Goal: Task Accomplishment & Management: Manage account settings

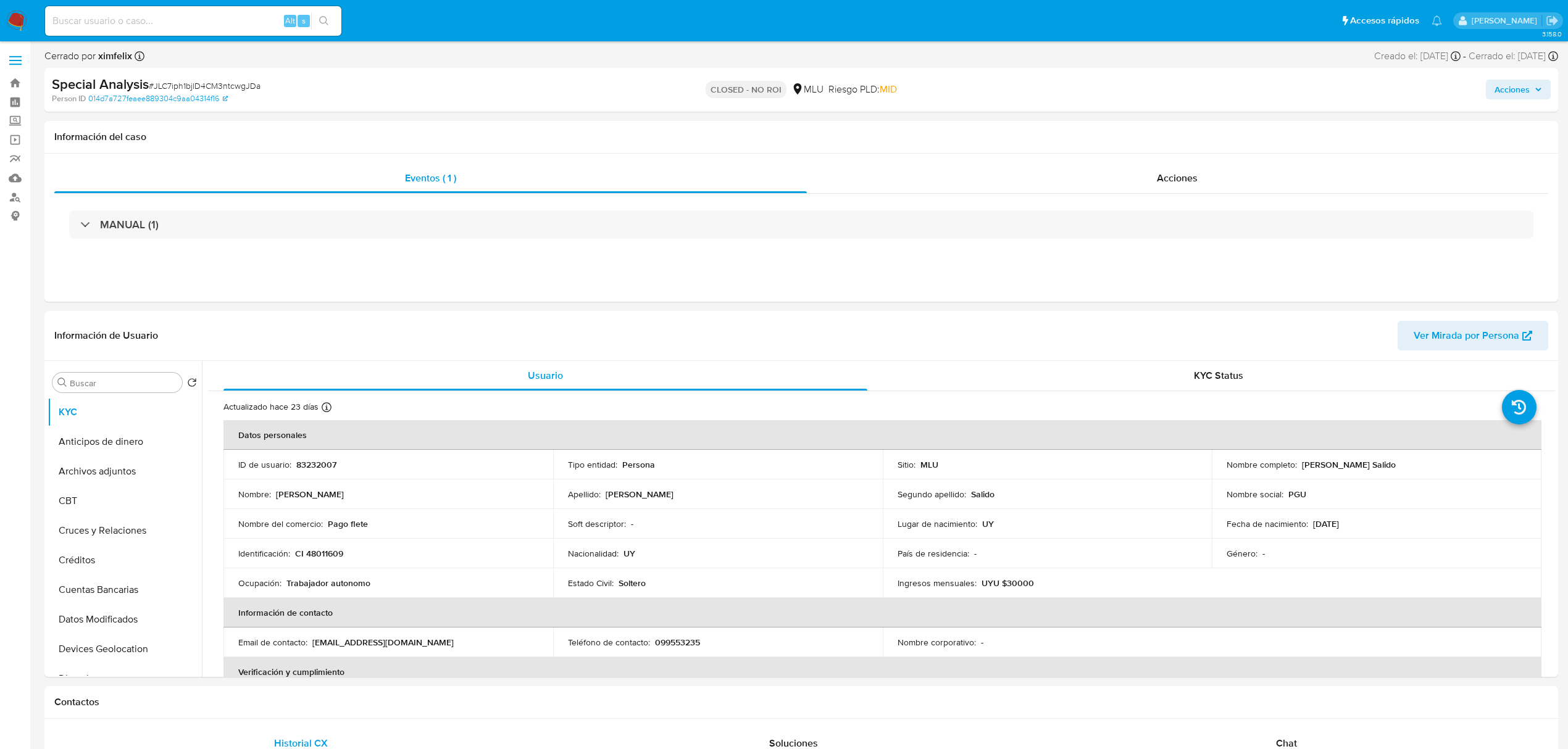
select select "10"
drag, startPoint x: 1412, startPoint y: 463, endPoint x: 1294, endPoint y: 461, distance: 118.0
click at [1298, 465] on div "Nombre completo : Diego Daniel Rollinger Salido" at bounding box center [1377, 465] width 300 height 11
copy p "Diego Daniel Rollinger Salido"
click at [321, 548] on p "CI 48011609" at bounding box center [319, 554] width 49 height 11
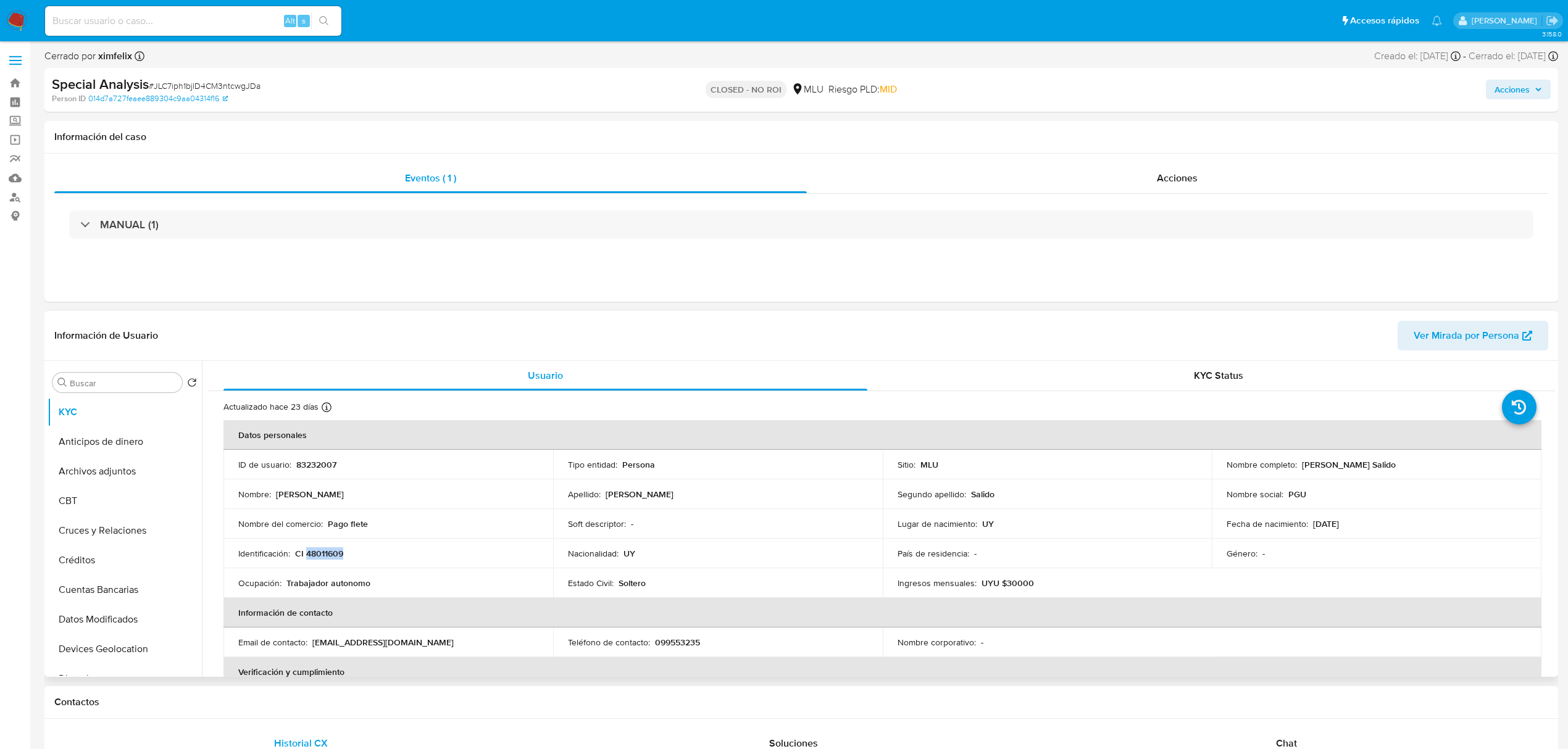
click at [321, 549] on p "CI 48011609" at bounding box center [319, 554] width 49 height 11
copy p "48011609"
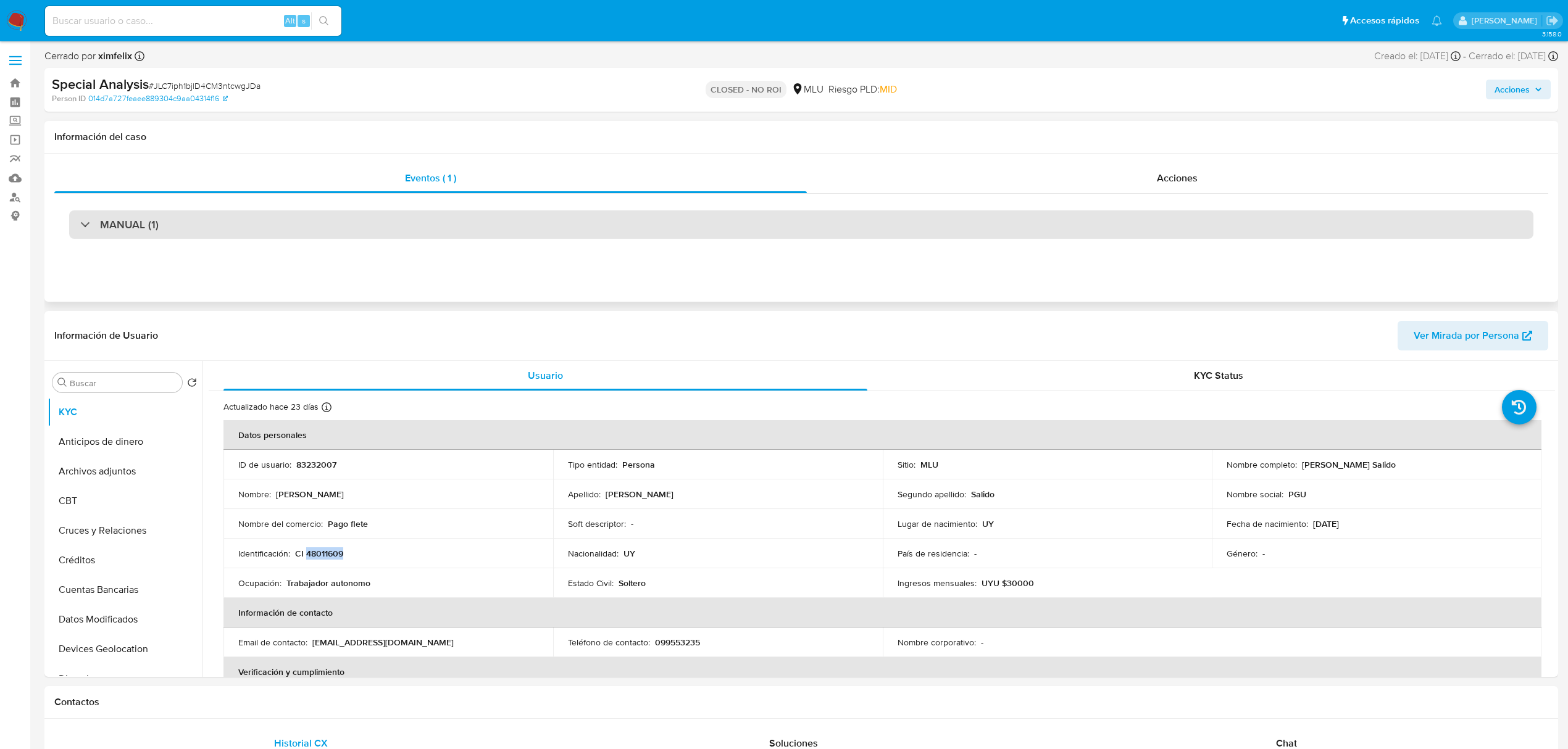
click at [382, 223] on div "MANUAL (1)" at bounding box center [801, 224] width 1465 height 28
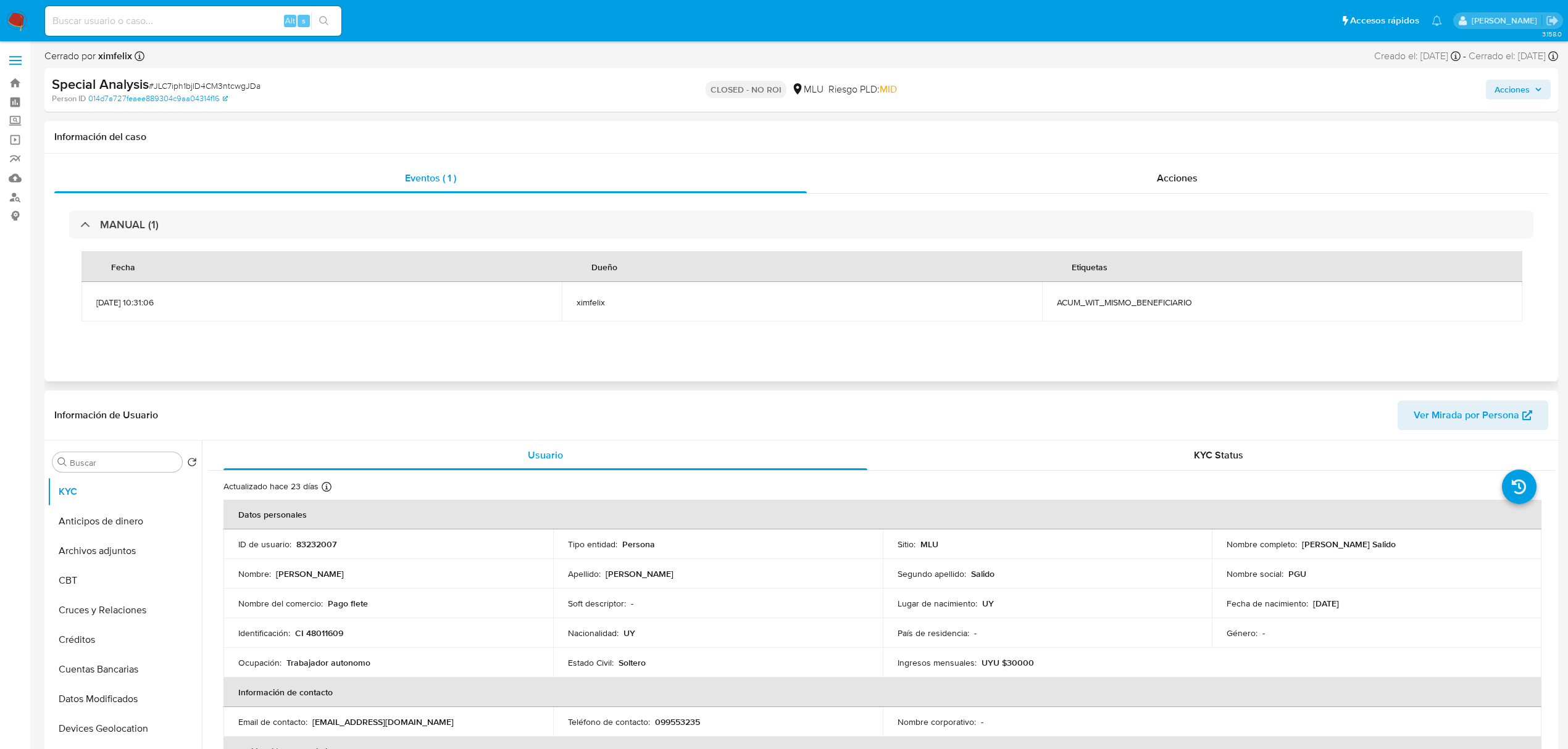
click at [1147, 299] on span "ACUM_WIT_MISMO_BENEFICIARIO" at bounding box center [1282, 302] width 451 height 11
click at [167, 18] on input at bounding box center [193, 21] width 297 height 16
paste input "5zBKL1QiK9bX1eCqoO7nGVYB"
type input "5zBKL1QiK9bX1eCqoO7nGVYB"
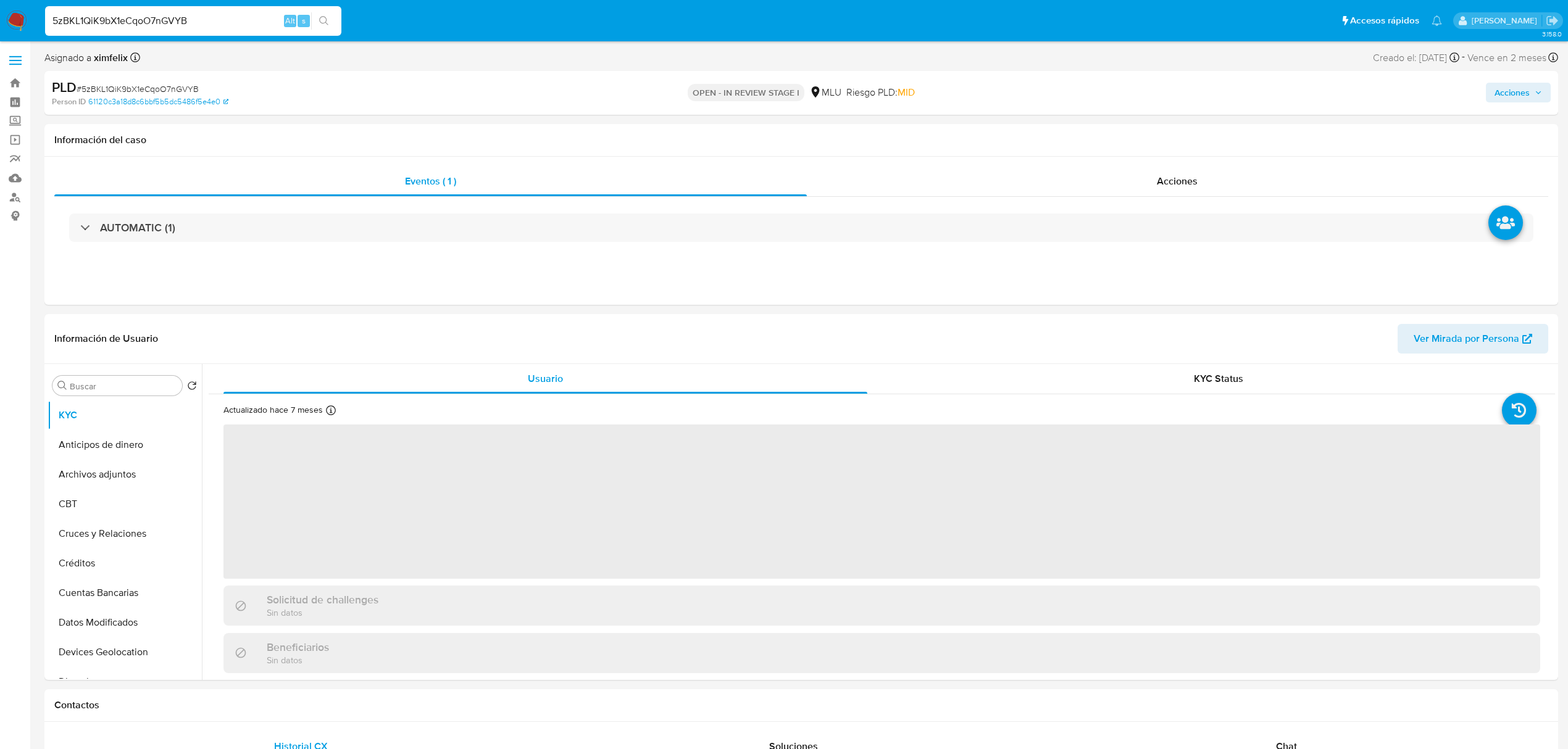
select select "10"
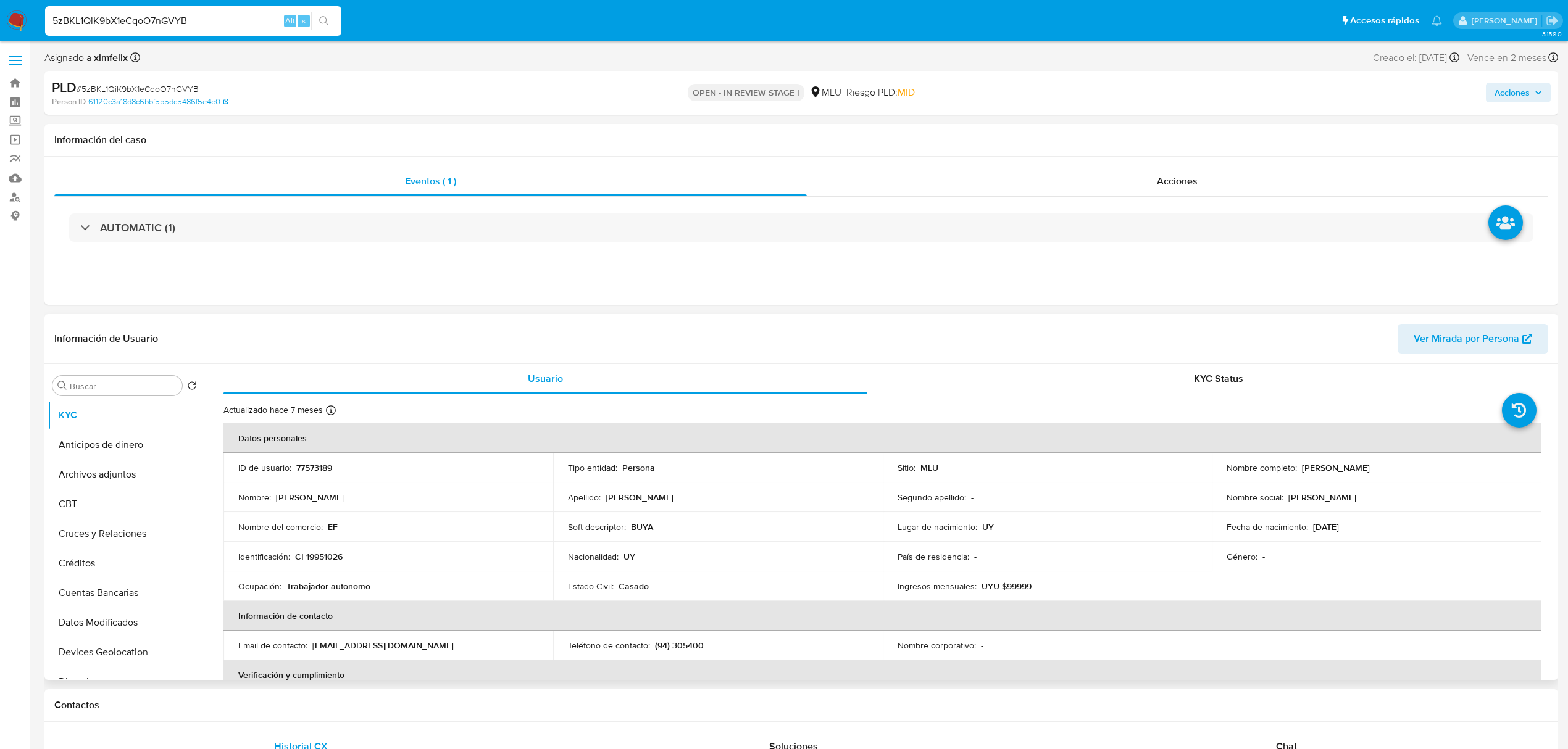
drag, startPoint x: 1443, startPoint y: 468, endPoint x: 1295, endPoint y: 464, distance: 148.1
click at [1297, 464] on div "Nombre completo : Eduardo Roberto Falero Trujillo" at bounding box center [1377, 468] width 300 height 11
copy p "Eduardo Roberto Falero Trujillo"
click at [310, 558] on p "CI 19951026" at bounding box center [319, 557] width 48 height 11
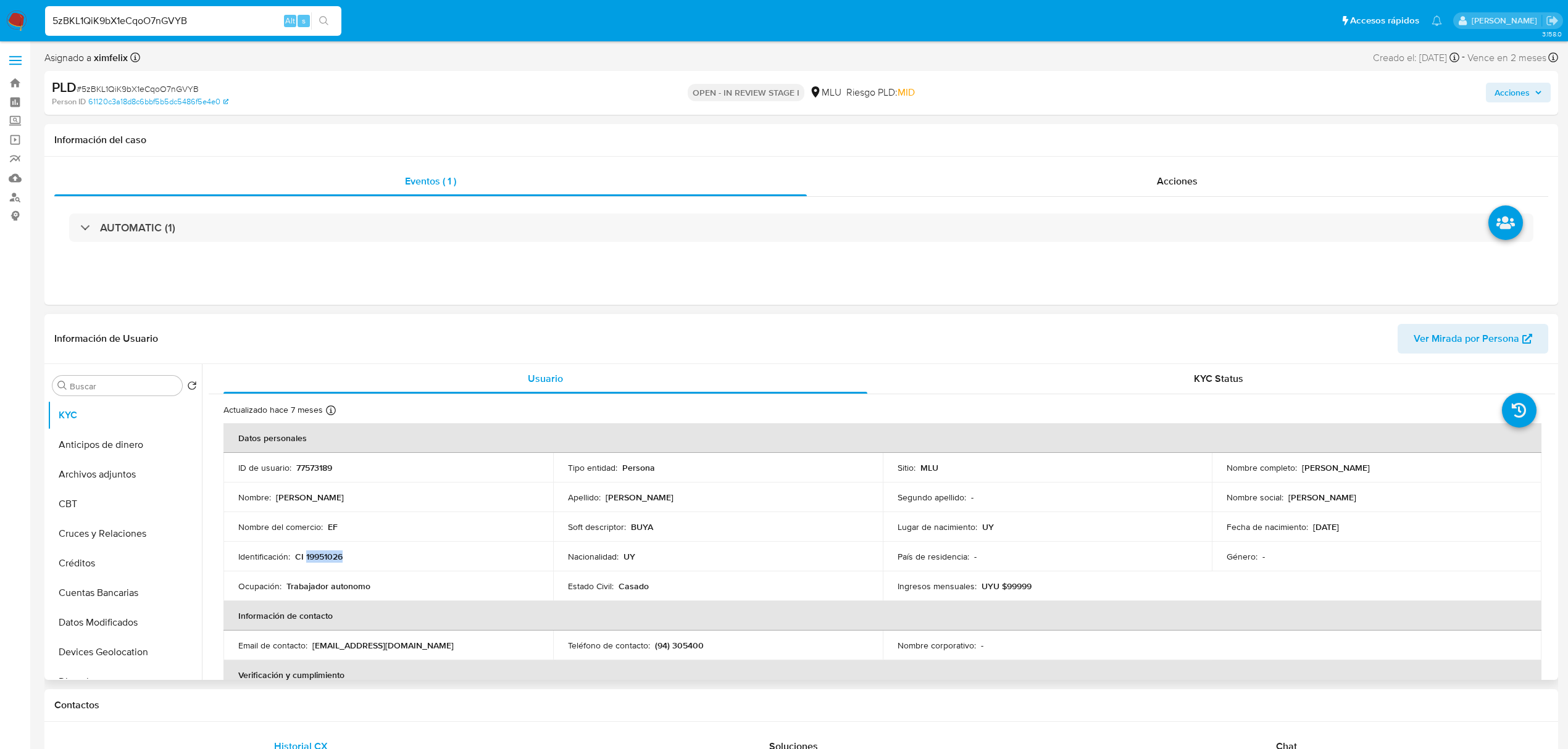
copy p "19951026"
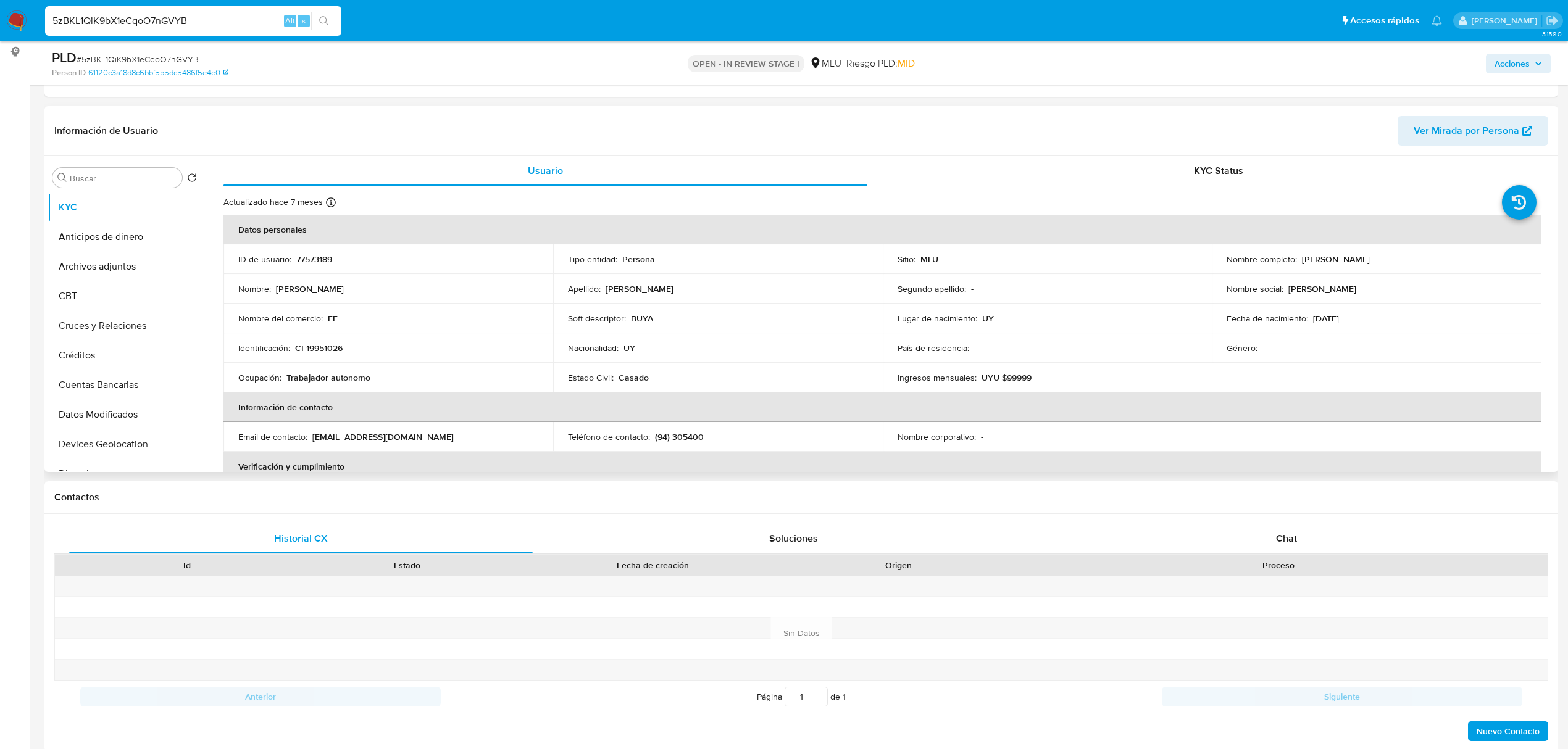
click at [1450, 121] on span "Ver Mirada por Persona" at bounding box center [1466, 131] width 105 height 29
click at [120, 262] on button "Archivos adjuntos" at bounding box center [120, 266] width 145 height 29
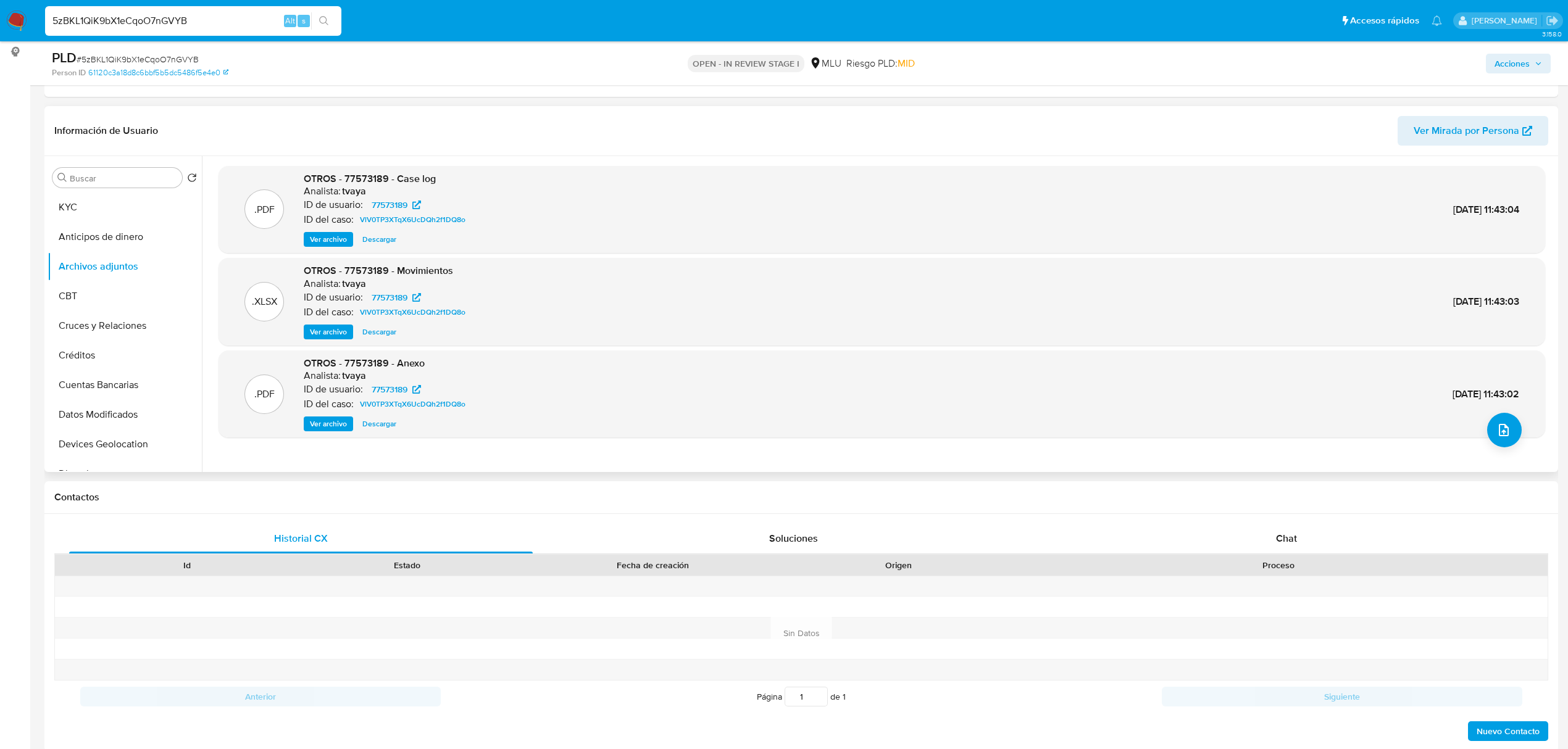
click at [311, 233] on span "Ver archivo" at bounding box center [328, 239] width 37 height 12
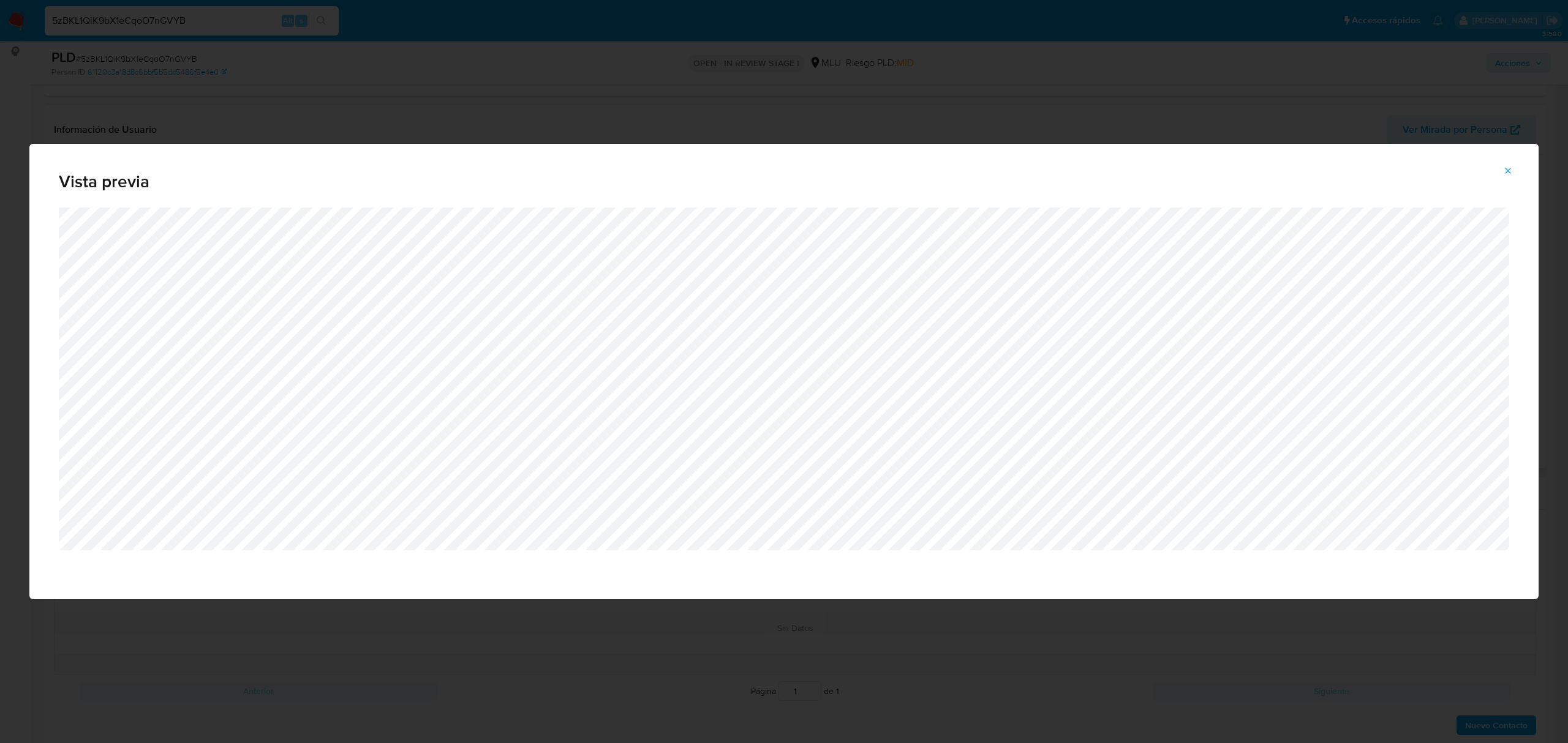
drag, startPoint x: 1502, startPoint y: 170, endPoint x: 1468, endPoint y: 153, distance: 38.0
click at [1503, 170] on button "Attachment preview" at bounding box center [1508, 171] width 27 height 20
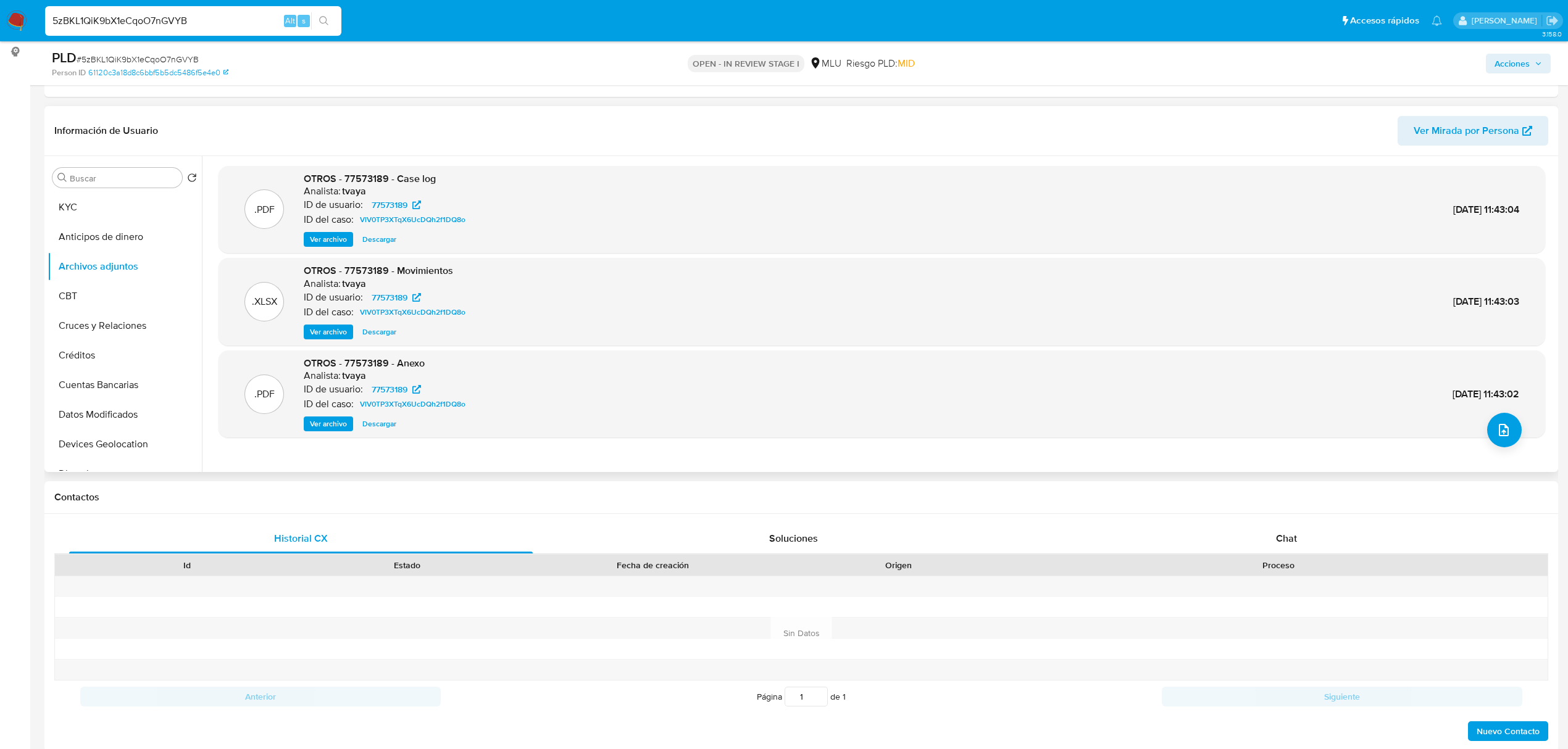
click at [173, 21] on input "5zBKL1QiK9bX1eCqoO7nGVYB" at bounding box center [193, 21] width 297 height 16
paste input "3okAnfgGluG1weBBHeb4Upe"
type input "53okAnfgGluG1weBBHeb4Upe"
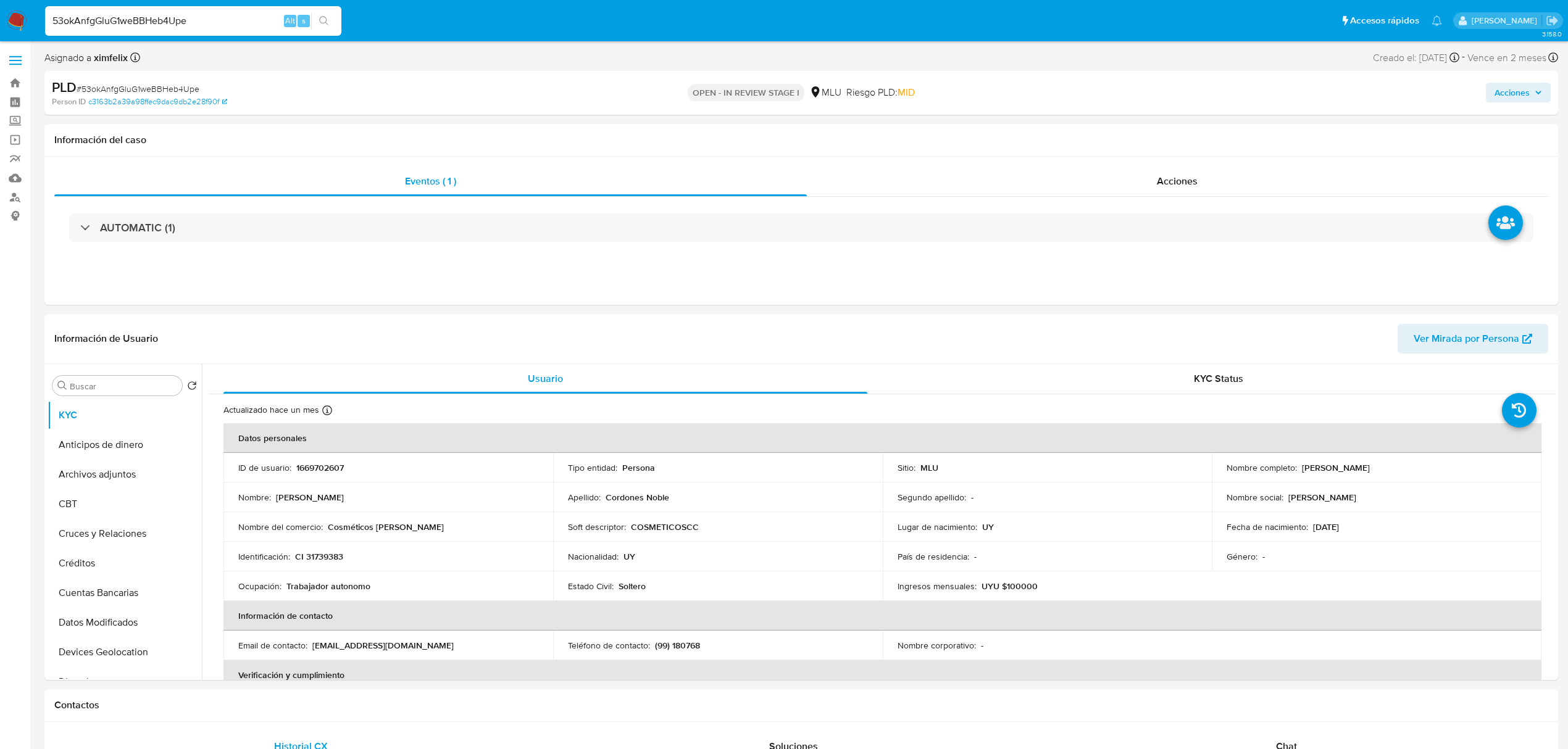
select select "10"
click at [1502, 342] on span "Ver Mirada por Persona" at bounding box center [1466, 339] width 105 height 29
drag, startPoint x: 1412, startPoint y: 467, endPoint x: 1301, endPoint y: 465, distance: 111.0
click at [1301, 465] on div "Nombre completo : Claudia Daiana Cordones Noble" at bounding box center [1377, 468] width 300 height 11
click at [312, 548] on td "Identificación : CI 31739383" at bounding box center [388, 557] width 330 height 29
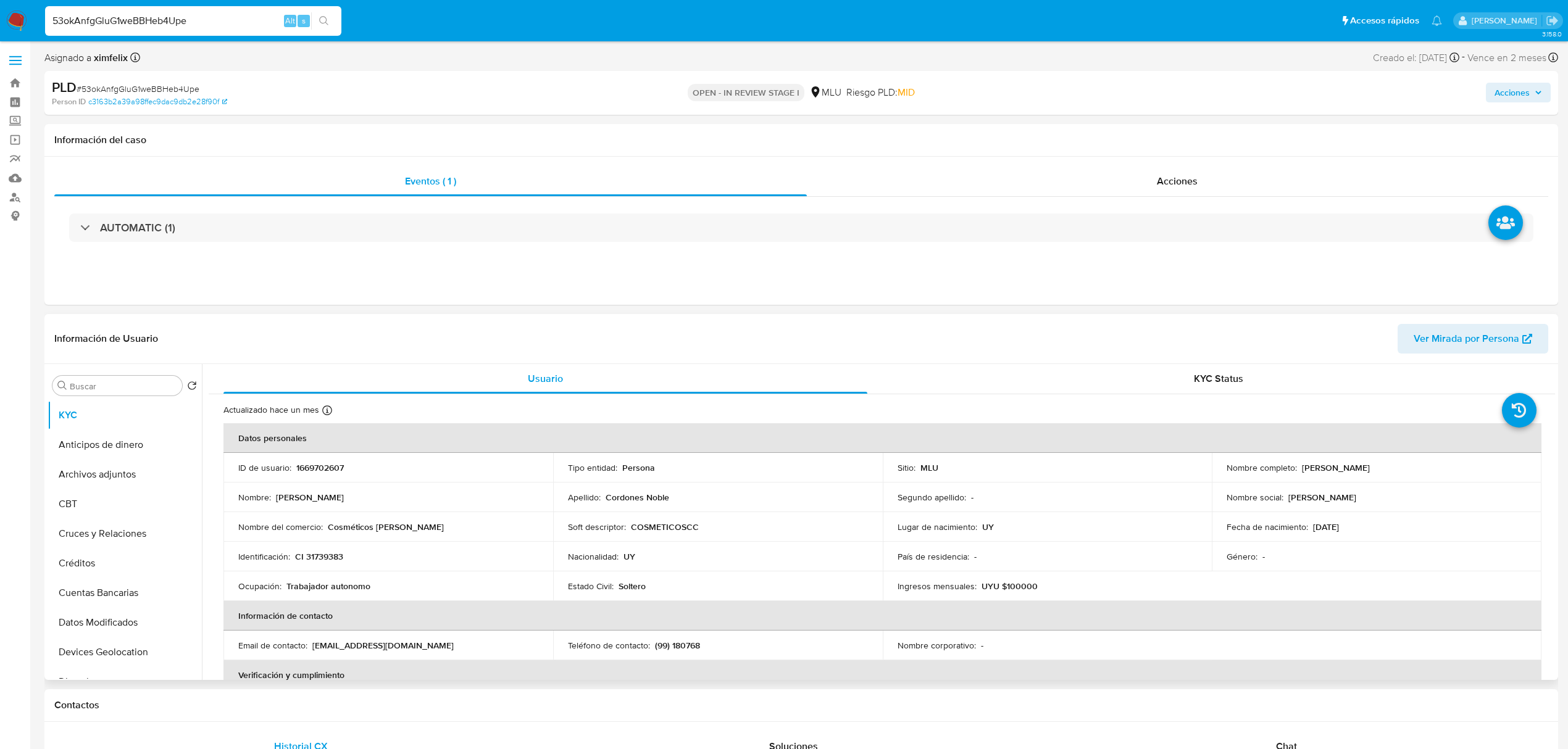
click at [312, 548] on td "Identificación : CI 31739383" at bounding box center [388, 557] width 330 height 29
click at [320, 559] on p "CI 31739383" at bounding box center [319, 557] width 49 height 11
copy p "31739383"
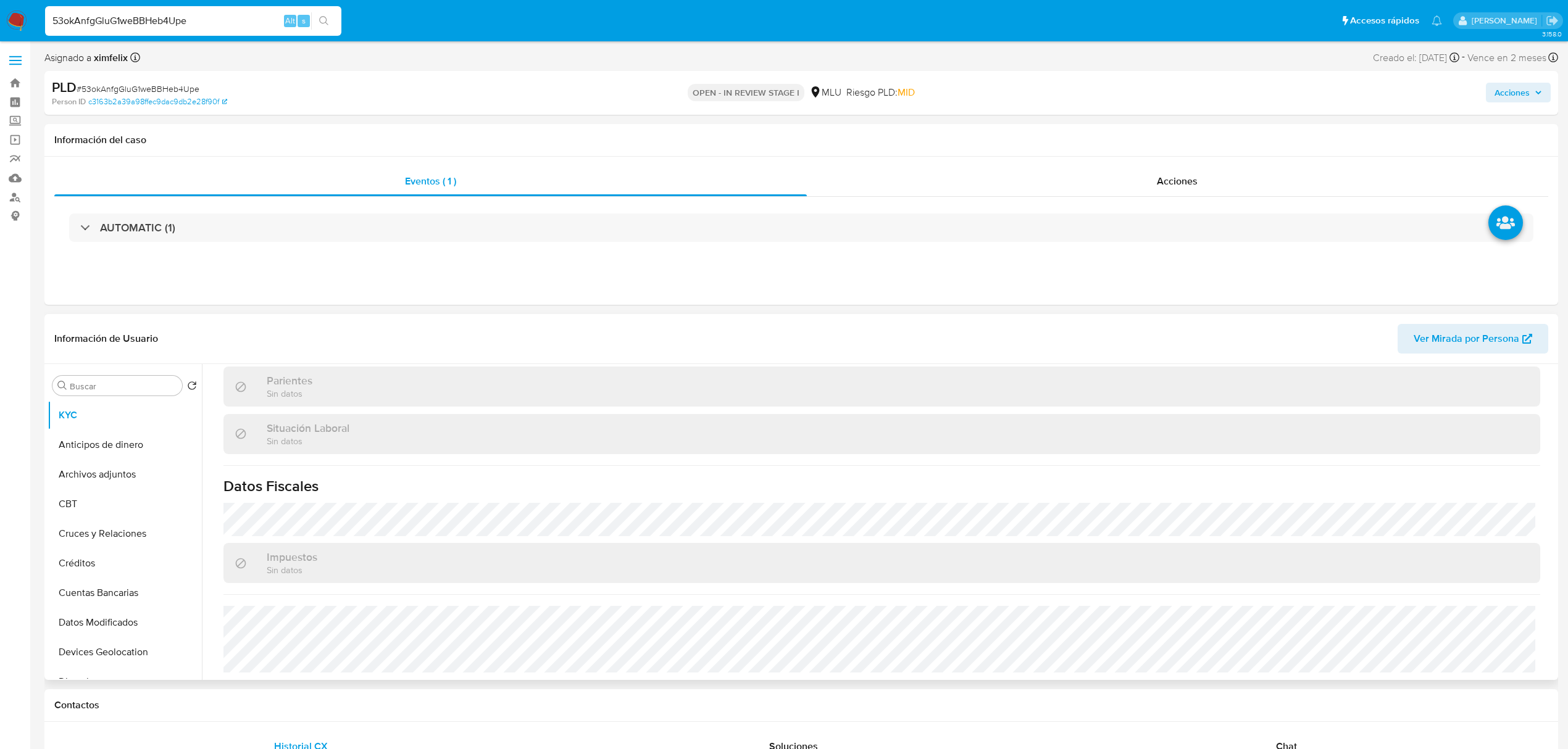
scroll to position [608, 0]
click at [114, 471] on button "Archivos adjuntos" at bounding box center [120, 474] width 145 height 29
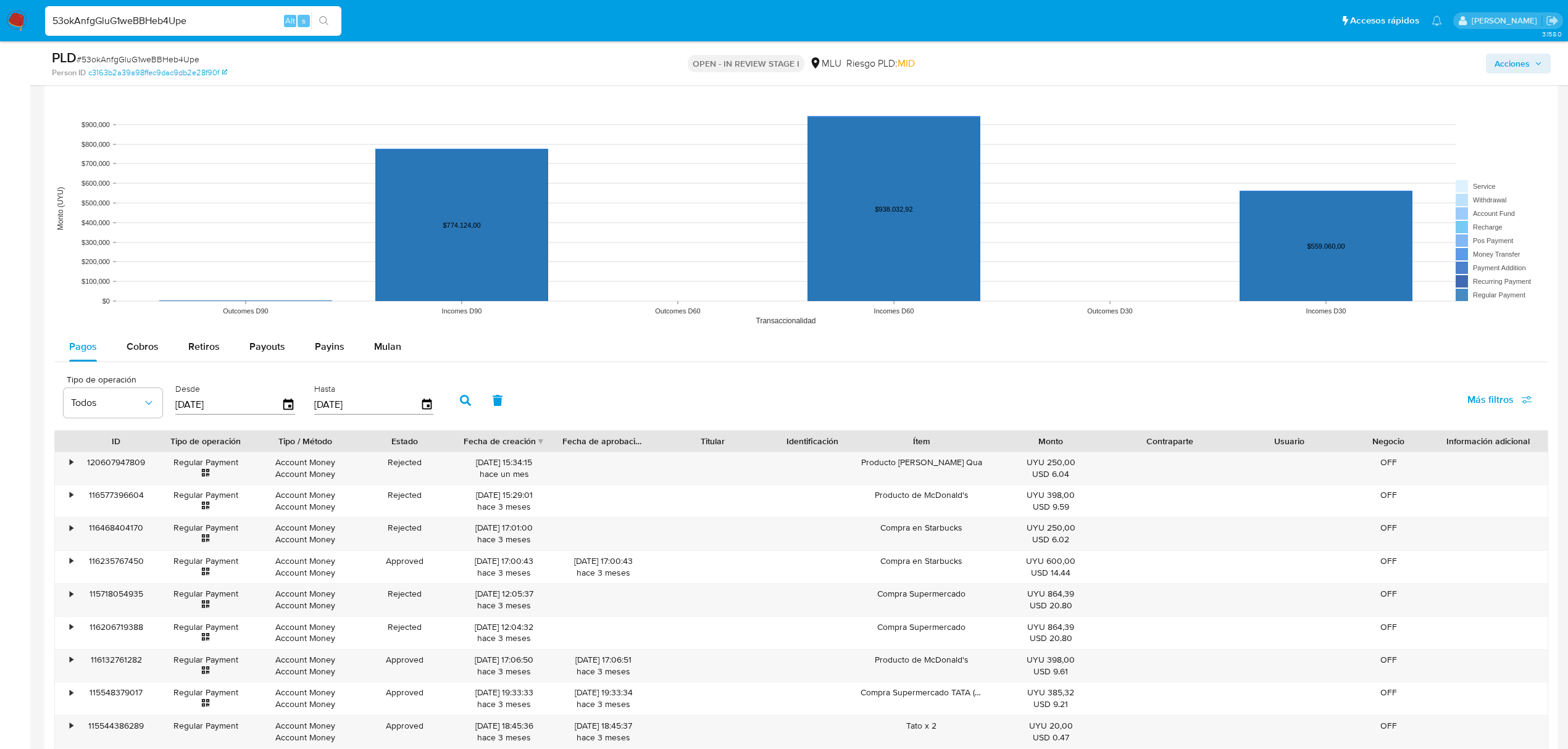
scroll to position [1234, 0]
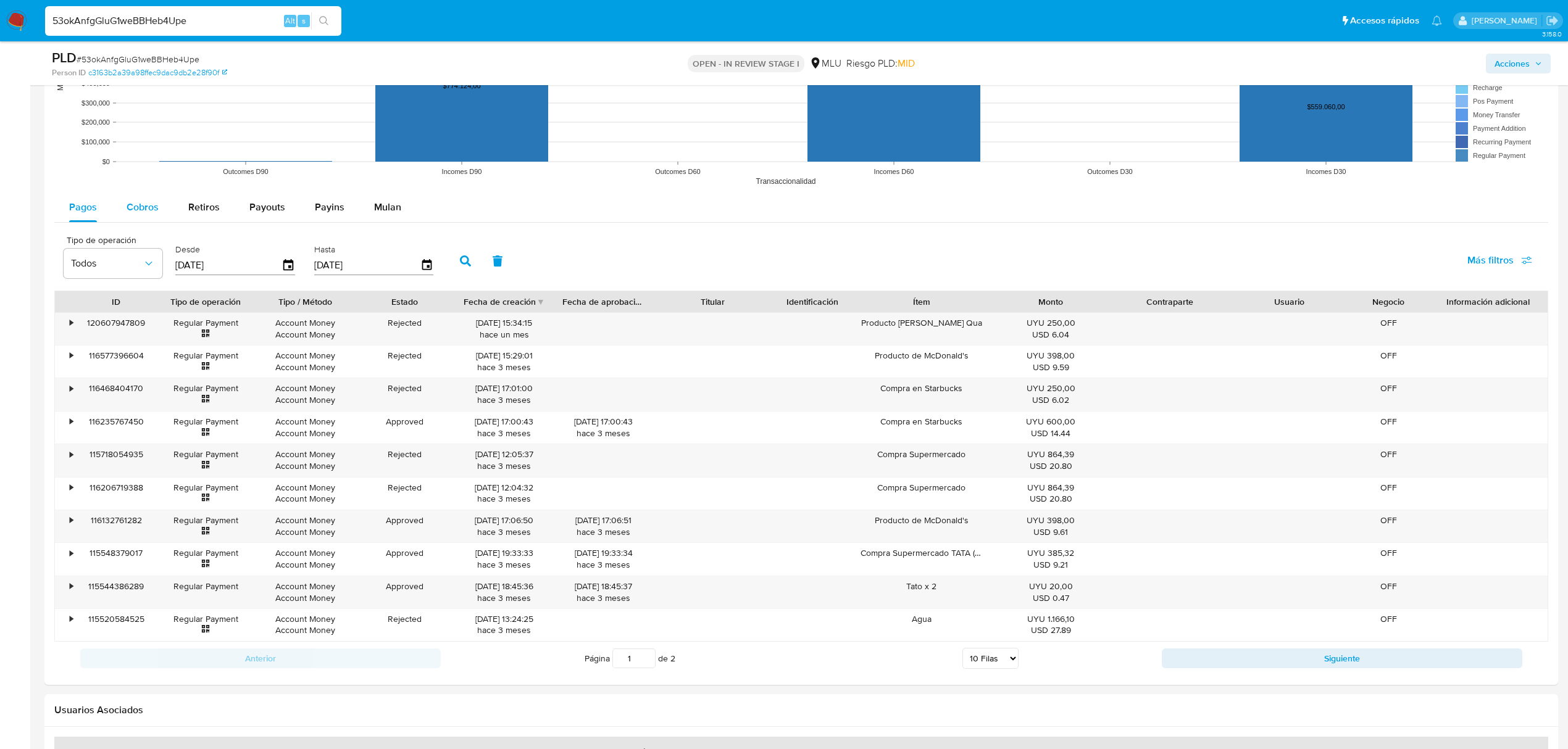
click at [148, 198] on div "Cobros" at bounding box center [142, 207] width 32 height 29
select select "10"
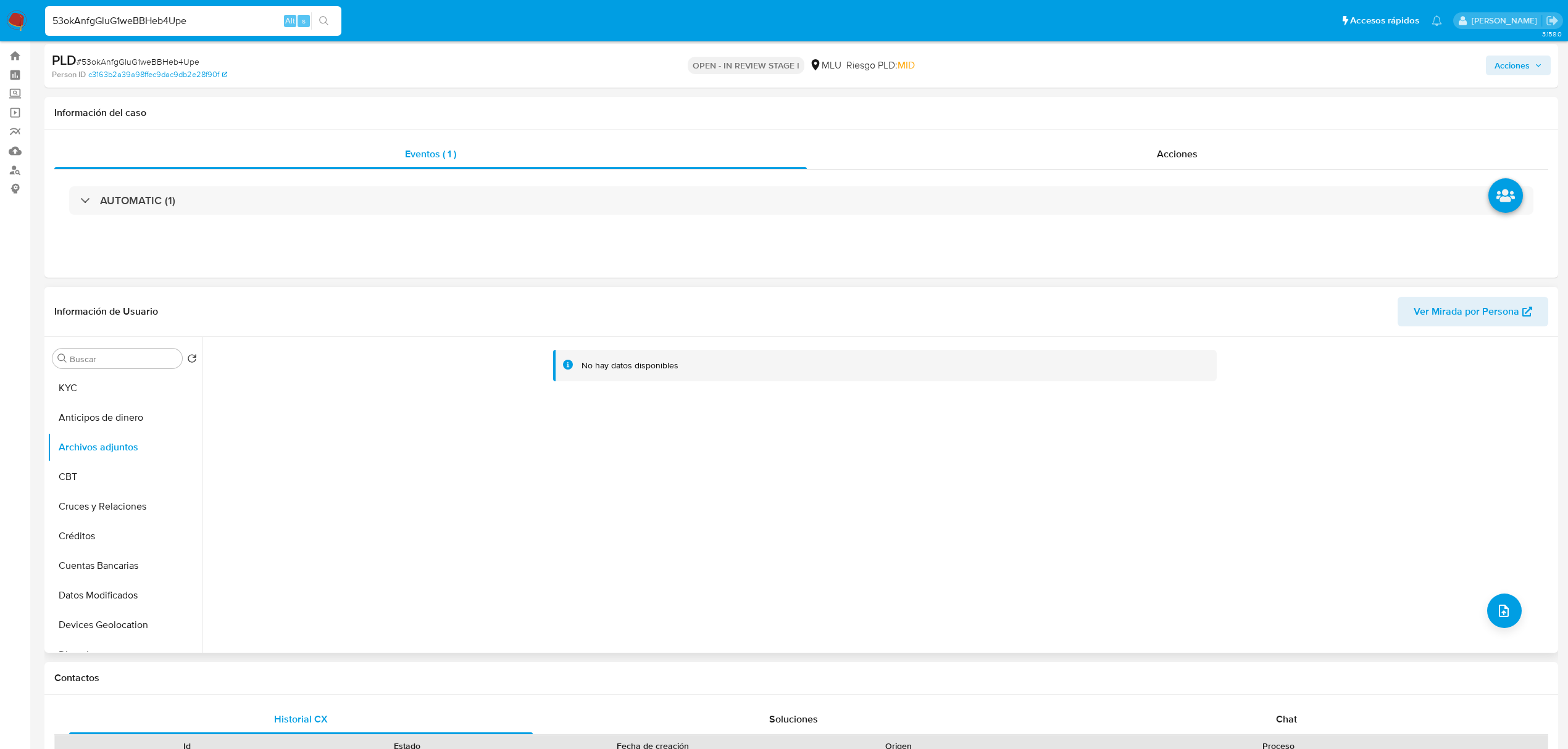
scroll to position [0, 0]
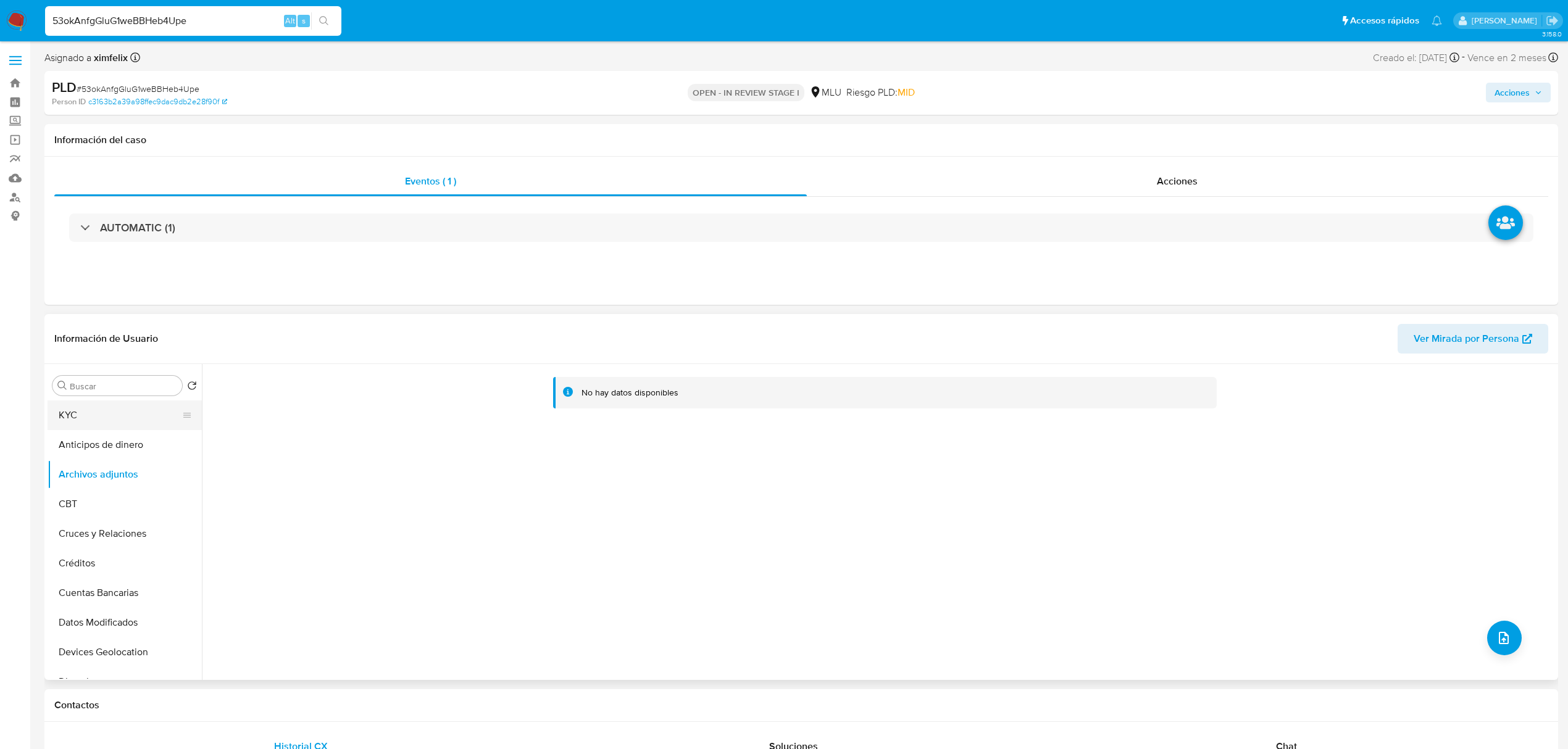
click at [119, 425] on button "KYC" at bounding box center [120, 416] width 145 height 29
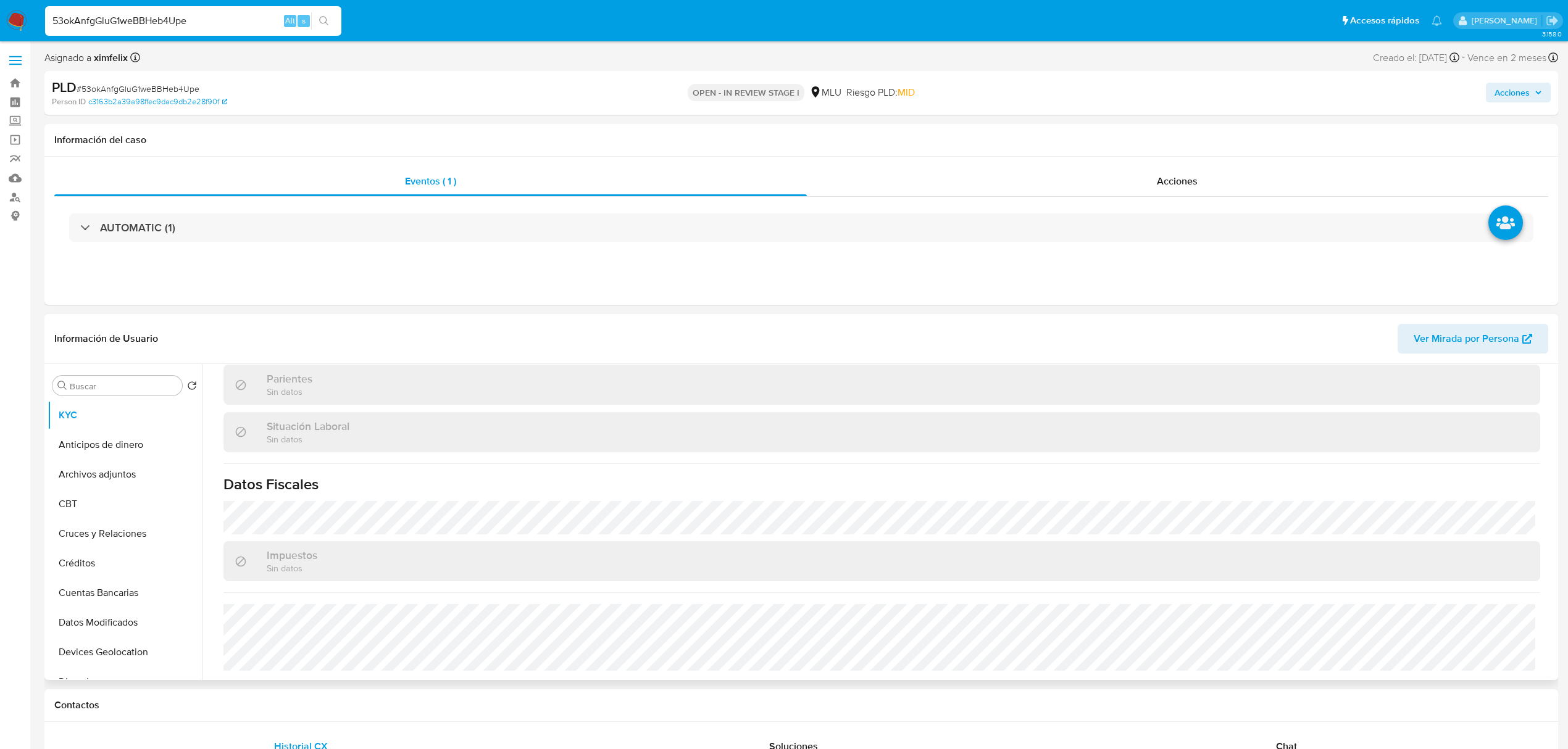
scroll to position [608, 0]
click at [116, 11] on div "53okAnfgGluG1weBBHeb4Upe Alt s" at bounding box center [193, 21] width 297 height 29
click at [124, 26] on input "53okAnfgGluG1weBBHeb4Upe" at bounding box center [193, 21] width 297 height 16
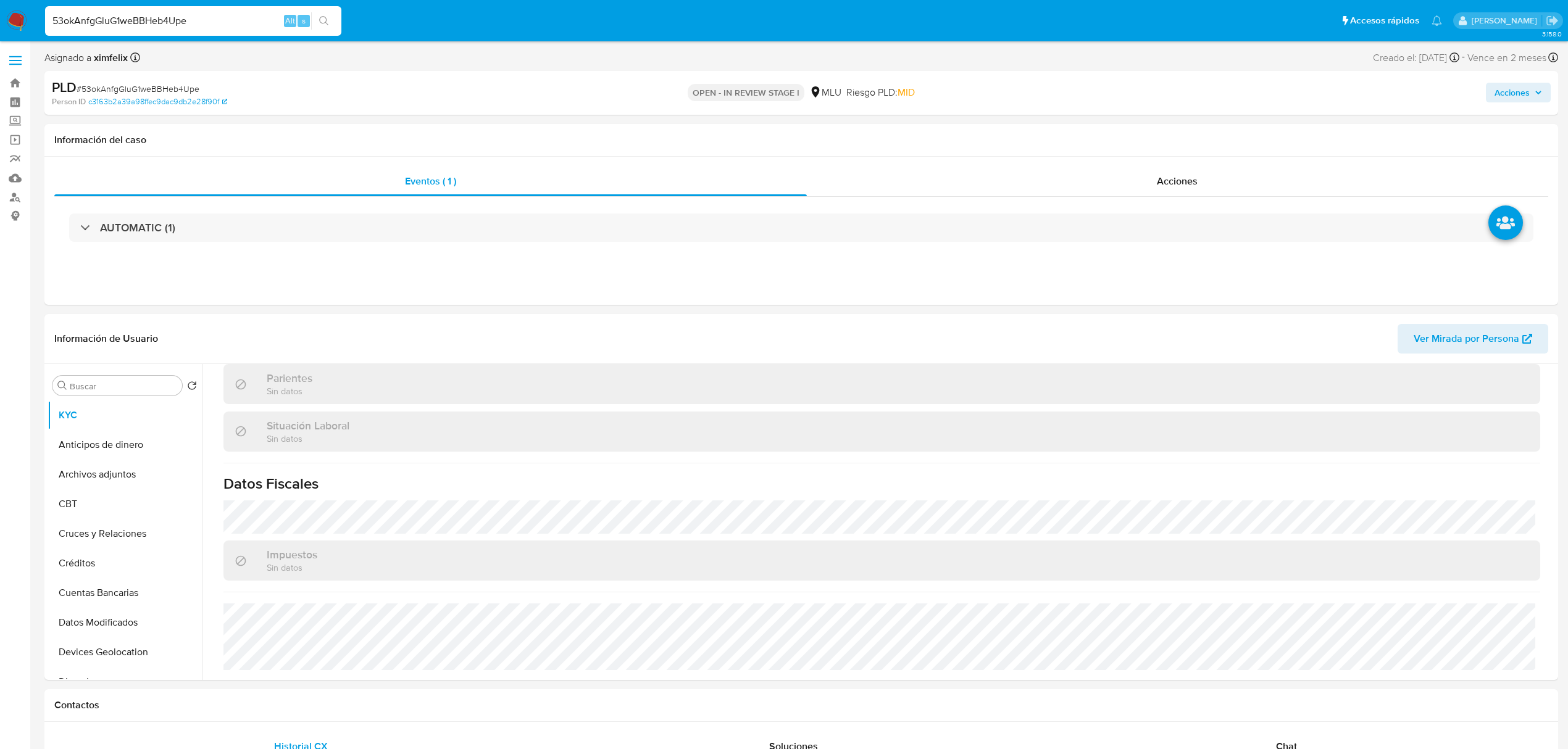
paste input "epLSlHSDPmuQSsQ0hqMpDsBK"
type input "epLSlHSDPmuQSsQ0hqMpDsBK"
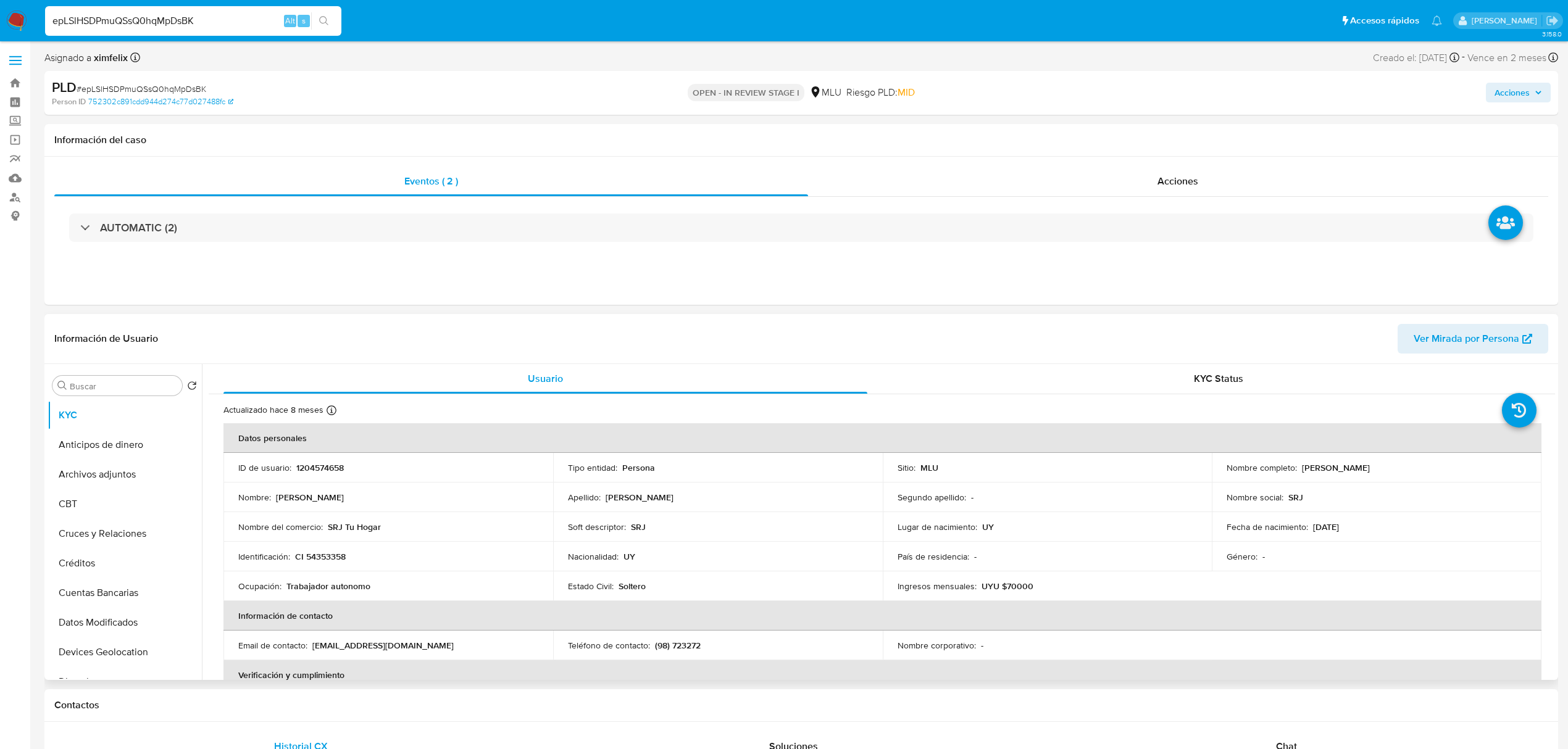
select select "10"
drag, startPoint x: 1438, startPoint y: 474, endPoint x: 1297, endPoint y: 470, distance: 141.1
click at [1299, 472] on td "Nombre completo : Ronald Facundo Gomez Fernandez" at bounding box center [1377, 468] width 330 height 29
copy p "Ronald Facundo Gomez Fernandez"
click at [595, 464] on p "Tipo entidad :" at bounding box center [593, 468] width 49 height 11
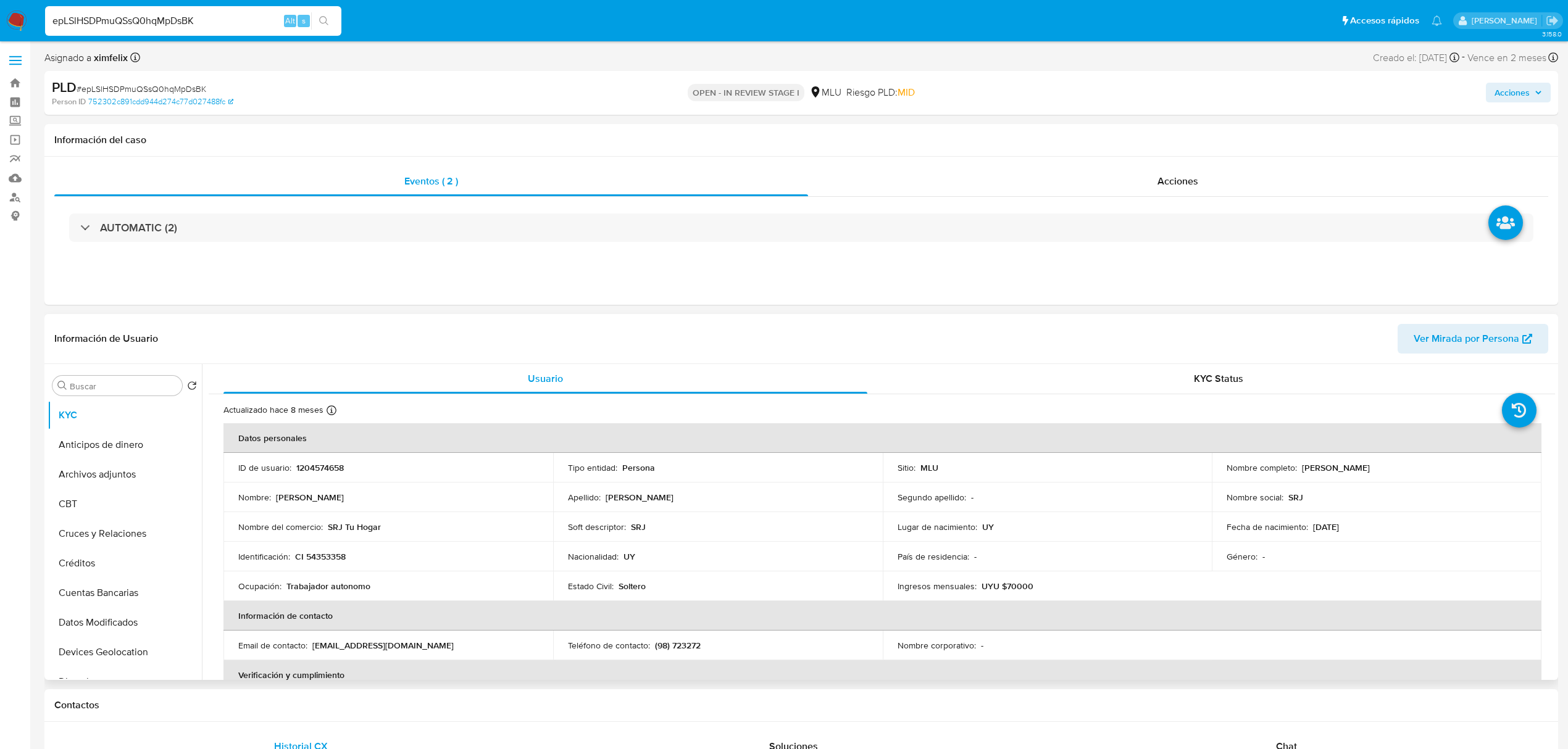
click at [336, 554] on p "CI 54353358" at bounding box center [320, 557] width 50 height 11
copy p "54353358"
click at [1464, 339] on span "Ver Mirada por Persona" at bounding box center [1466, 339] width 105 height 29
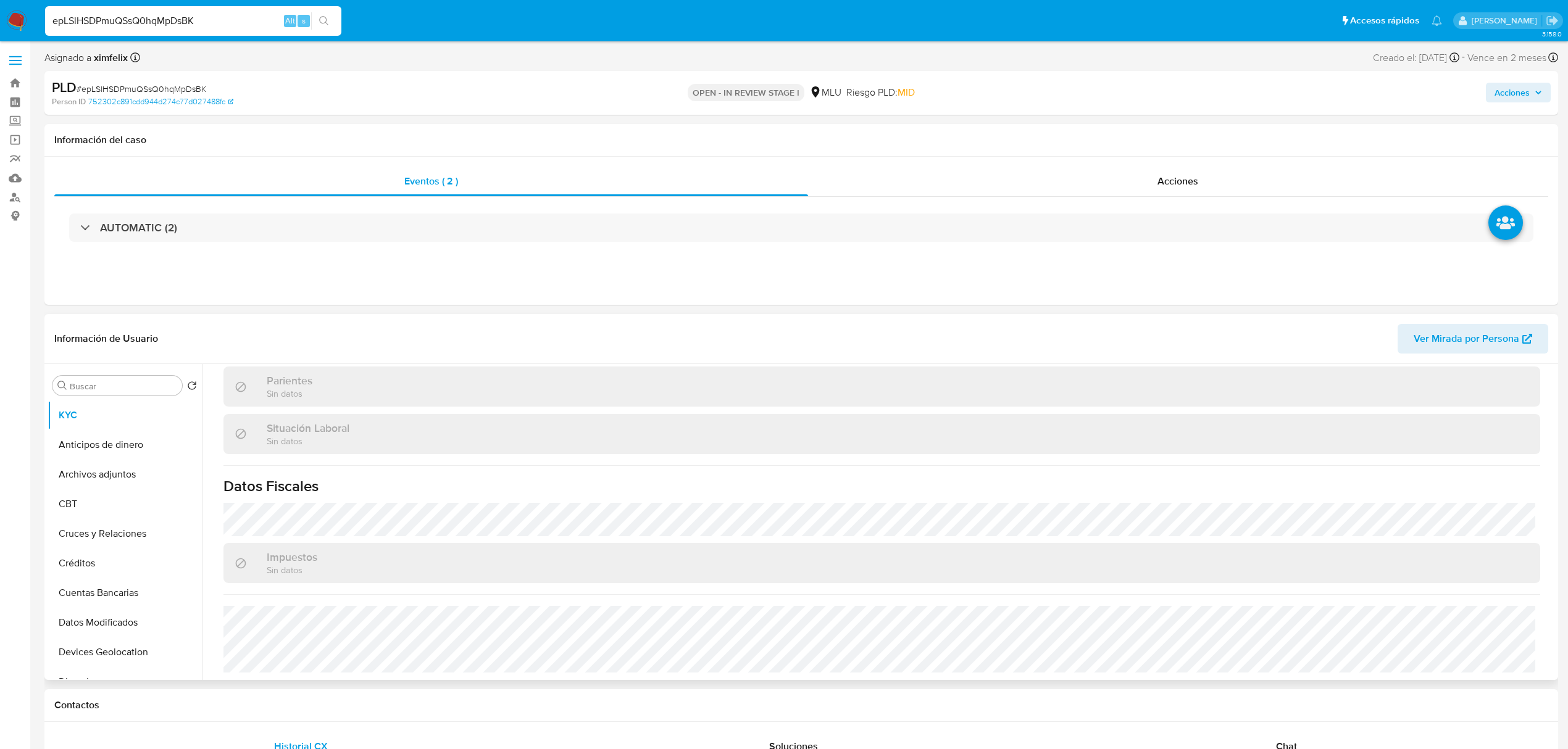
scroll to position [608, 0]
click at [134, 482] on button "Archivos adjuntos" at bounding box center [120, 474] width 145 height 29
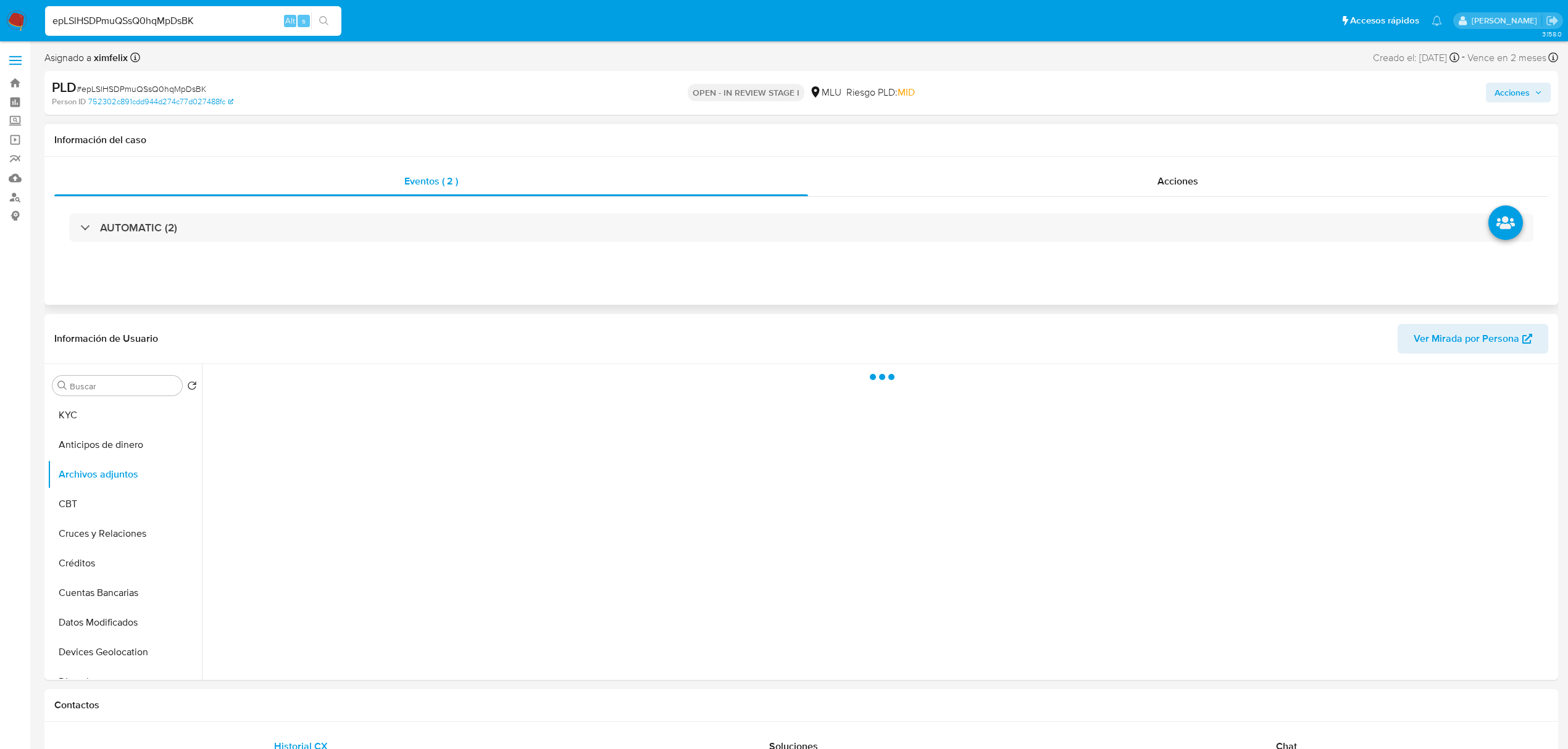
scroll to position [0, 0]
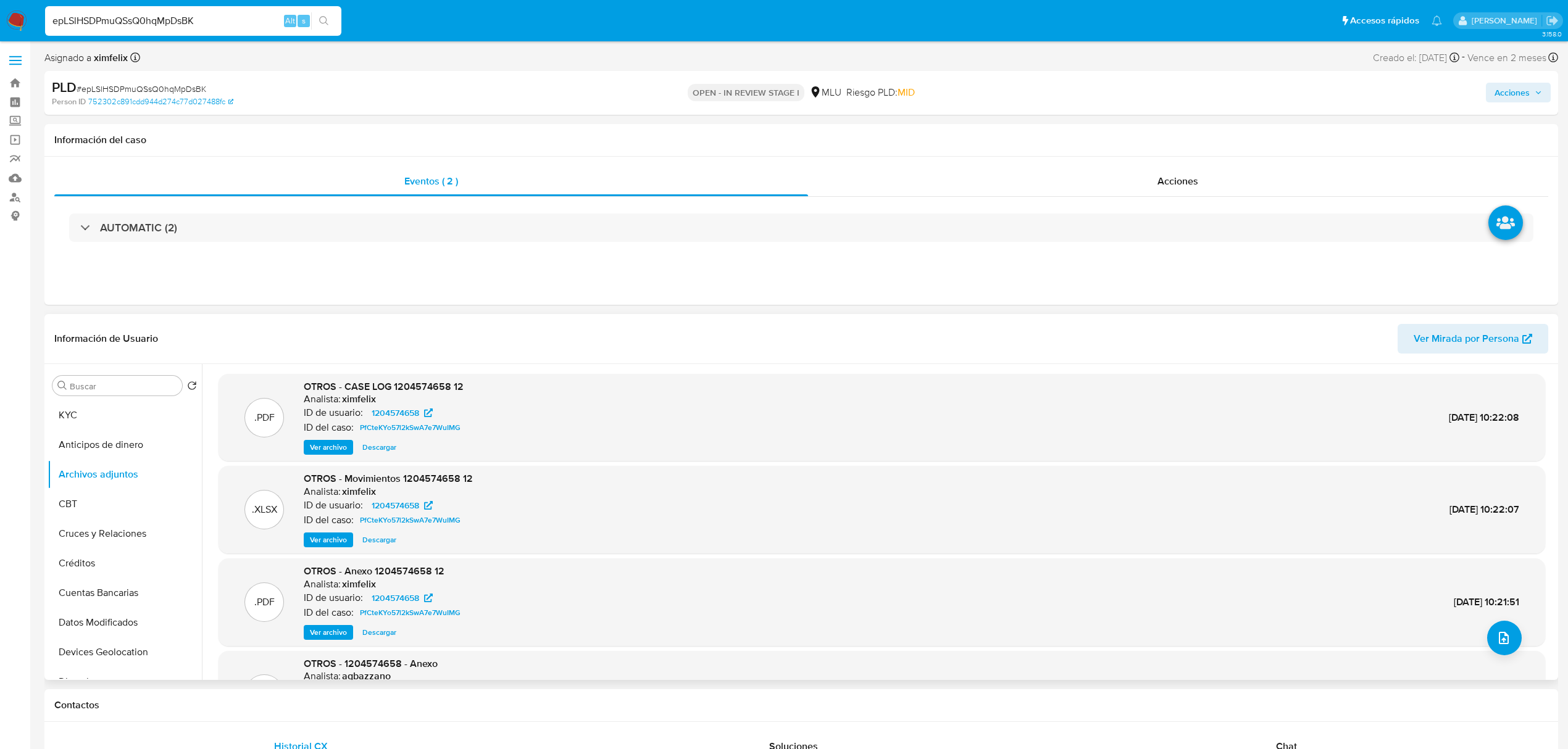
click at [327, 445] on span "Ver archivo" at bounding box center [328, 447] width 37 height 12
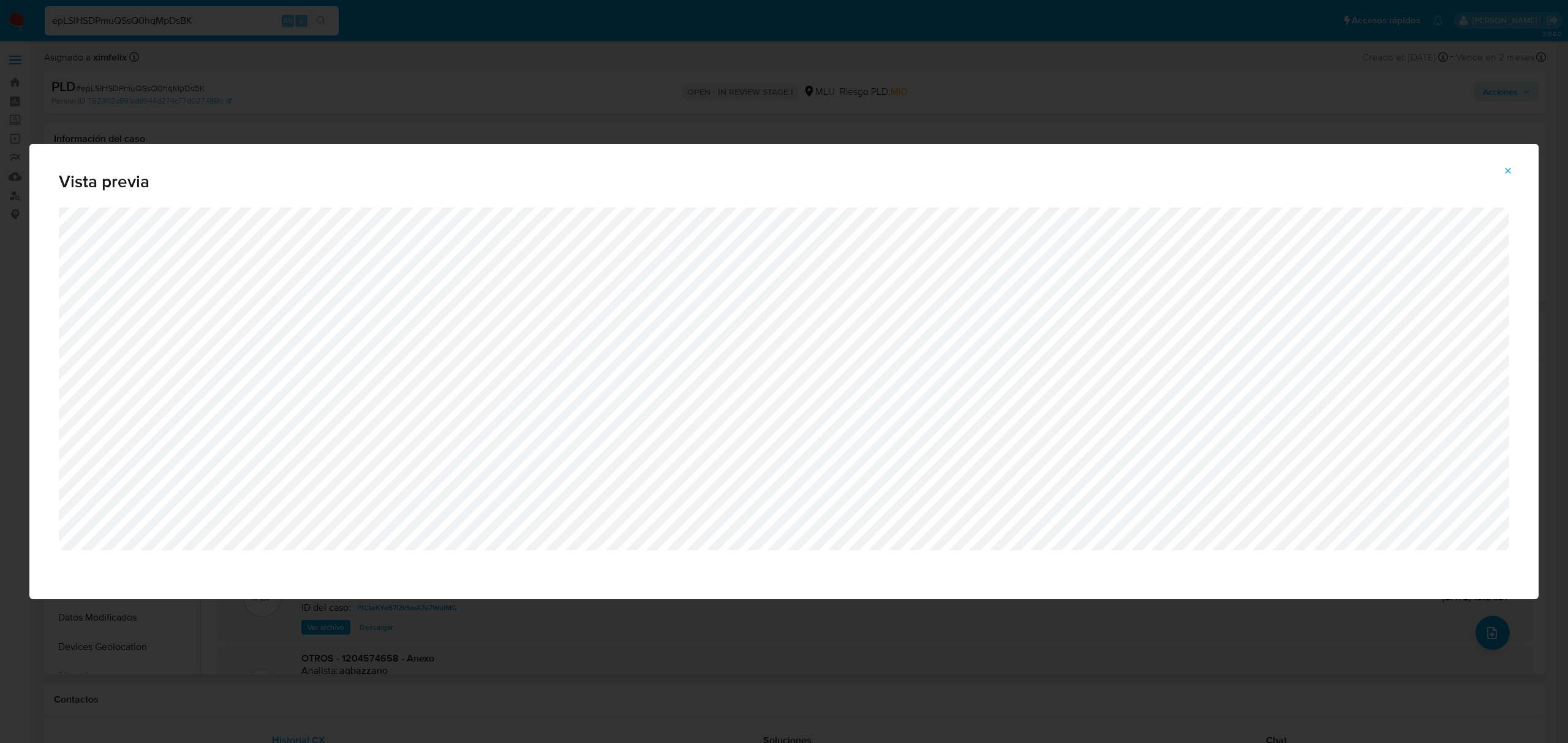
click at [1509, 168] on icon "Attachment preview" at bounding box center [1507, 171] width 10 height 10
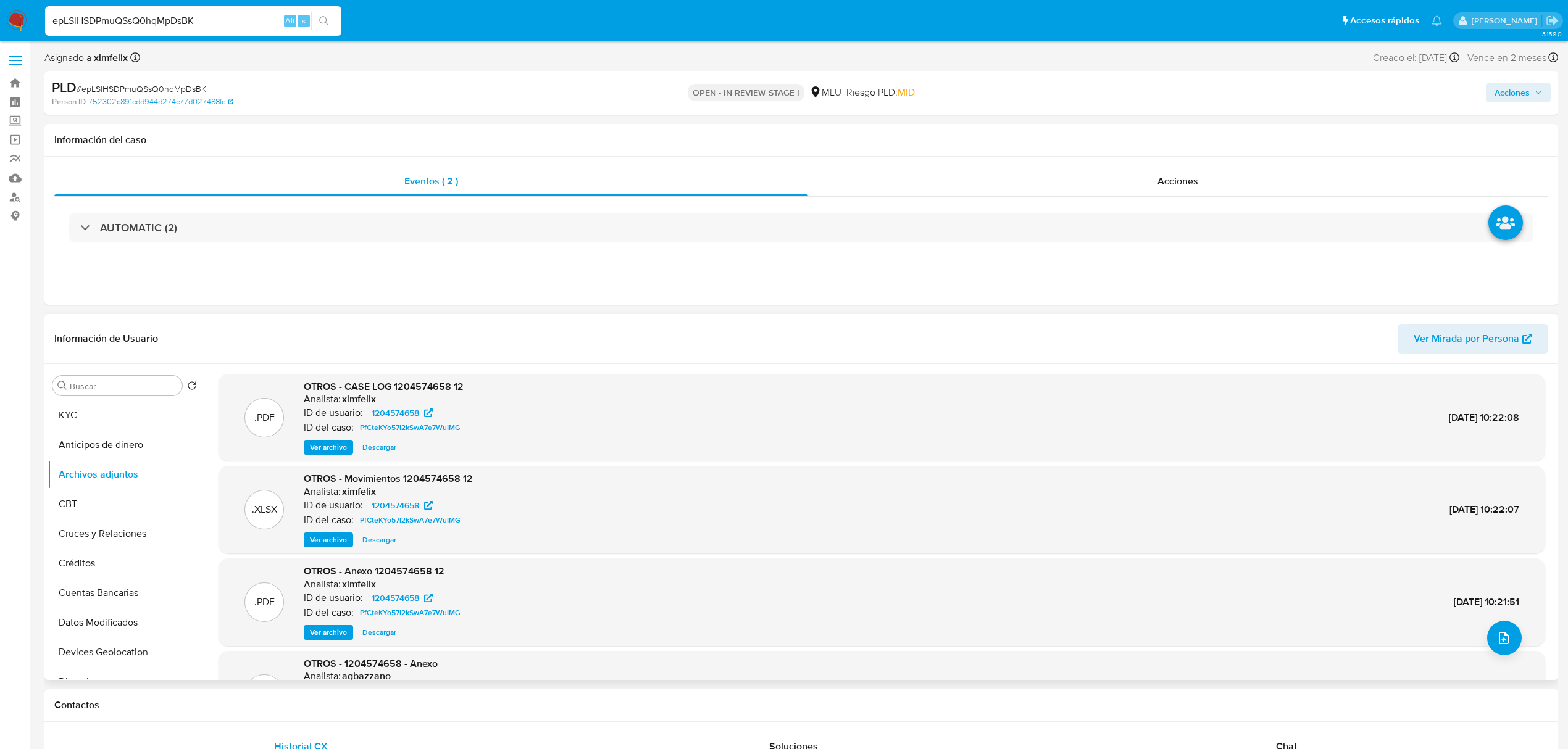
click at [134, 13] on input "epLSlHSDPmuQSsQ0hqMpDsBK" at bounding box center [193, 21] width 297 height 16
paste input "CAETO550lOYyla0B4oQWpM0F"
type input "CAETO550lOYyla0B4oQWpM0F"
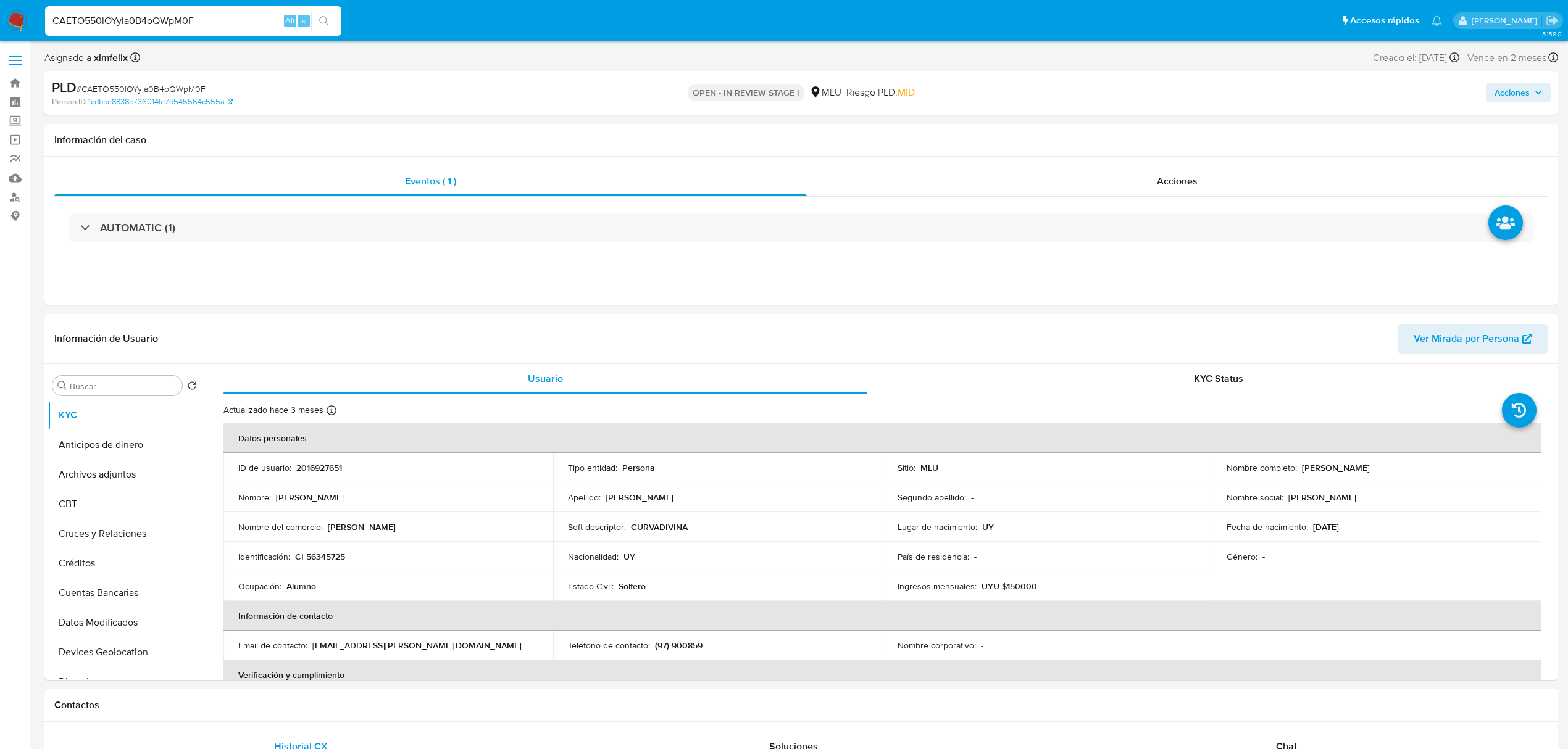
select select "10"
drag, startPoint x: 1424, startPoint y: 465, endPoint x: 1298, endPoint y: 472, distance: 126.2
click at [1298, 472] on div "Nombre completo : Luciano Ignacio Figueroa Mironi" at bounding box center [1377, 468] width 300 height 11
click at [125, 446] on button "Anticipos de dinero" at bounding box center [120, 445] width 145 height 29
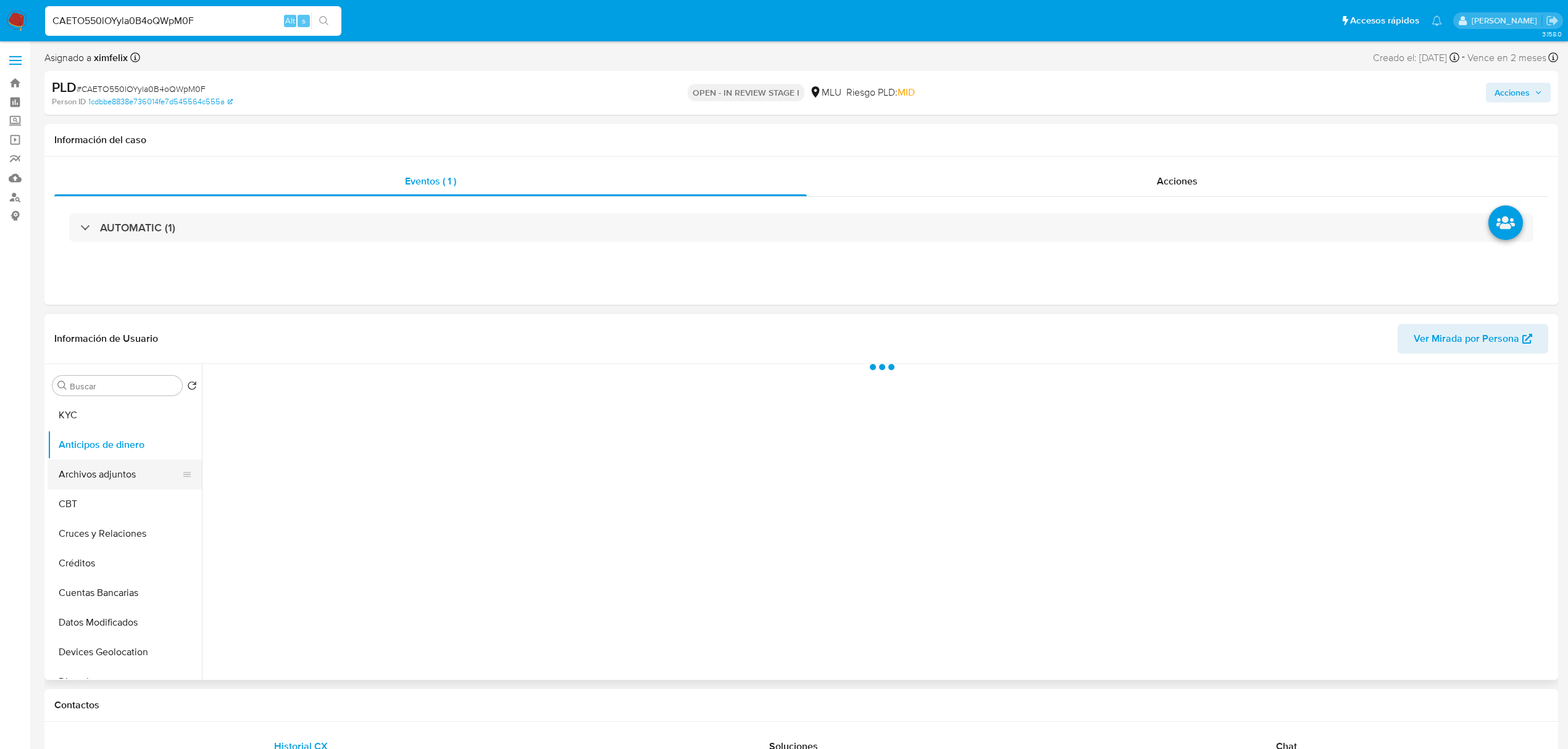
click at [109, 468] on button "Archivos adjuntos" at bounding box center [120, 474] width 145 height 29
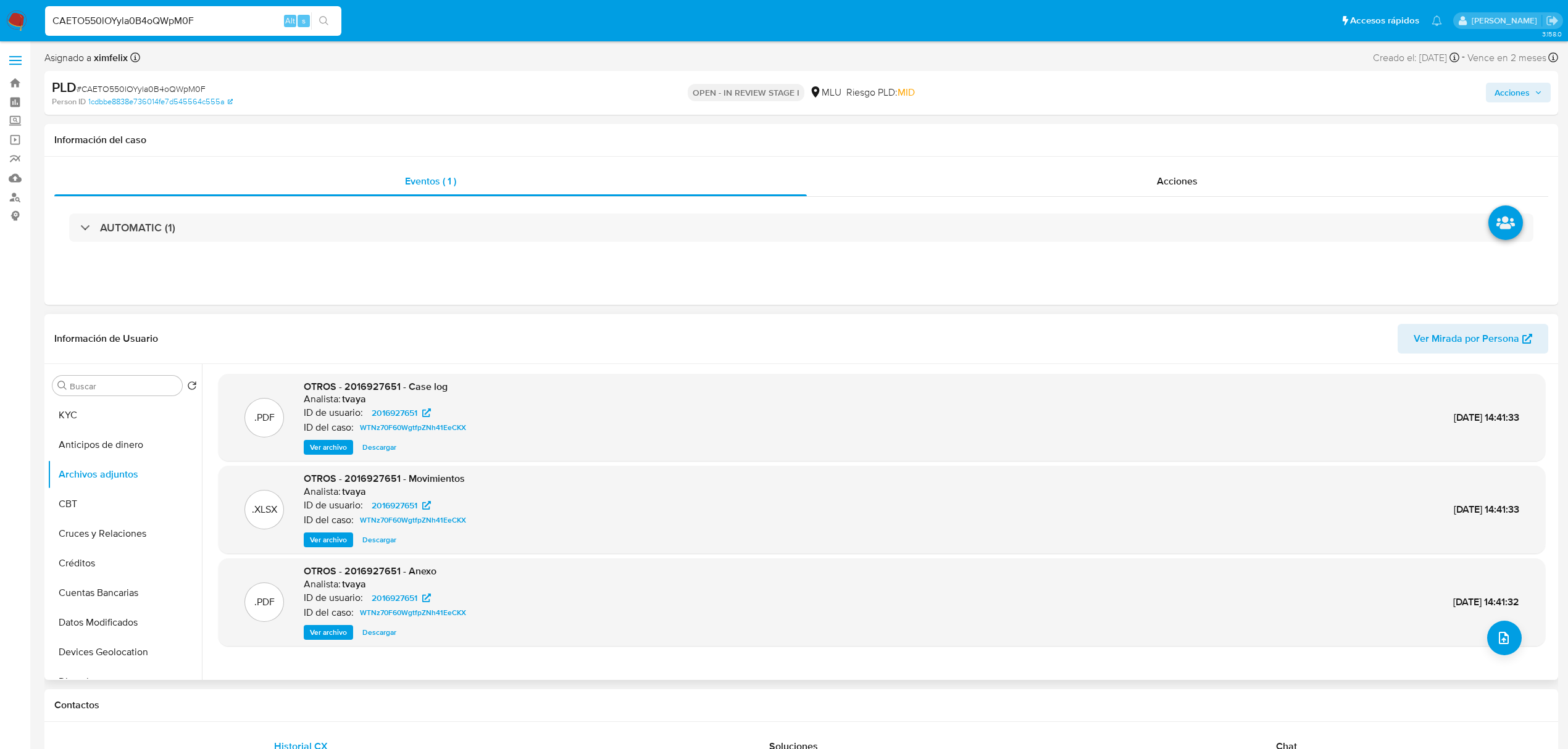
click at [326, 442] on span "Ver archivo" at bounding box center [328, 447] width 37 height 12
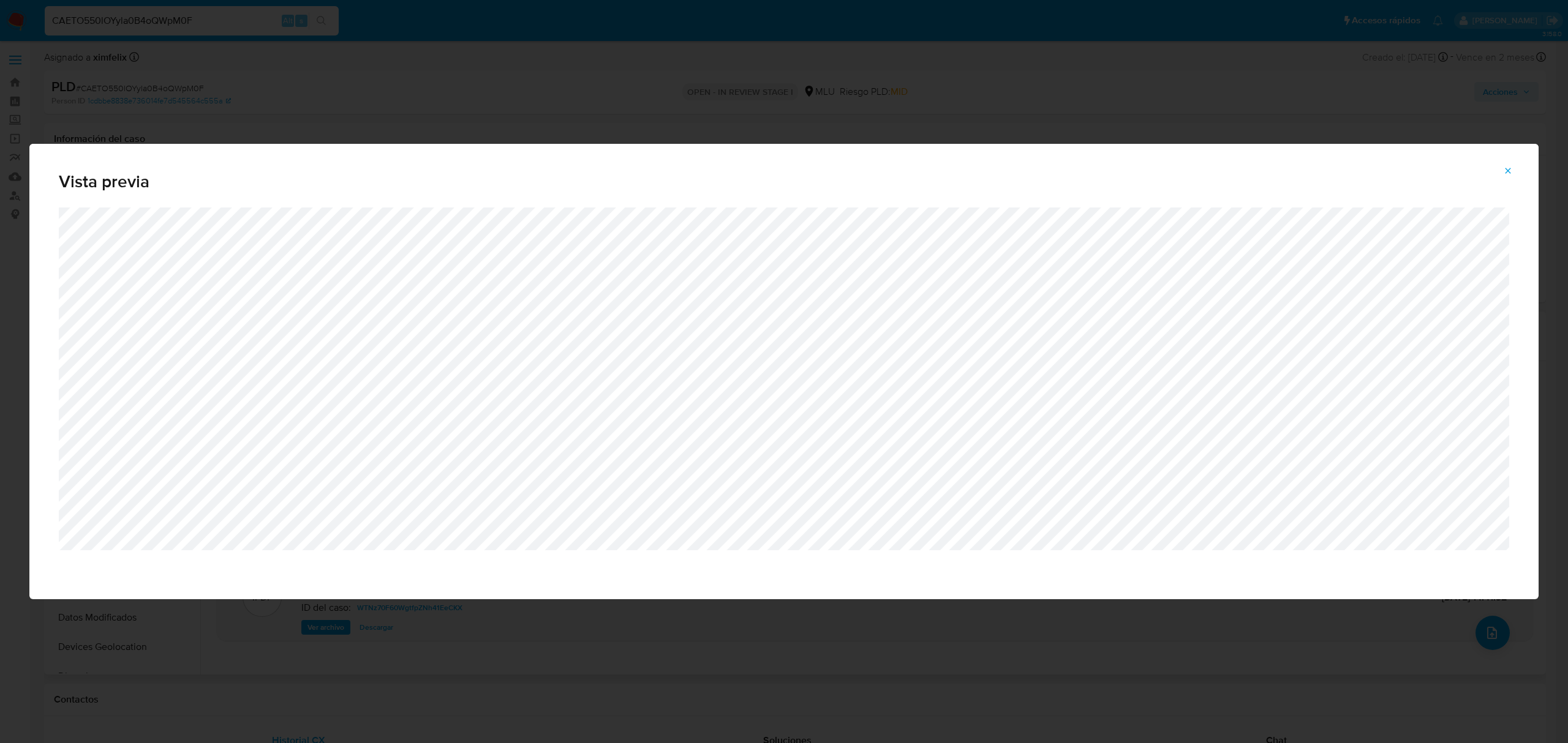
click at [1506, 175] on icon "Attachment preview" at bounding box center [1507, 171] width 10 height 10
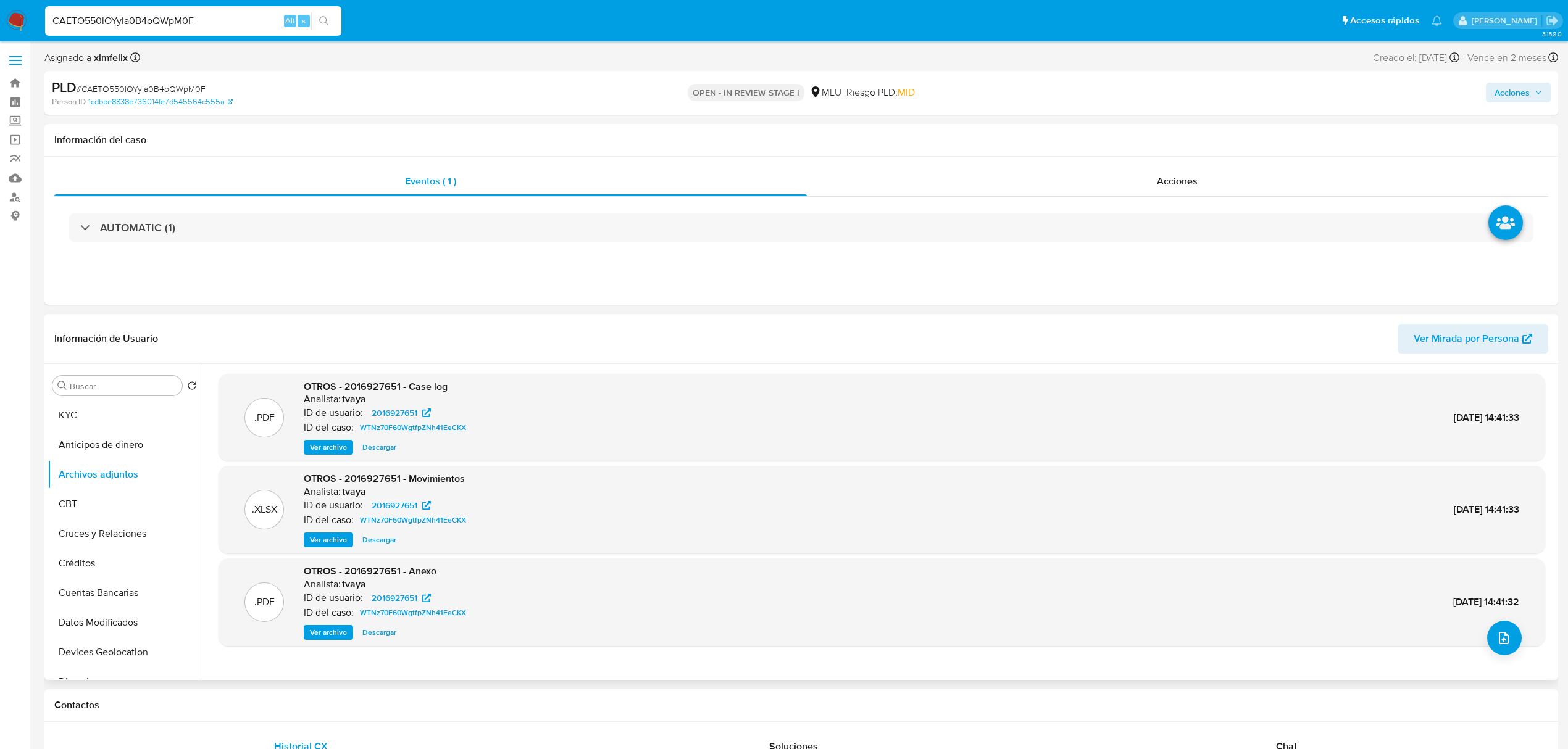
click at [1521, 336] on span "Ver Mirada por Persona" at bounding box center [1473, 339] width 118 height 27
click at [125, 426] on button "KYC" at bounding box center [120, 416] width 145 height 29
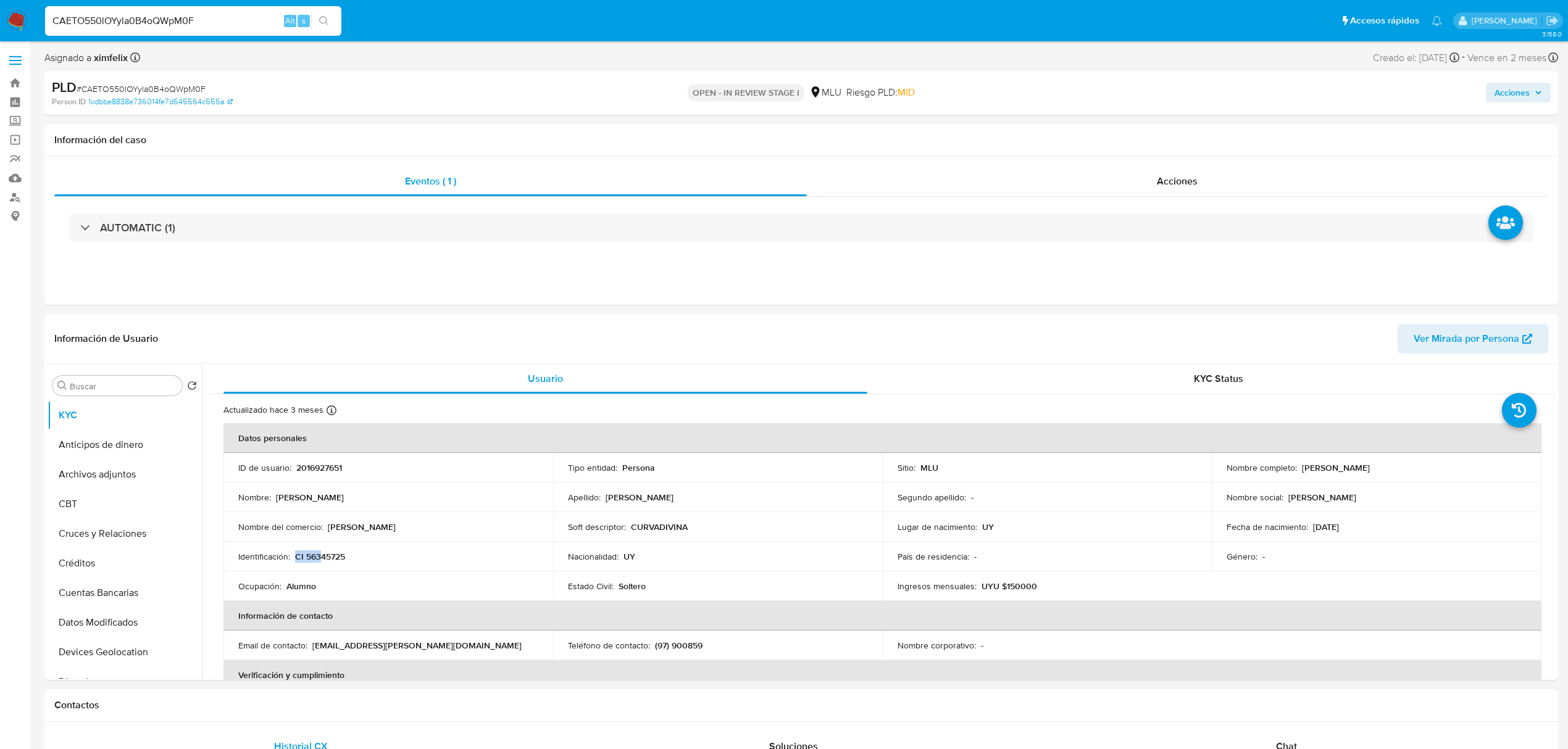
click at [322, 551] on p "CI 56345725" at bounding box center [320, 557] width 50 height 11
click at [329, 554] on p "CI 56345725" at bounding box center [320, 557] width 50 height 11
click at [332, 558] on p "CI 56345725" at bounding box center [320, 557] width 50 height 11
copy p "56345725"
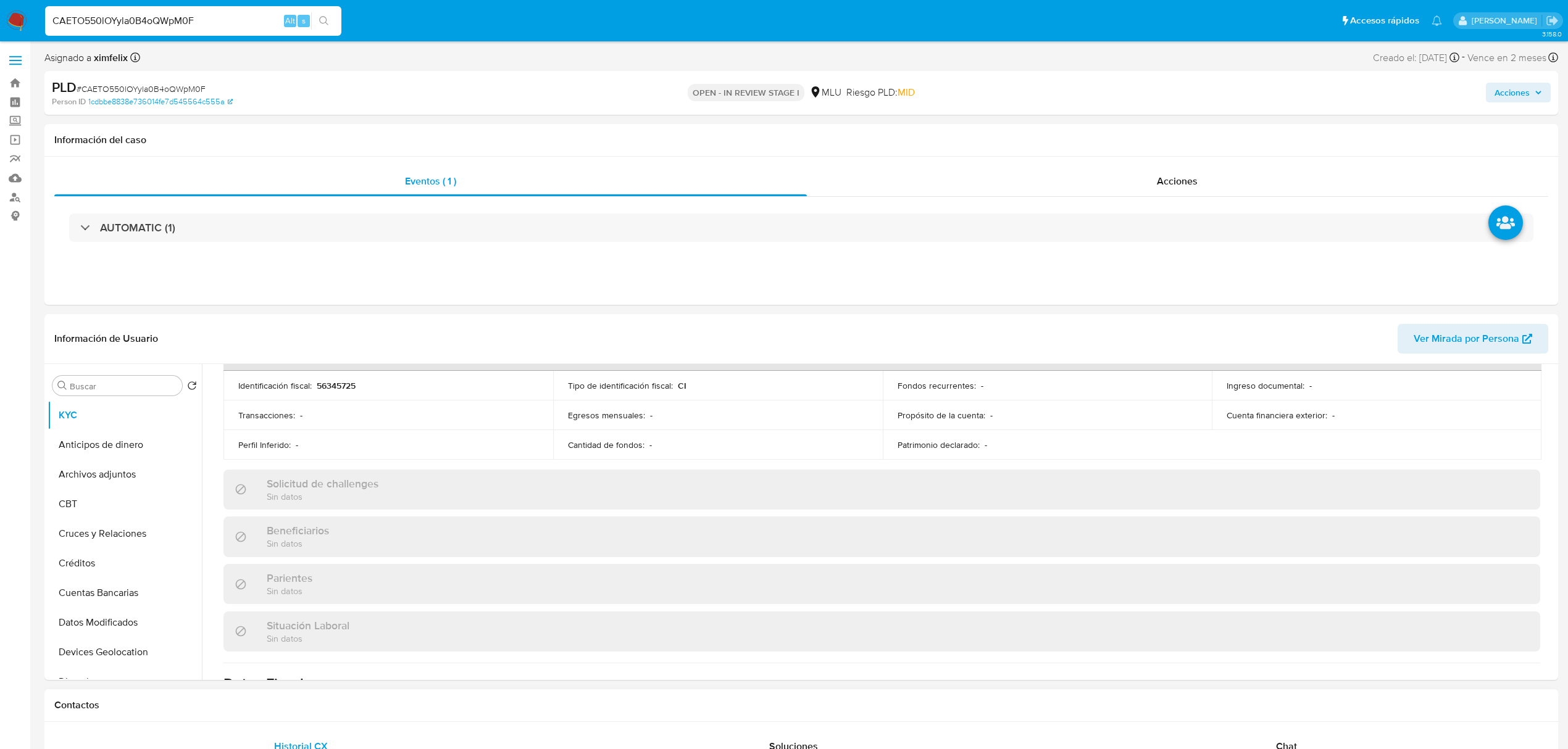
scroll to position [411, 0]
click at [125, 21] on input "CAETO550lOYyla0B4oQWpM0F" at bounding box center [193, 21] width 297 height 16
paste input "vpWbqoxk4pXpwAquhRx0GYzc"
type input "vpWbqoxk4pXpwAquhRx0GYzc"
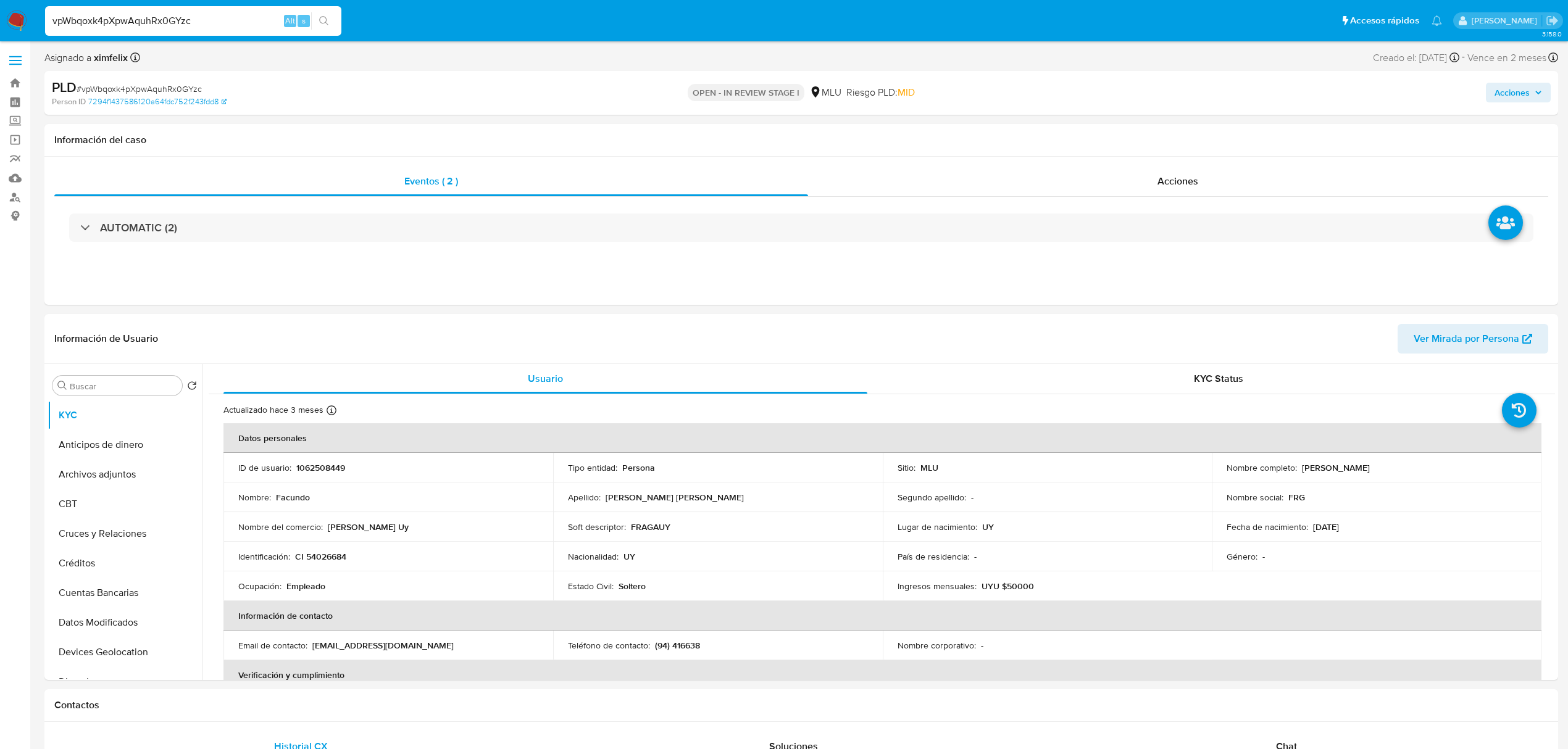
select select "10"
click at [1469, 332] on span "Ver Mirada por Persona" at bounding box center [1466, 339] width 105 height 29
click at [331, 554] on p "CI 54026684" at bounding box center [321, 557] width 51 height 11
copy p "54026684"
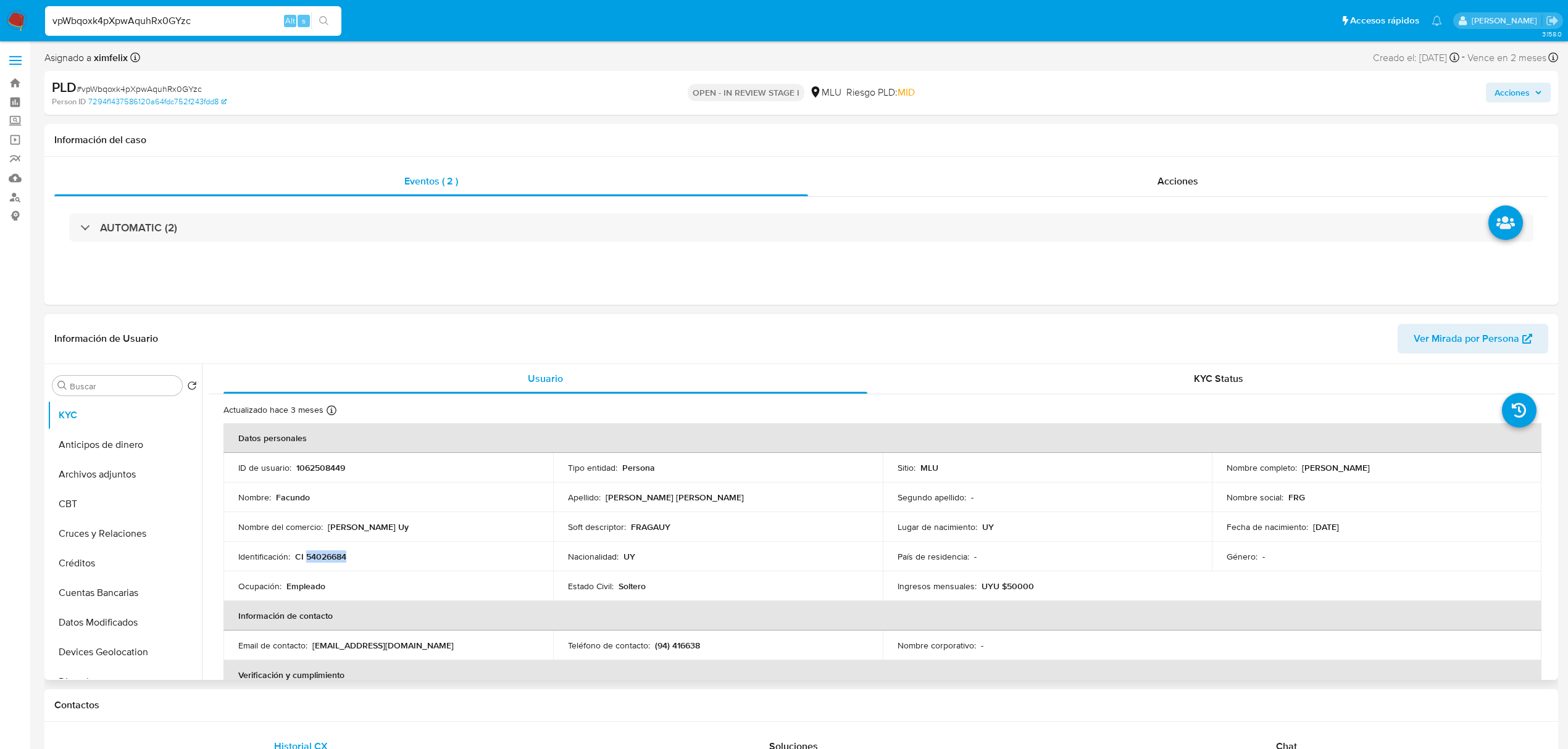
drag, startPoint x: 1393, startPoint y: 467, endPoint x: 1292, endPoint y: 458, distance: 101.4
click at [1292, 458] on td "Nombre completo : Facundo Gatica Sosa" at bounding box center [1377, 468] width 330 height 29
click at [1325, 480] on td "Nombre completo : Facundo Gatica Sosa" at bounding box center [1377, 468] width 330 height 29
drag, startPoint x: 1384, startPoint y: 470, endPoint x: 1304, endPoint y: 461, distance: 80.5
click at [1304, 462] on div "Nombre completo : Facundo Gatica Sosa" at bounding box center [1377, 468] width 300 height 11
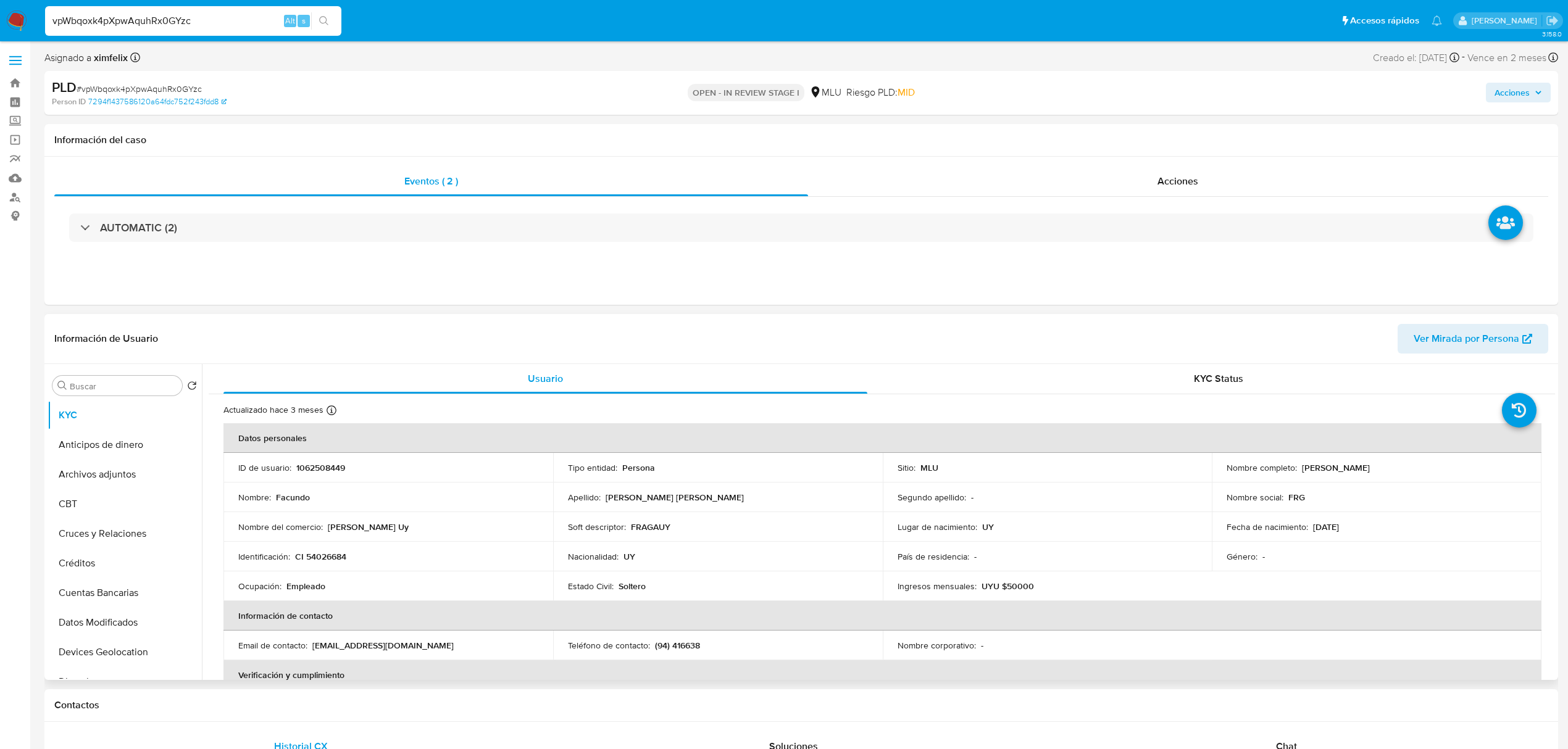
copy p "Facundo Gatica Sosa"
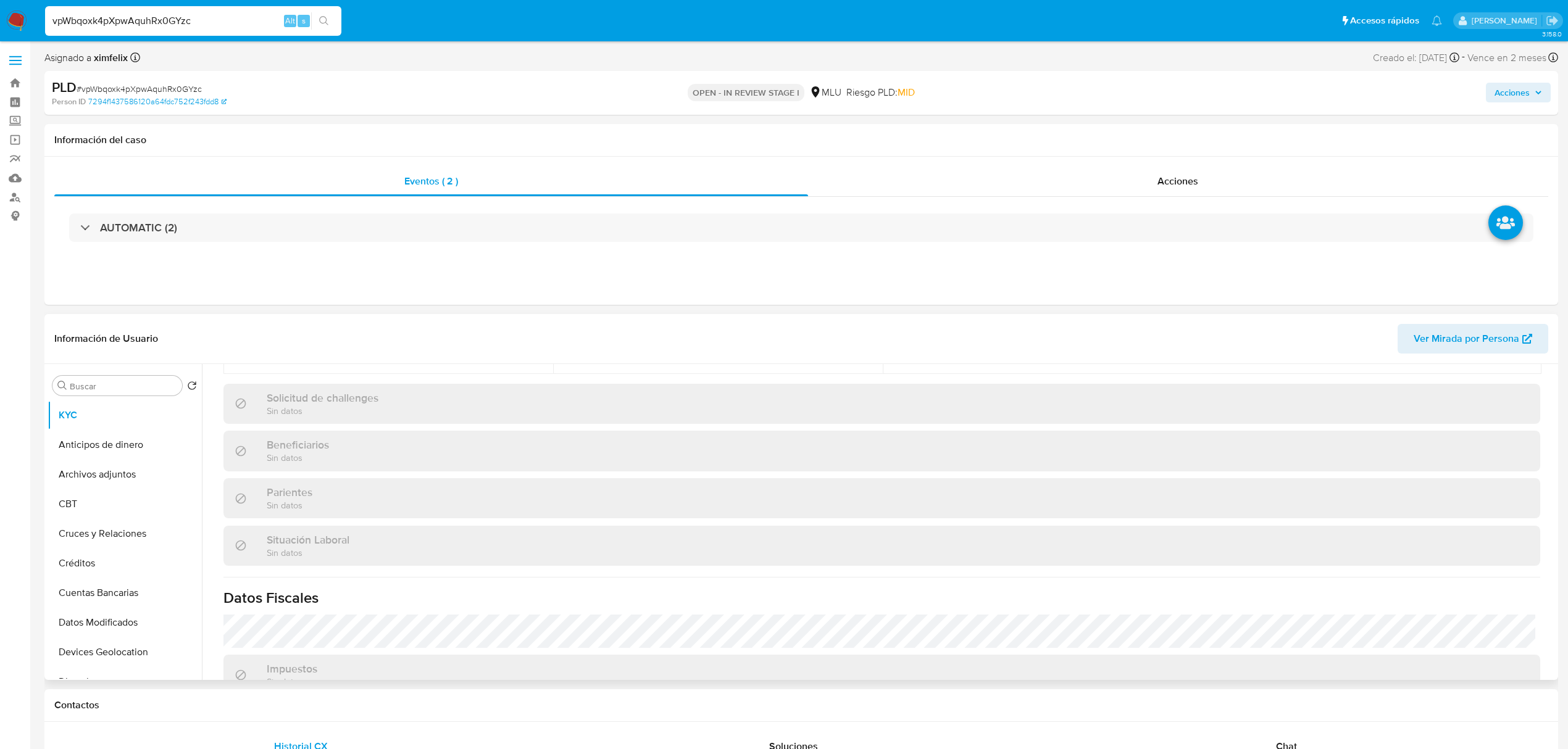
scroll to position [608, 0]
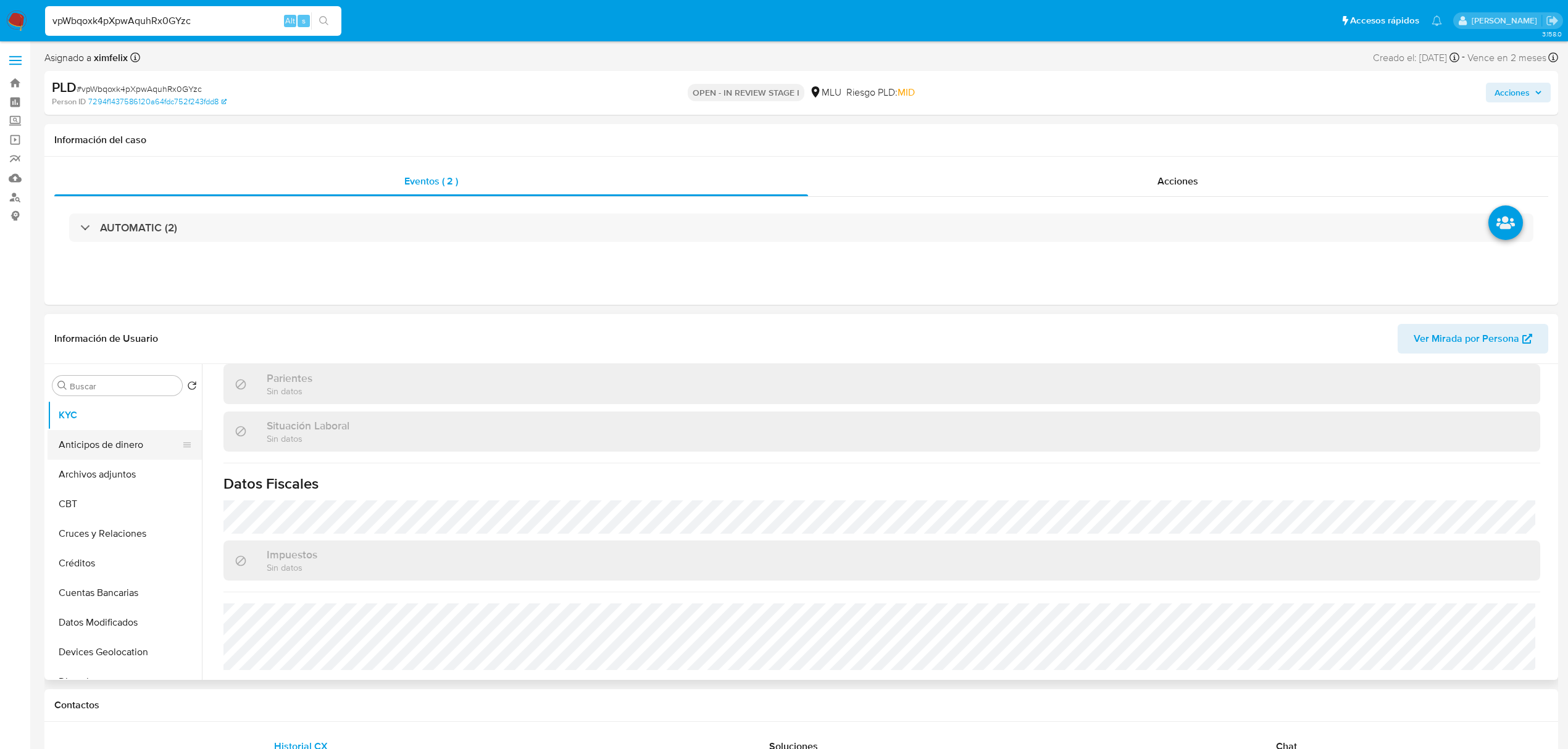
click at [85, 446] on button "Anticipos de dinero" at bounding box center [120, 445] width 145 height 29
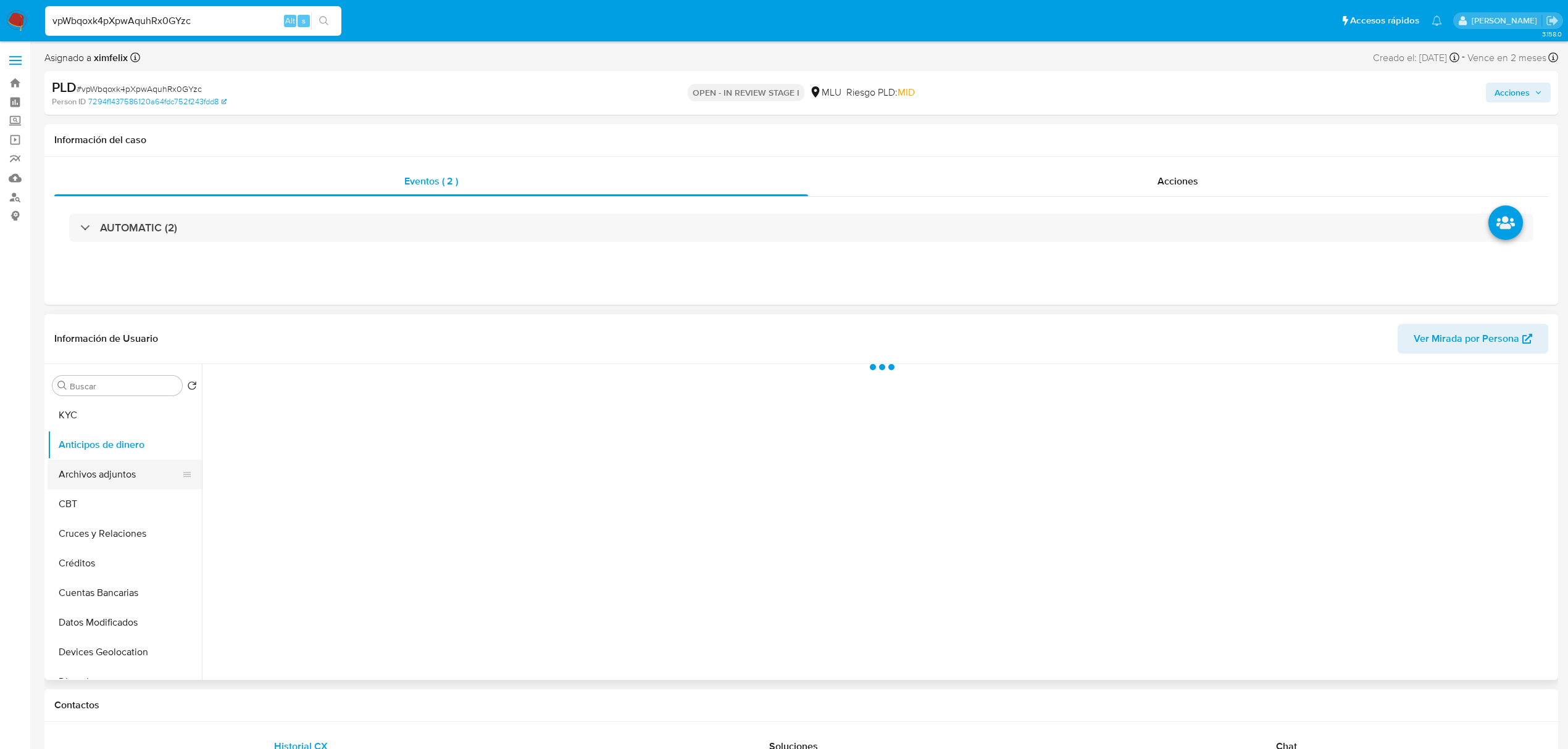
scroll to position [0, 0]
click at [104, 484] on button "Archivos adjuntos" at bounding box center [120, 474] width 145 height 29
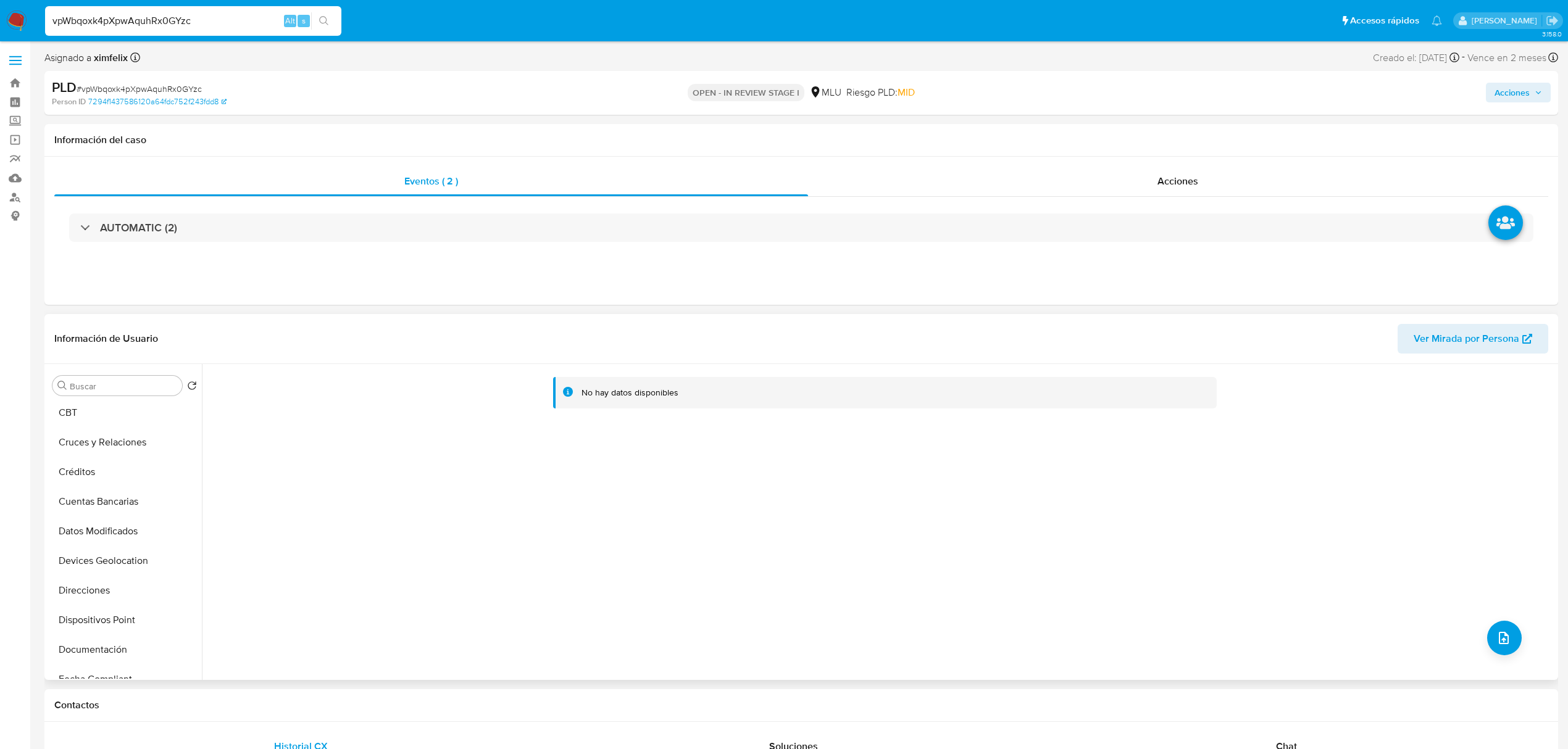
scroll to position [247, 0]
click at [102, 599] on button "Historial Riesgo PLD" at bounding box center [120, 613] width 145 height 29
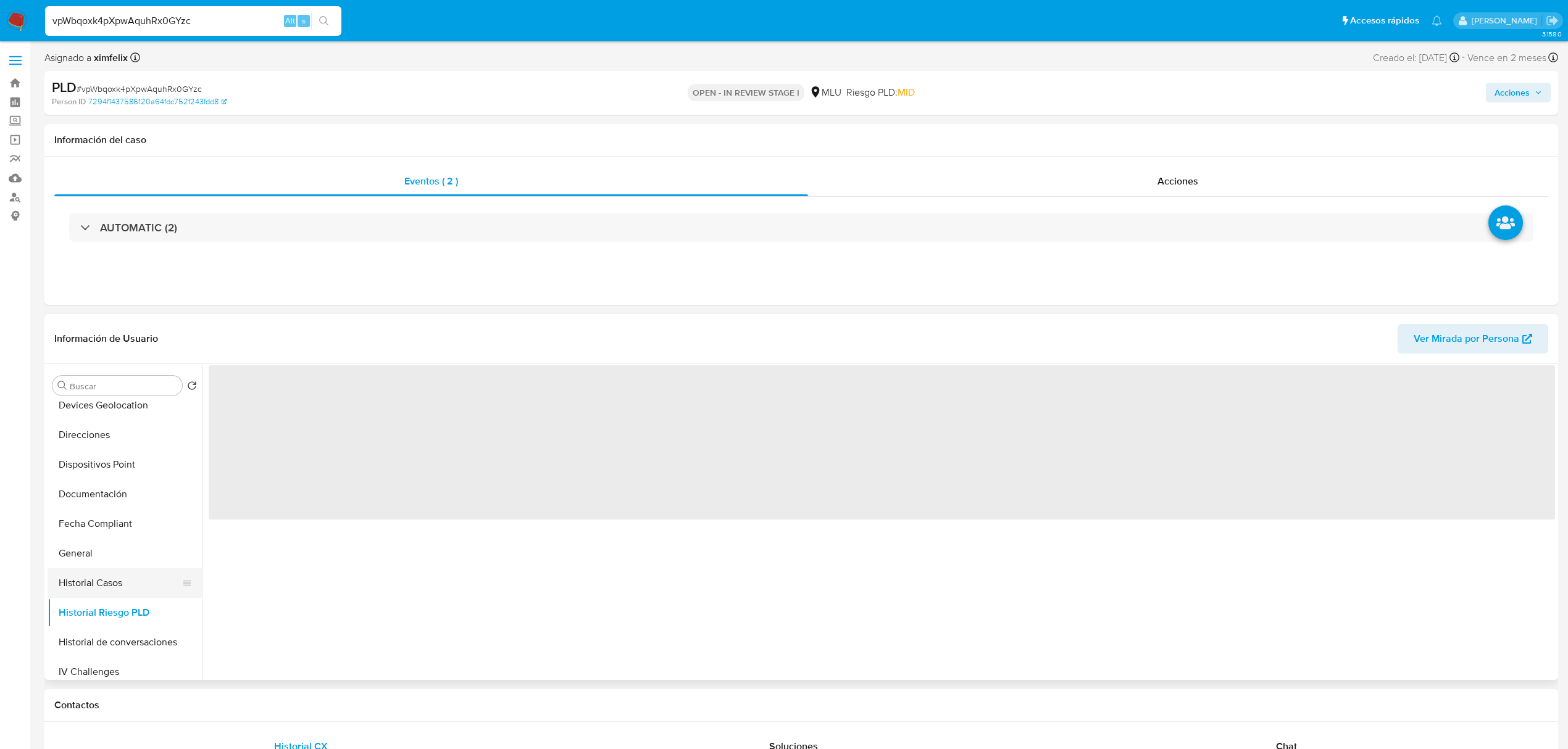
click at [103, 577] on button "Historial Casos" at bounding box center [120, 583] width 145 height 29
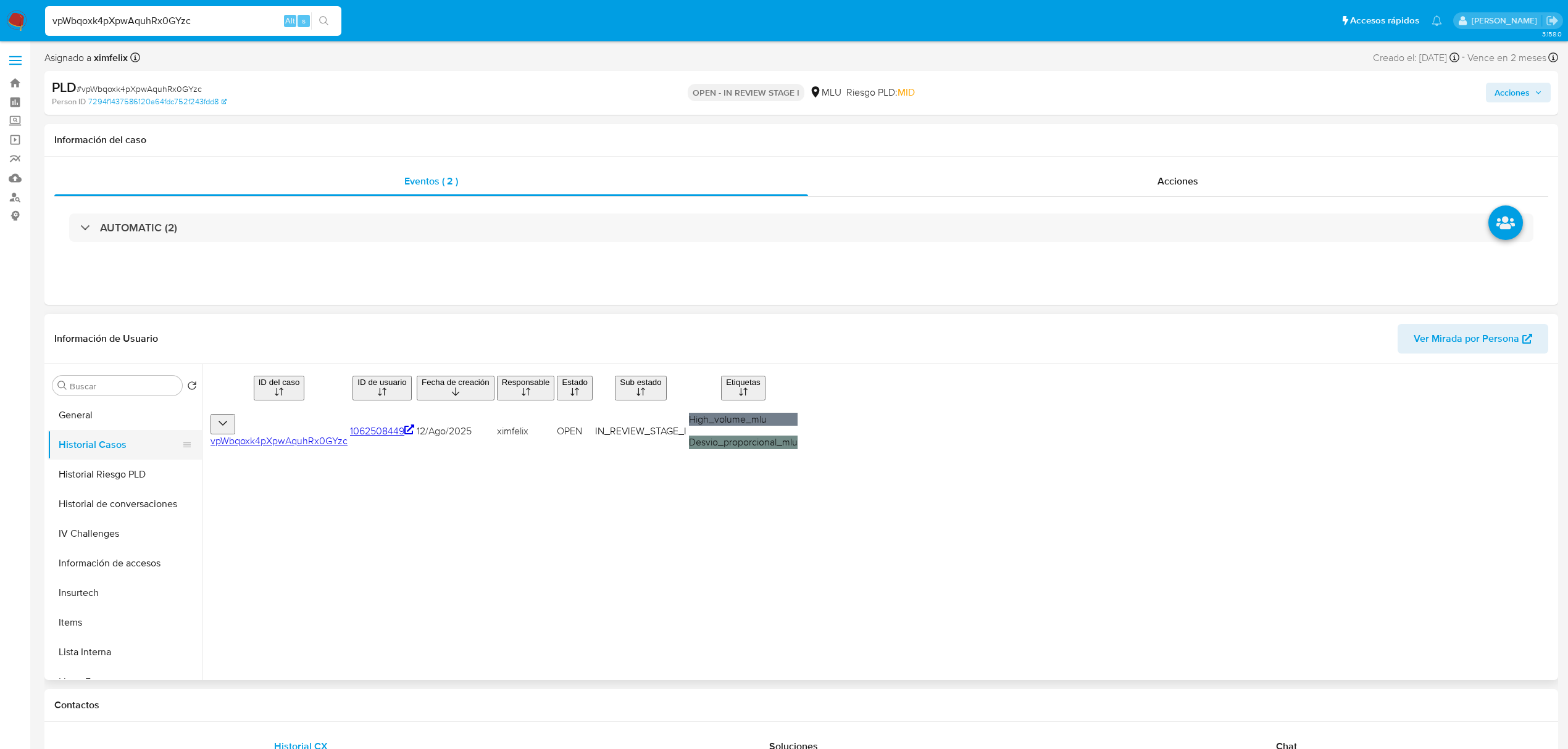
scroll to position [0, 0]
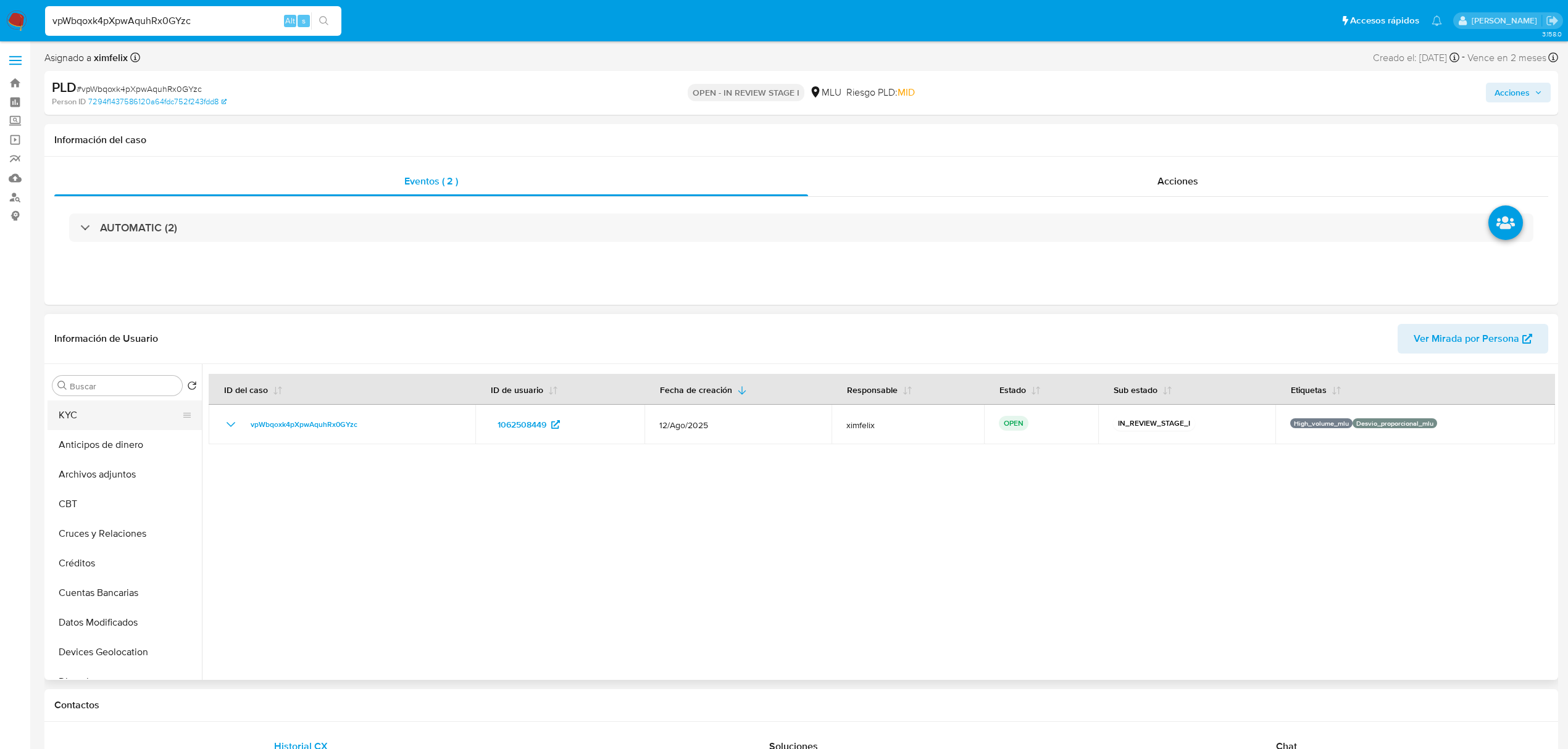
click at [99, 425] on button "KYC" at bounding box center [120, 416] width 145 height 29
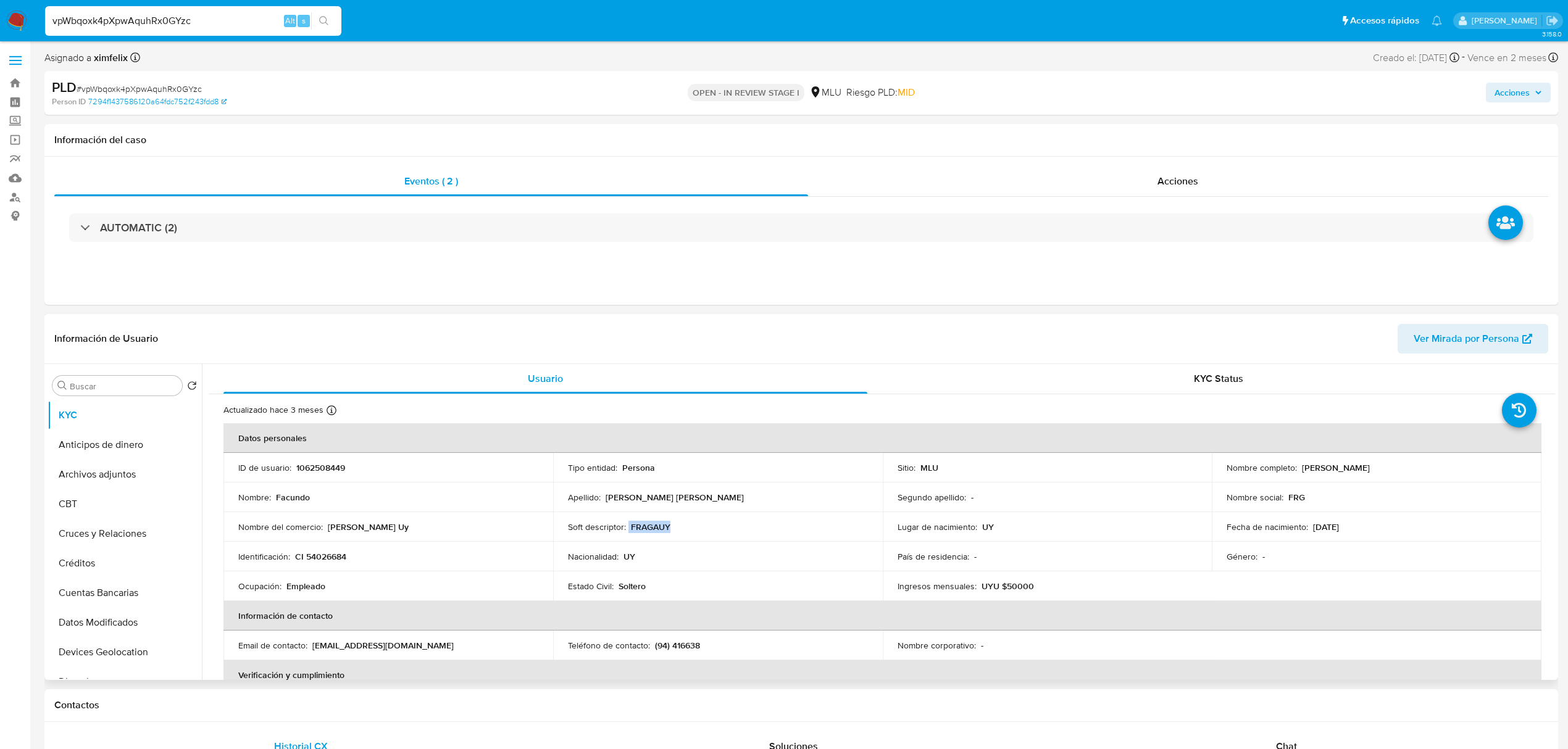
drag, startPoint x: 680, startPoint y: 526, endPoint x: 627, endPoint y: 526, distance: 53.0
click at [627, 526] on div "Soft descriptor : FRAGAUY" at bounding box center [718, 527] width 300 height 11
click at [1343, 506] on td "Nombre social : FRG" at bounding box center [1377, 497] width 330 height 29
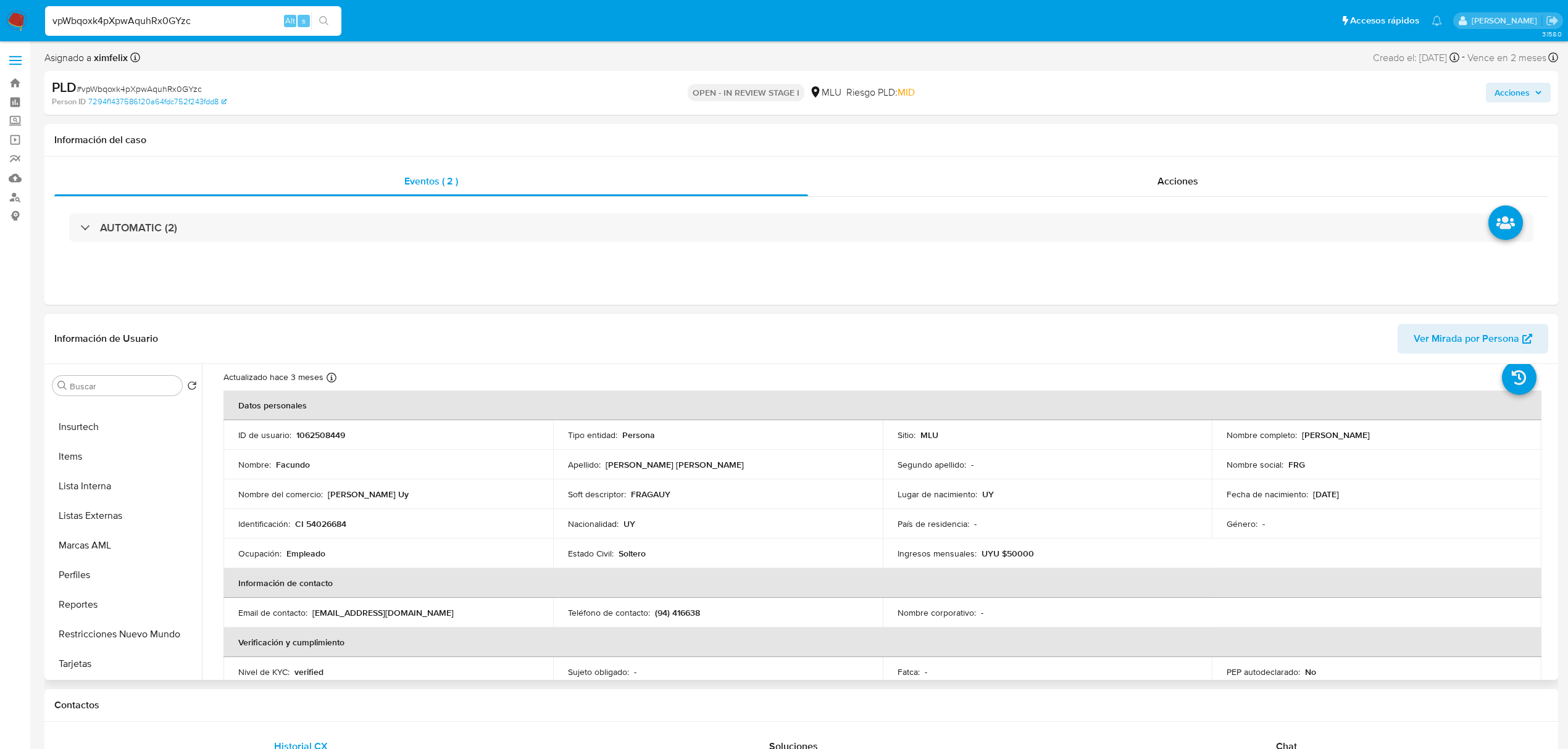
scroll to position [32, 0]
drag, startPoint x: 1028, startPoint y: 553, endPoint x: 1001, endPoint y: 554, distance: 27.0
click at [1001, 554] on div "Ingresos mensuales : UYU $50000" at bounding box center [1048, 554] width 300 height 11
click at [121, 17] on input "vpWbqoxk4pXpwAquhRx0GYzc" at bounding box center [193, 21] width 297 height 16
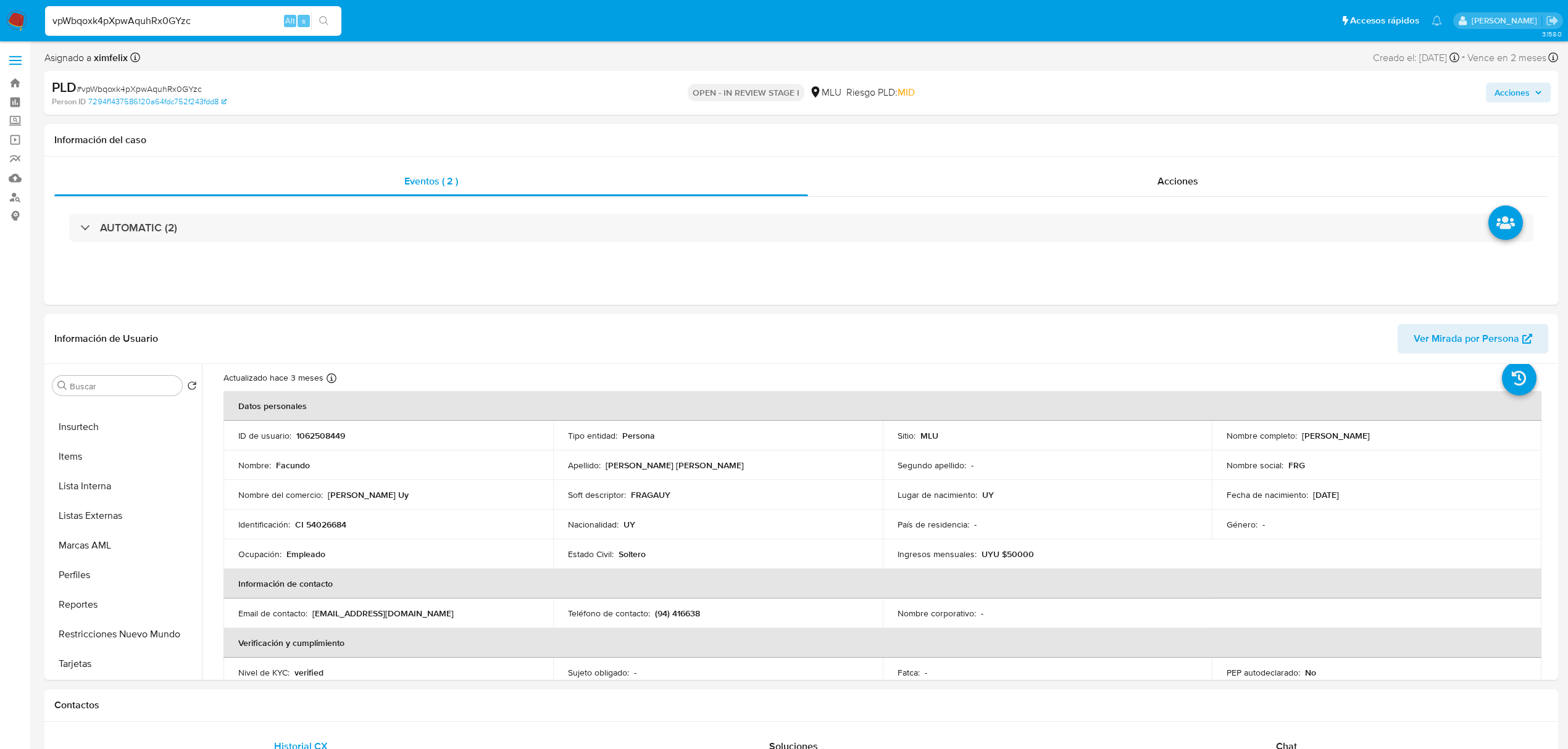
paste input "pmleoAmk71hx0wRM5G7yYyWO"
type input "pmleoAmk71hx0wRM5G7yYyWO"
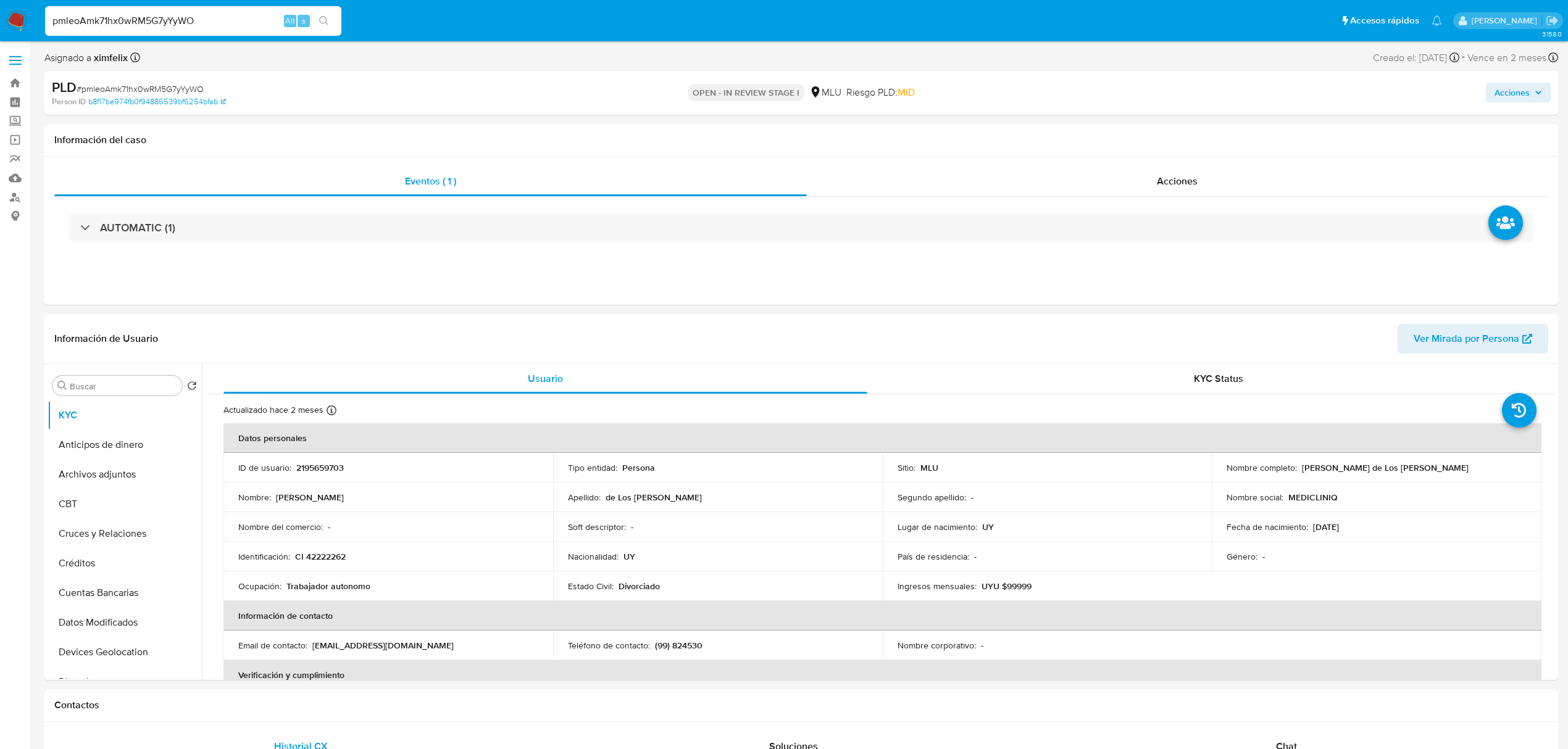
select select "10"
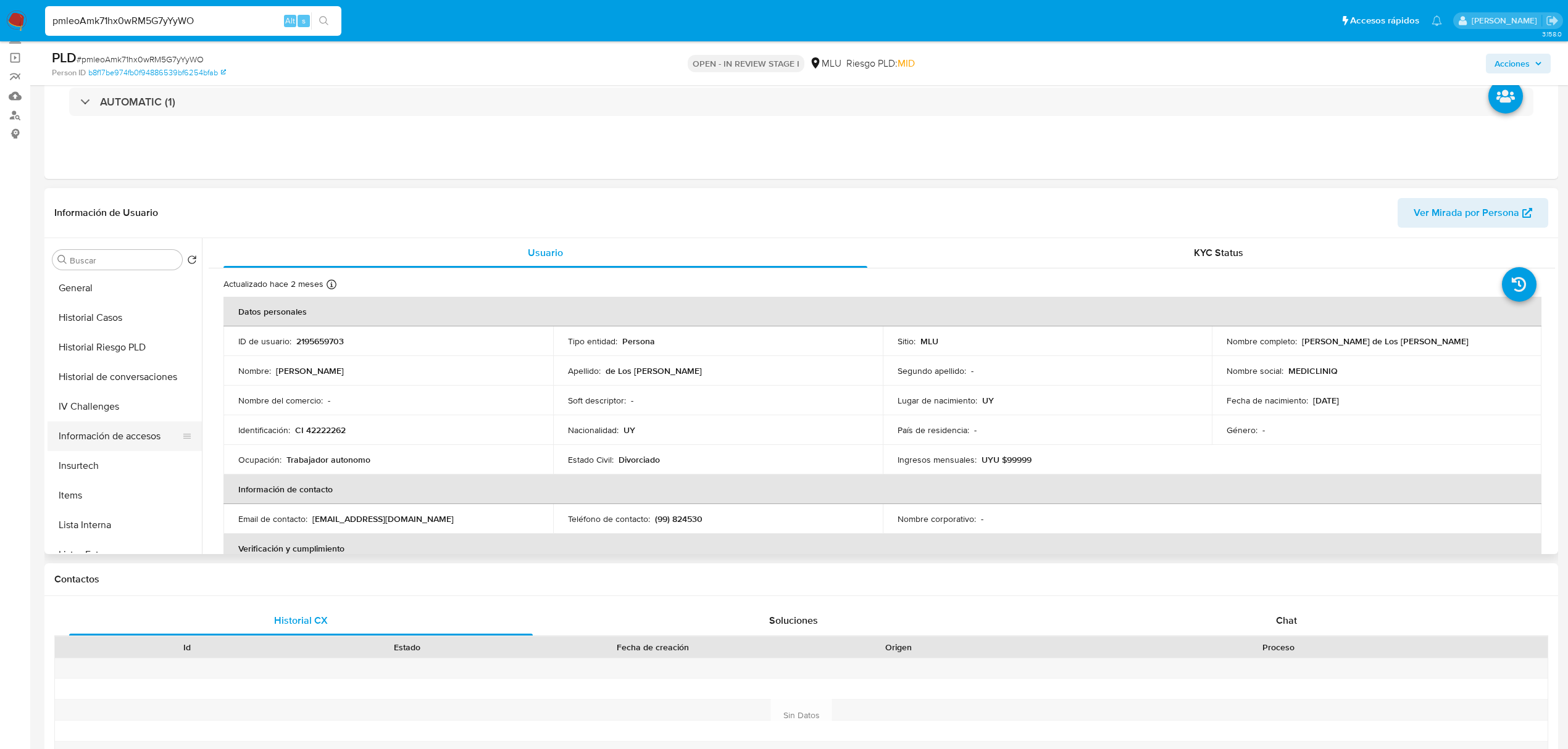
scroll to position [304, 0]
click at [132, 404] on button "Historial Casos" at bounding box center [120, 400] width 145 height 29
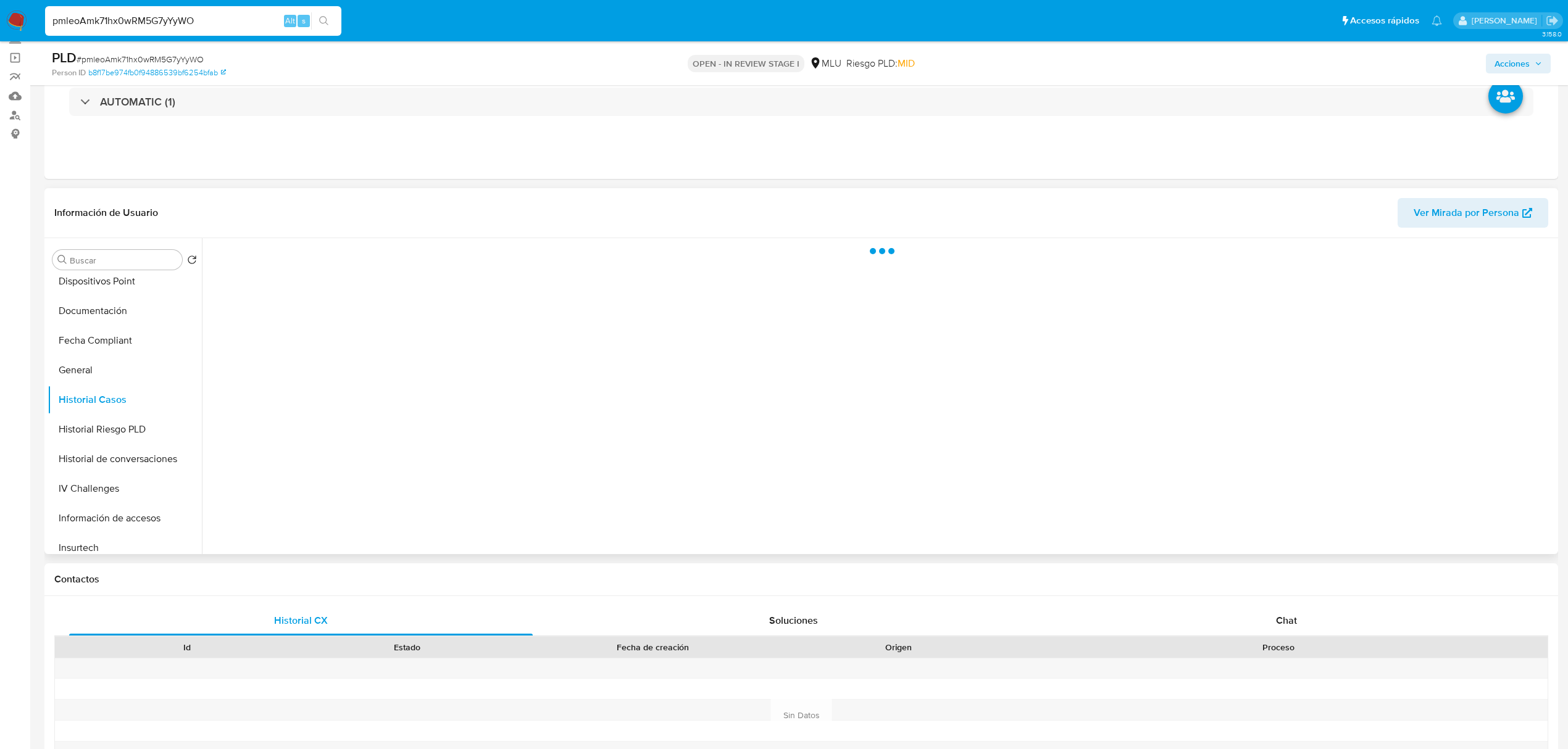
click at [1426, 196] on div "Información de Usuario Ver Mirada por Persona" at bounding box center [801, 213] width 1514 height 50
click at [1430, 209] on span "Ver Mirada por Persona" at bounding box center [1466, 212] width 105 height 29
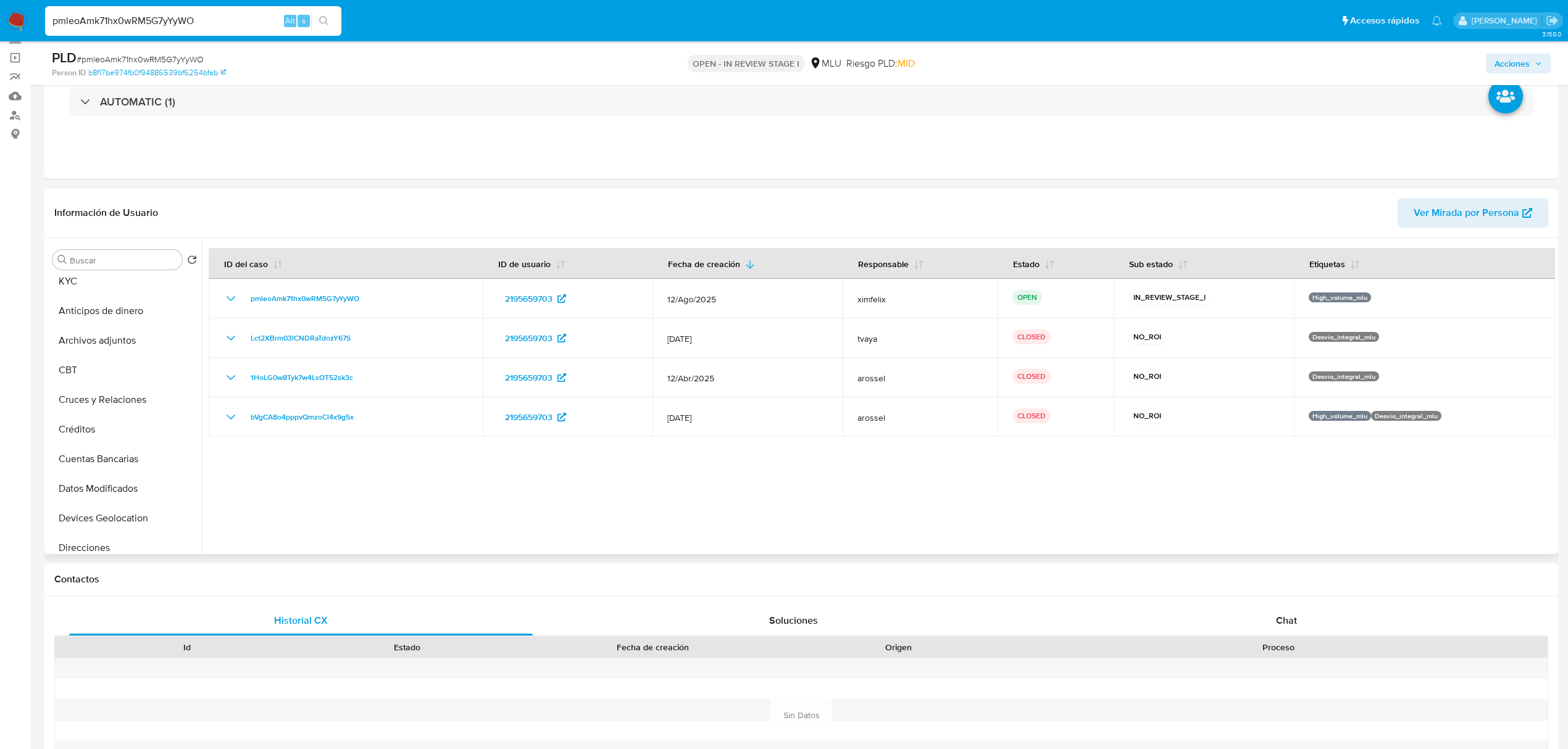
scroll to position [0, 0]
click at [90, 287] on button "KYC" at bounding box center [120, 289] width 145 height 29
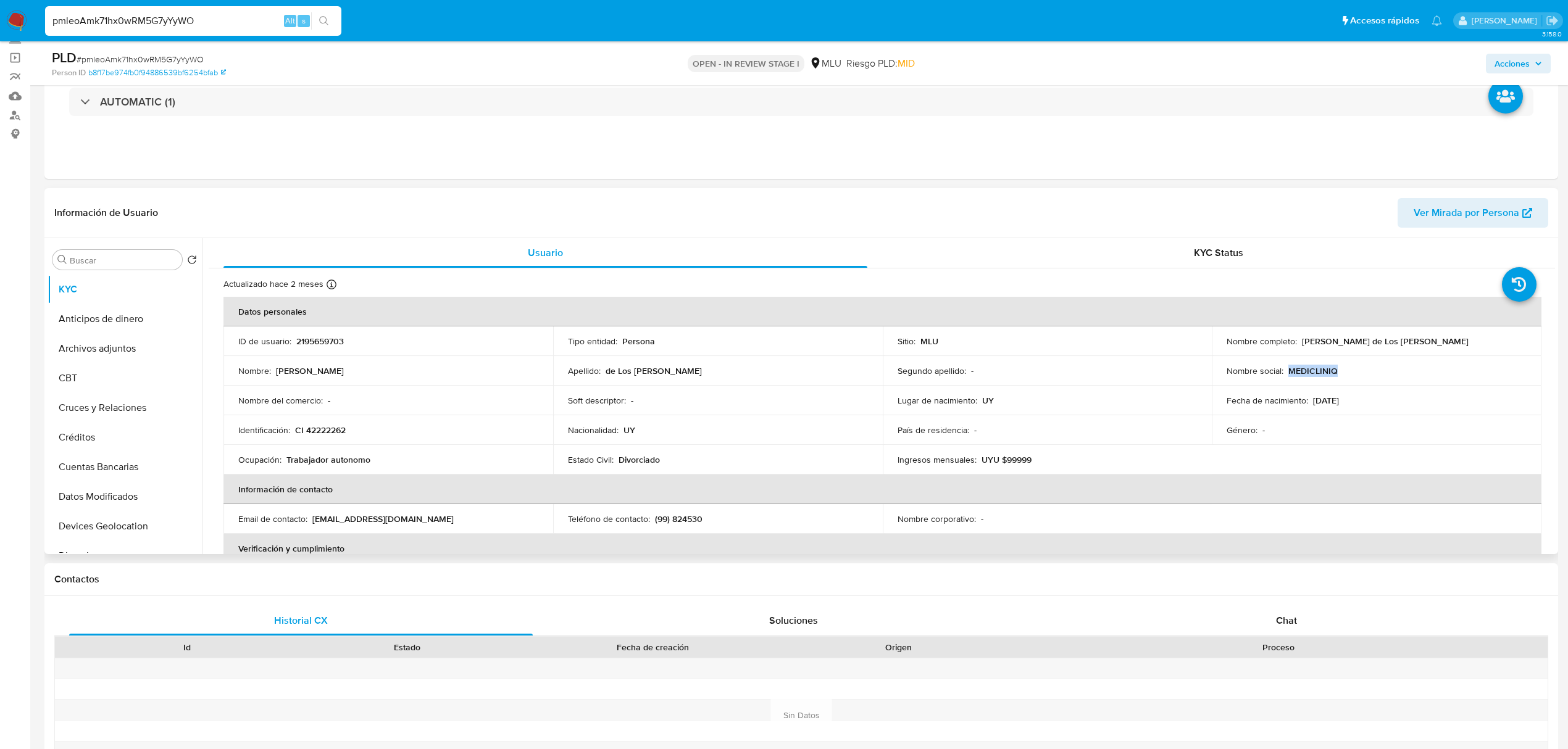
drag, startPoint x: 1333, startPoint y: 368, endPoint x: 1286, endPoint y: 365, distance: 47.1
click at [1286, 365] on div "Nombre social : MEDICLINIQ" at bounding box center [1377, 371] width 300 height 11
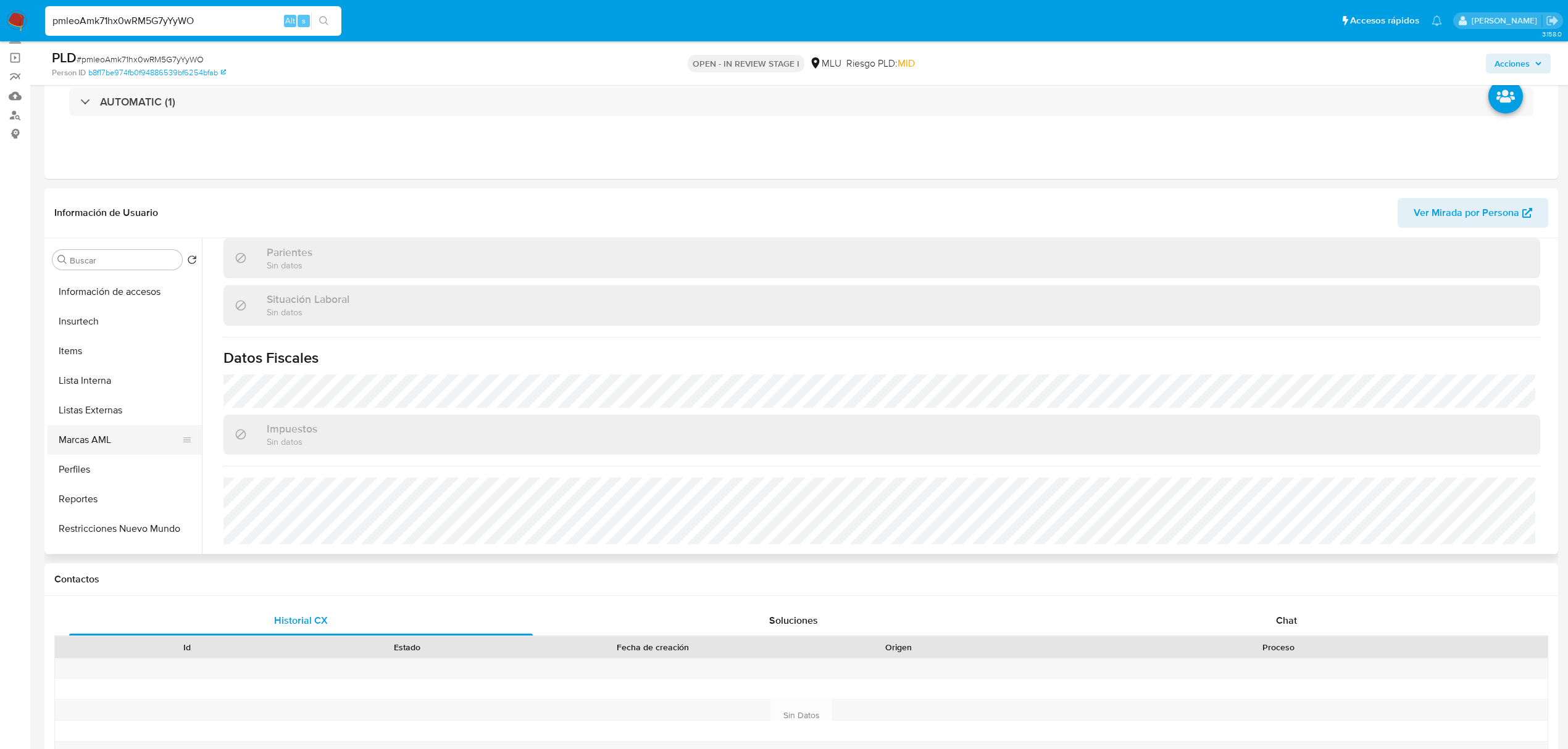
scroll to position [551, 0]
click at [103, 445] on button "Perfiles" at bounding box center [120, 450] width 145 height 29
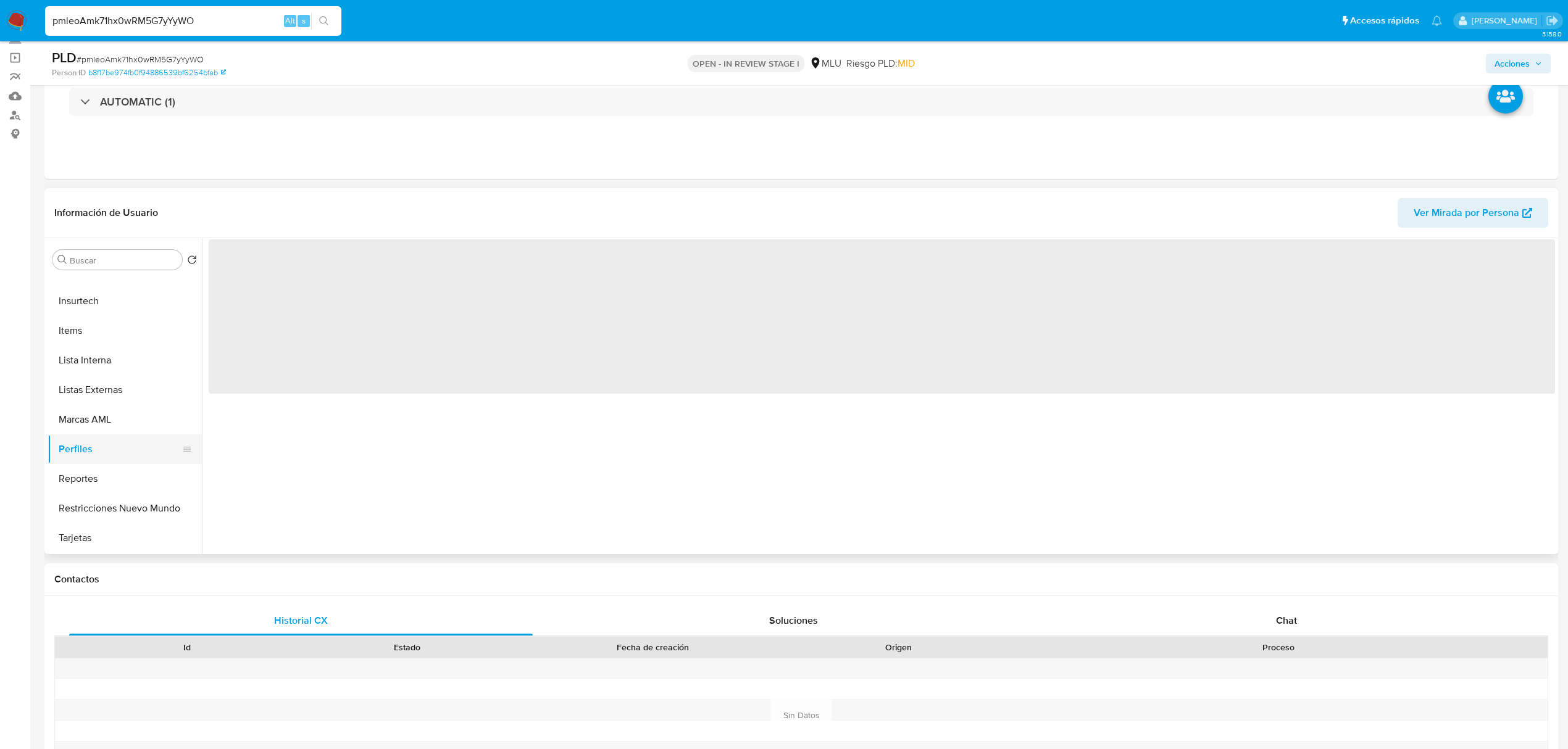
scroll to position [0, 0]
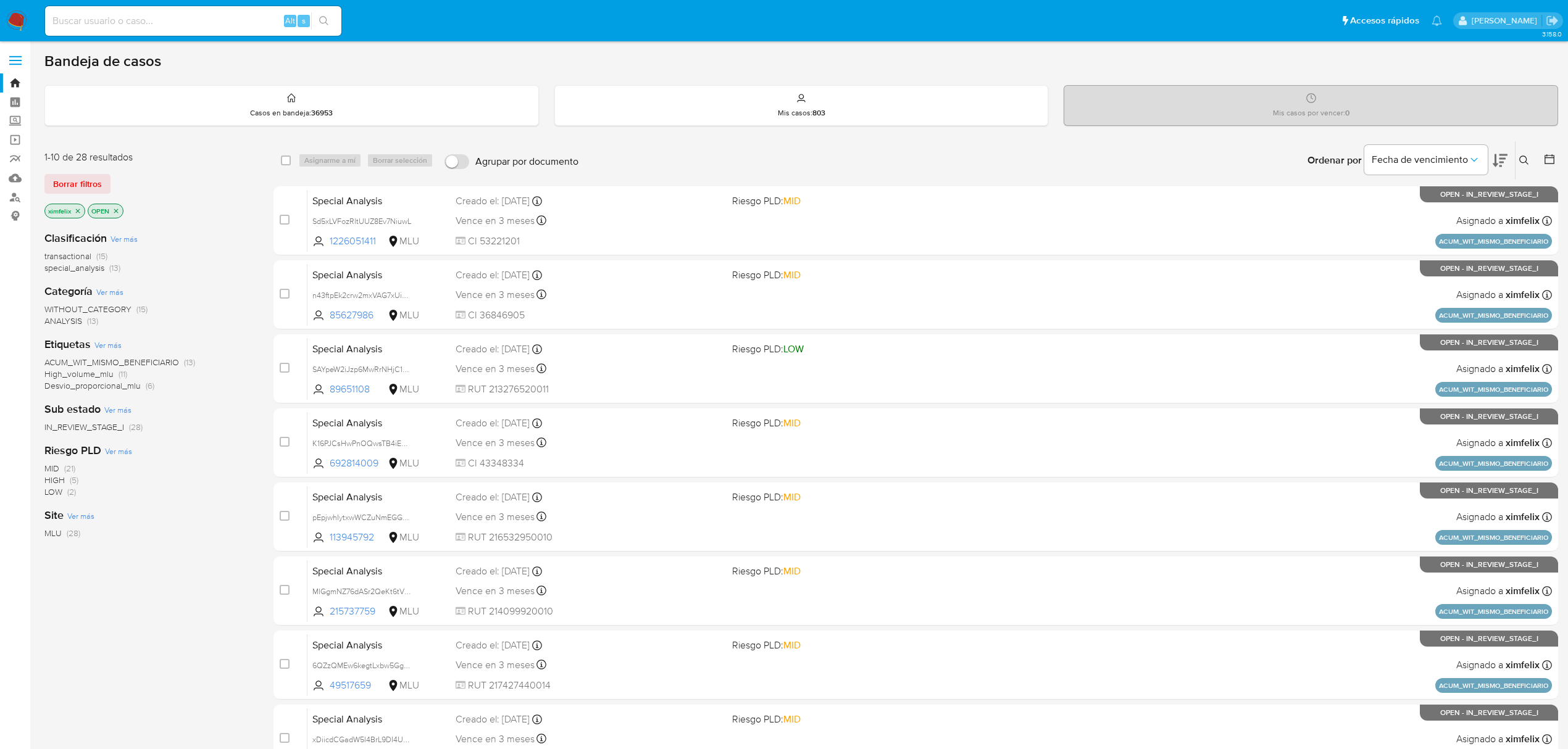
click at [20, 12] on img at bounding box center [16, 20] width 21 height 21
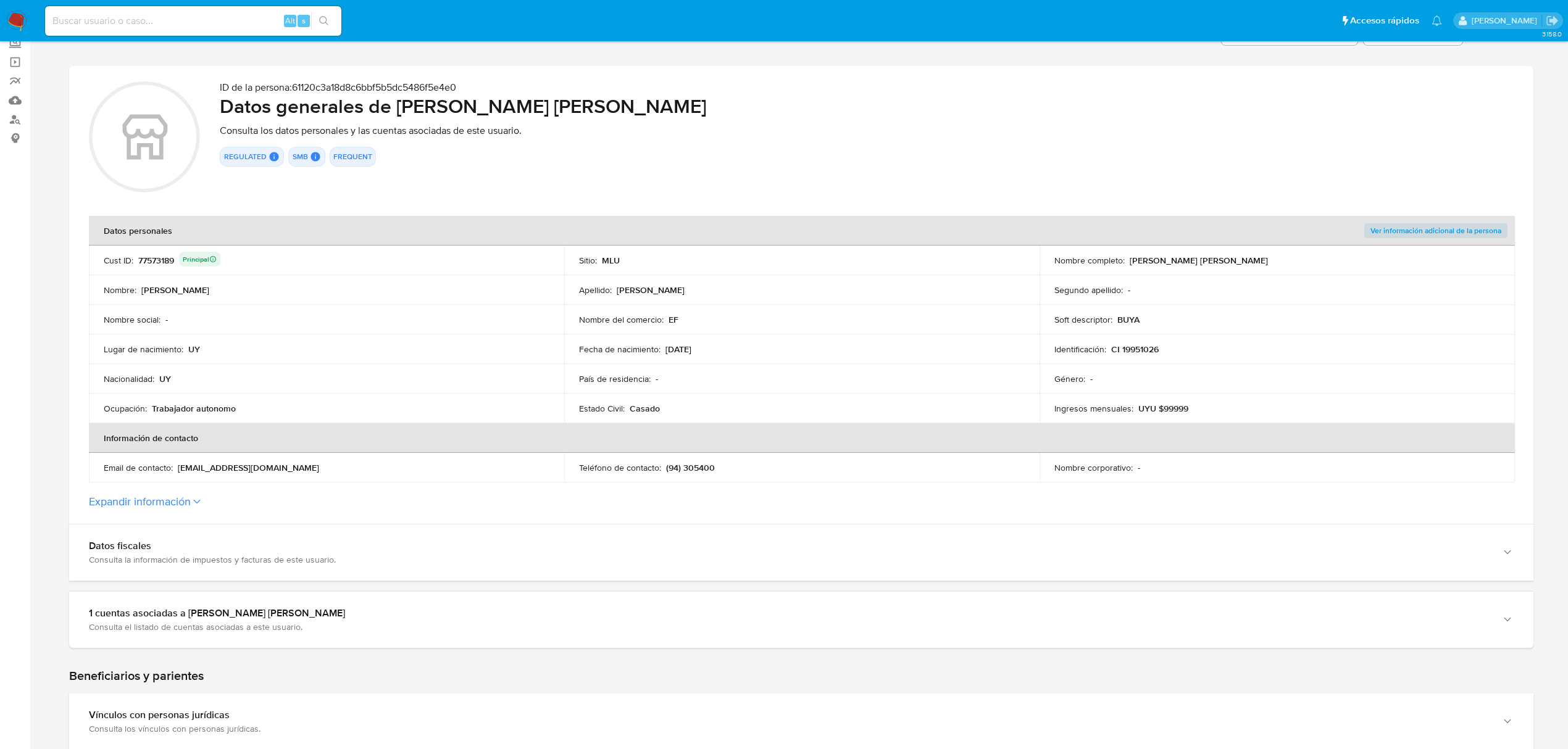
scroll to position [82, 0]
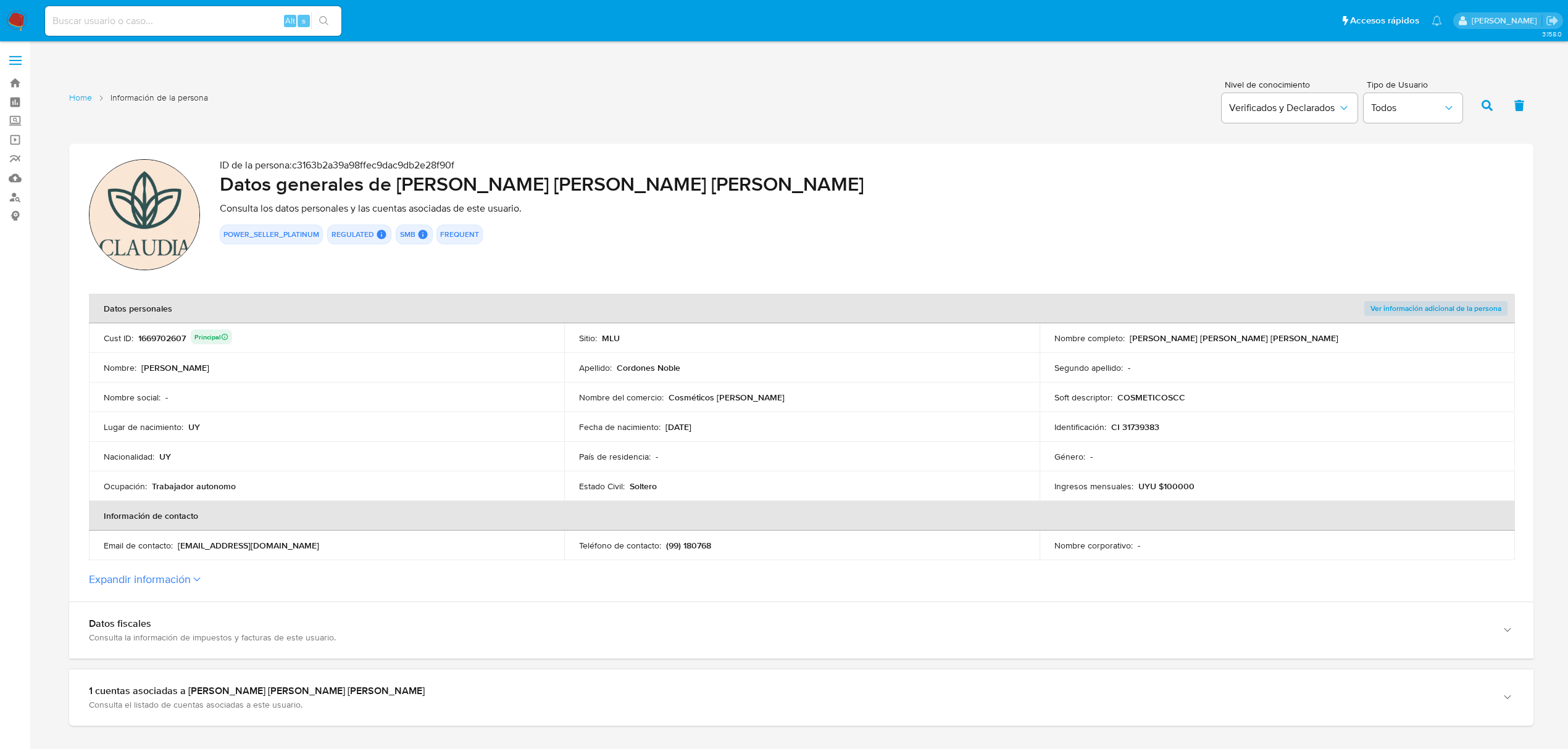
drag, startPoint x: 748, startPoint y: 391, endPoint x: 667, endPoint y: 397, distance: 81.2
click at [662, 398] on div "Nombre del comercio : Cosméticos Claudia" at bounding box center [801, 397] width 446 height 11
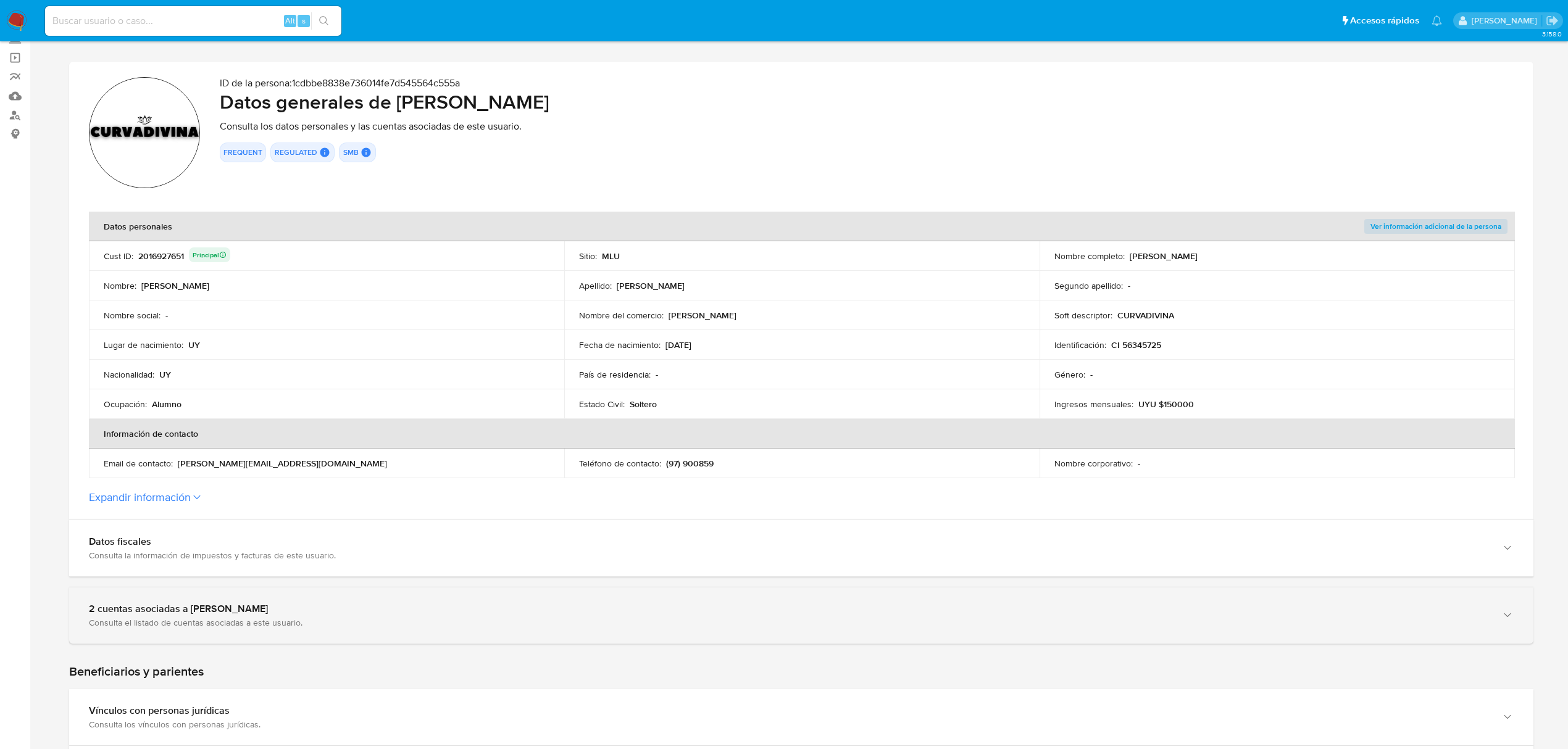
drag, startPoint x: 584, startPoint y: 608, endPoint x: 576, endPoint y: 617, distance: 12.0
click at [583, 608] on div "2 cuentas asociadas a Luciano Ignacio Figueroa Mironi" at bounding box center [789, 609] width 1400 height 12
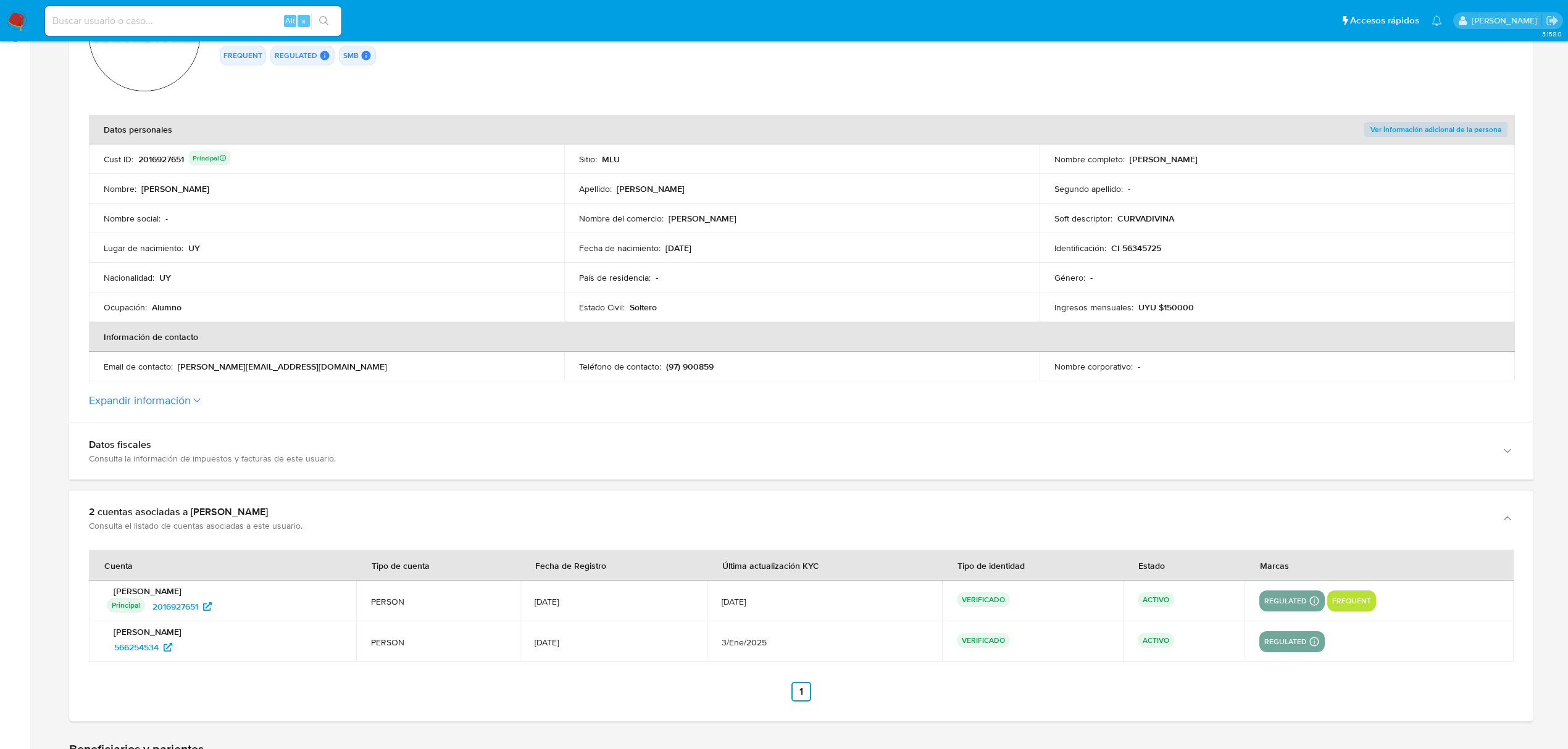
scroll to position [329, 0]
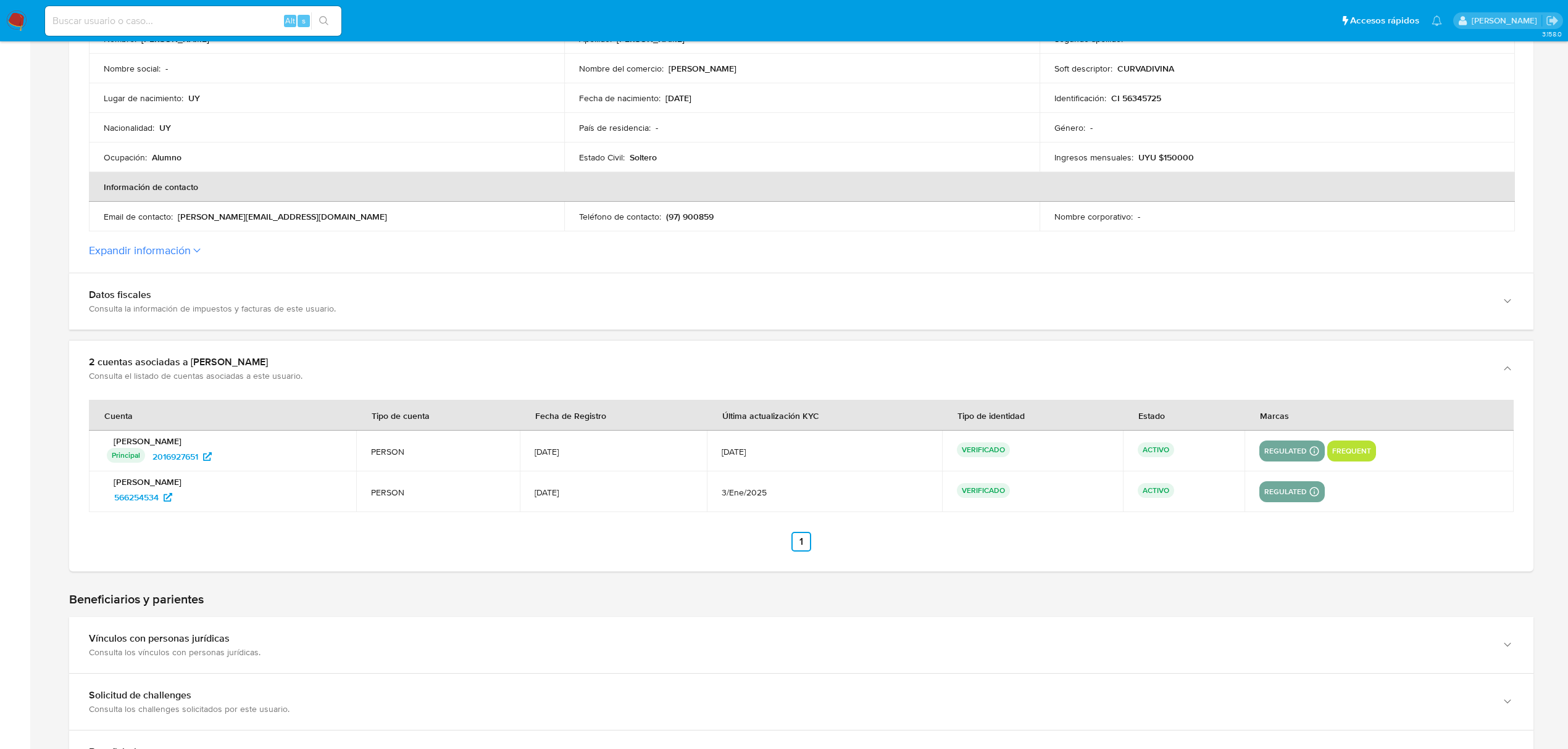
drag, startPoint x: 191, startPoint y: 504, endPoint x: 105, endPoint y: 507, distance: 86.1
click at [105, 507] on td "Luciano Ignacio Uraga Mironi 566254534" at bounding box center [223, 492] width 267 height 40
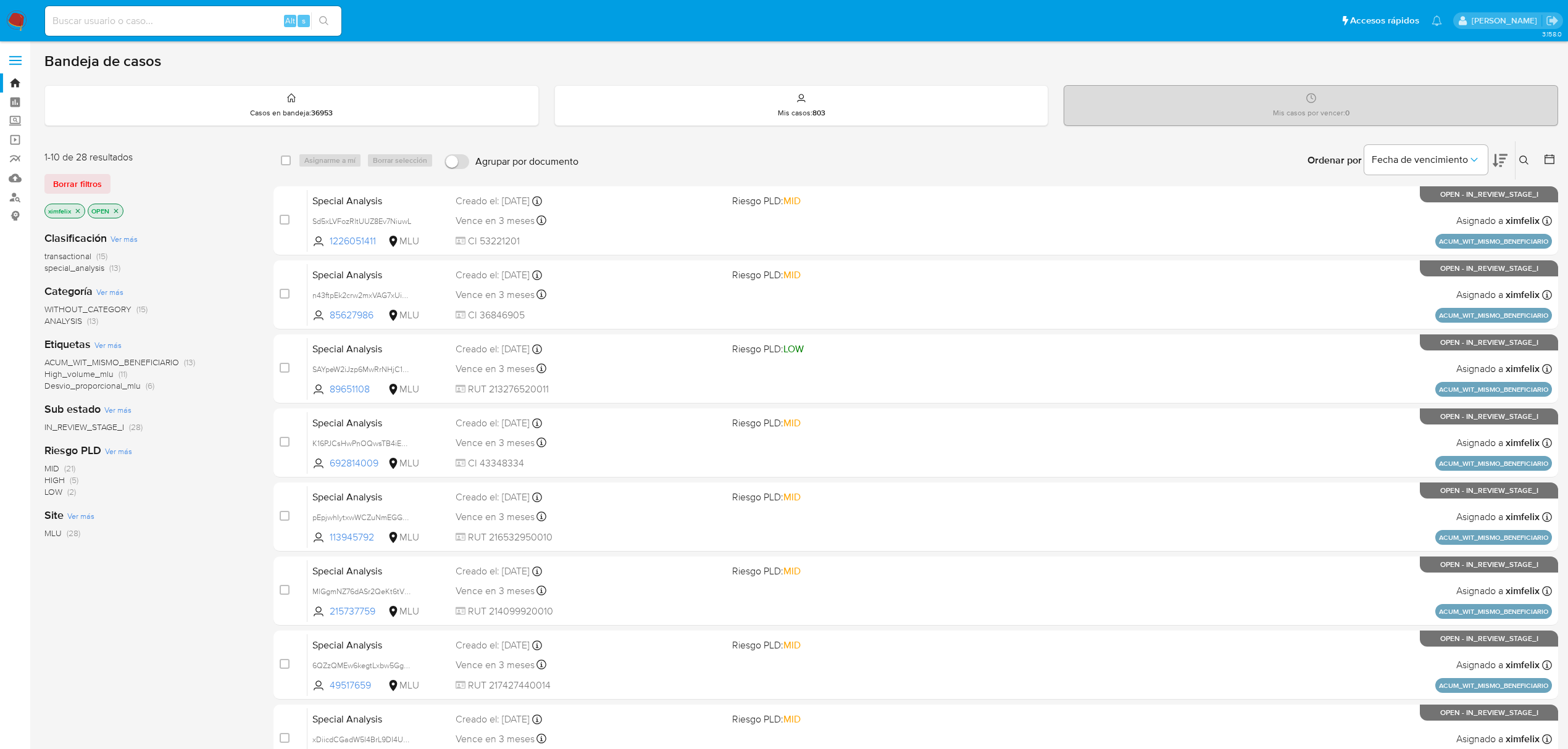
click at [136, 26] on input at bounding box center [193, 21] width 297 height 16
paste input "n43ftpEk2crw2mxVAG7xUimu"
type input "n43ftpEk2crw2mxVAG7xUimu"
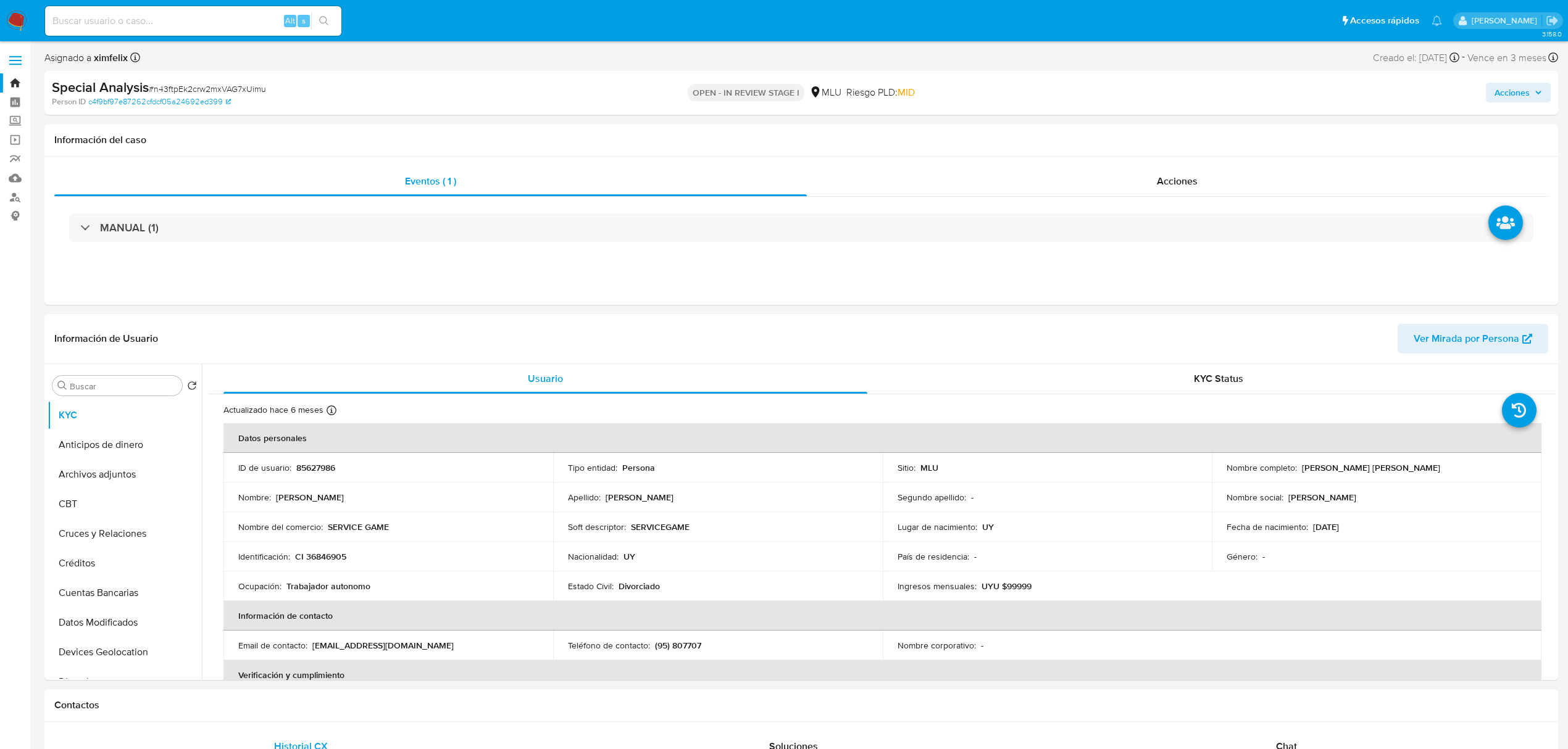
select select "10"
click at [107, 442] on button "Anticipos de dinero" at bounding box center [120, 445] width 145 height 29
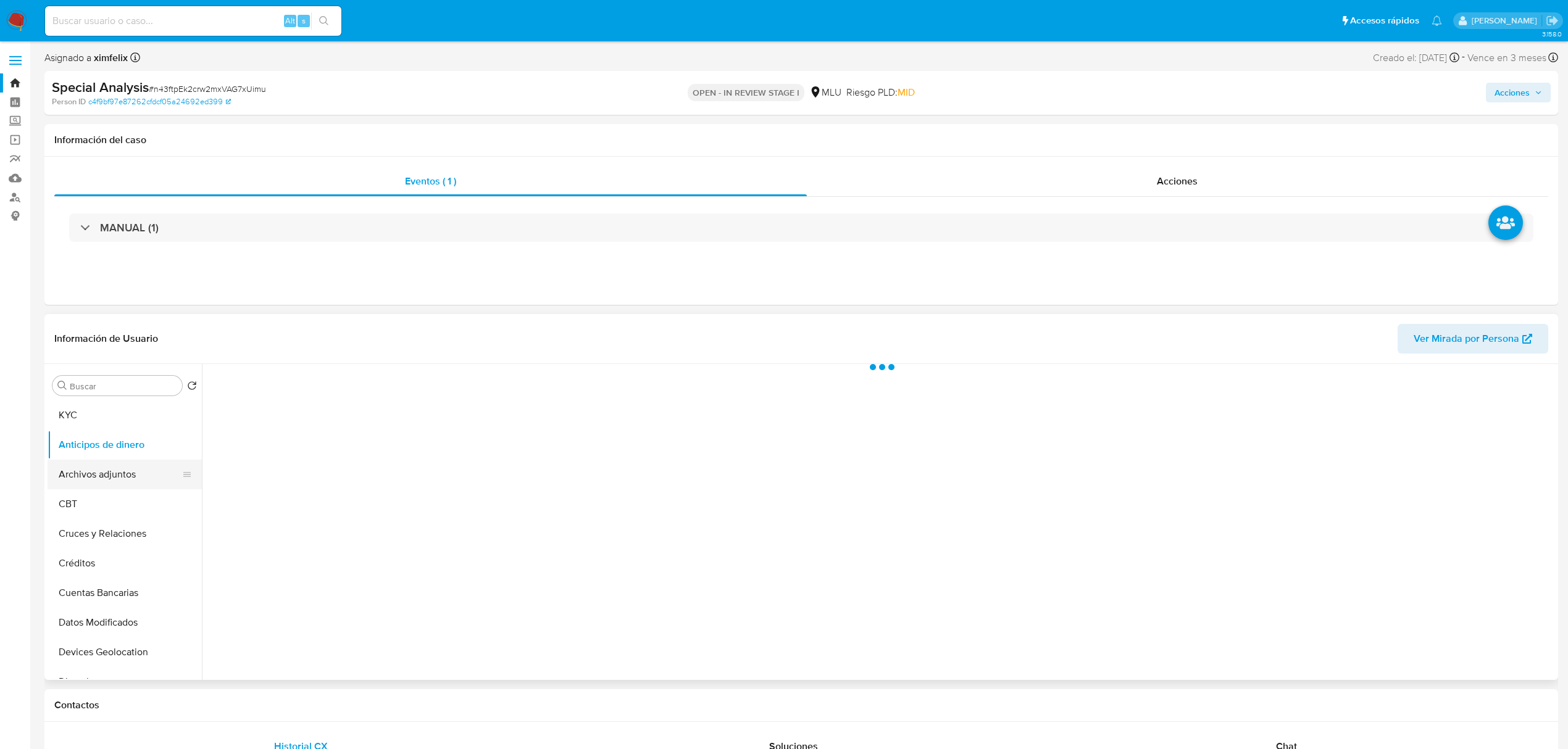
click at [114, 470] on button "Archivos adjuntos" at bounding box center [120, 474] width 145 height 29
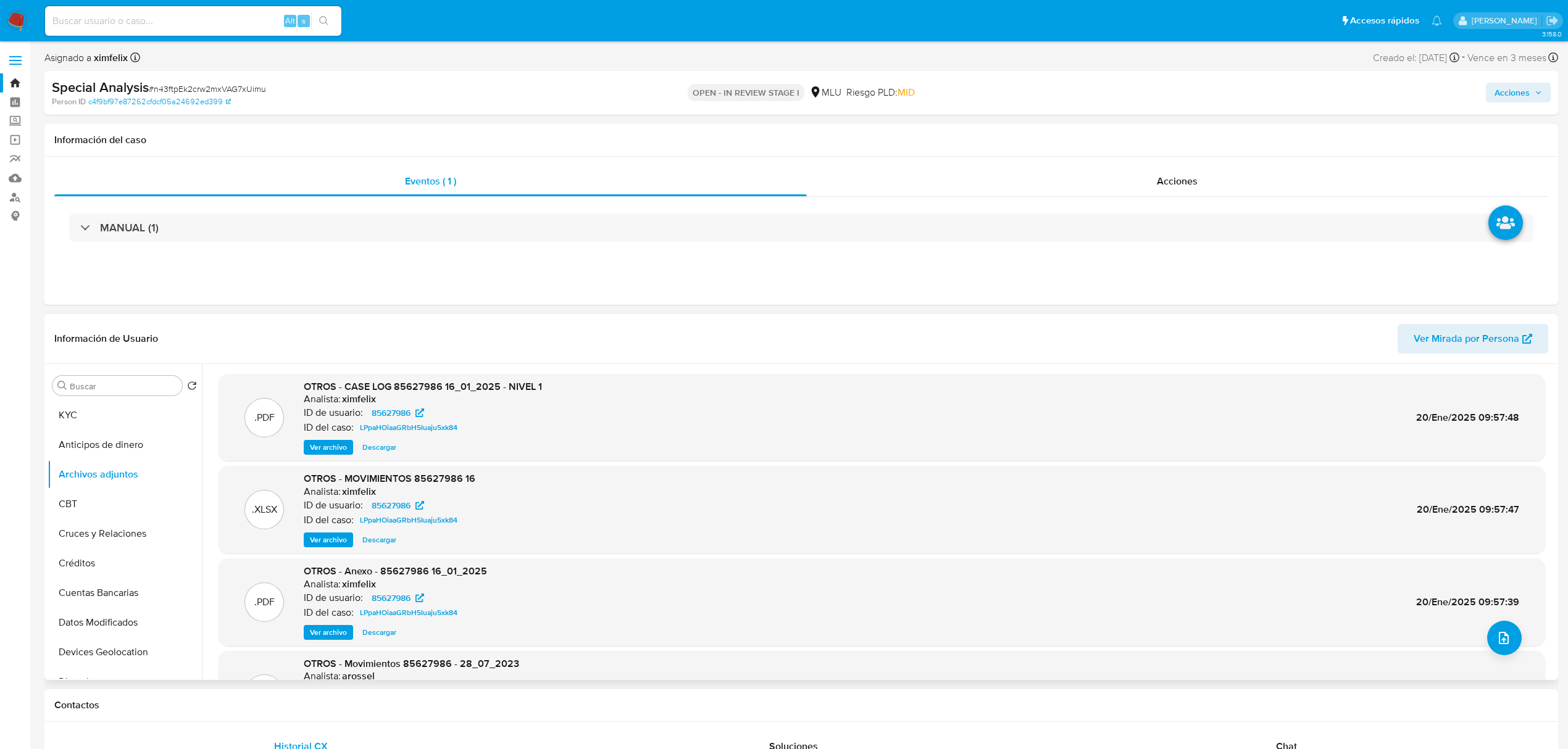
click at [329, 442] on span "Ver archivo" at bounding box center [328, 447] width 37 height 12
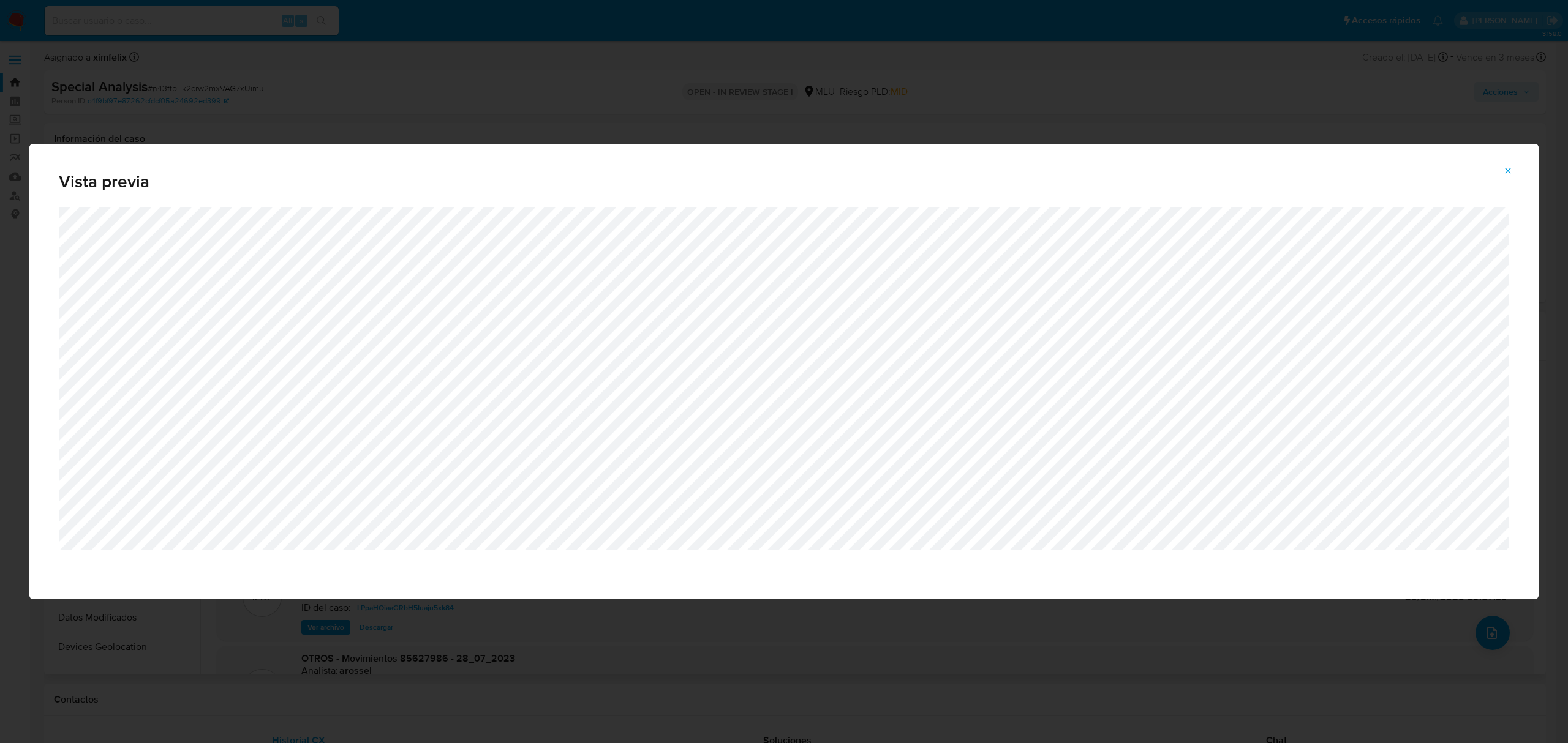
click at [1512, 166] on icon "Attachment preview" at bounding box center [1507, 171] width 10 height 10
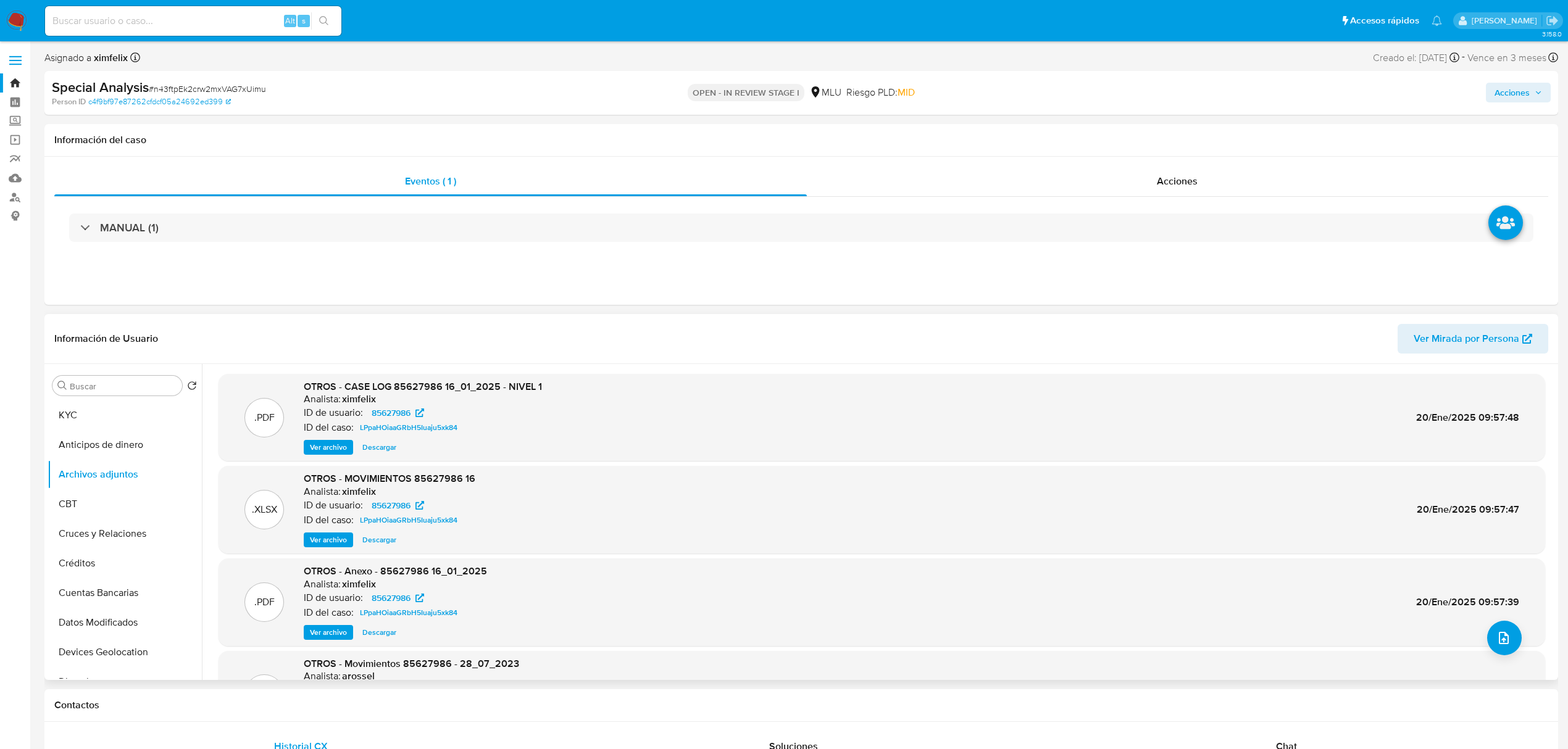
click at [171, 18] on input at bounding box center [193, 21] width 297 height 16
paste input "VSdOUZcvTrHOPB4TRm6hvrdz"
type input "VSdOUZcvTrHOPB4TRm6hvrdz"
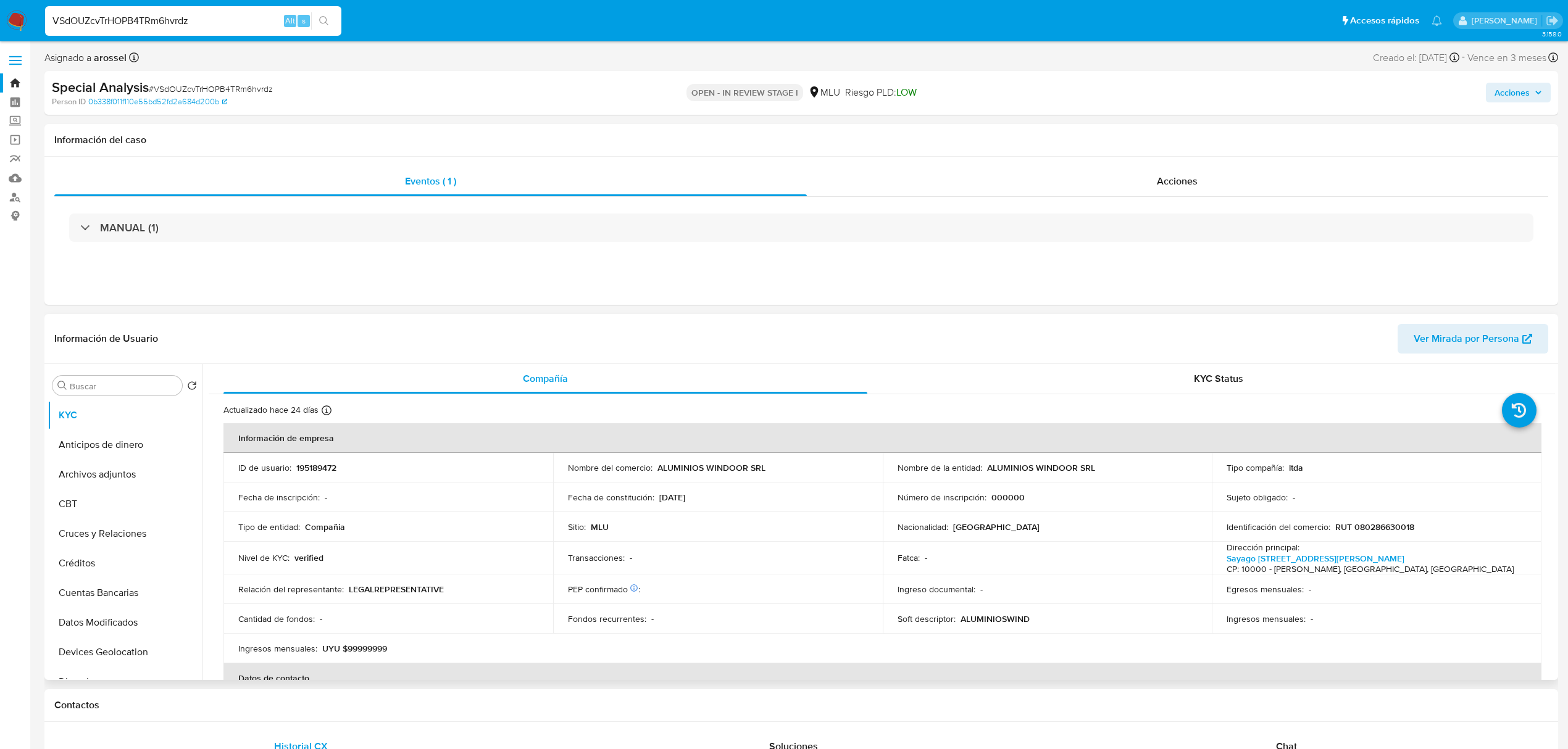
select select "10"
click at [134, 474] on button "Archivos adjuntos" at bounding box center [120, 474] width 145 height 29
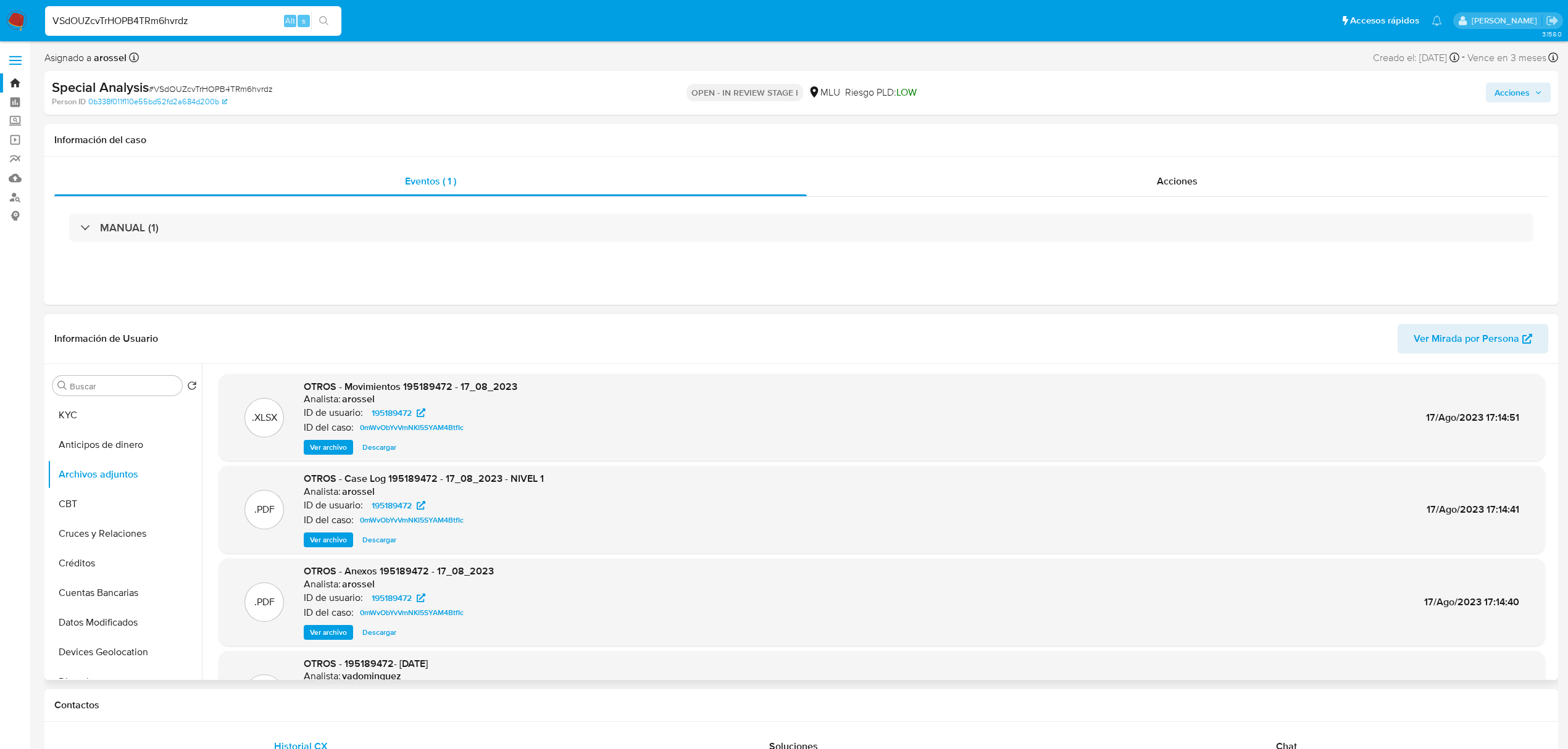
click at [334, 548] on div ".PDF OTROS - Case Log 195189472 - 17_08_2023 - NIVEL 1 Analista: arossel ID de …" at bounding box center [882, 510] width 1327 height 88
click at [332, 542] on span "Ver archivo" at bounding box center [328, 539] width 37 height 12
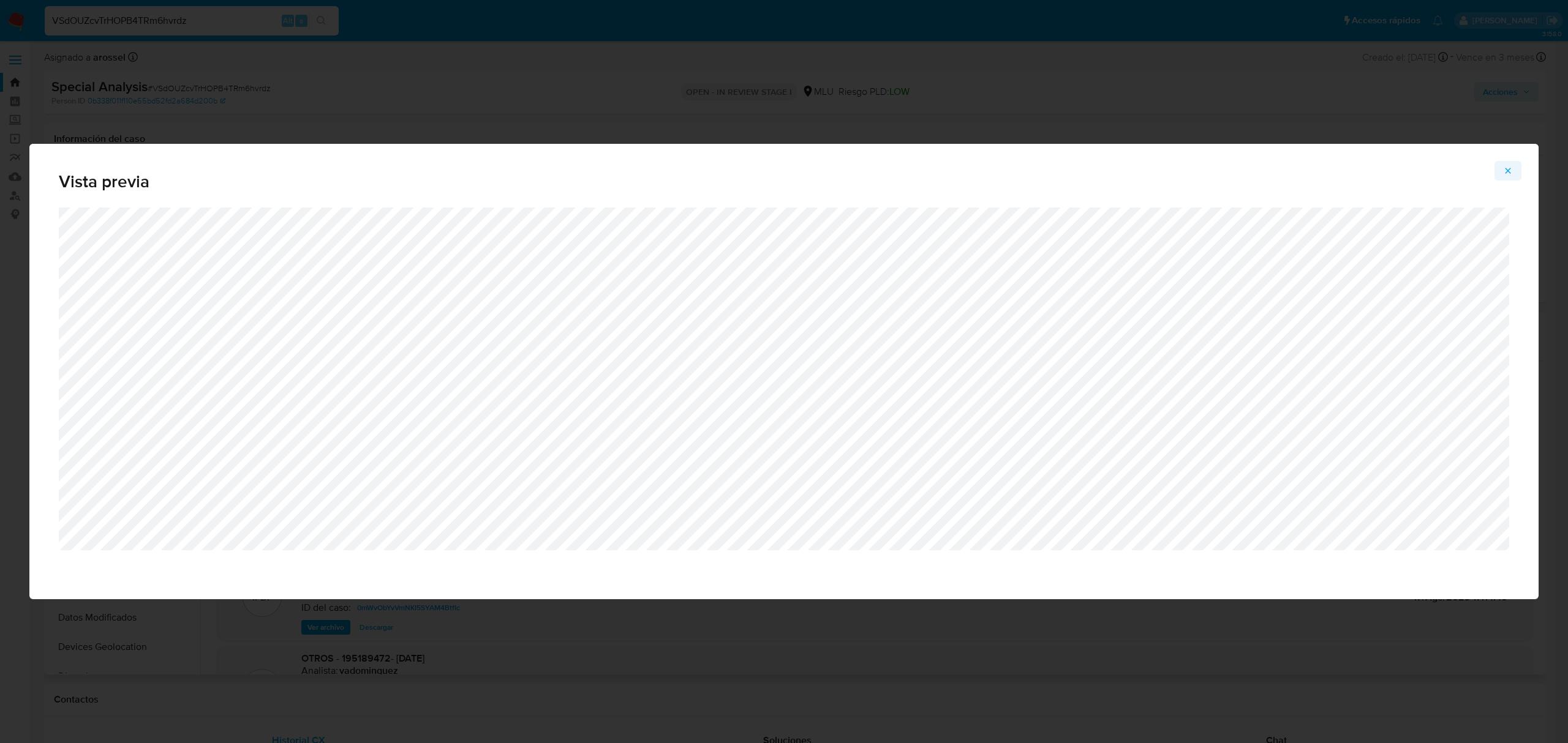
click at [1505, 173] on icon "Attachment preview" at bounding box center [1507, 171] width 10 height 10
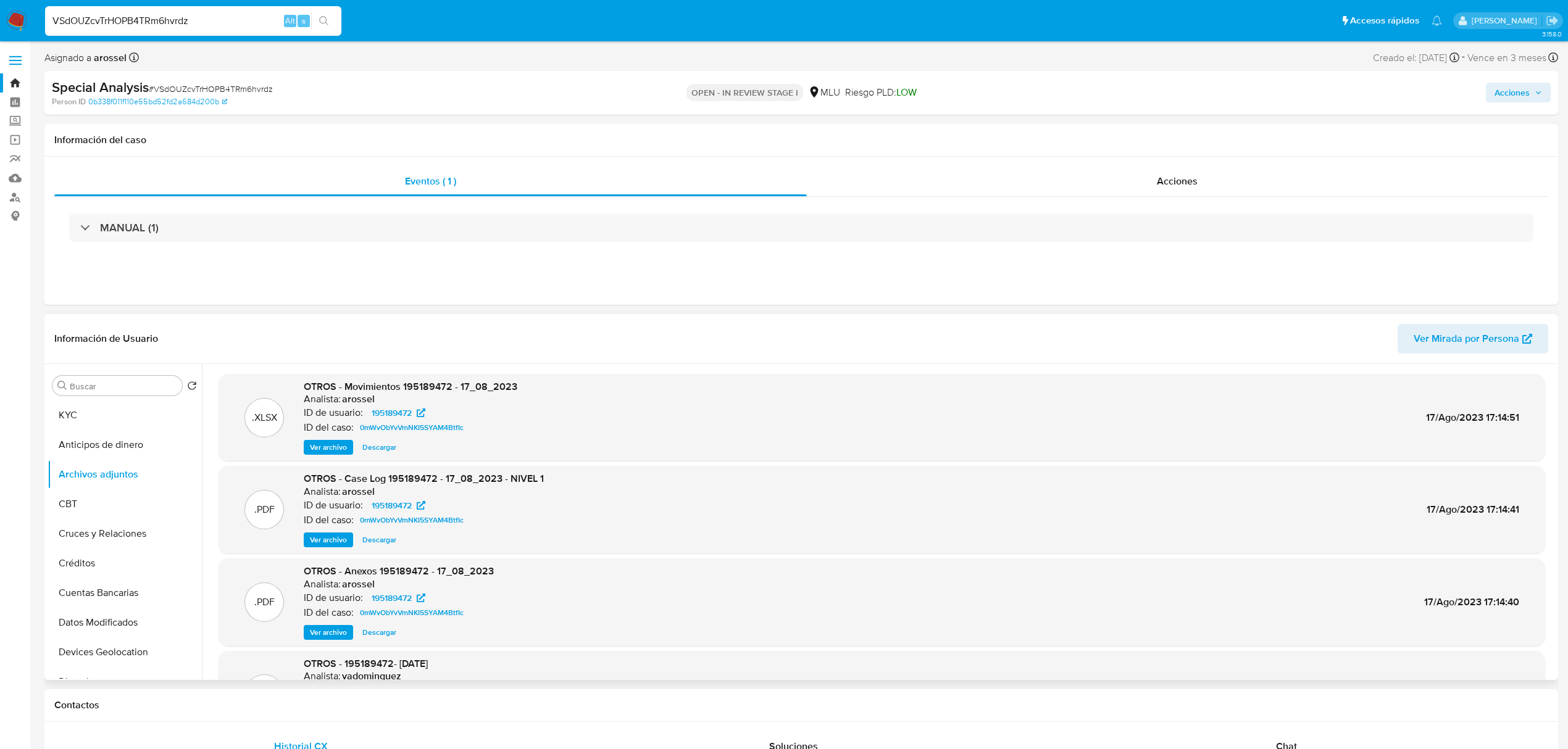
click at [122, 26] on input "VSdOUZcvTrHOPB4TRm6hvrdz" at bounding box center [193, 21] width 297 height 16
paste input "uPm9rKkKlgVHwXxwieSMegVN"
type input "uPm9rKkKlgVHwXxwieSMegVN"
click at [320, 18] on icon "search-icon" at bounding box center [324, 21] width 9 height 9
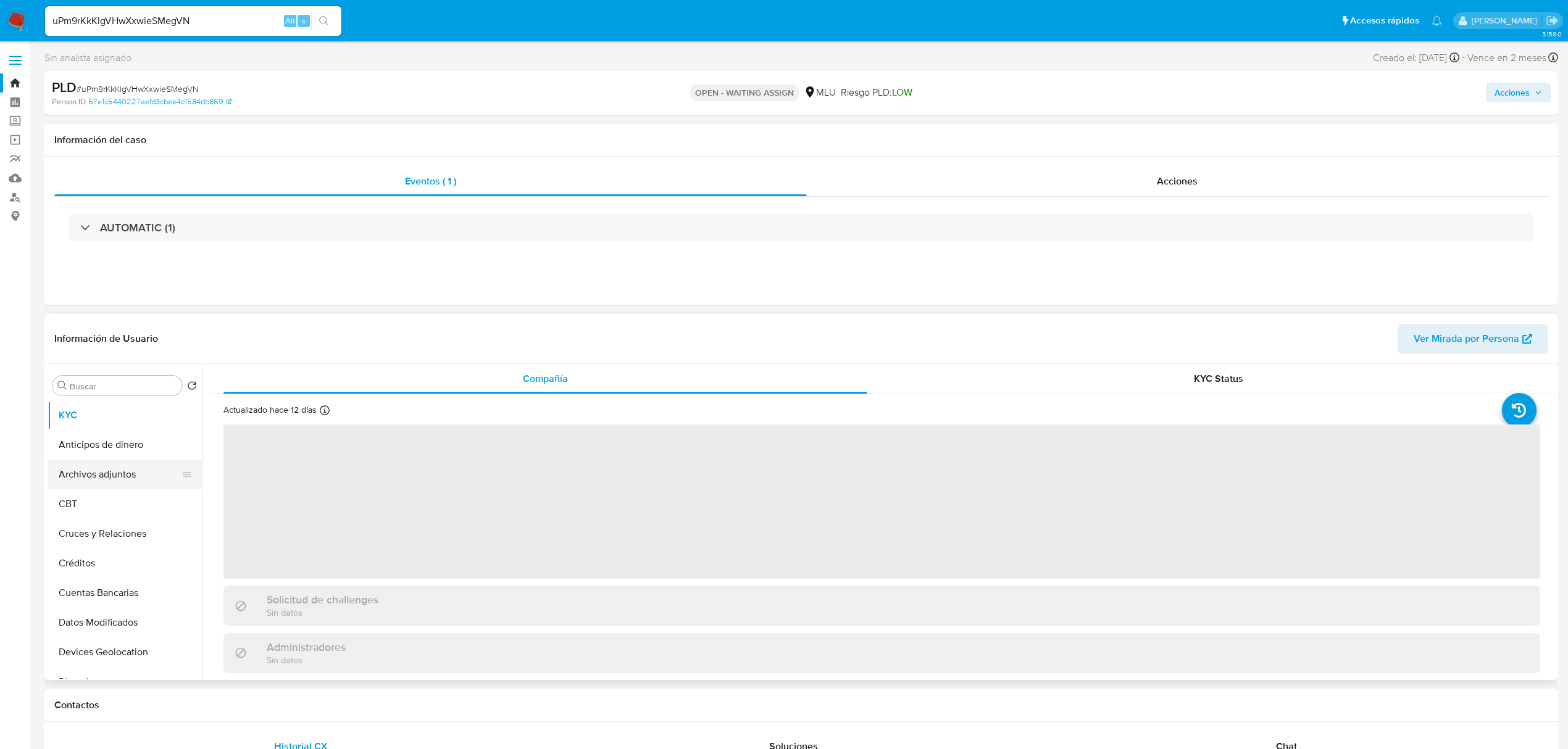
click at [116, 477] on button "Archivos adjuntos" at bounding box center [120, 474] width 145 height 29
select select "10"
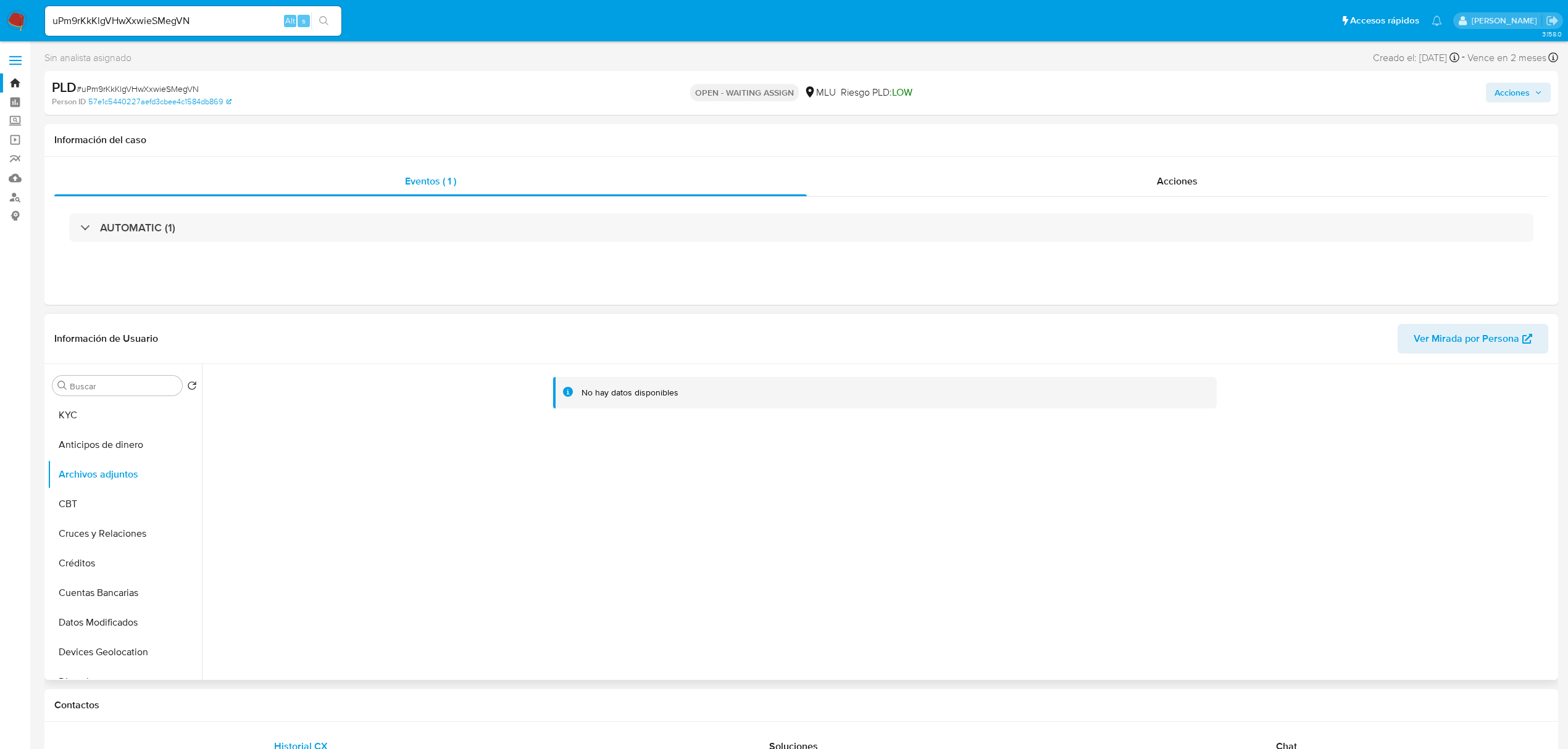
scroll to position [247, 0]
click at [126, 590] on button "Historial Casos" at bounding box center [120, 583] width 145 height 29
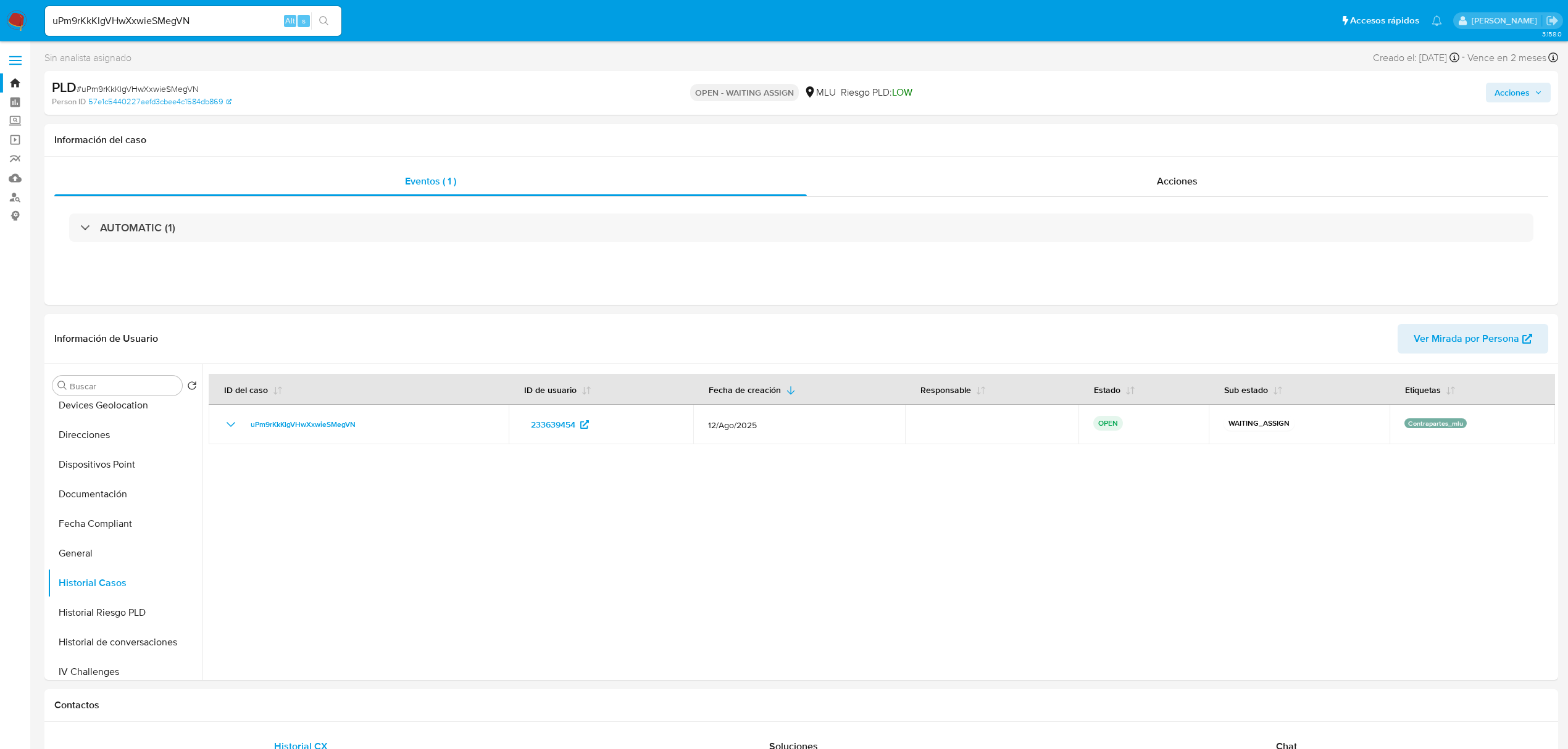
click at [136, 7] on div "uPm9rKkKlgVHwXxwieSMegVN Alt s" at bounding box center [193, 21] width 297 height 29
click at [135, 23] on input "uPm9rKkKlgVHwXxwieSMegVN" at bounding box center [193, 21] width 297 height 16
paste input "0vTG5XpUA7rswnNLdWZoL8QP"
type input "0vTG5XpUA7rswnNLdWZoL8QP"
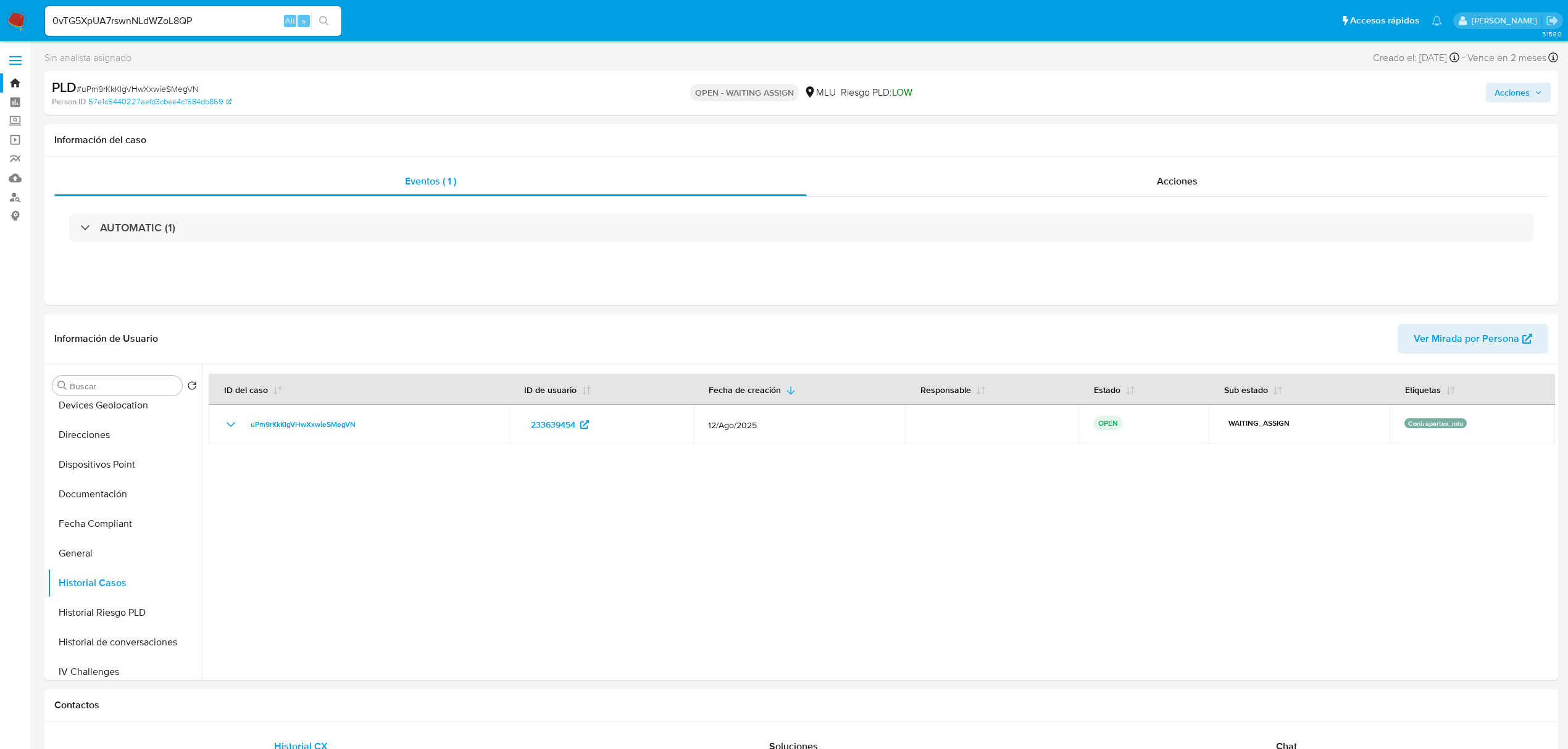
click at [321, 18] on icon "search-icon" at bounding box center [324, 21] width 10 height 10
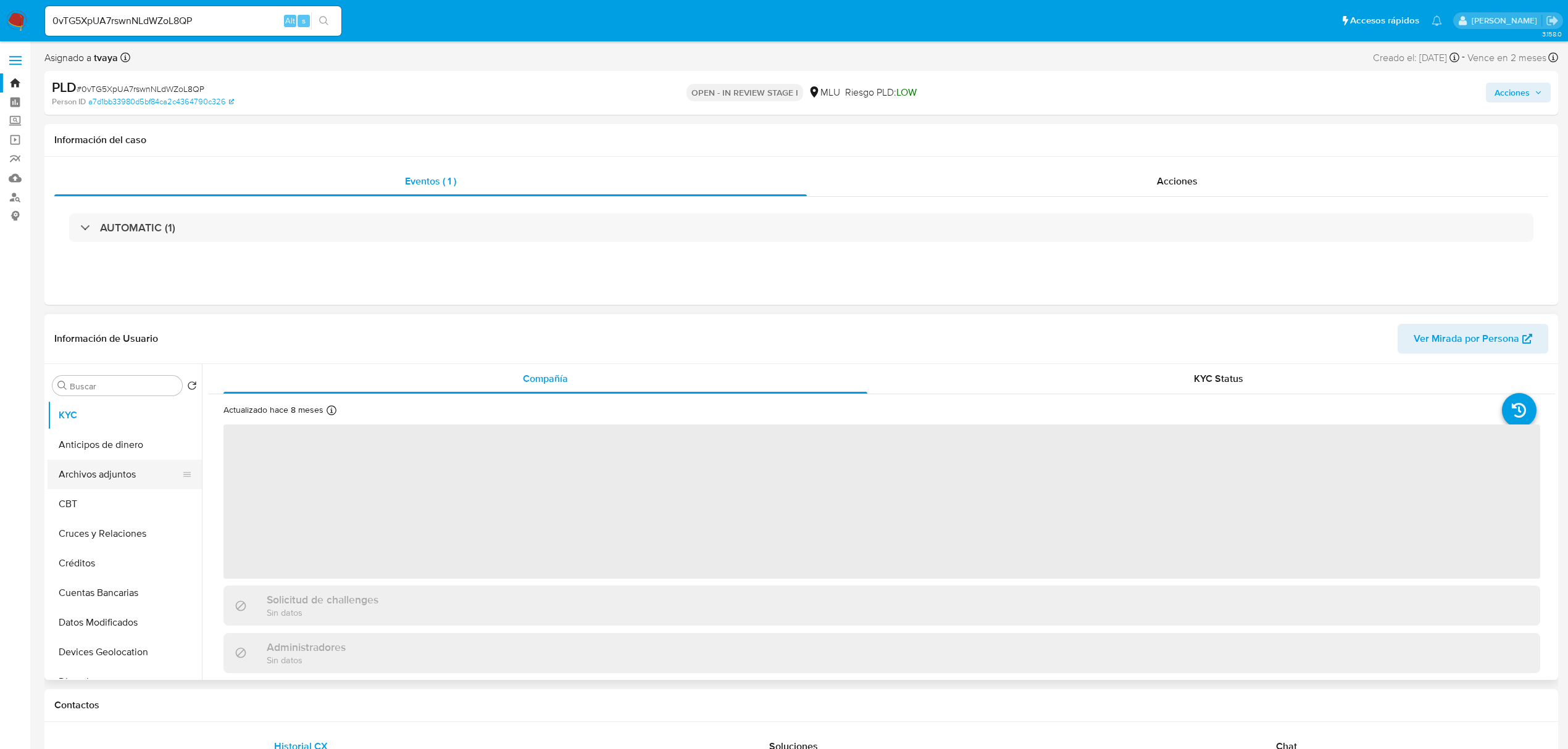
click at [107, 472] on button "Archivos adjuntos" at bounding box center [120, 474] width 145 height 29
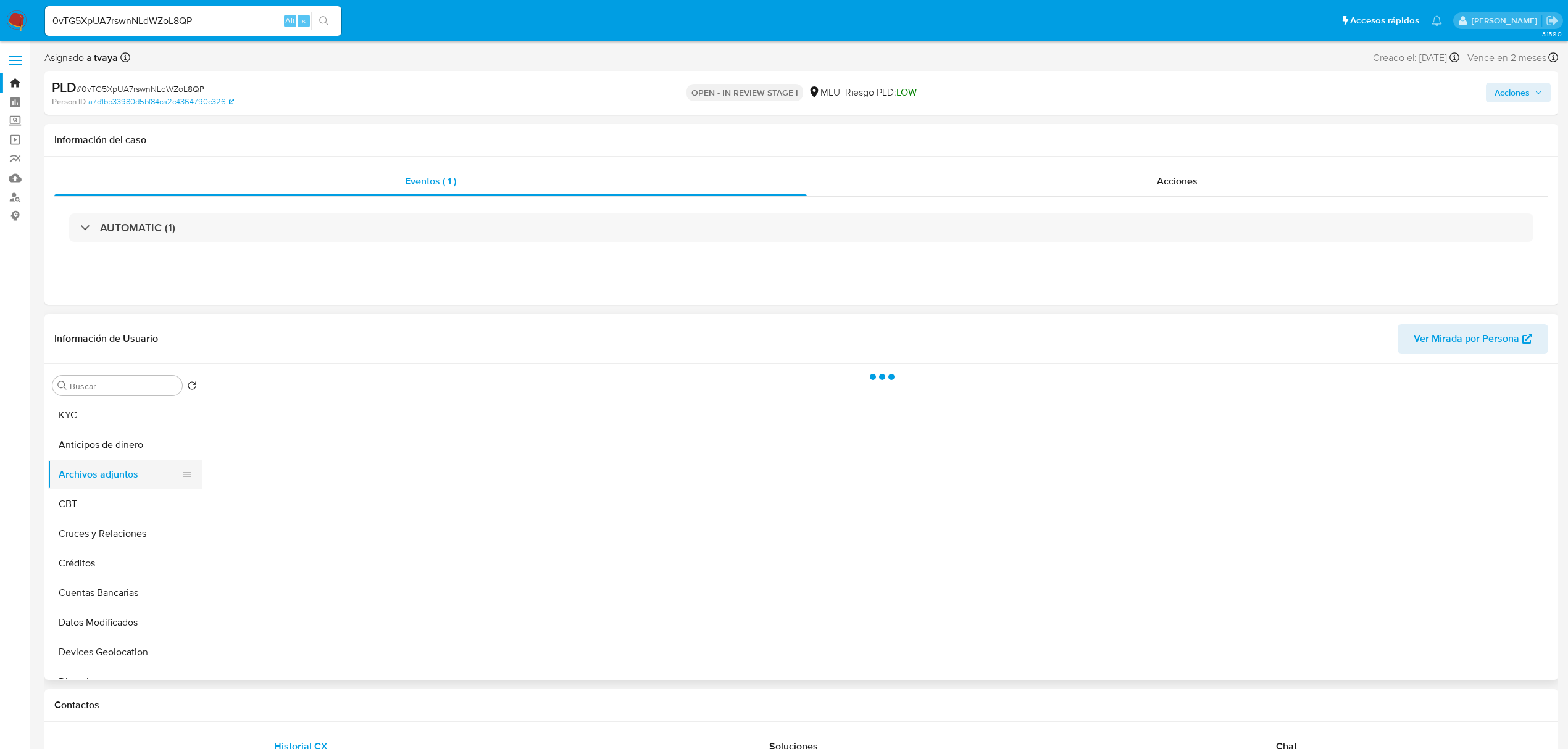
select select "10"
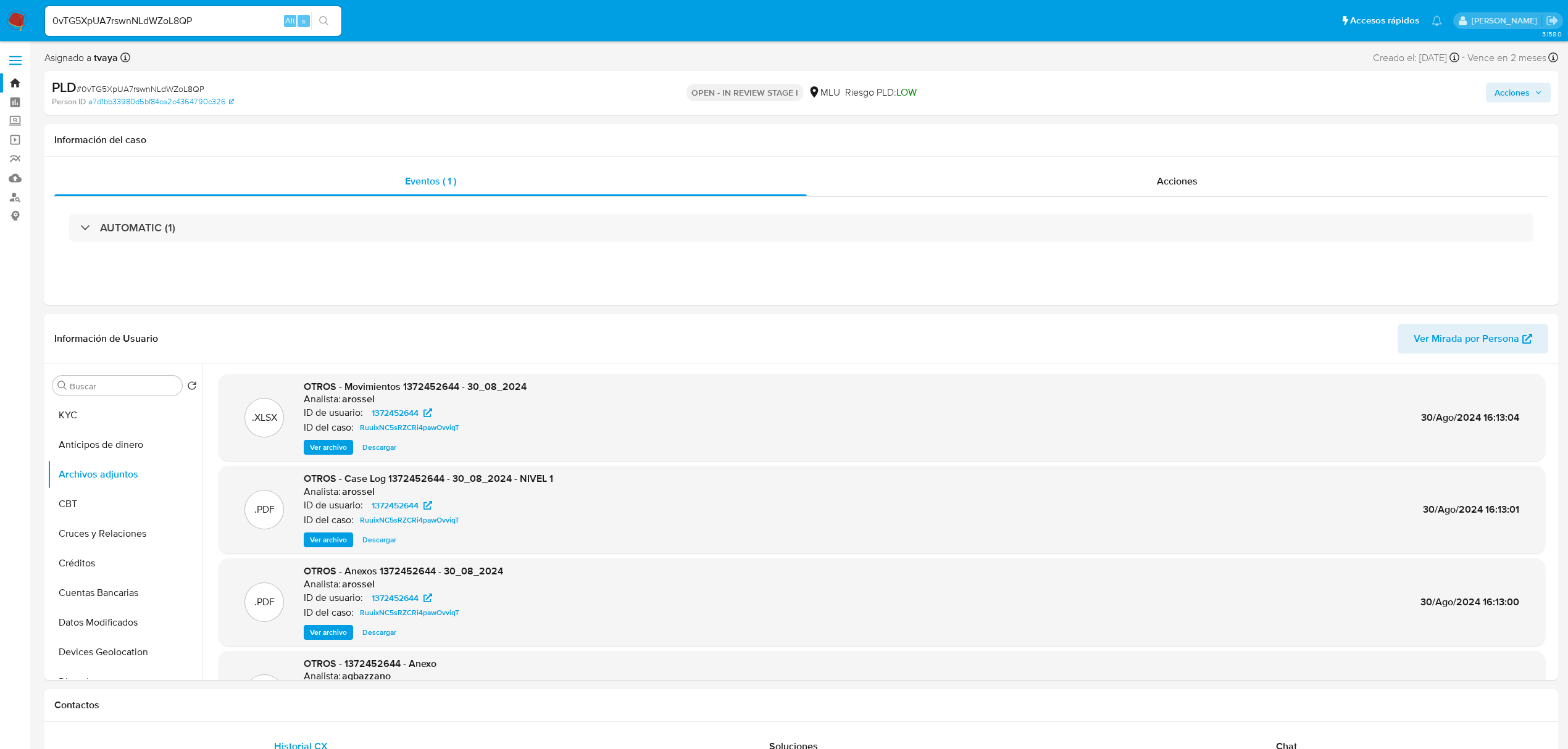
click at [13, 20] on img at bounding box center [16, 20] width 21 height 21
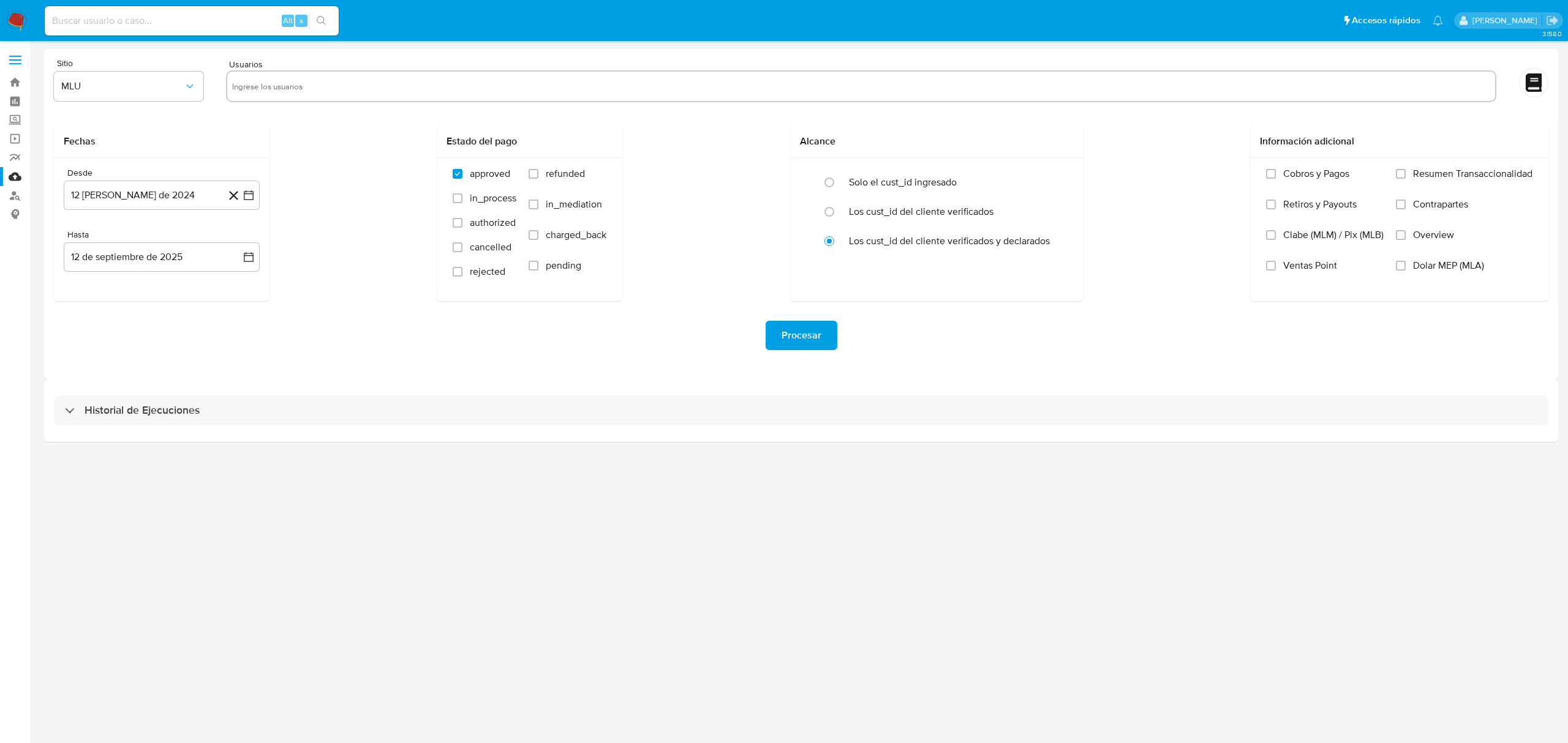
click at [356, 84] on input "text" at bounding box center [861, 86] width 1258 height 20
paste input "1062508449 2195659703 323676235 674632808 640105458 1327124191"
type input "1062508449"
paste input "2195659703 323676235 674632808 640105458 1327124191"
type input "2195659703"
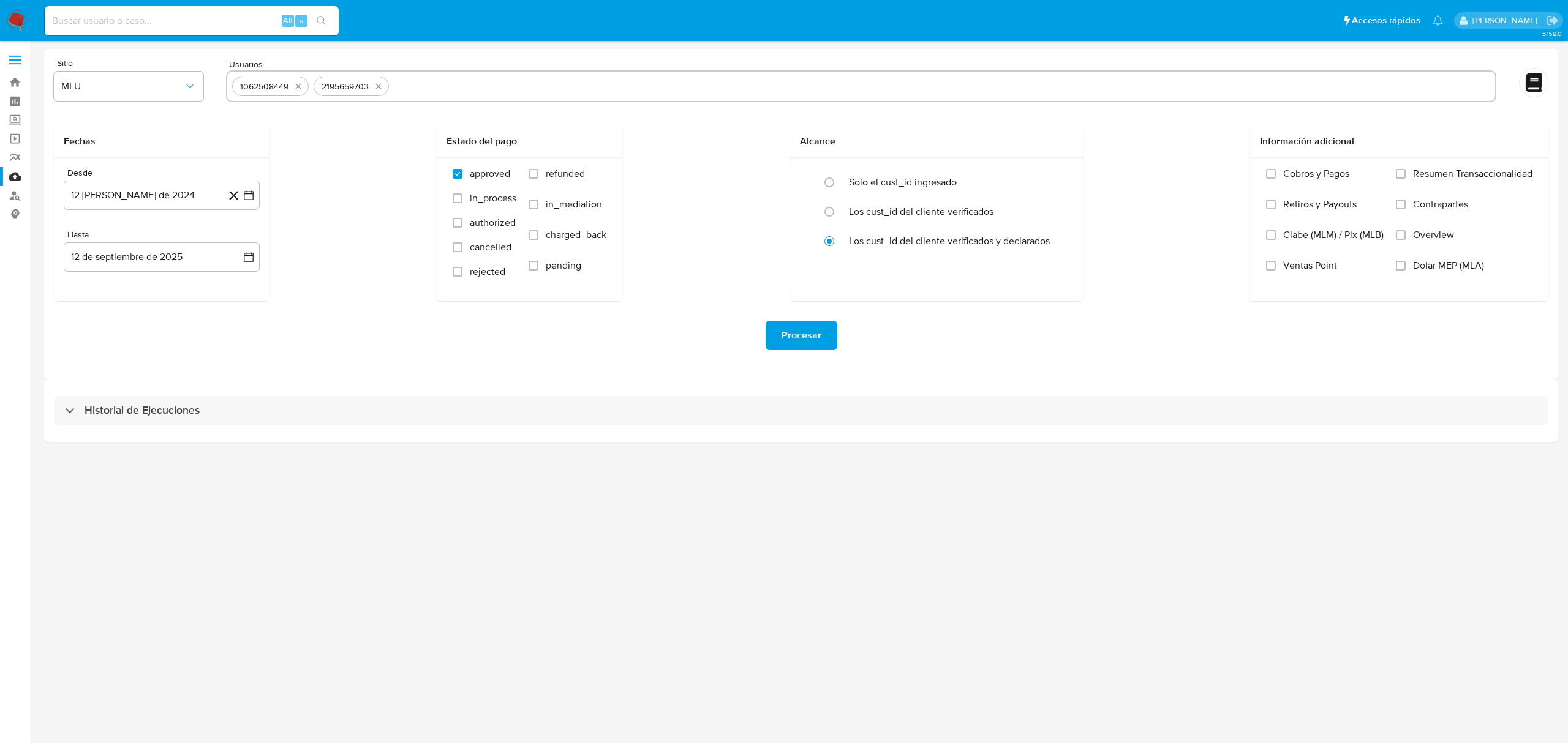
paste input "323676235 674632808 640105458 1327124191"
type input "323676235"
paste input "674632808 640105458 1327124191"
type input "674632808"
paste input "640105458 1327124191"
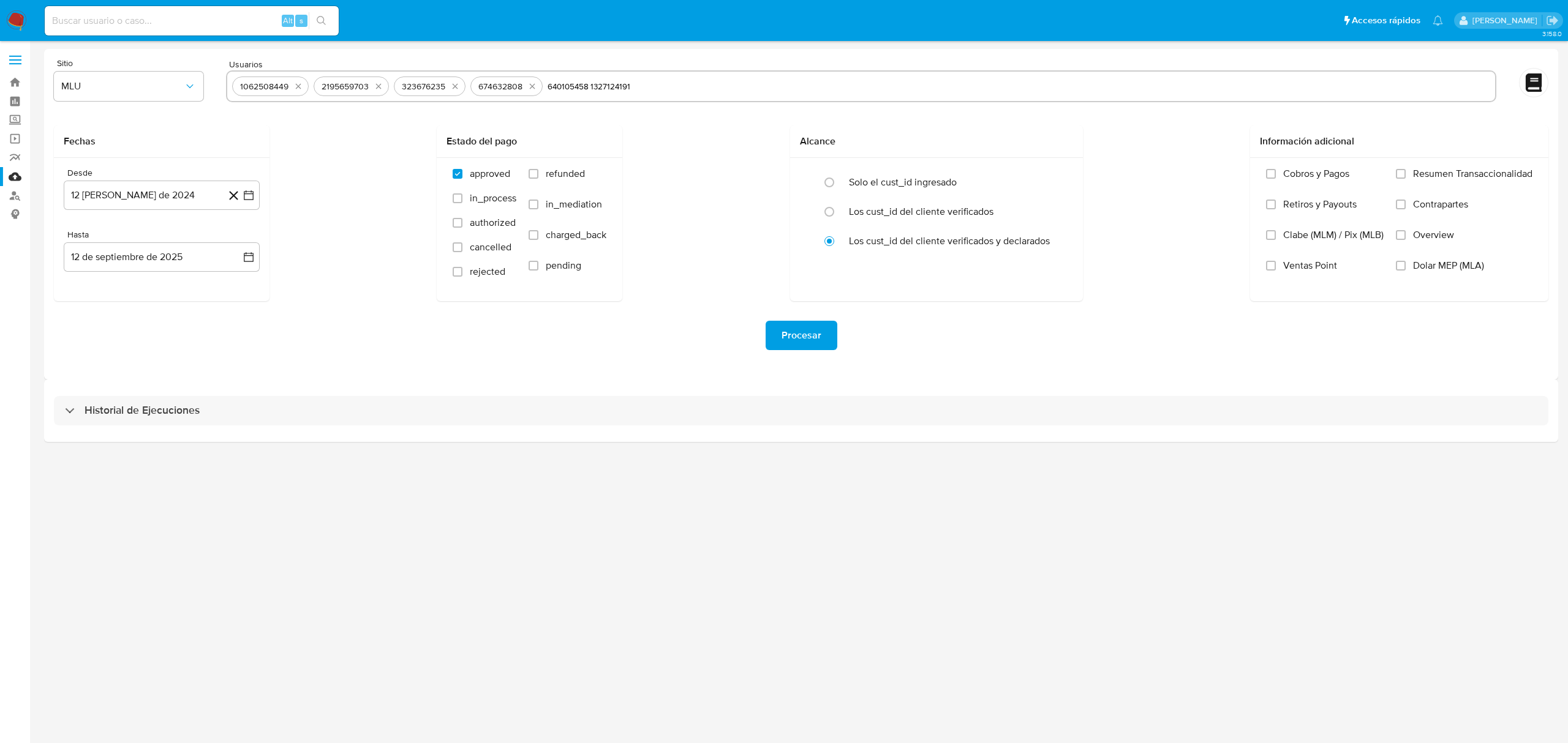
type input "640105458"
paste input "1327124191"
type input "1327124191"
drag, startPoint x: 138, startPoint y: 160, endPoint x: 153, endPoint y: 180, distance: 25.0
click at [140, 163] on div "Desde 12 de agosto de 2024 12-08-2024 Hasta 12 de septiembre de 2025 12-09-2025" at bounding box center [161, 230] width 215 height 144
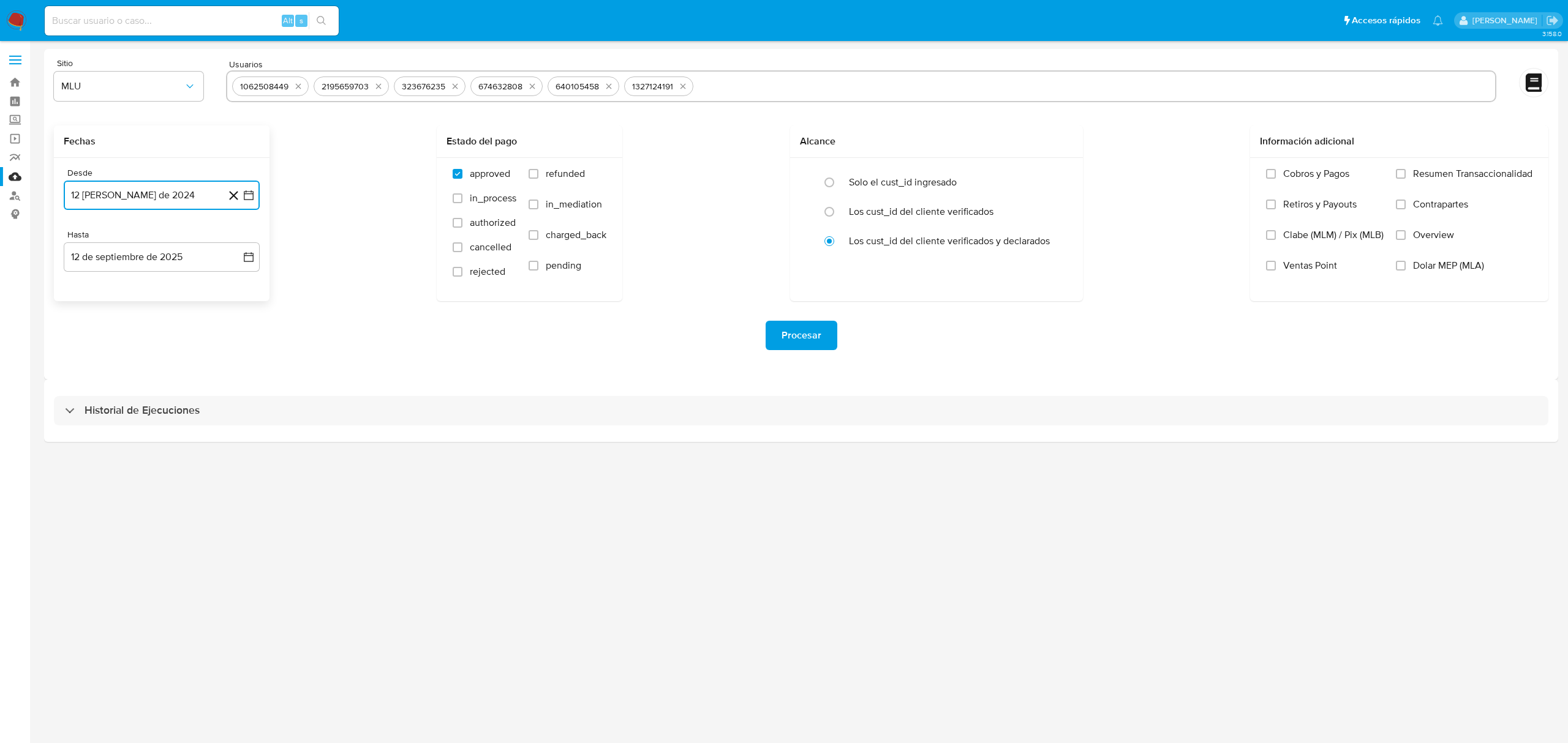
click at [157, 198] on button "12 de agosto de 2024" at bounding box center [162, 195] width 196 height 29
click at [236, 238] on icon "Mes siguiente" at bounding box center [237, 240] width 15 height 15
click at [144, 335] on button "11" at bounding box center [137, 334] width 20 height 20
click at [170, 253] on button "12 de septiembre de 2025" at bounding box center [162, 257] width 196 height 29
click at [140, 370] on button "10" at bounding box center [137, 372] width 20 height 20
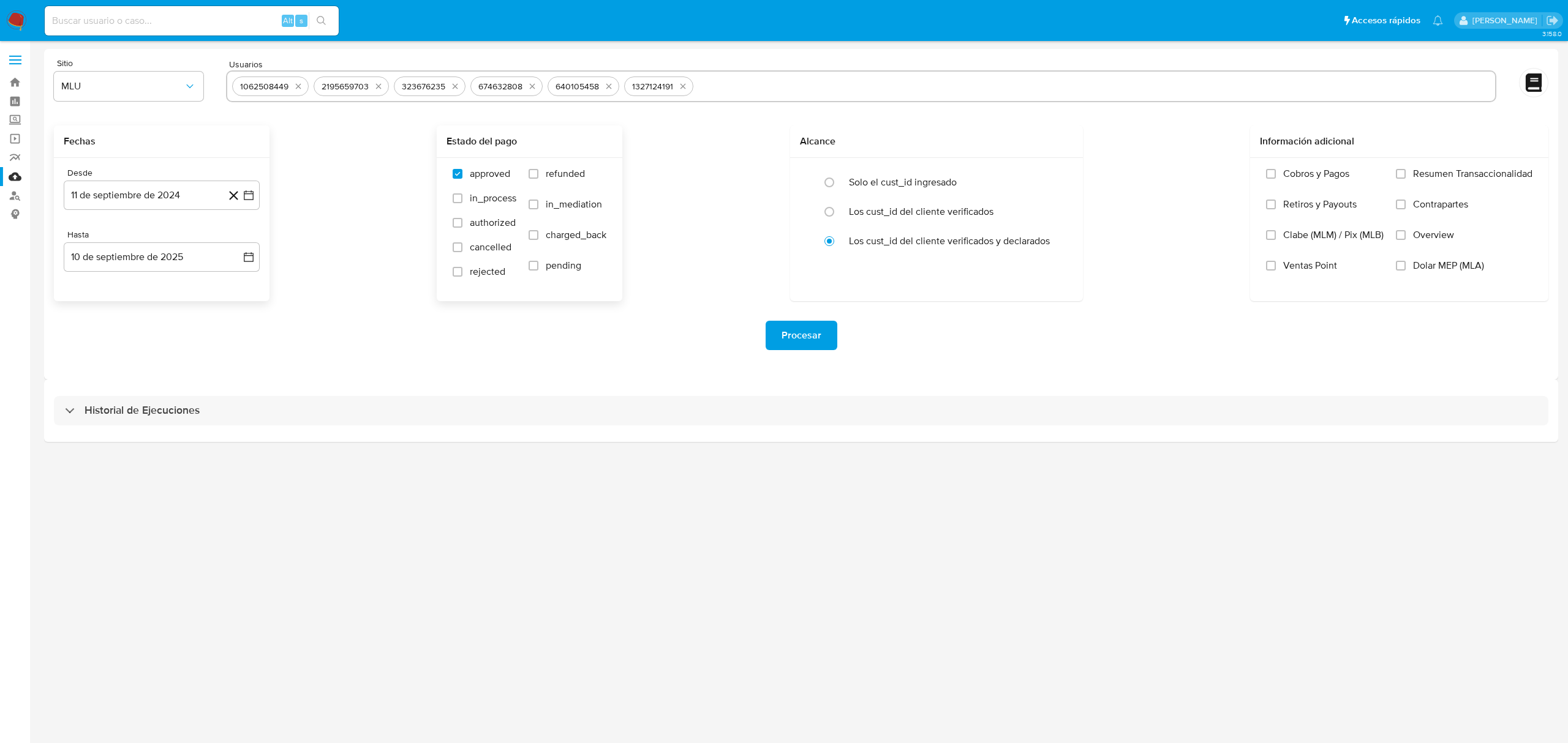
click at [546, 174] on span "refunded" at bounding box center [565, 173] width 39 height 12
click at [539, 174] on input "refunded" at bounding box center [533, 173] width 10 height 10
checkbox input "true"
click at [593, 236] on span "charged_back" at bounding box center [576, 234] width 61 height 12
click at [539, 236] on input "charged_back" at bounding box center [533, 234] width 10 height 10
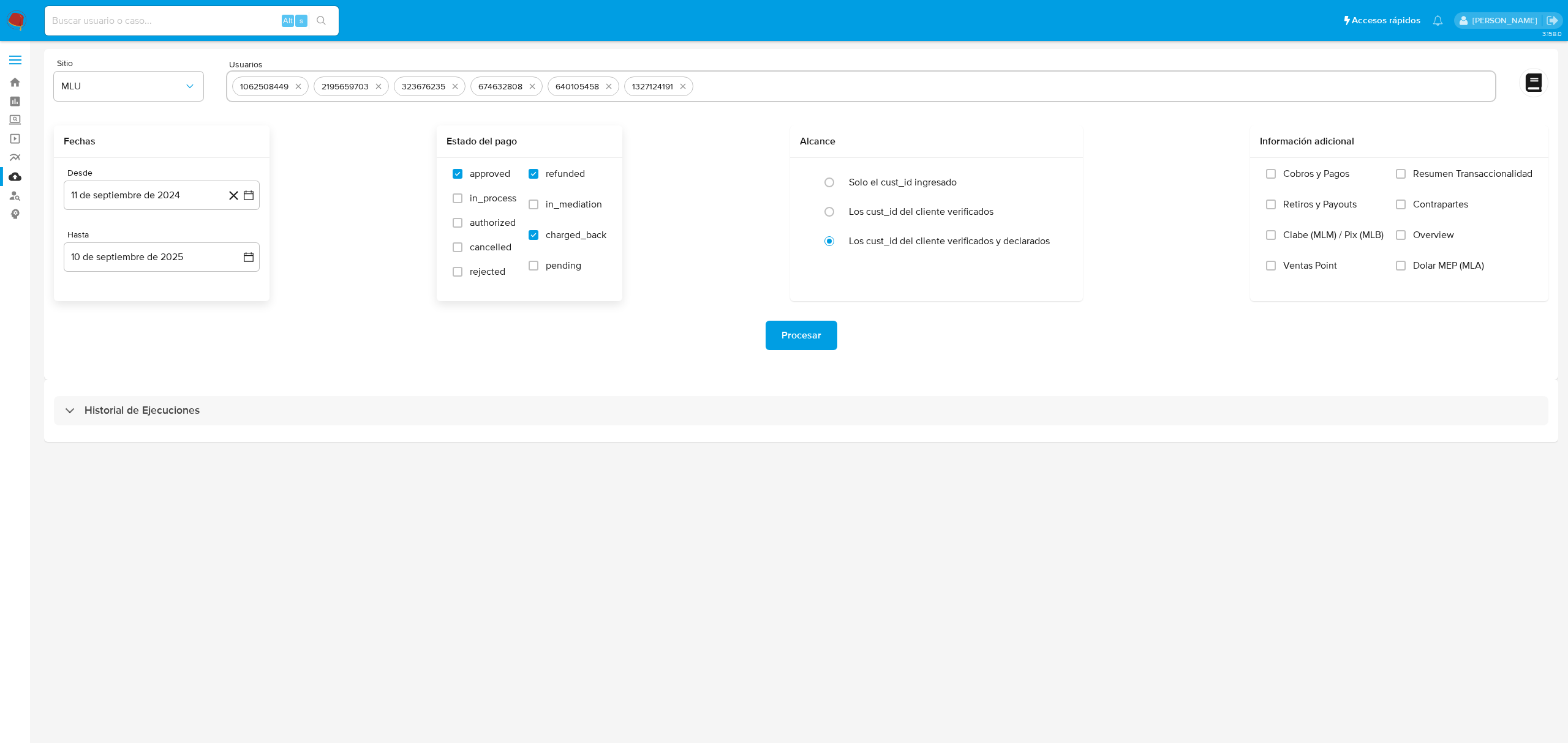
checkbox input "true"
click at [799, 330] on span "Procesar" at bounding box center [801, 336] width 40 height 27
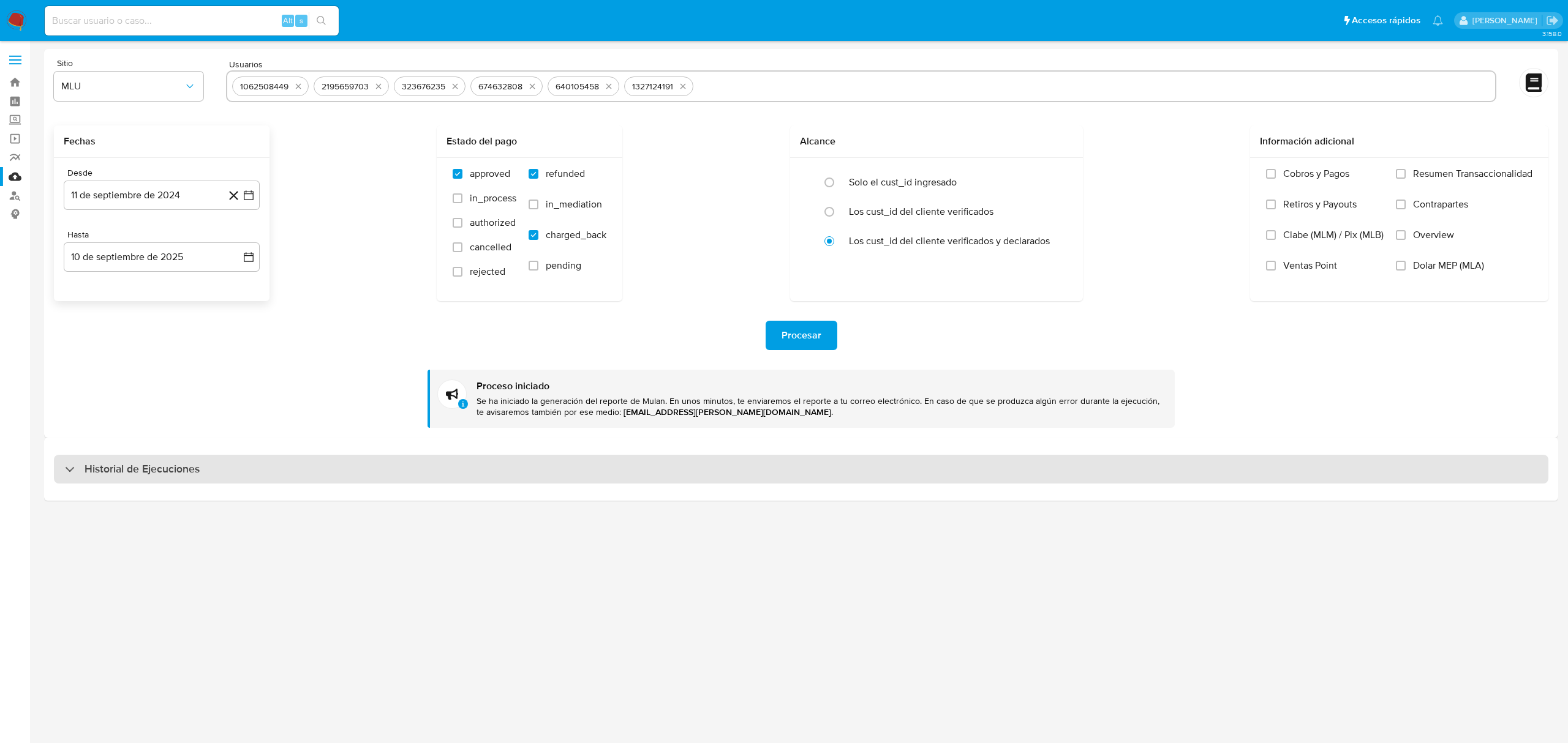
click at [782, 471] on div "Historial de Ejecuciones" at bounding box center [800, 470] width 1494 height 29
select select "10"
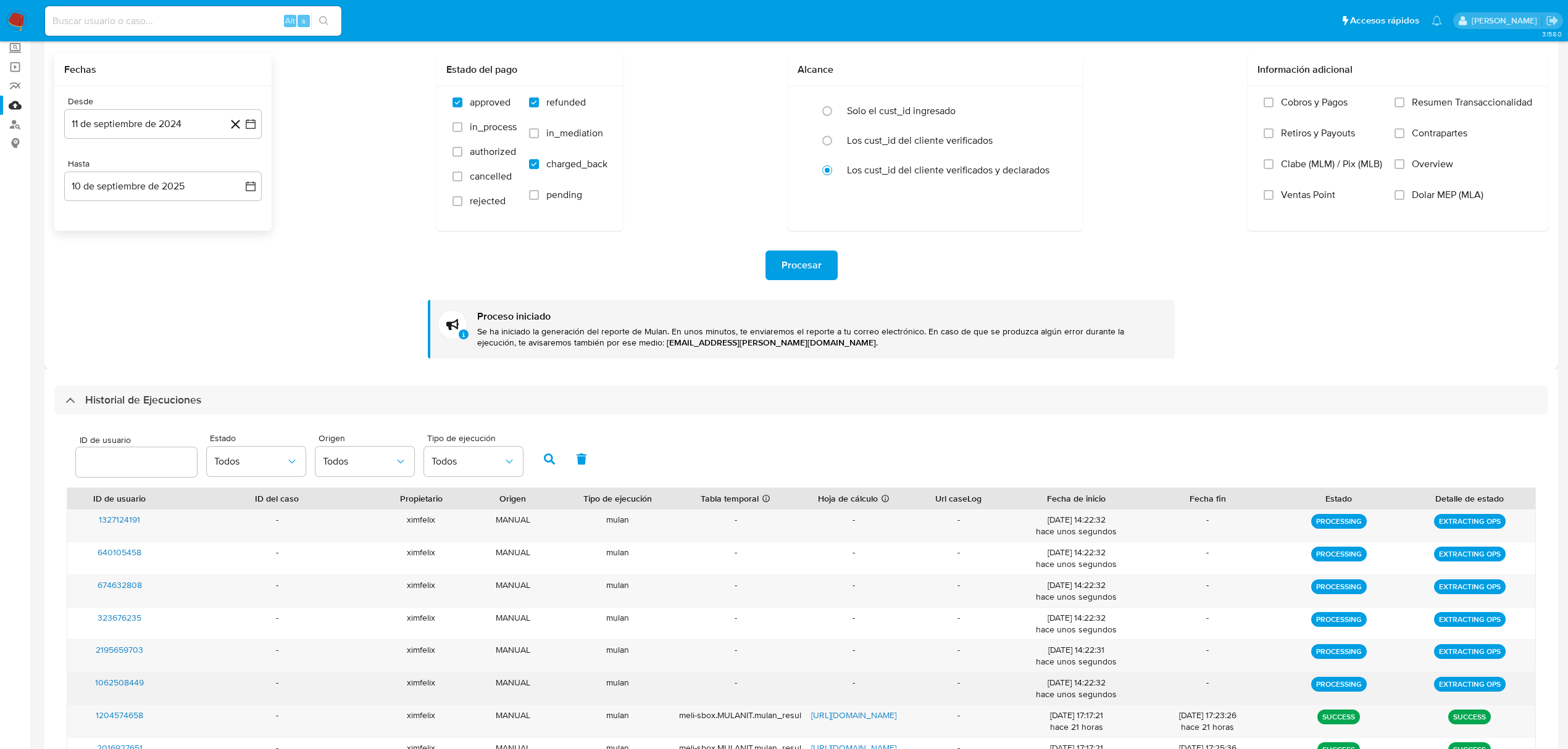
scroll to position [247, 0]
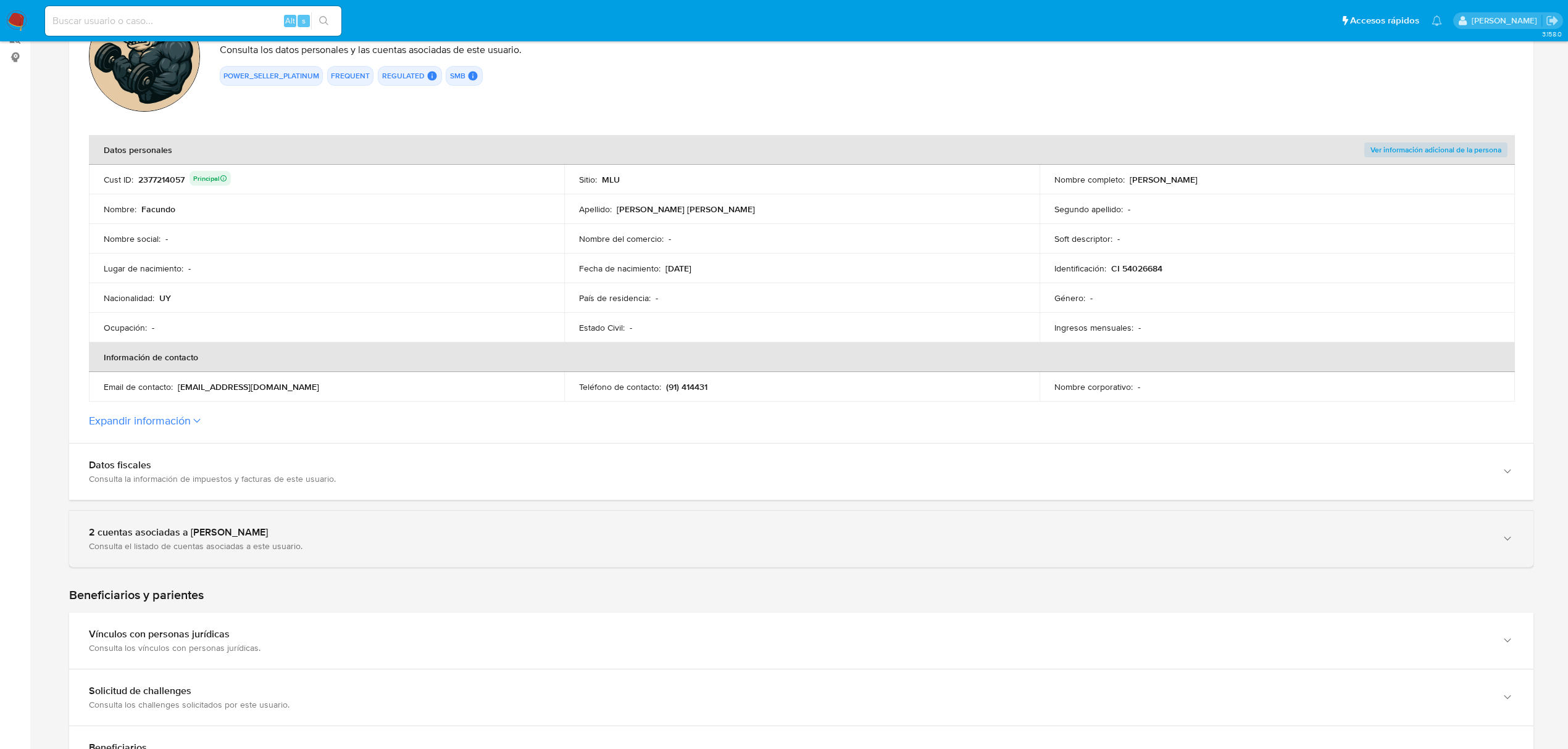
scroll to position [164, 0]
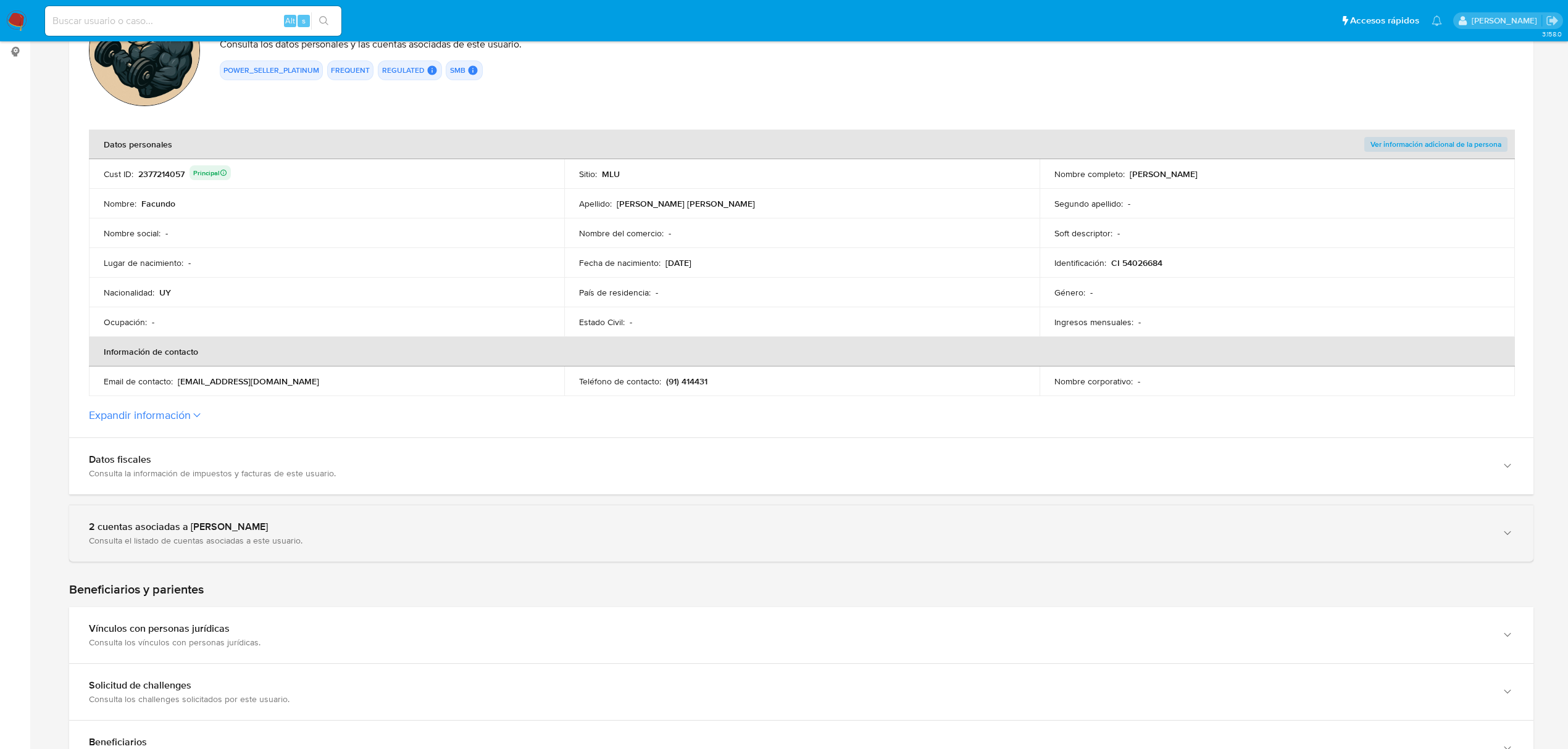
click at [633, 557] on div "2 cuentas asociadas a [PERSON_NAME] Consulta el listado de cuentas asociadas a …" at bounding box center [801, 533] width 1465 height 56
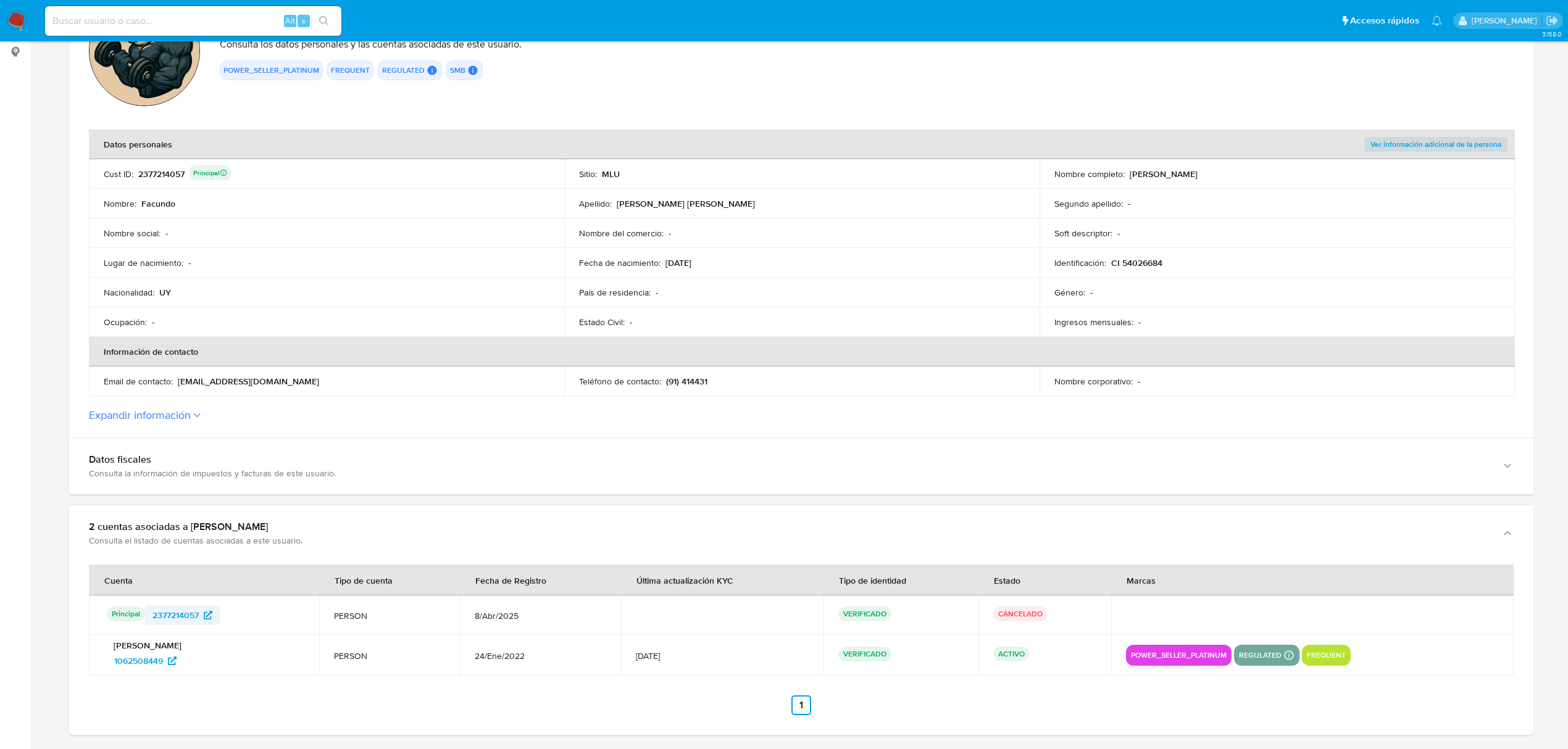
drag, startPoint x: 245, startPoint y: 617, endPoint x: 155, endPoint y: 611, distance: 90.2
click at [155, 614] on div "Principal Identificado como usuario principal 2377214057" at bounding box center [206, 615] width 198 height 20
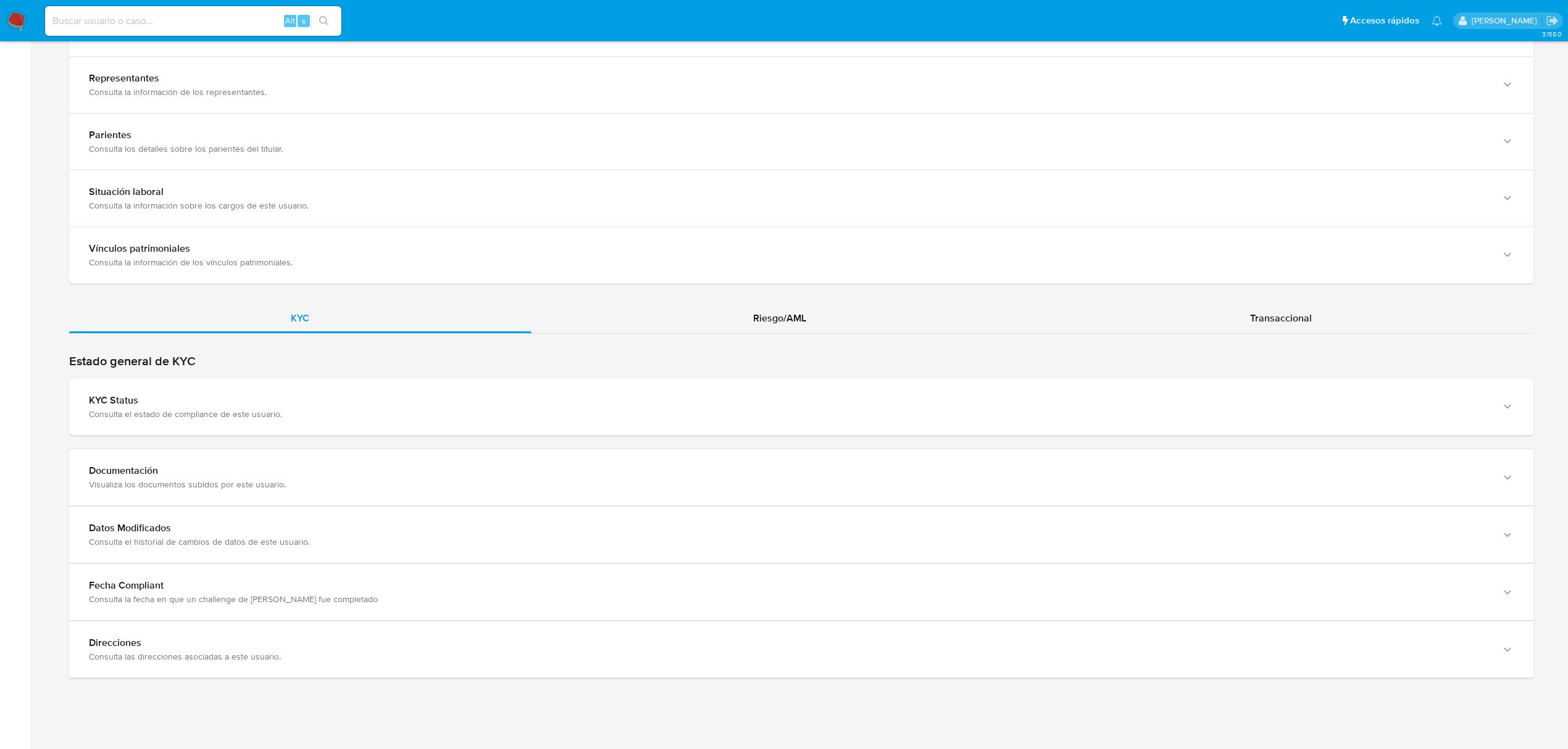
scroll to position [899, 0]
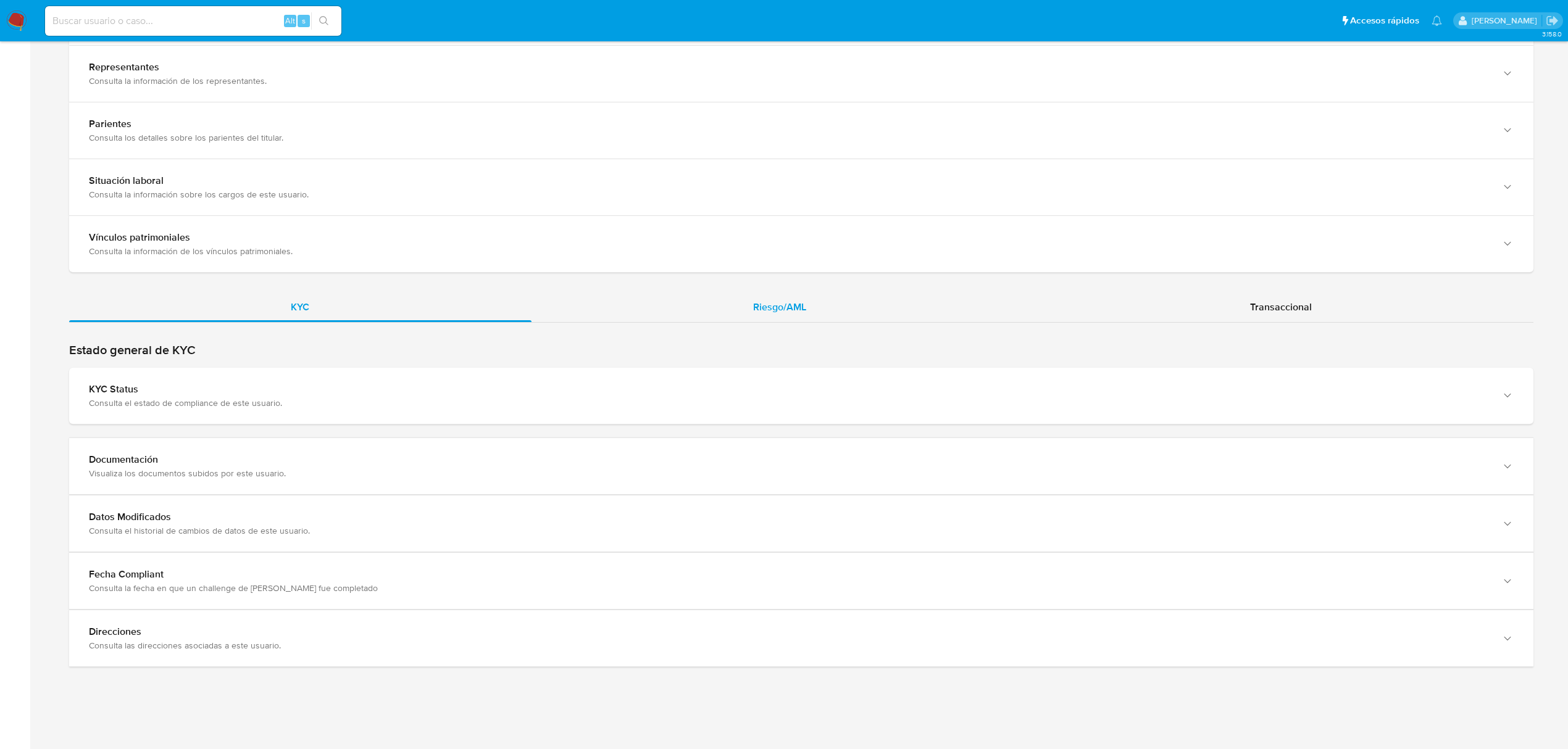
click at [996, 301] on div "Riesgo/AML" at bounding box center [779, 308] width 497 height 29
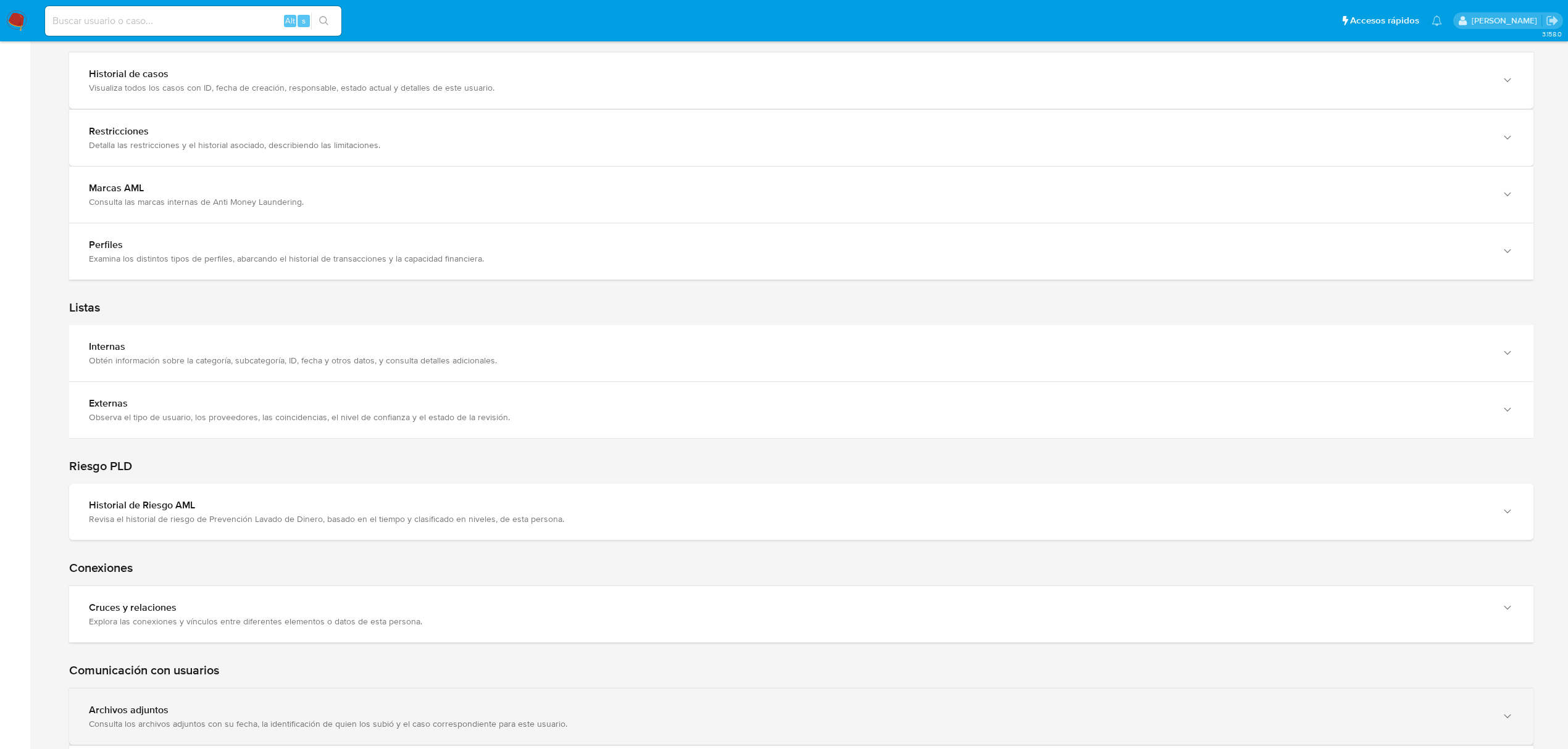
scroll to position [1158, 0]
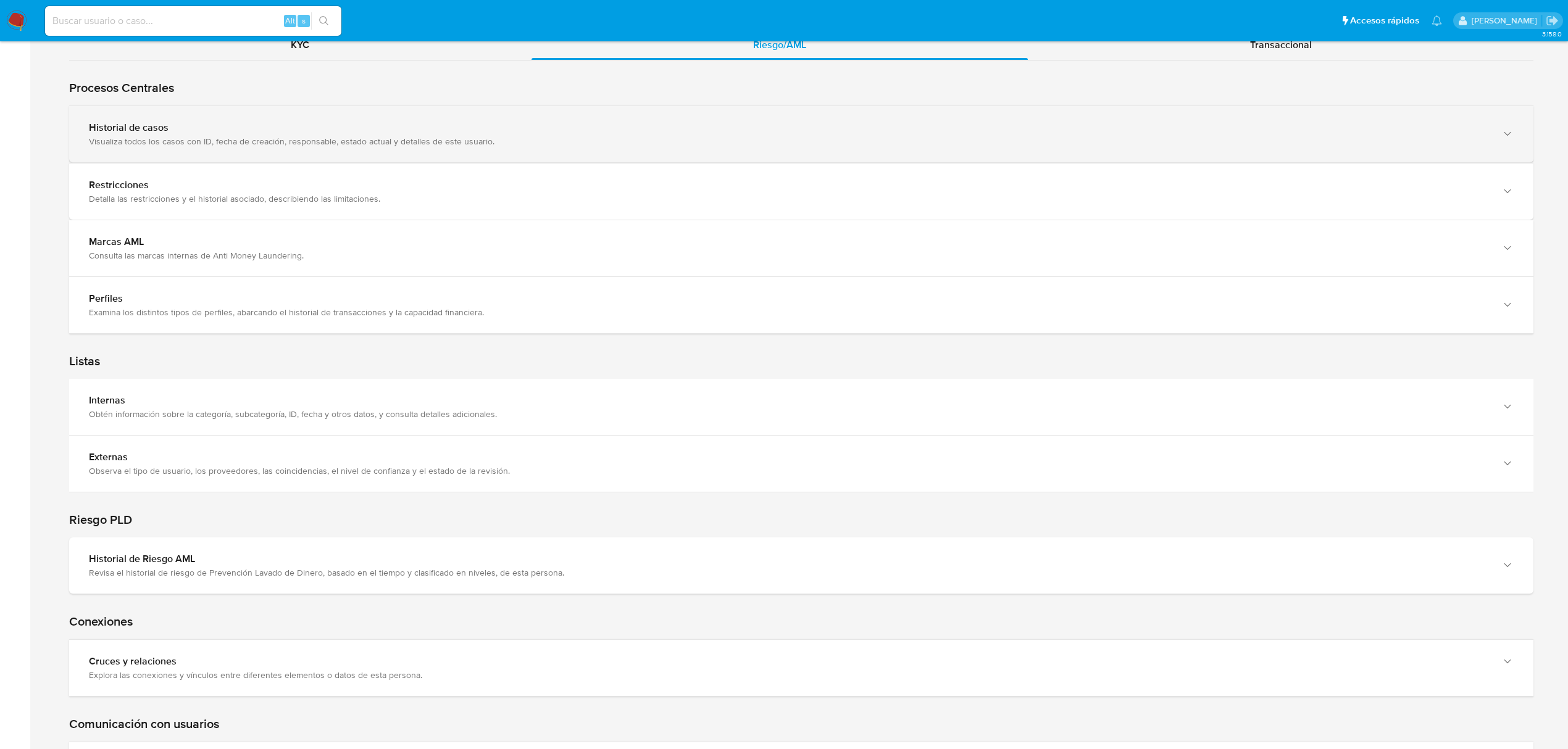
click at [957, 147] on div "Visualiza todos los casos con ID, fecha de creación, responsable, estado actual…" at bounding box center [789, 141] width 1400 height 11
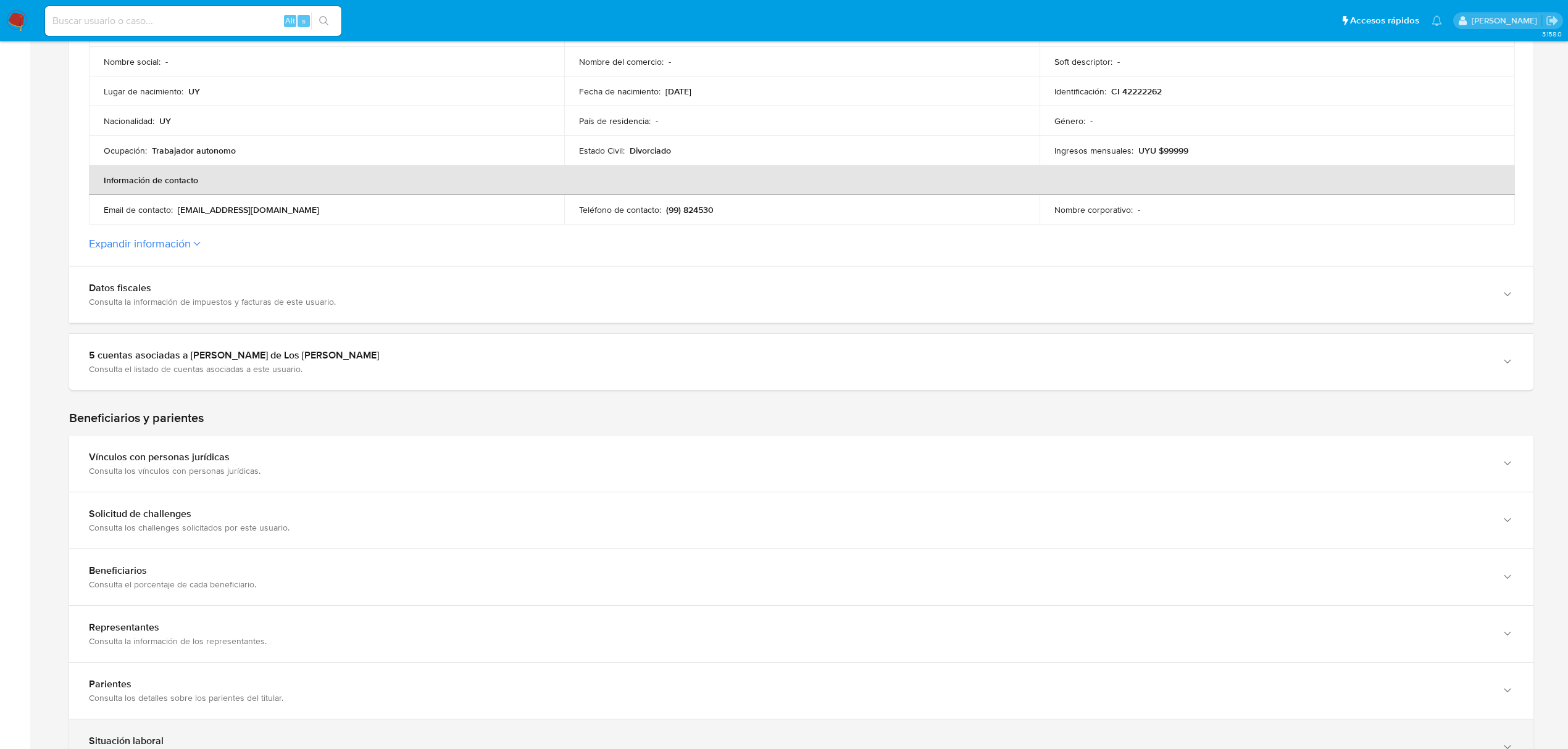
scroll to position [0, 0]
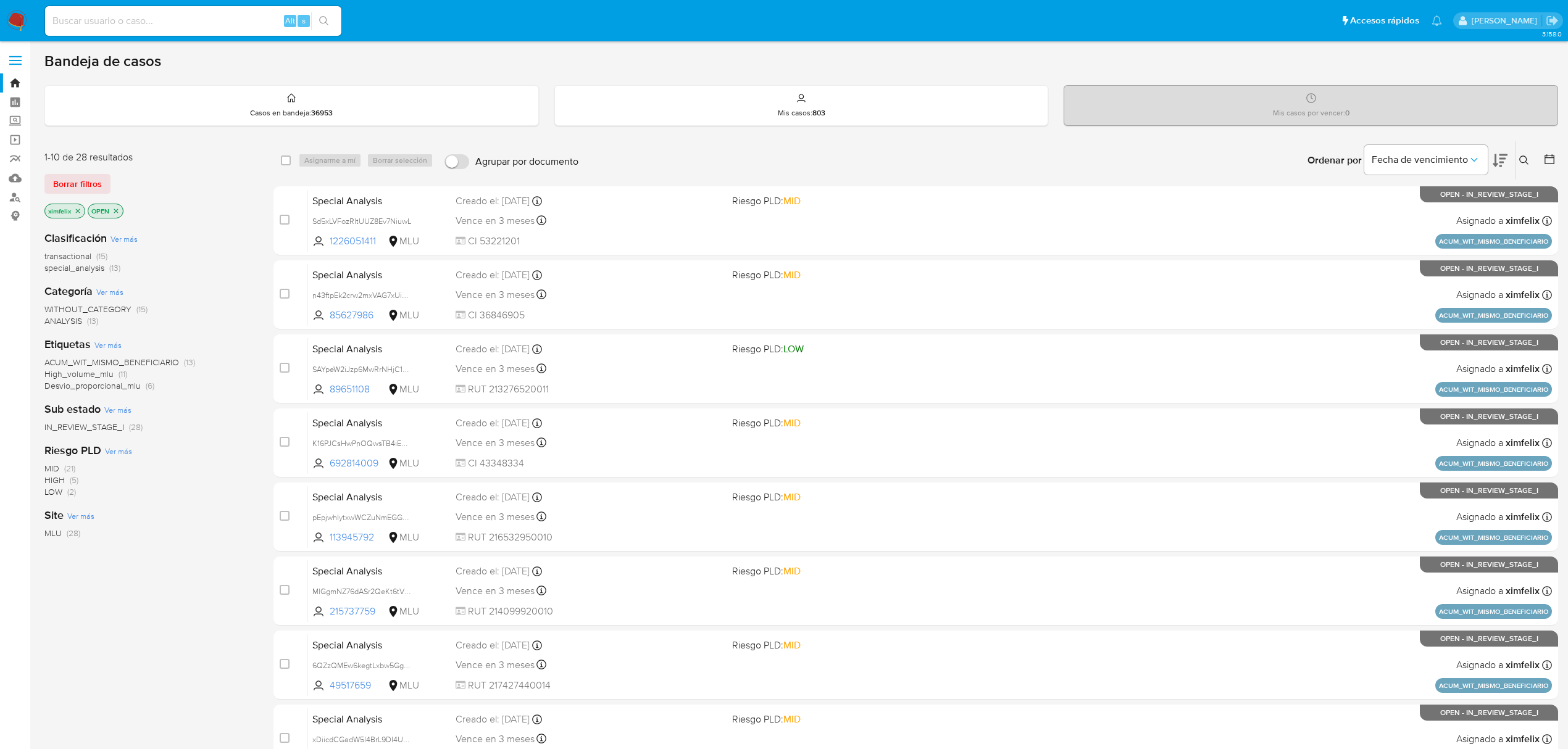
drag, startPoint x: 120, startPoint y: 210, endPoint x: 113, endPoint y: 208, distance: 7.3
click at [120, 210] on icon "close-filter" at bounding box center [116, 212] width 7 height 7
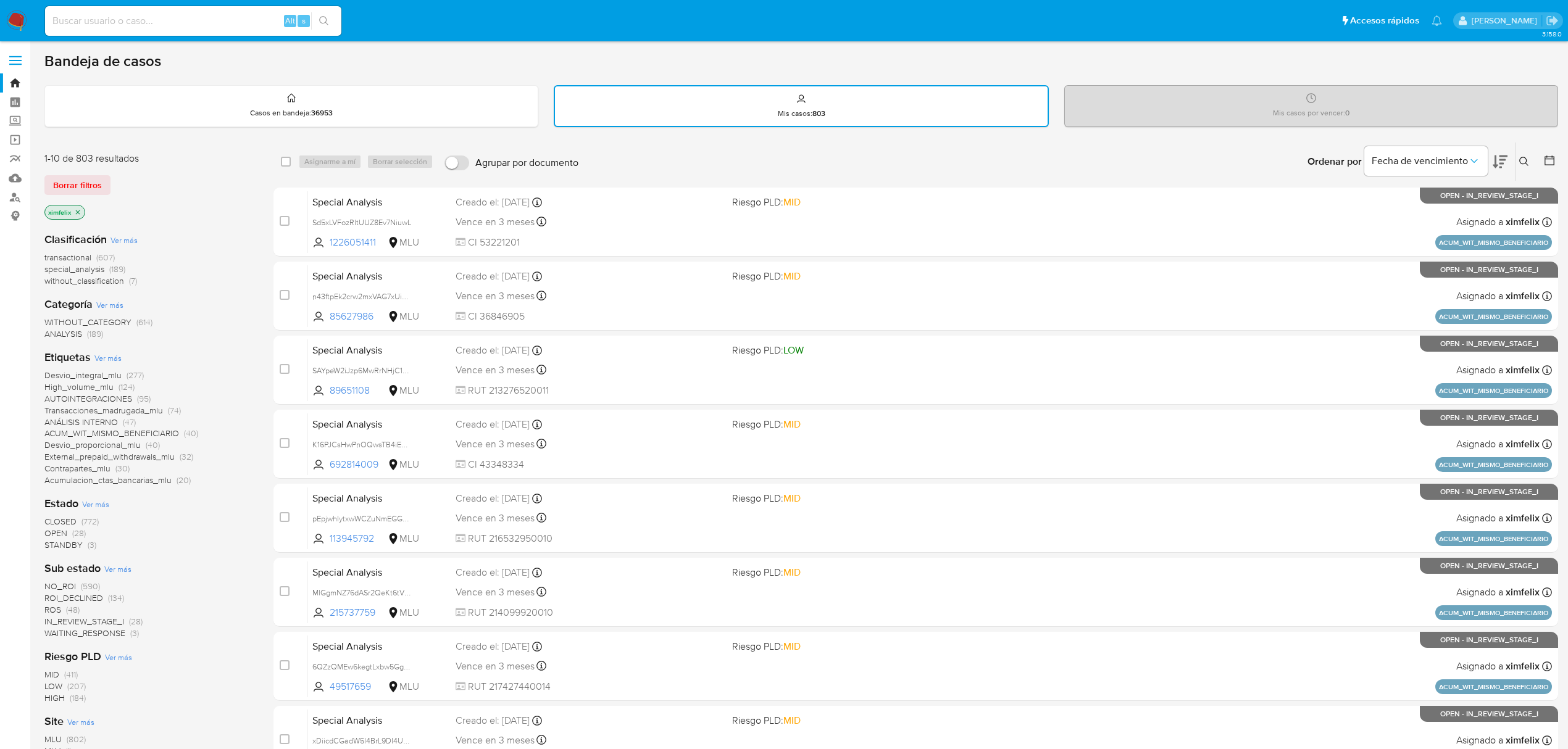
click at [75, 213] on icon "close-filter" at bounding box center [78, 212] width 7 height 7
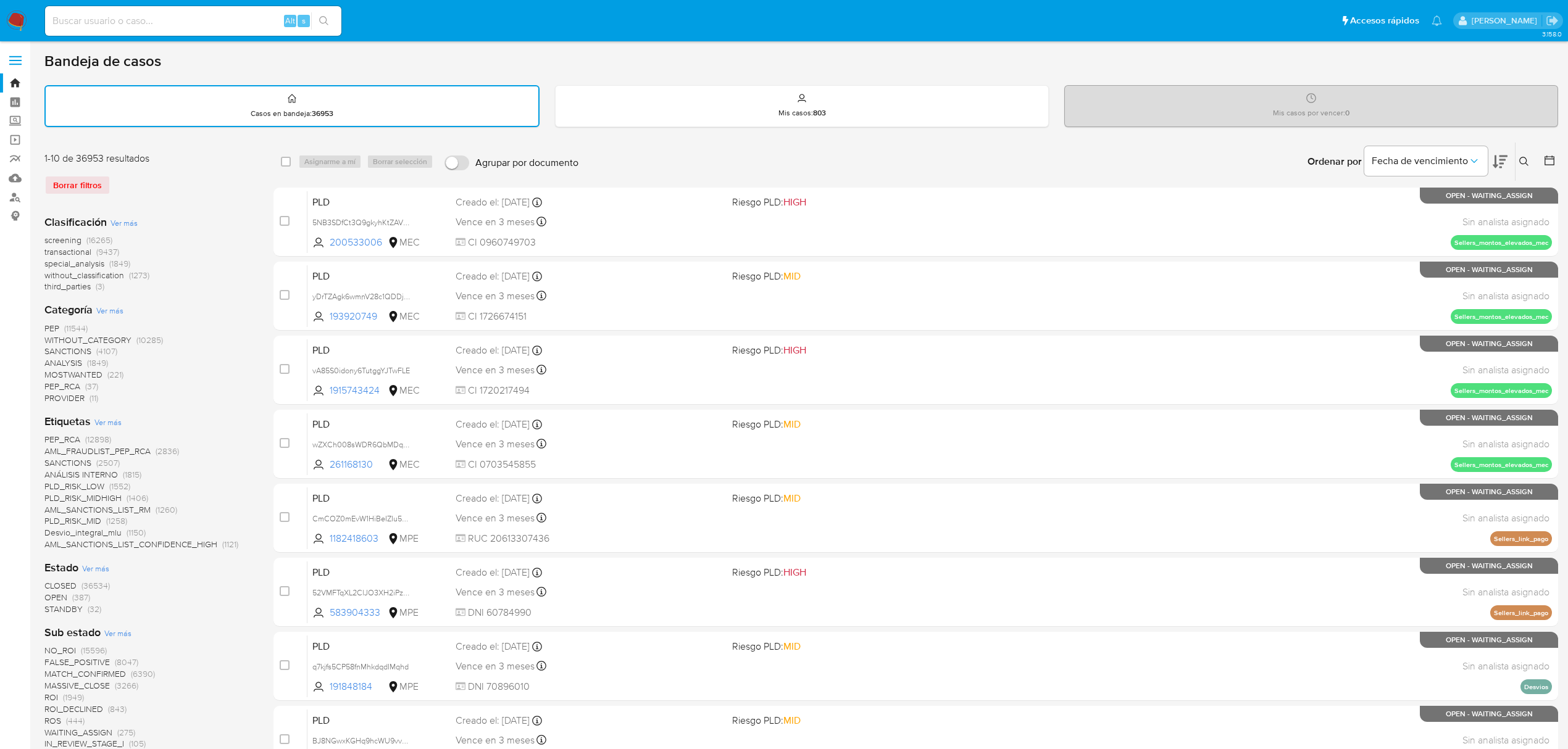
click at [65, 580] on span "CLOSED" at bounding box center [60, 585] width 32 height 12
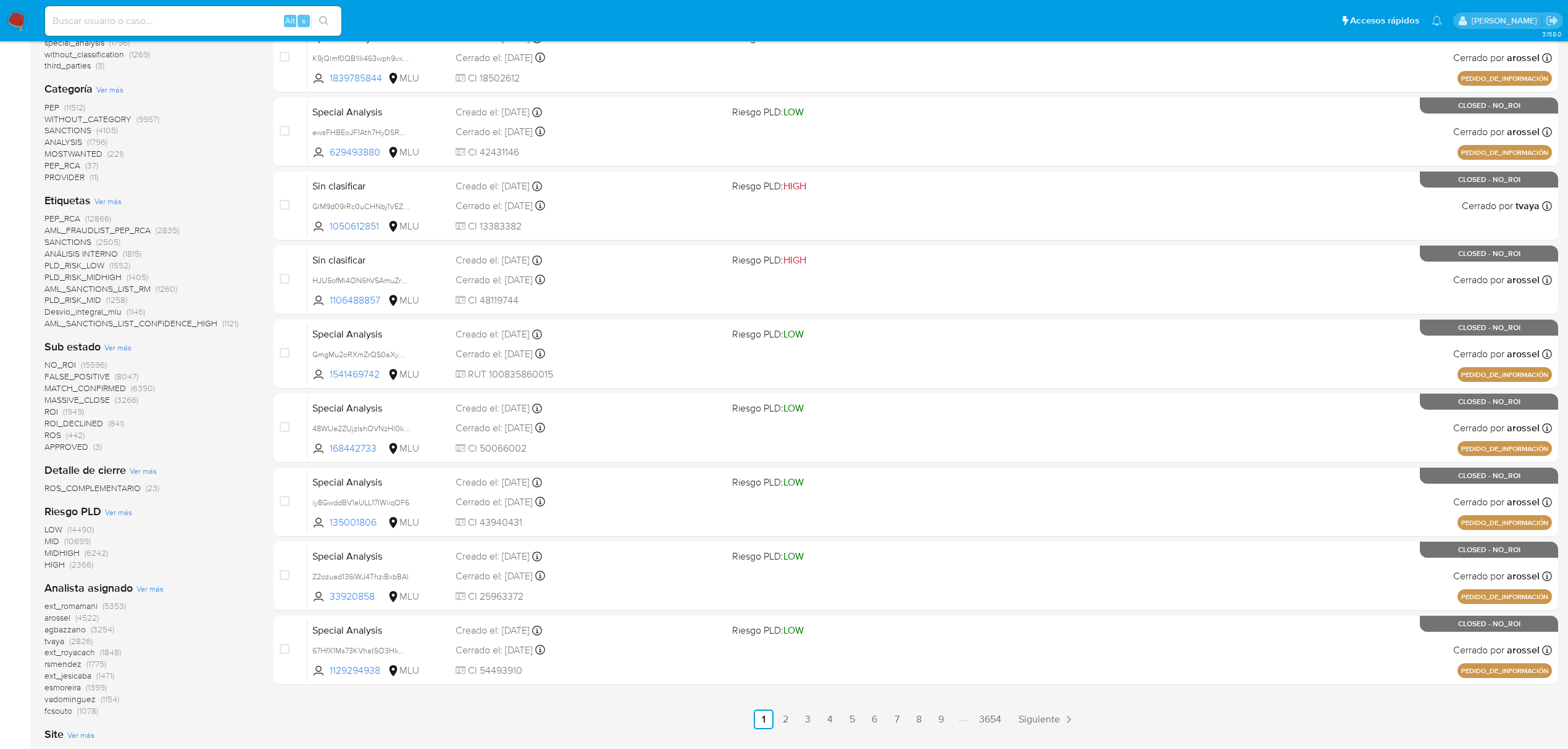
scroll to position [247, 0]
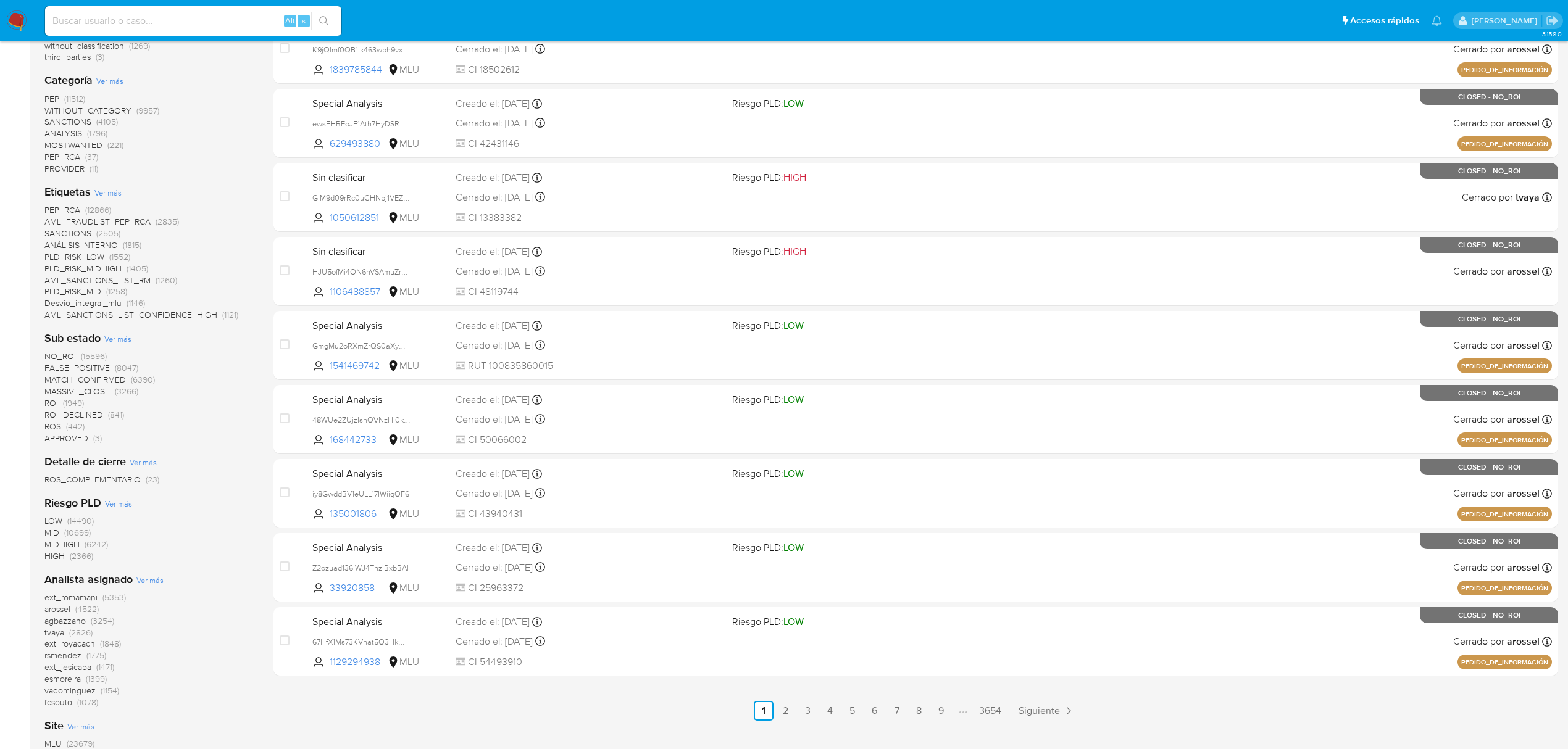
click at [60, 611] on span "arossel" at bounding box center [58, 609] width 26 height 12
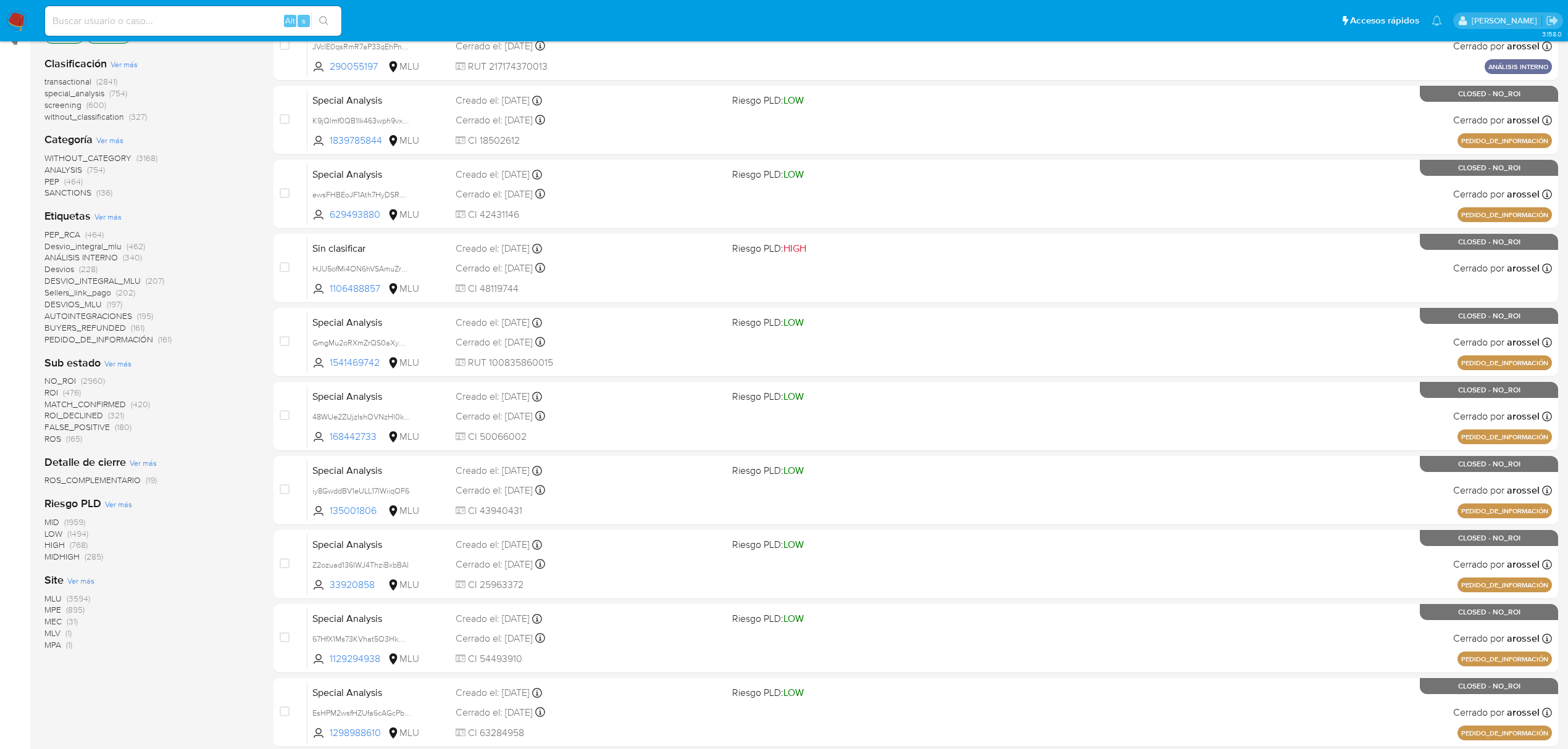
scroll to position [82, 0]
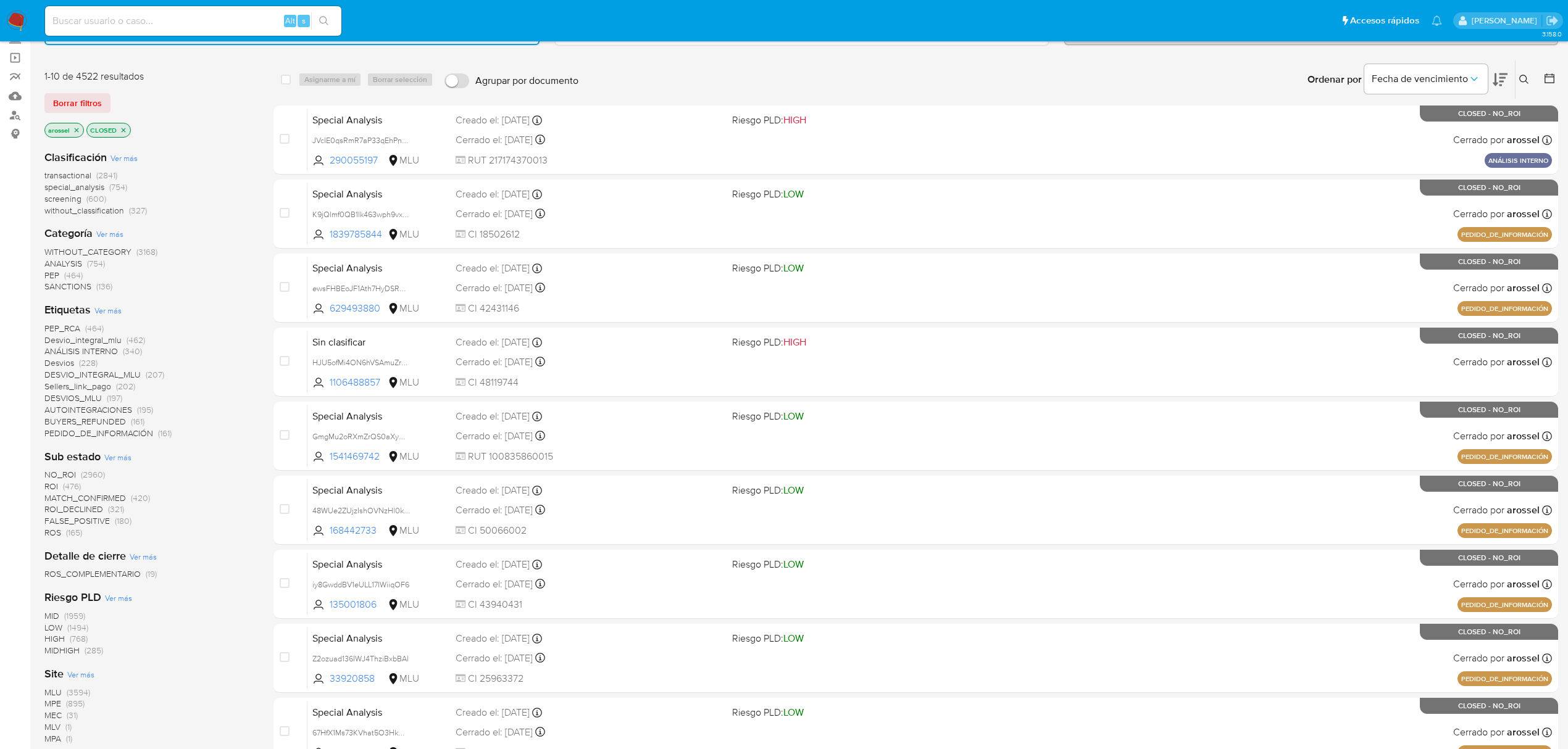
click at [114, 306] on span "Ver más" at bounding box center [108, 310] width 27 height 11
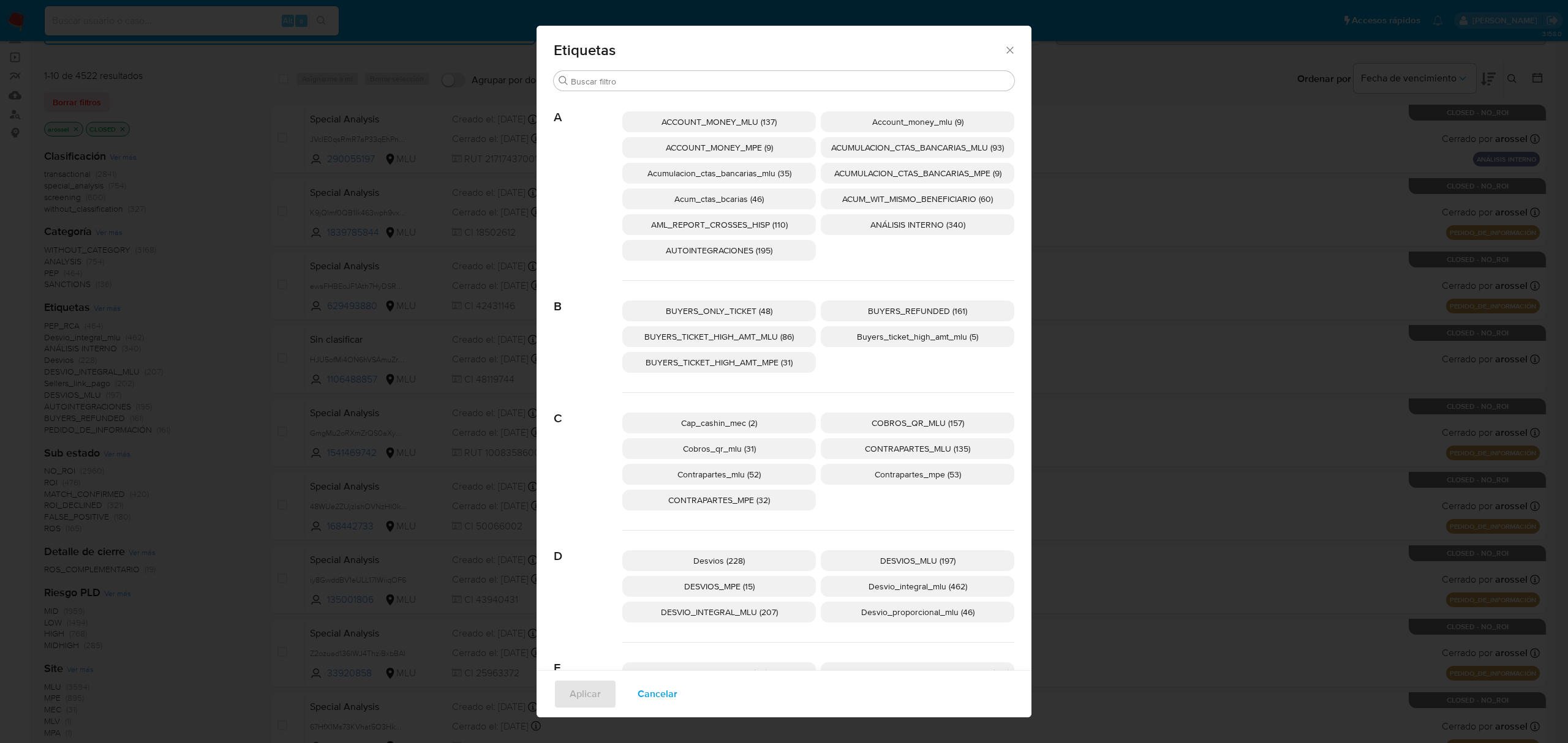
click at [858, 202] on span "ACUM_WIT_MISMO_BENEFICIARIO (60)" at bounding box center [918, 198] width 151 height 12
click at [590, 686] on span "Aplicar" at bounding box center [585, 695] width 31 height 27
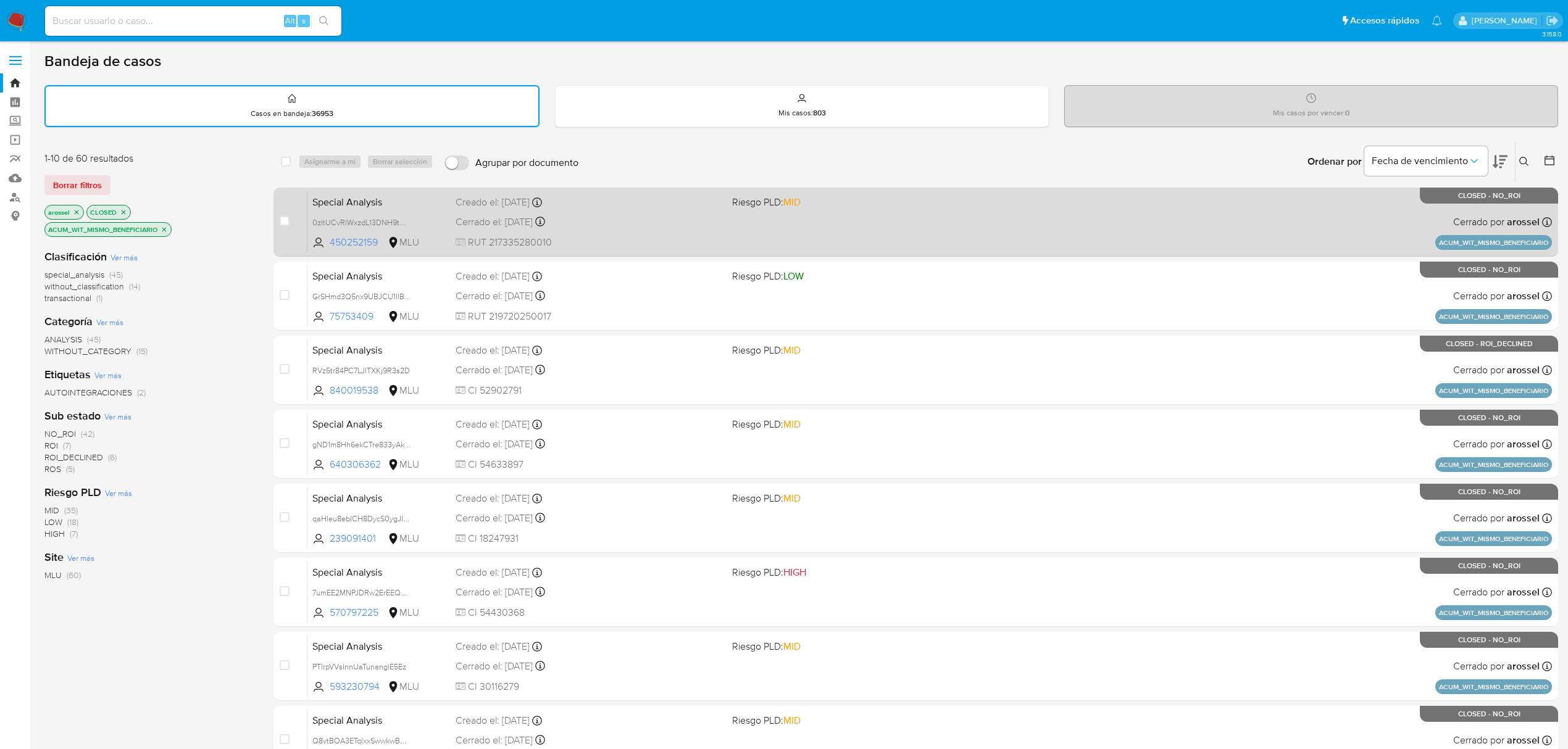
click at [633, 249] on div "Special Analysis 0zltUCvRlWxzdL13DNH9tCKV 450252159 MLU Riesgo PLD: MID Creado …" at bounding box center [930, 222] width 1245 height 62
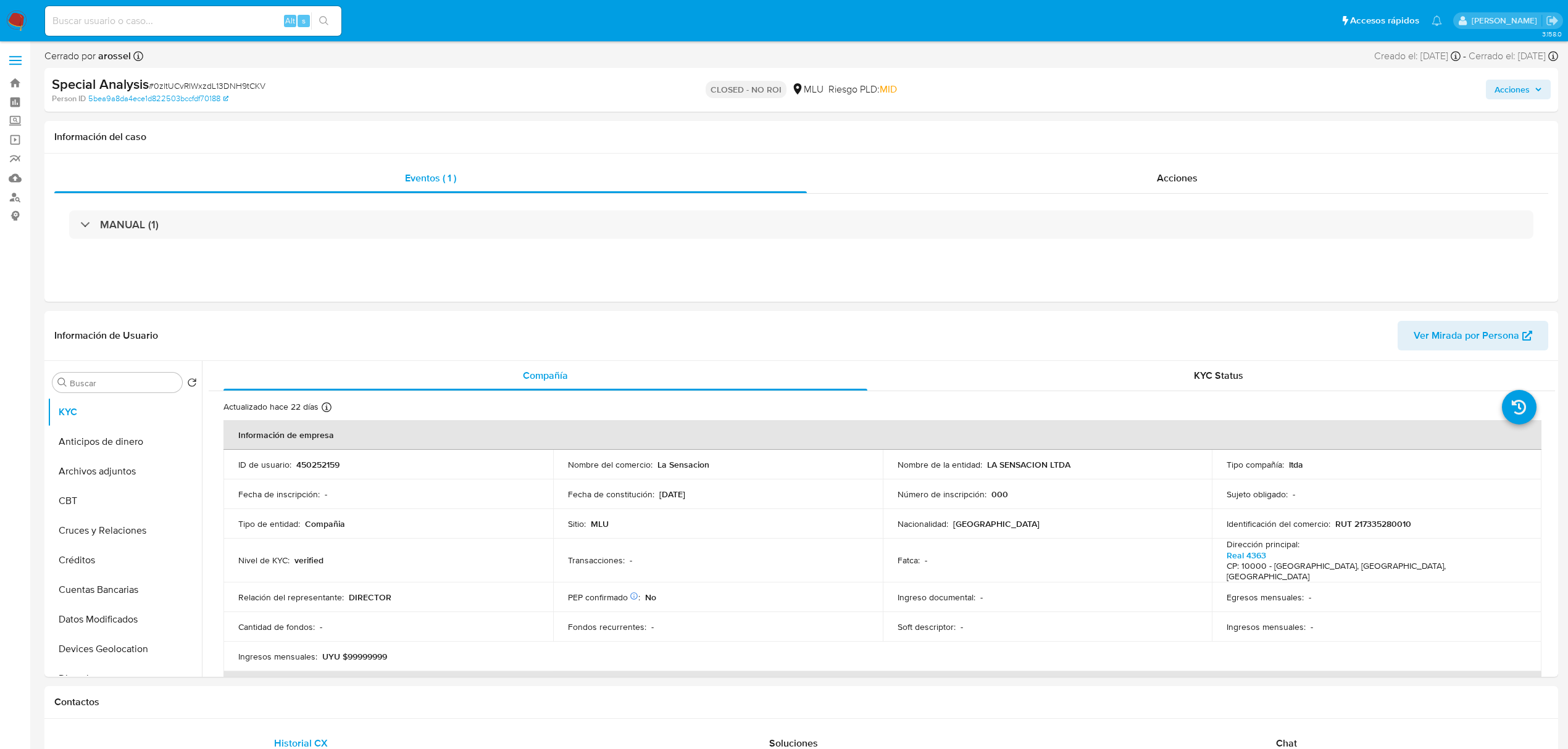
select select "10"
click at [113, 472] on button "Archivos adjuntos" at bounding box center [120, 472] width 145 height 29
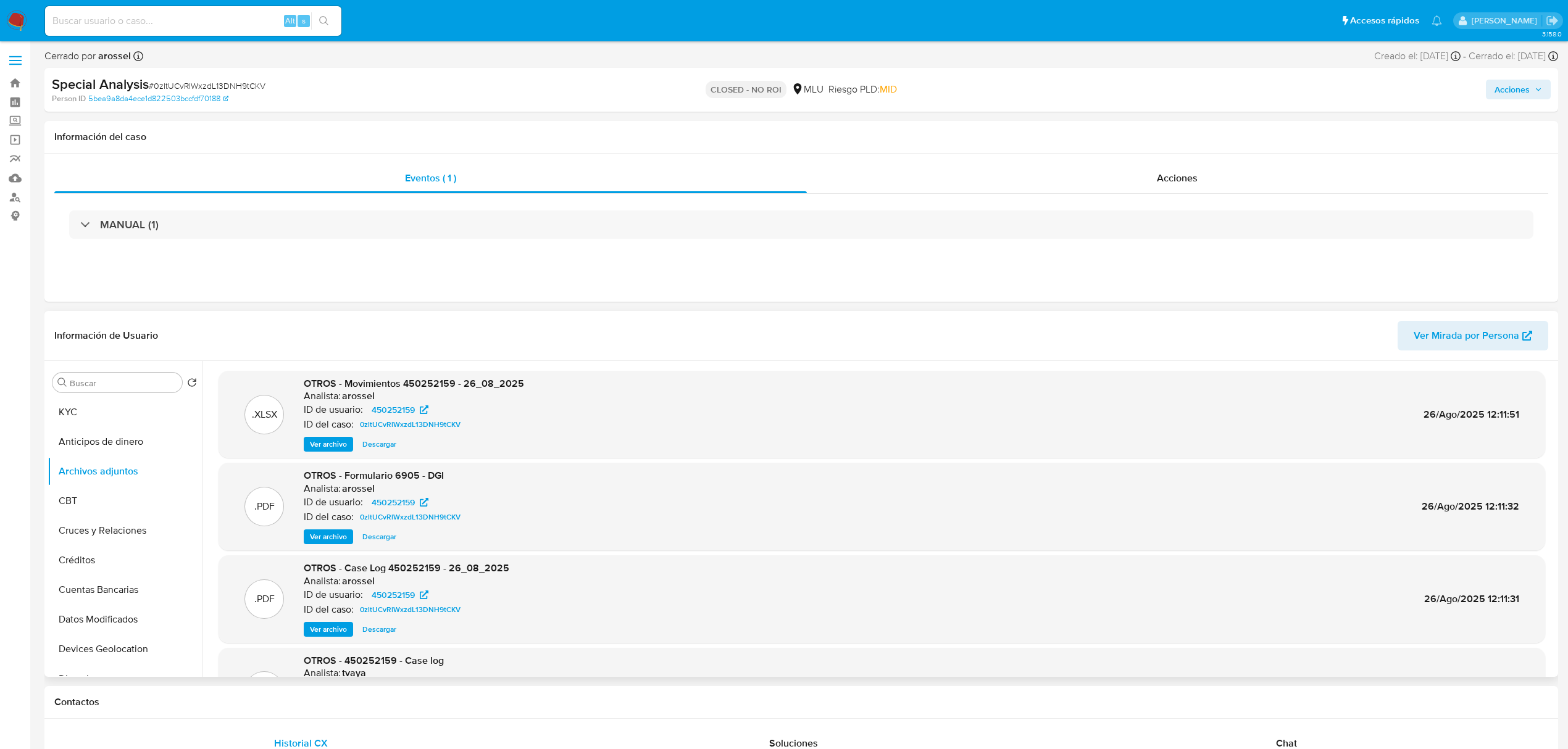
click at [326, 635] on span "Ver archivo" at bounding box center [328, 629] width 37 height 12
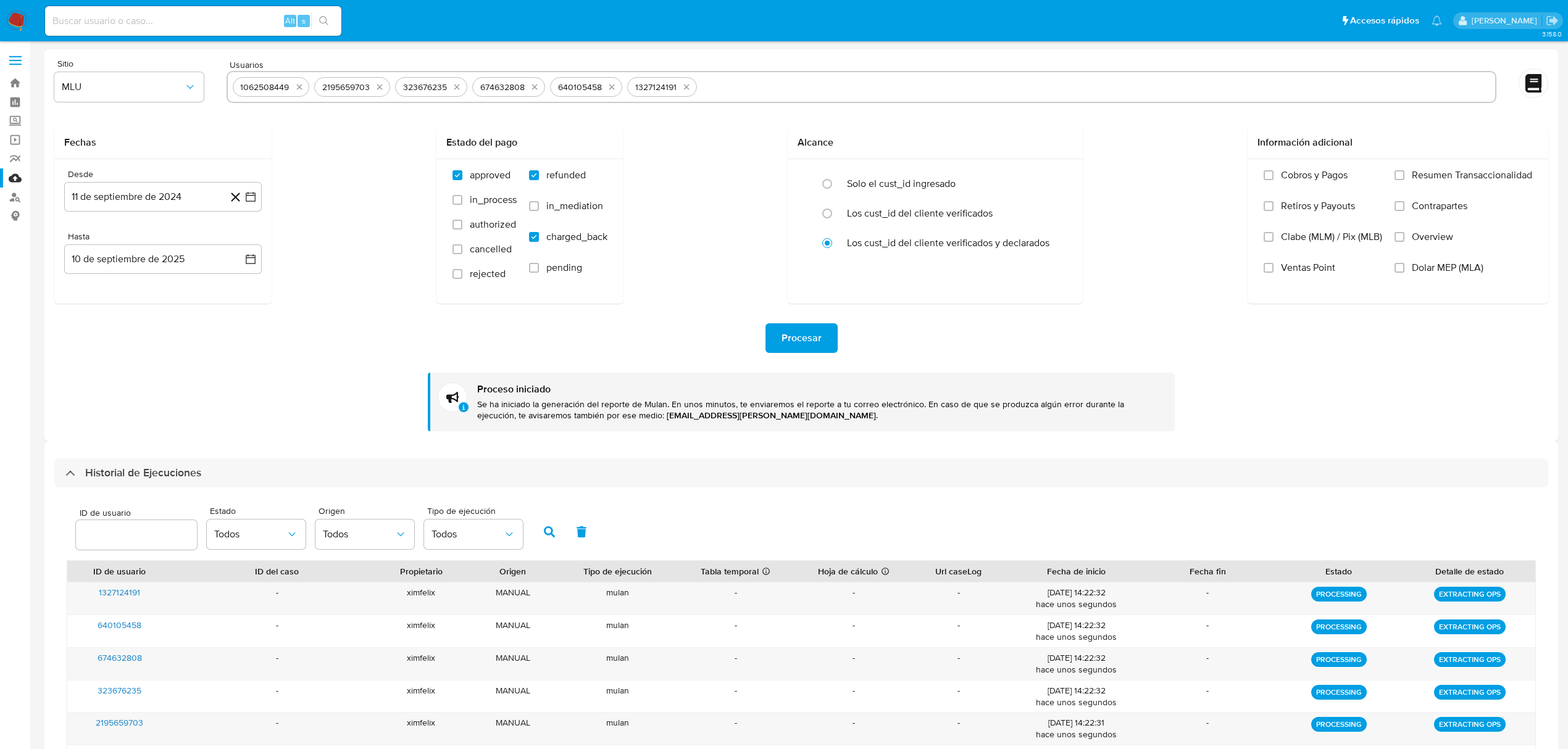
select select "10"
click at [301, 90] on icon "quitar 1062508449" at bounding box center [299, 87] width 10 height 10
click at [301, 90] on icon "quitar 2195659703" at bounding box center [298, 87] width 10 height 10
click at [367, 90] on button "quitar 323676235" at bounding box center [375, 87] width 15 height 15
click at [301, 90] on button "quitar 674632808" at bounding box center [295, 87] width 15 height 15
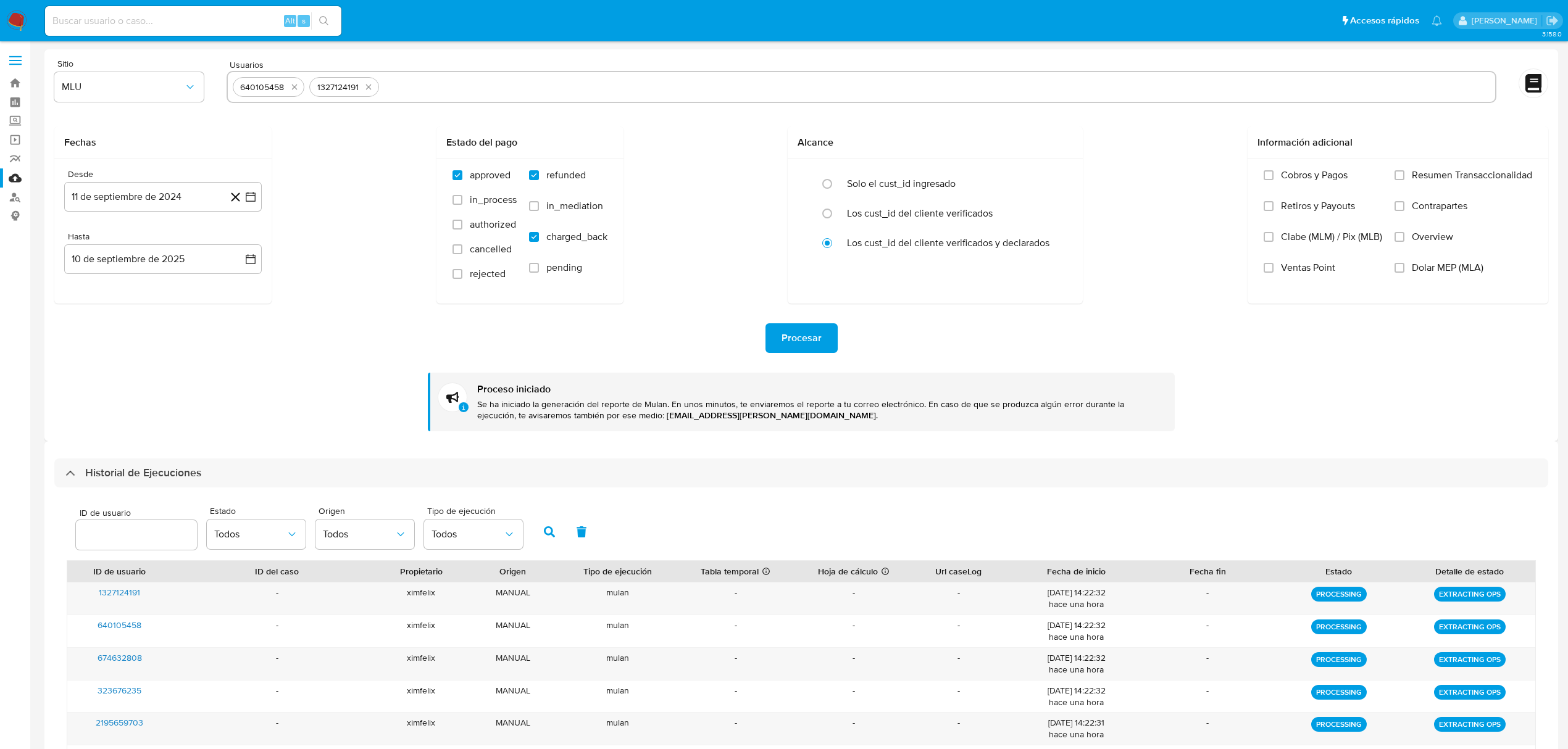
click at [301, 90] on div "640105458" at bounding box center [268, 87] width 72 height 20
click at [302, 92] on div "640105458" at bounding box center [268, 87] width 72 height 20
click at [294, 92] on icon "quitar 640105458" at bounding box center [294, 87] width 10 height 10
click at [364, 92] on icon "quitar 1327124191" at bounding box center [368, 87] width 10 height 10
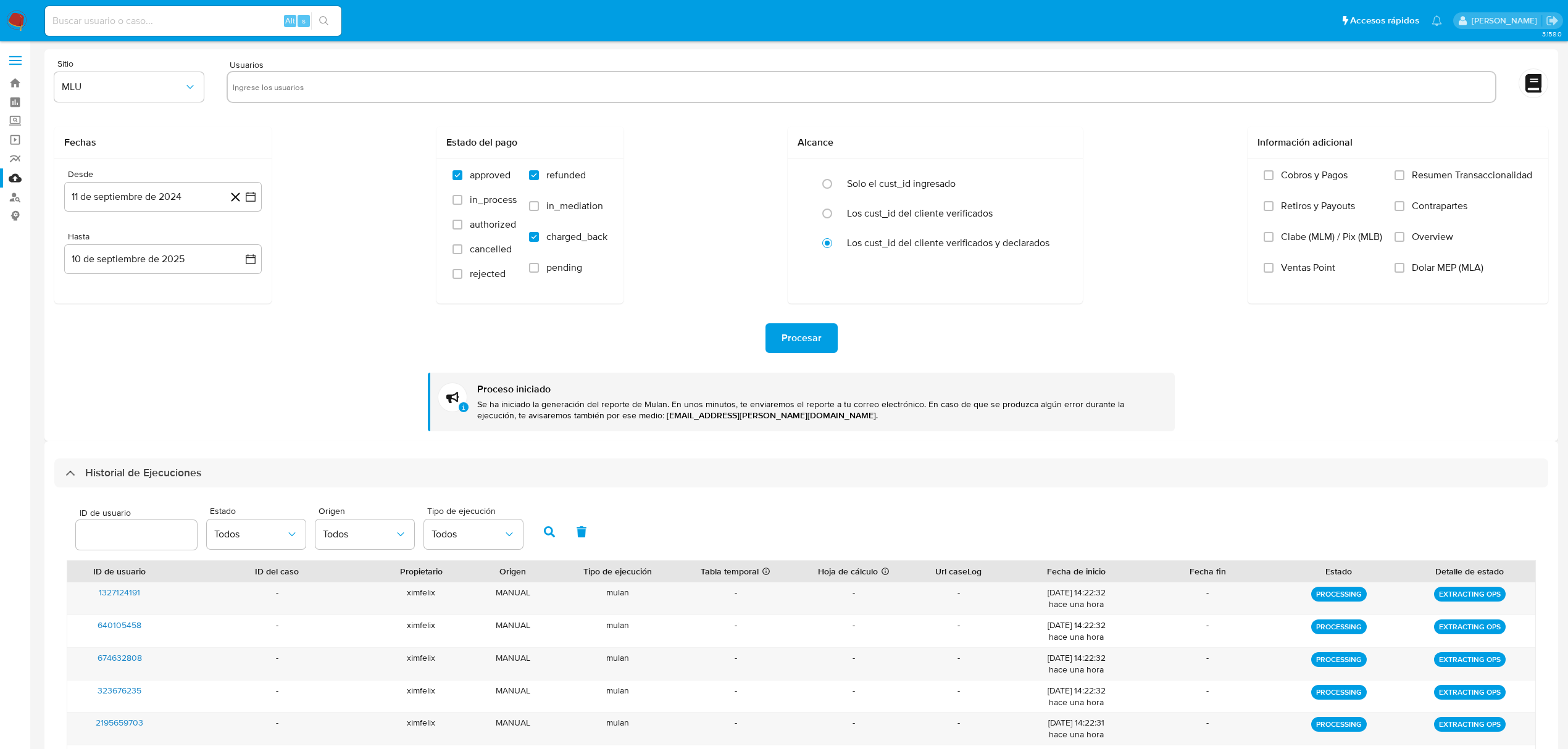
click at [294, 92] on input "text" at bounding box center [861, 87] width 1258 height 20
click at [297, 89] on input "text" at bounding box center [861, 87] width 1258 height 20
paste input "323676235 674632808 640105458 1327124191"
drag, startPoint x: 406, startPoint y: 89, endPoint x: 270, endPoint y: 81, distance: 136.2
click at [270, 81] on input "323676235 674632808 640105458 1327124191" at bounding box center [861, 87] width 1258 height 20
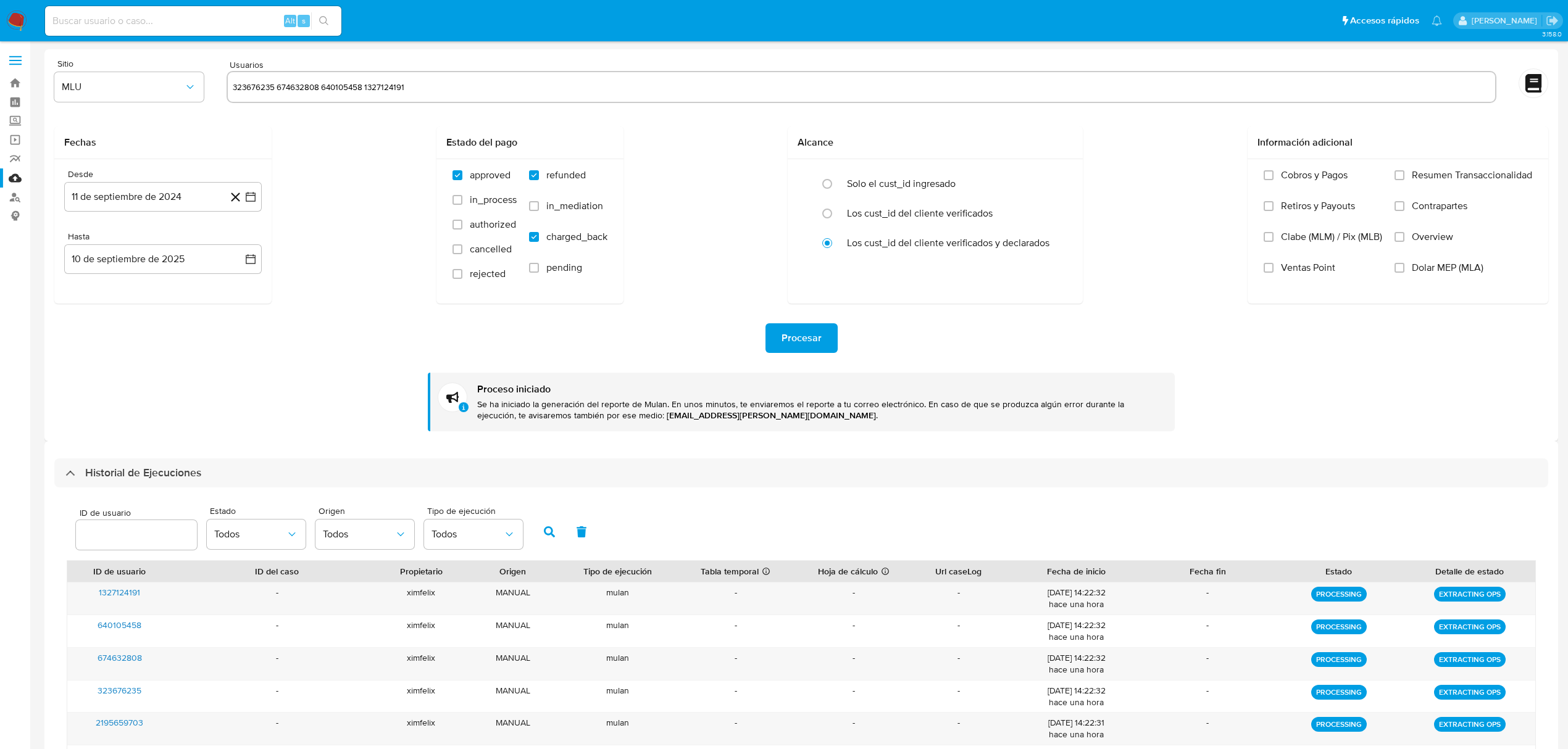
type input "323676235"
paste input "674632808 640105458 1327124191"
type input "674632808"
paste input "640105458 1327124191"
type input "640105458"
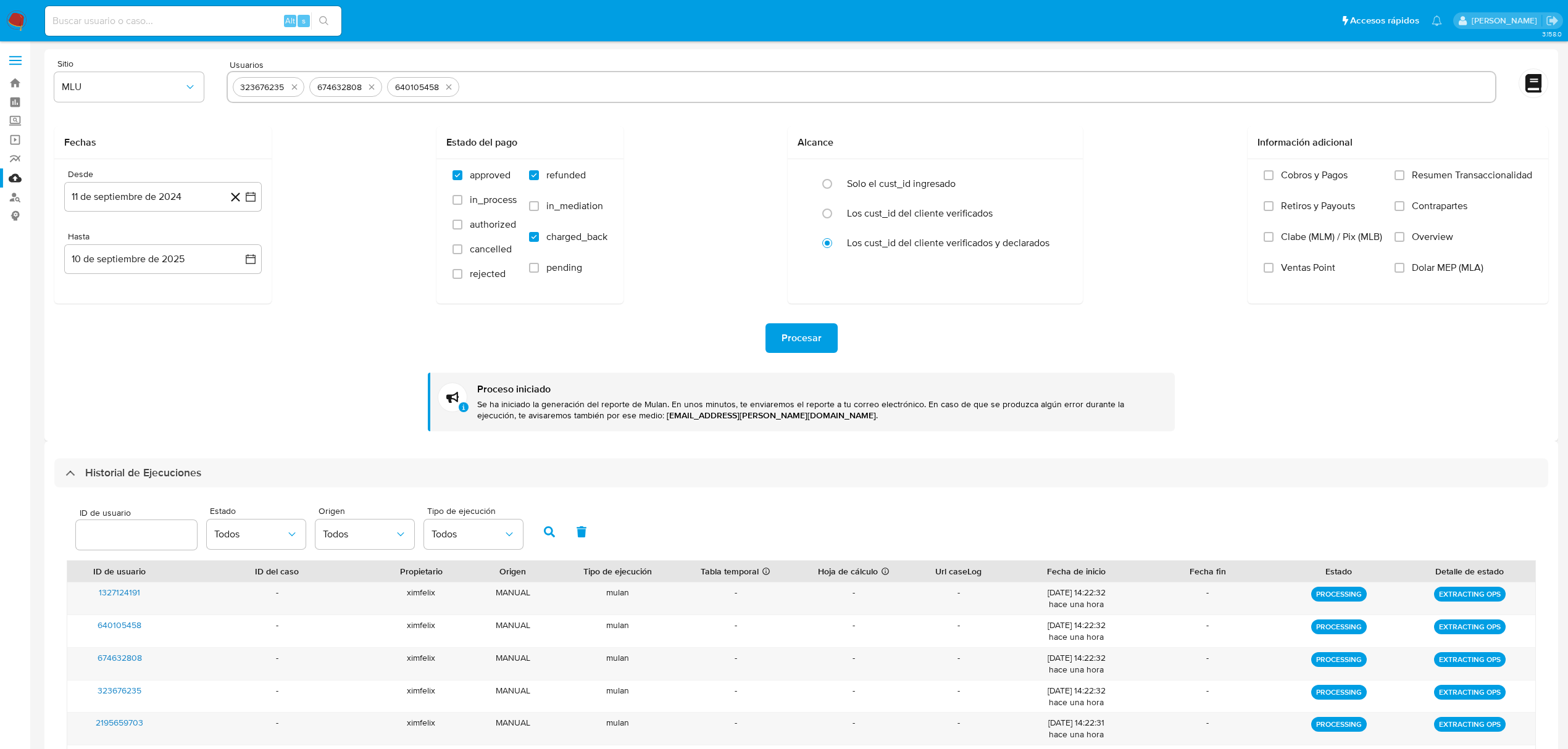
paste input "1327124191"
type input "1327124191"
click at [805, 333] on span "Procesar" at bounding box center [801, 339] width 40 height 27
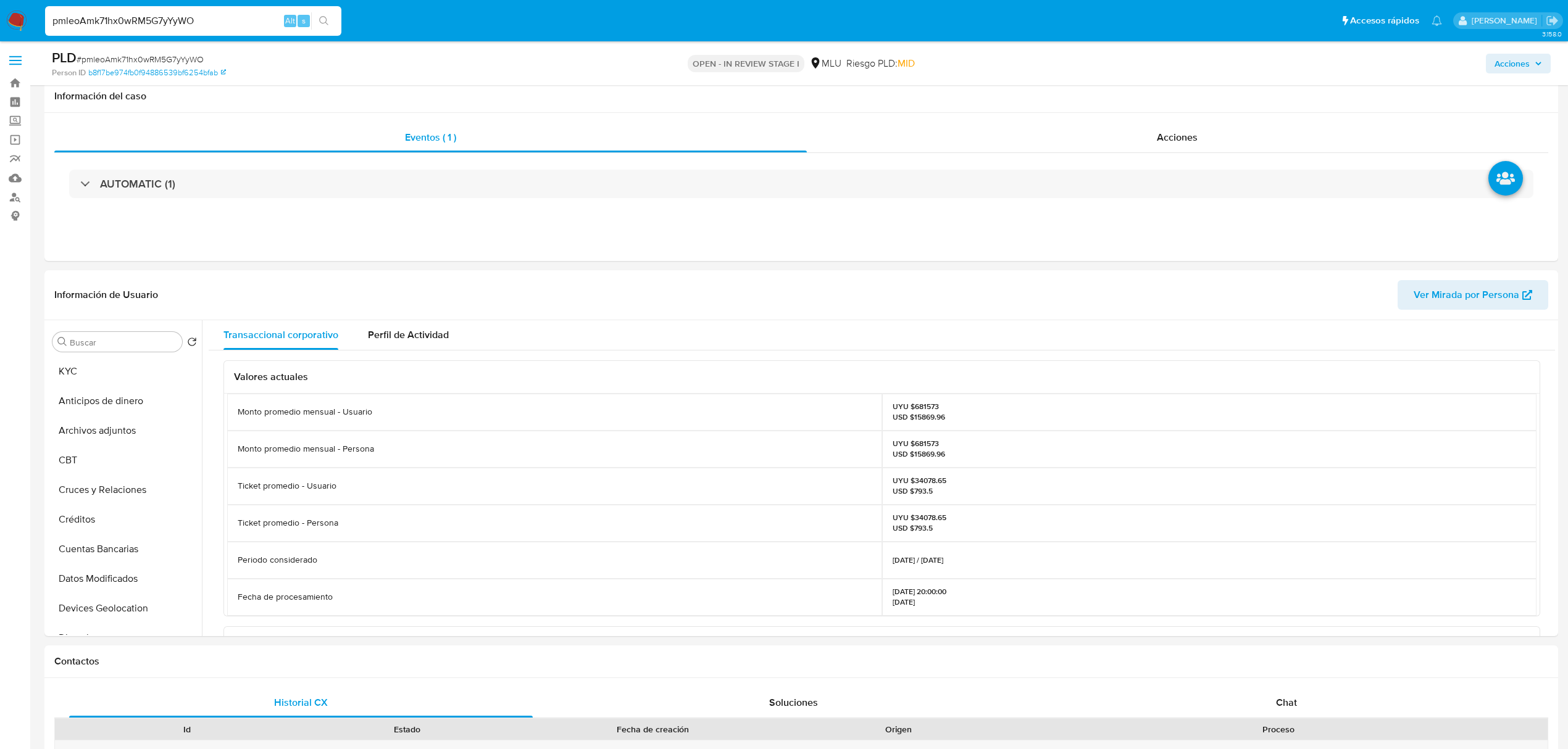
select select "10"
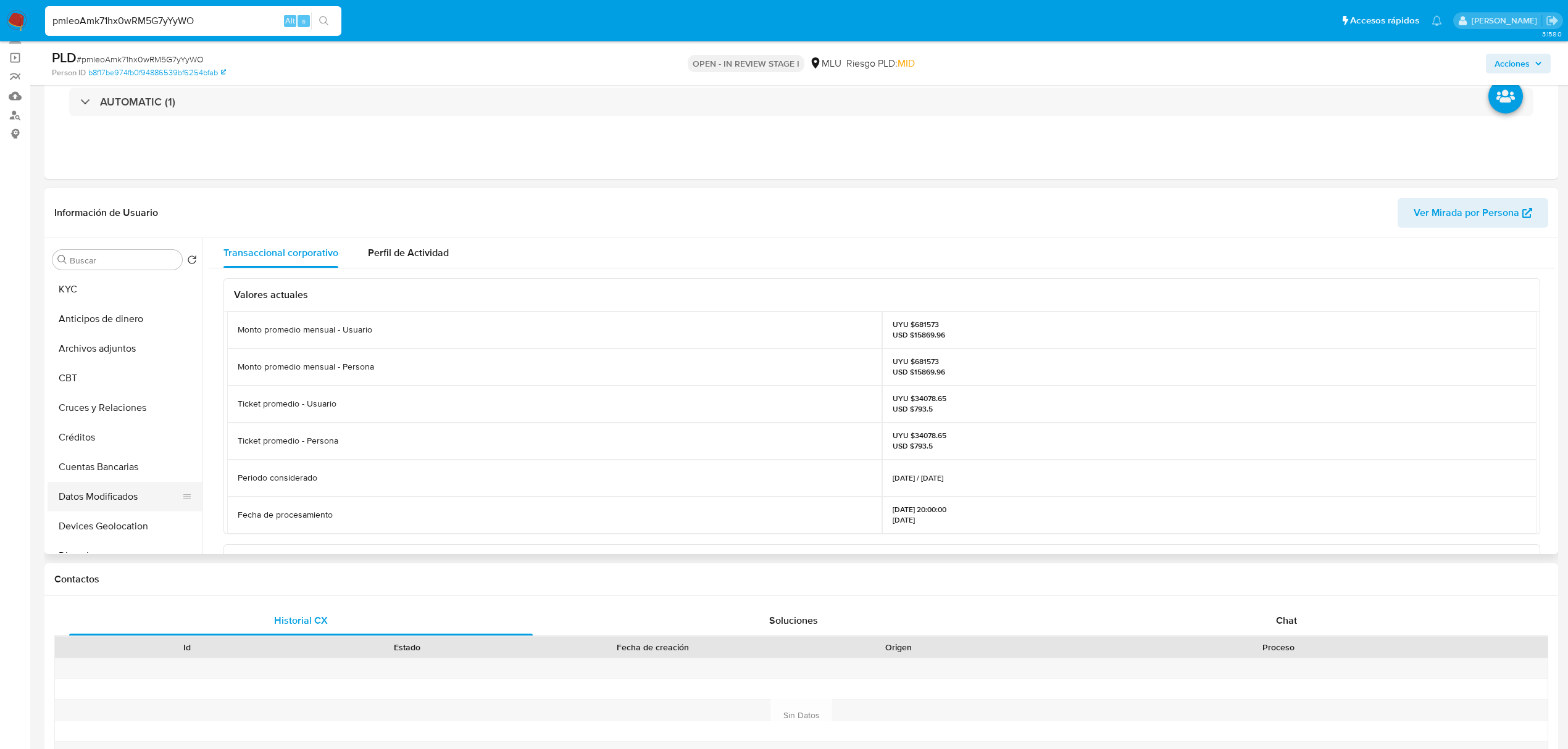
click at [136, 487] on button "Datos Modificados" at bounding box center [120, 497] width 145 height 29
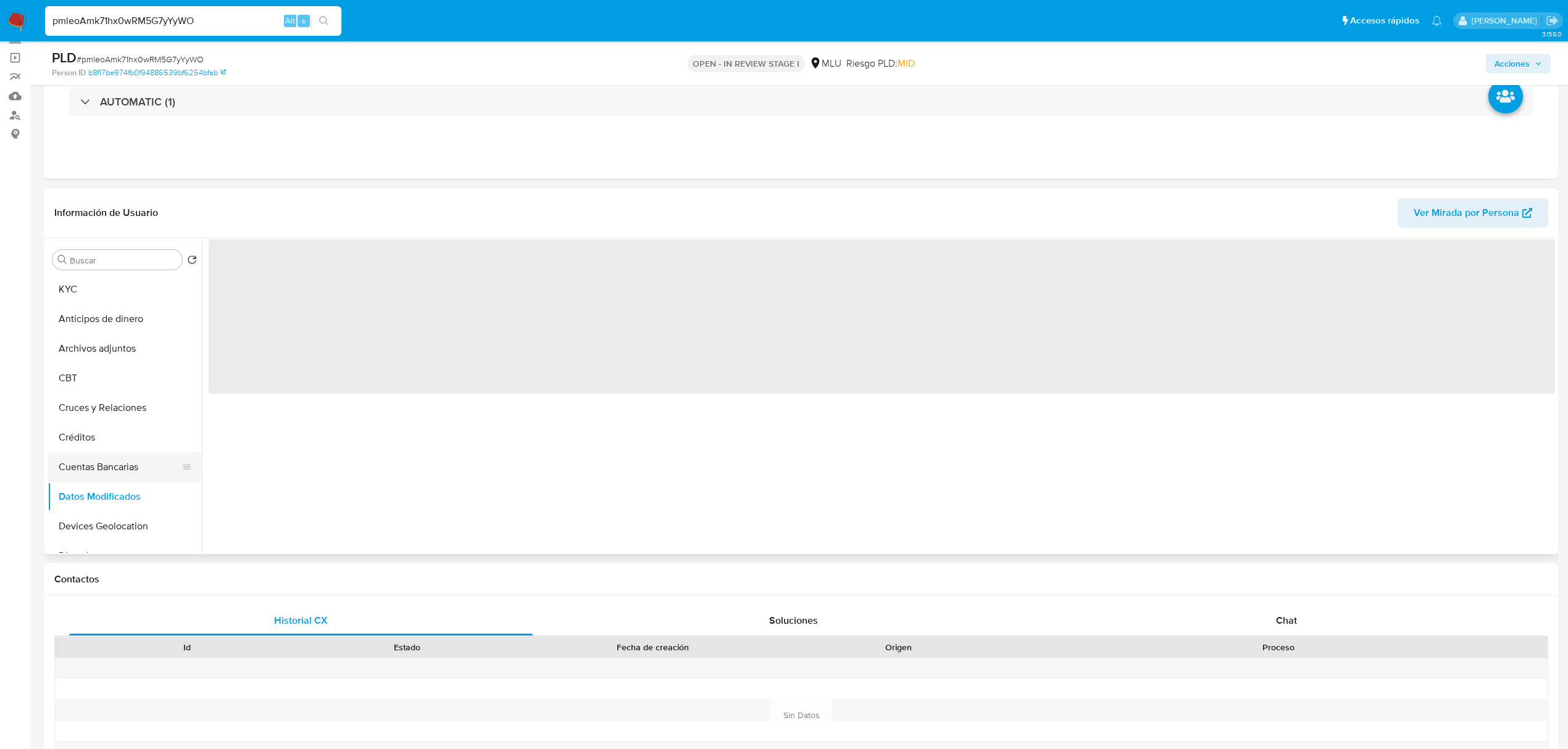
click at [141, 453] on button "Cuentas Bancarias" at bounding box center [120, 467] width 145 height 29
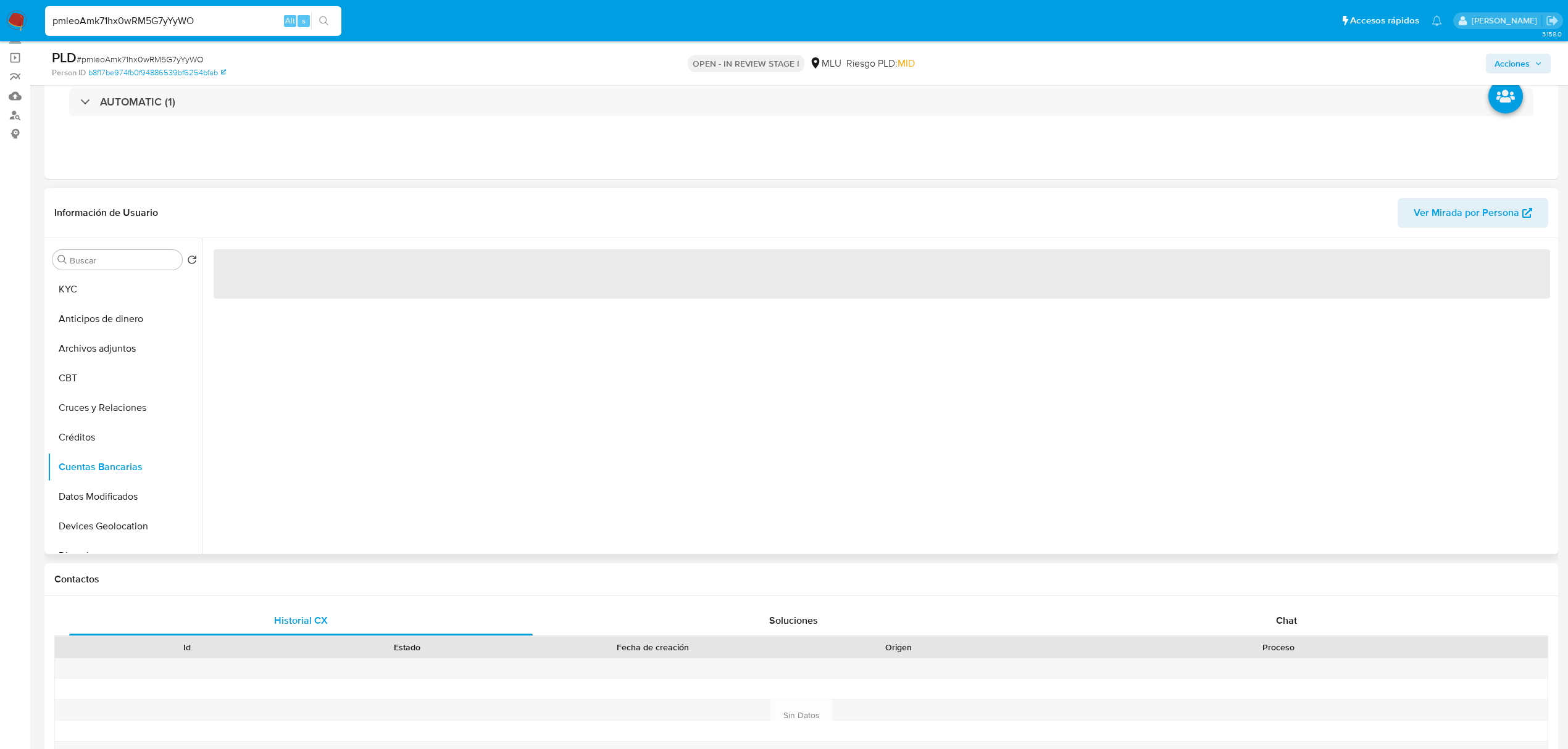
click at [346, 490] on div "‌" at bounding box center [878, 396] width 1354 height 316
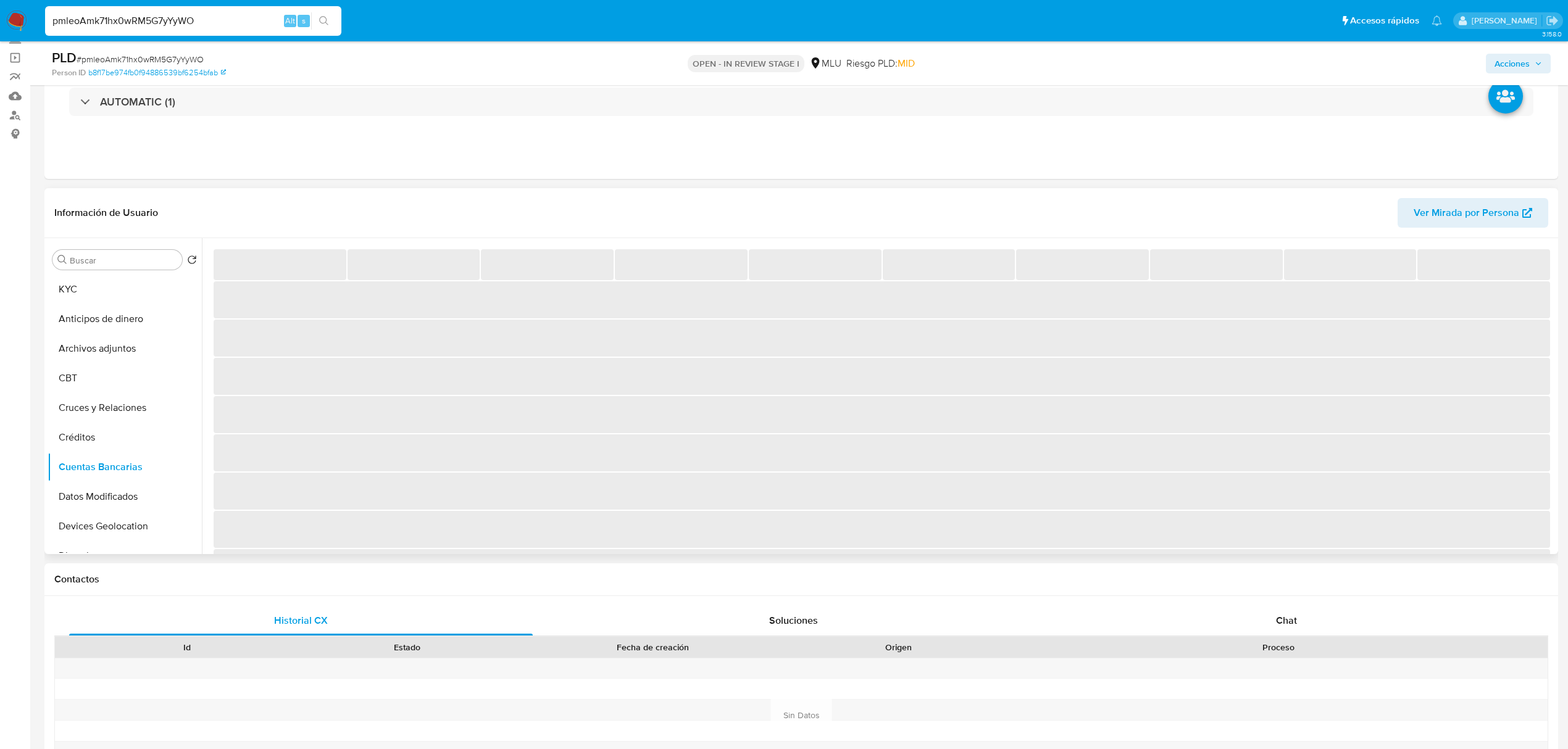
click at [376, 467] on span "‌" at bounding box center [882, 453] width 1337 height 37
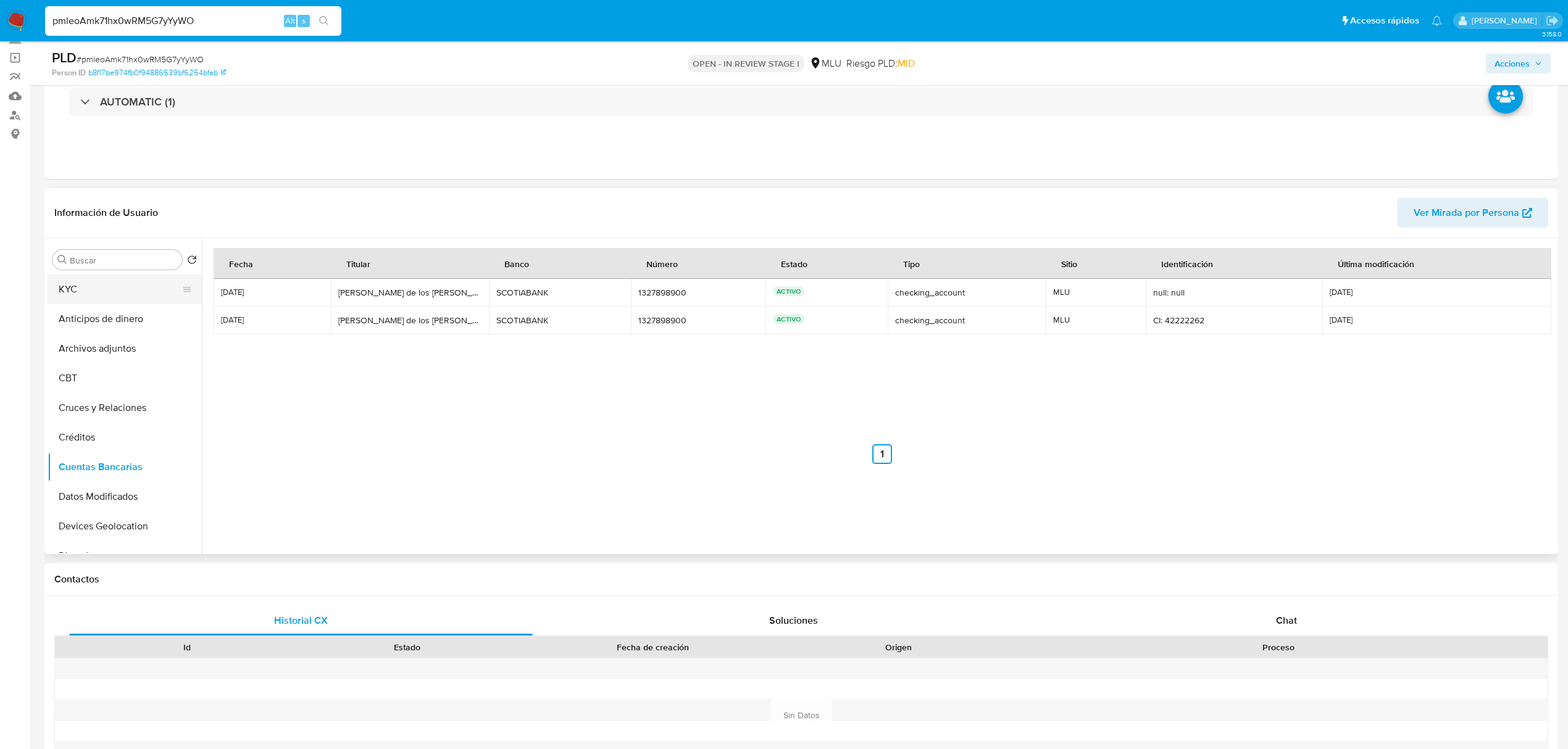
click at [136, 275] on button "KYC" at bounding box center [120, 289] width 145 height 29
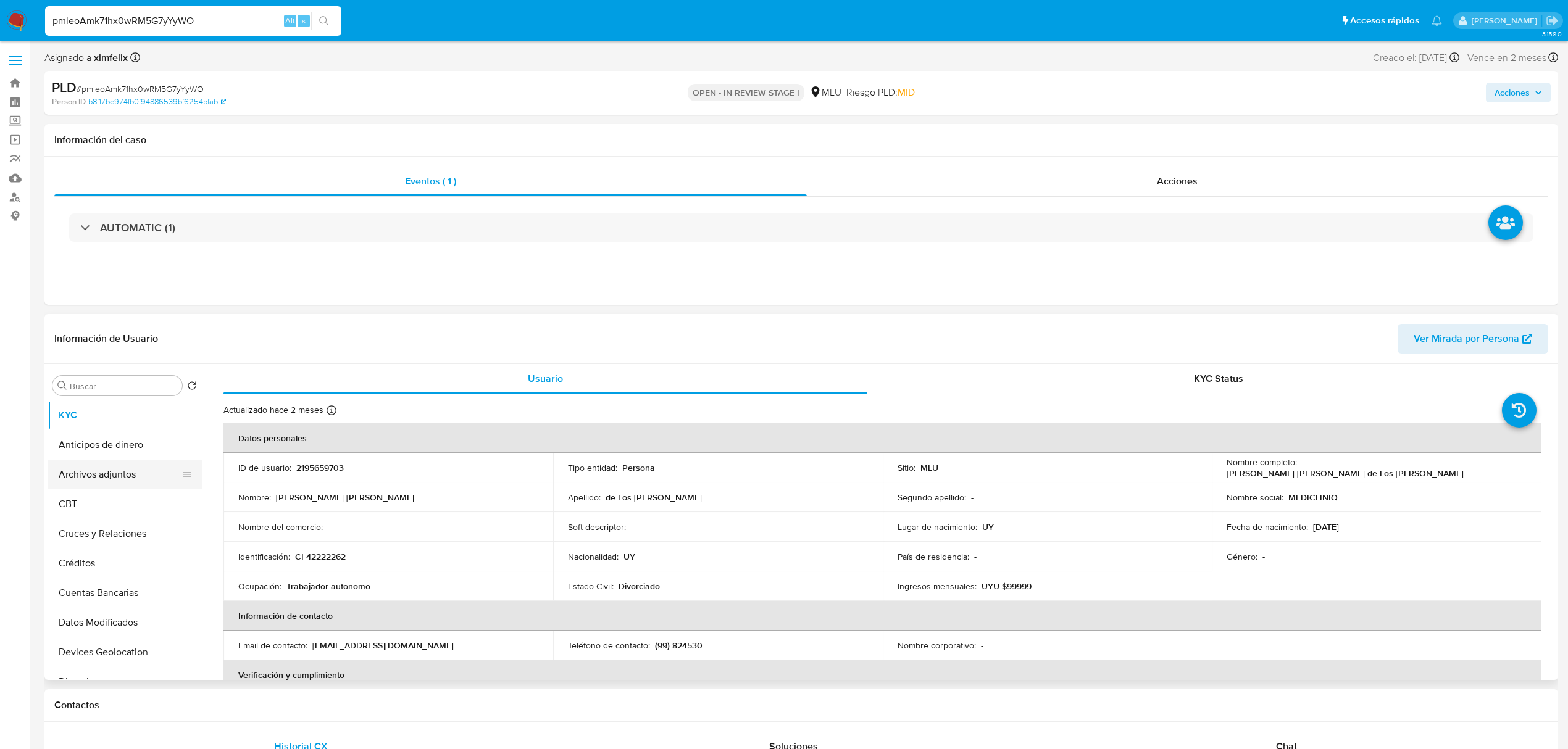
click at [128, 472] on button "Archivos adjuntos" at bounding box center [120, 474] width 145 height 29
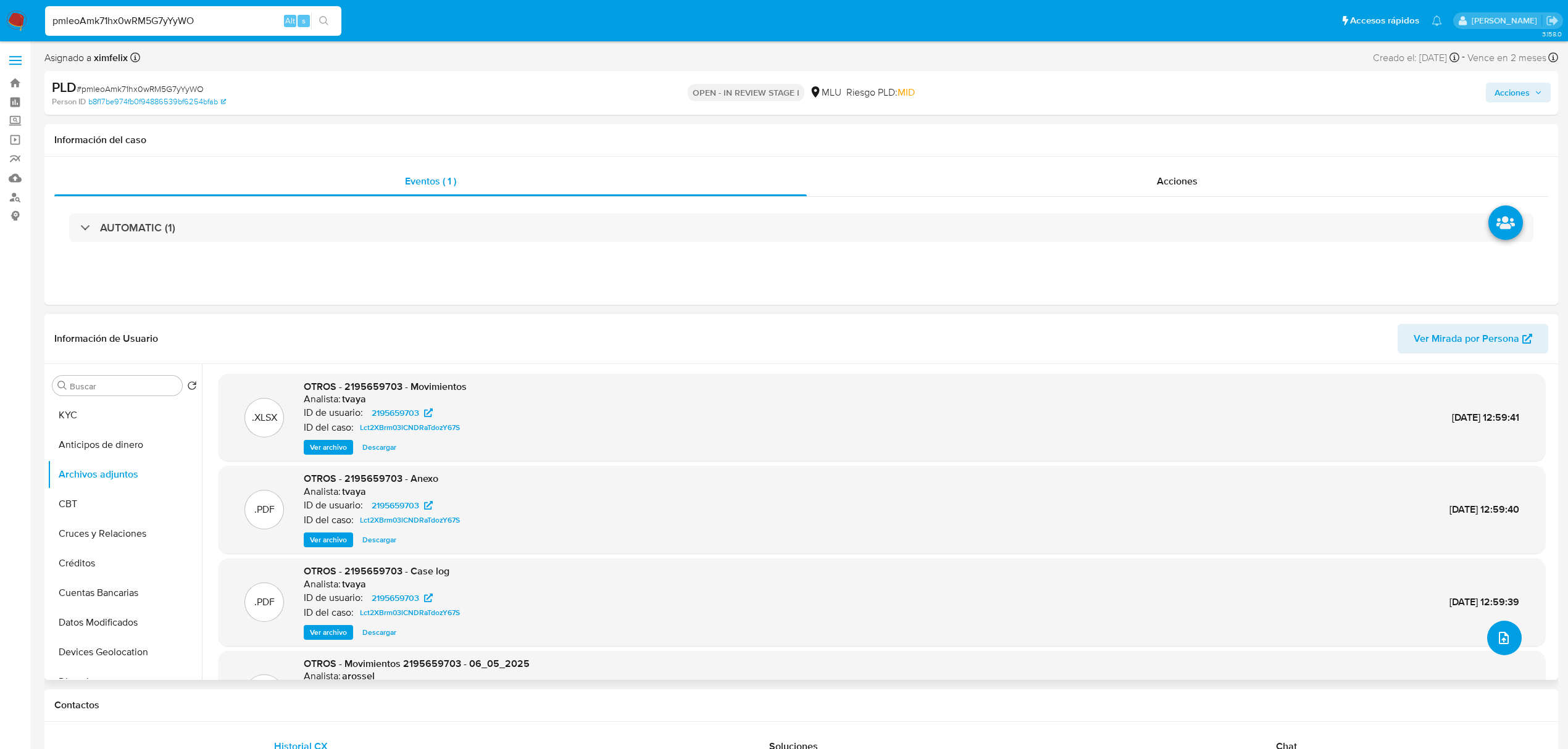
click at [1500, 638] on icon "upload-file" at bounding box center [1504, 638] width 15 height 15
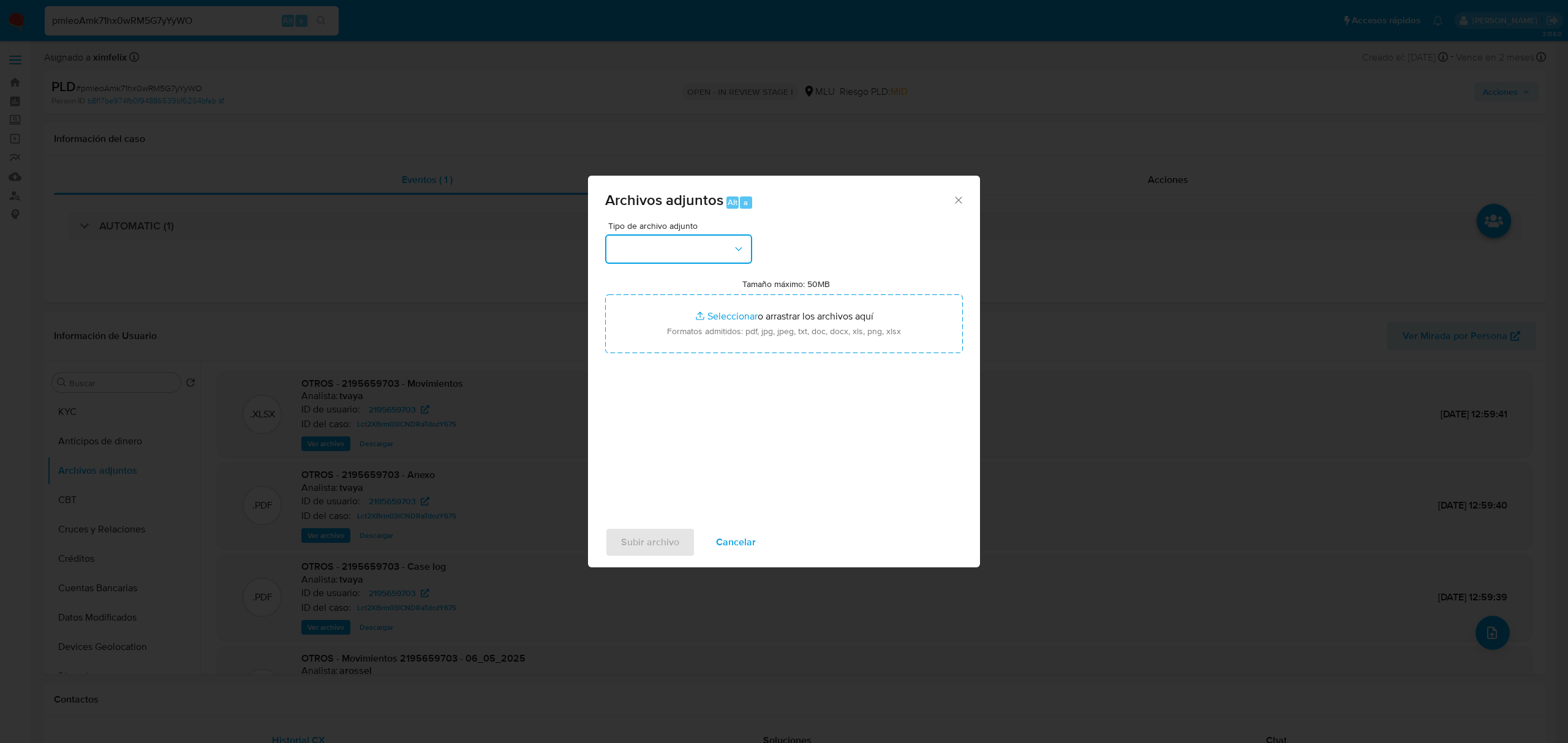
click at [665, 243] on button "button" at bounding box center [679, 249] width 147 height 29
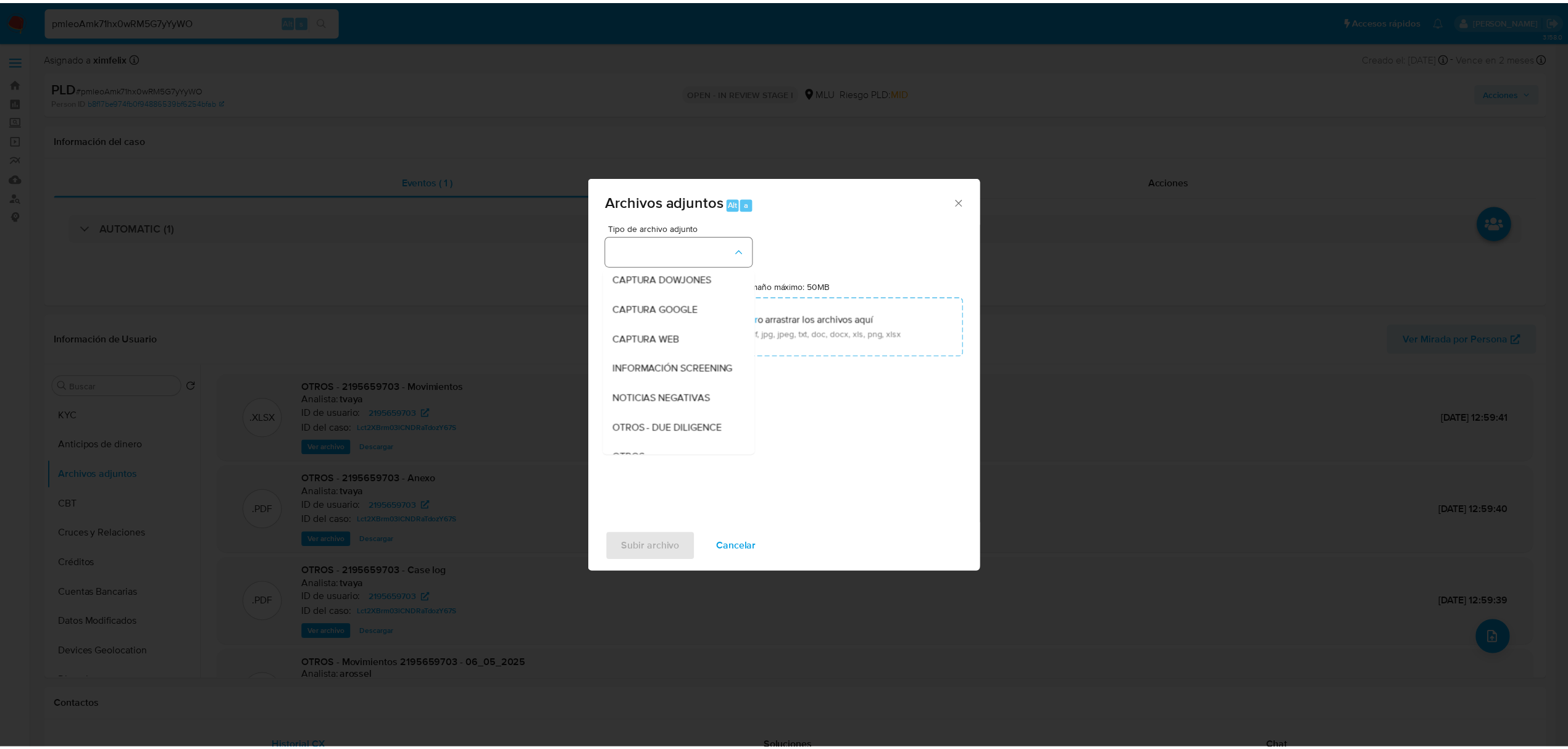
scroll to position [64, 0]
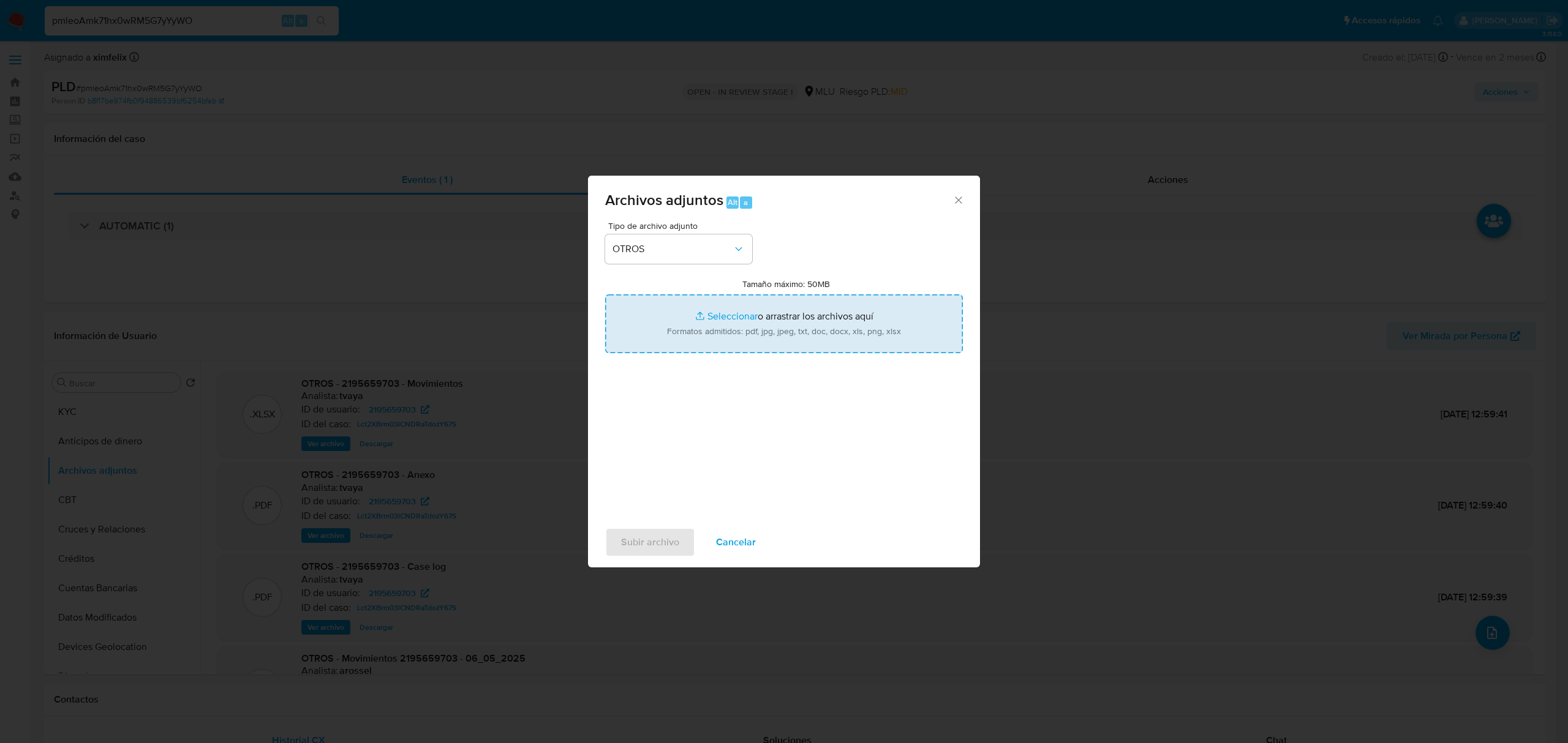
type input "C:\fakepath\Case Log 2195659703 - 11_09_2025.pdf"
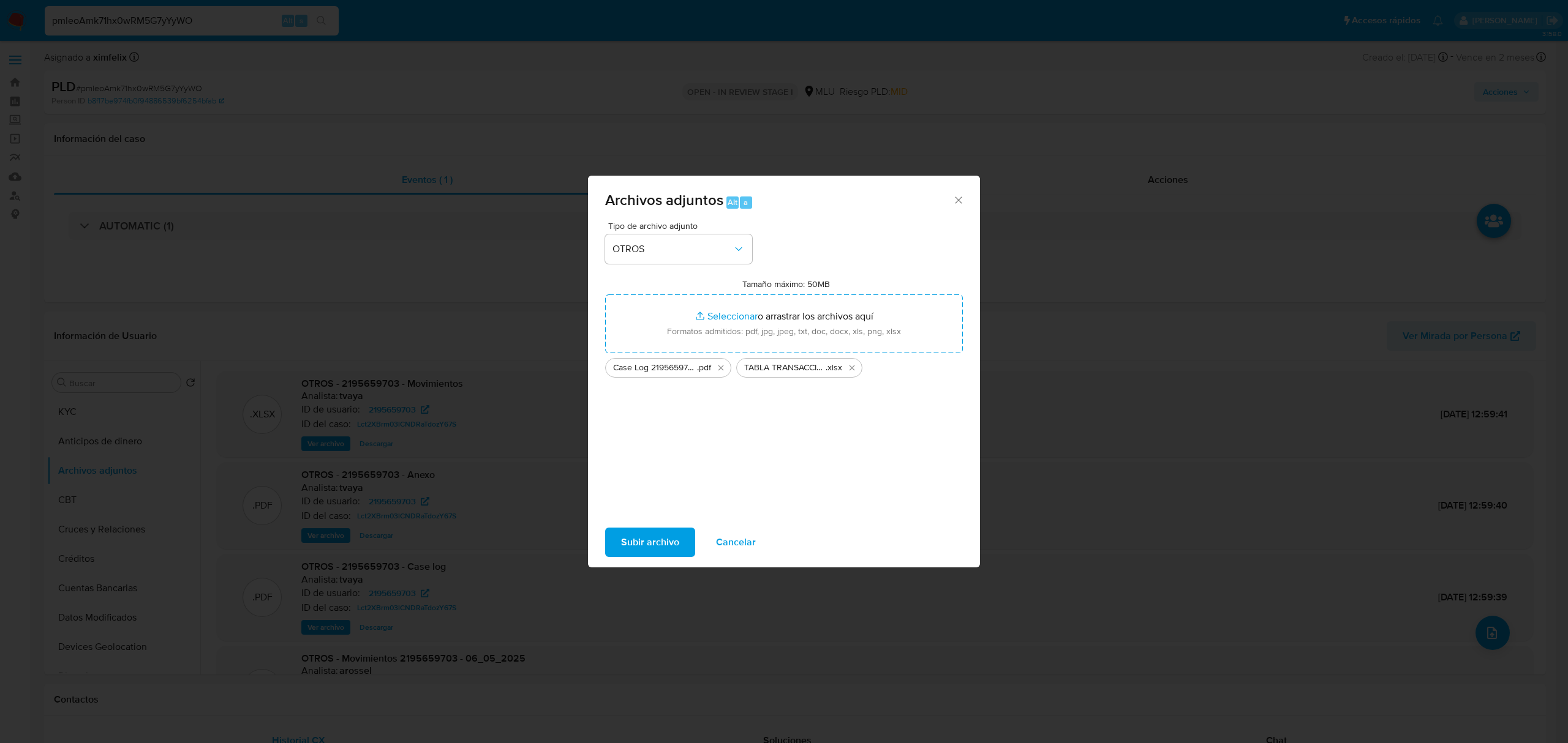
click at [630, 541] on span "Subir archivo" at bounding box center [650, 542] width 58 height 27
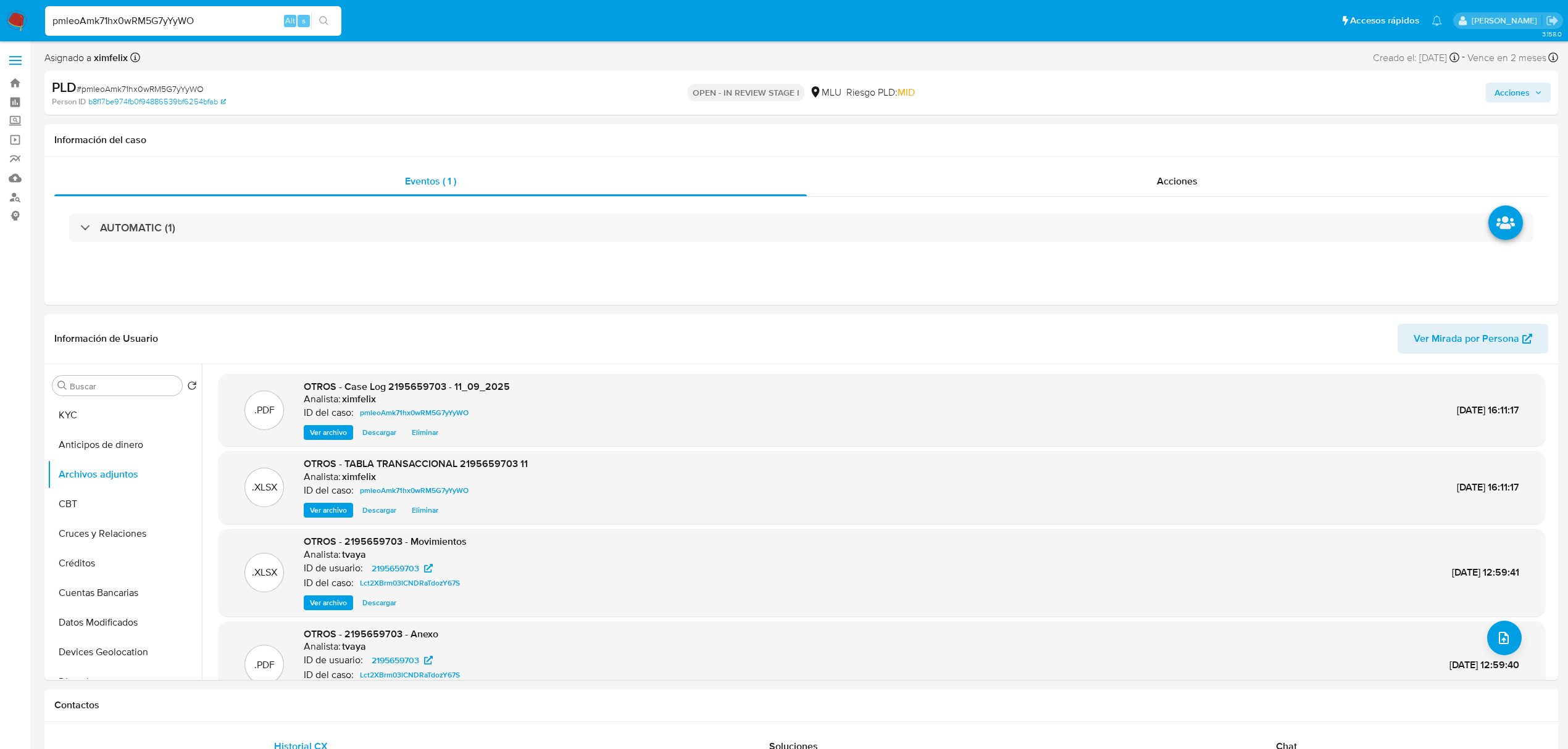
click at [1513, 82] on span "Acciones" at bounding box center [1512, 92] width 35 height 20
click at [1155, 139] on div "Resolución del caso Alt r" at bounding box center [1182, 132] width 118 height 32
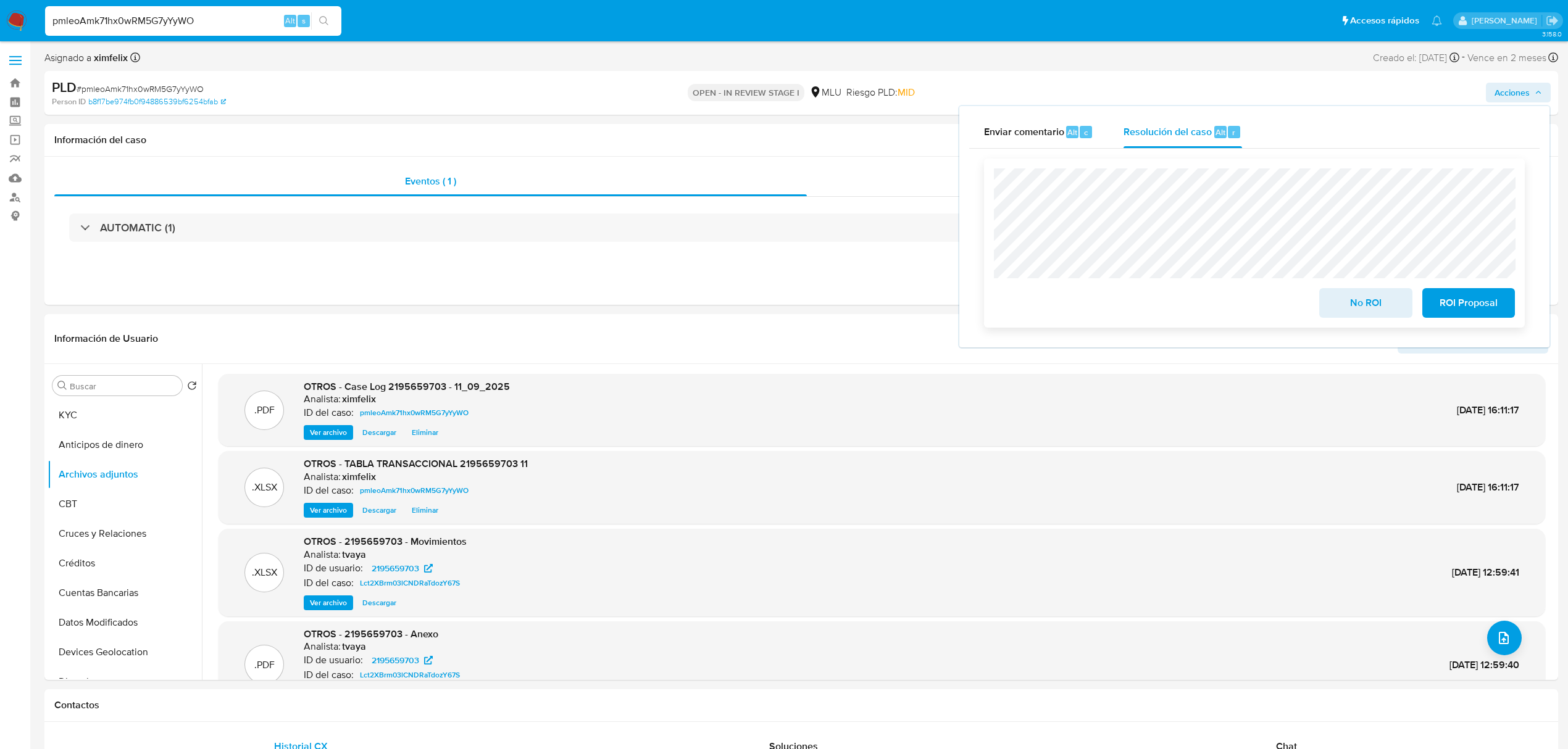
click at [1345, 311] on span "No ROI" at bounding box center [1366, 303] width 60 height 27
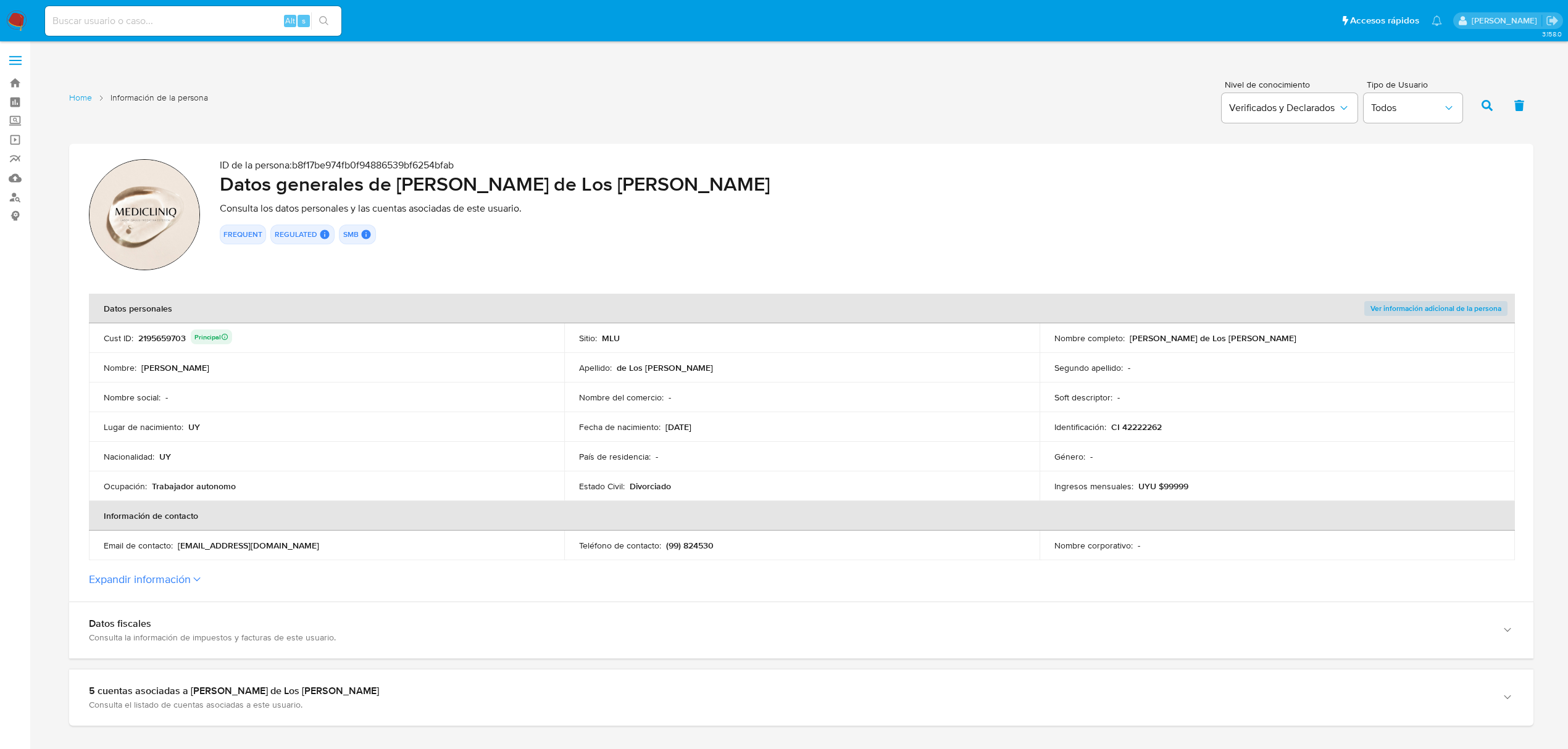
scroll to position [247, 0]
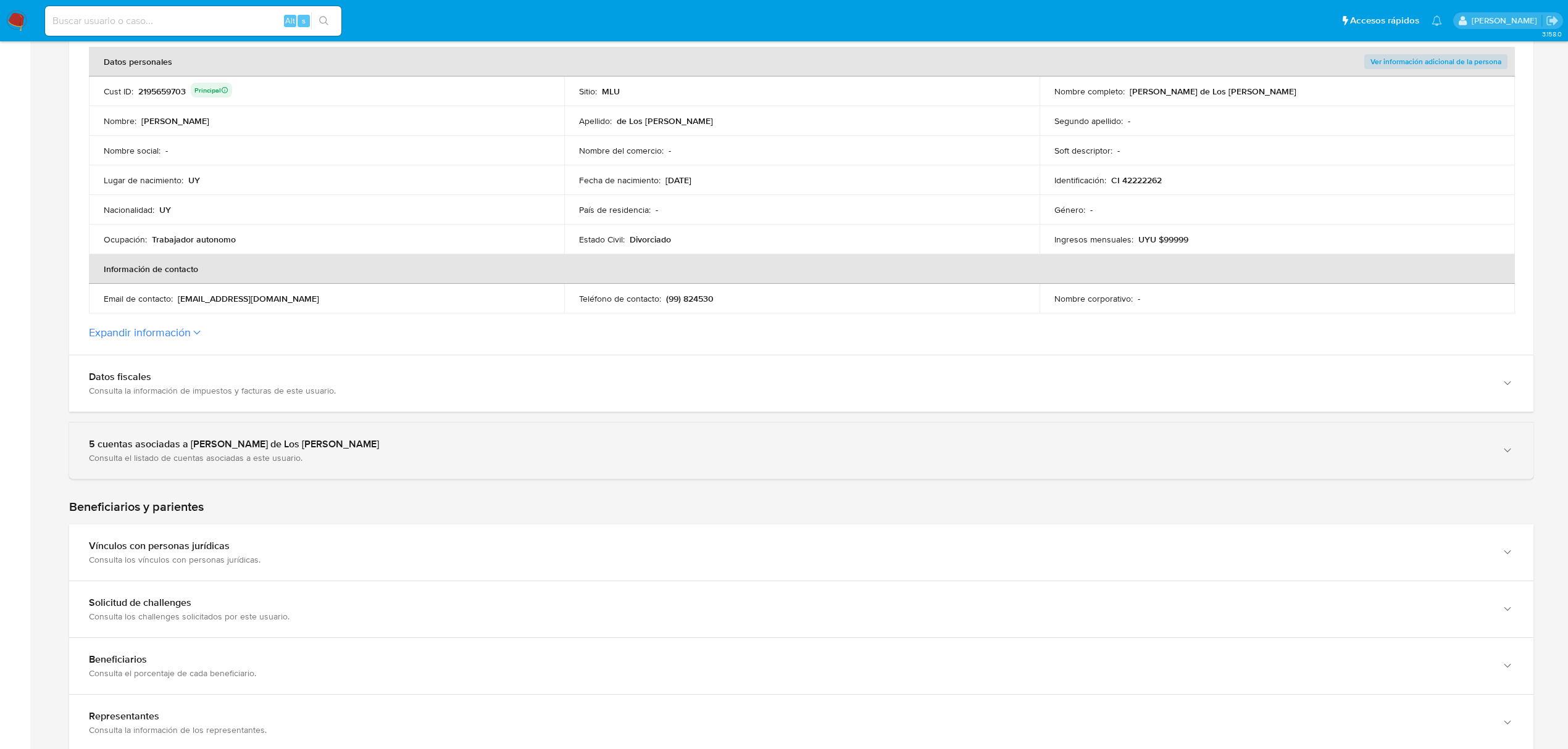
click at [423, 450] on div "5 cuentas asociadas a Karen Florencia de Los Santos Alvez" at bounding box center [789, 444] width 1400 height 12
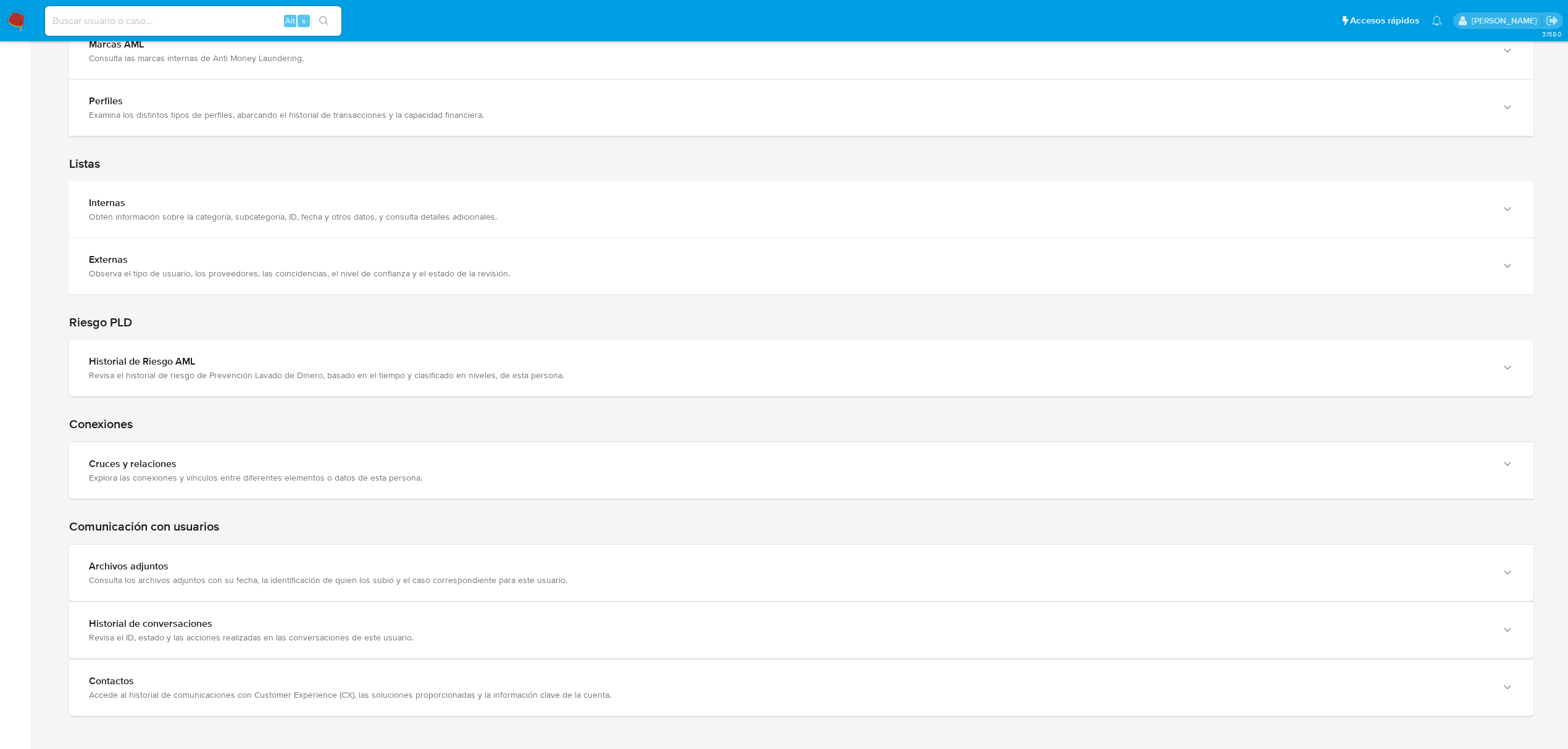
scroll to position [1893, 0]
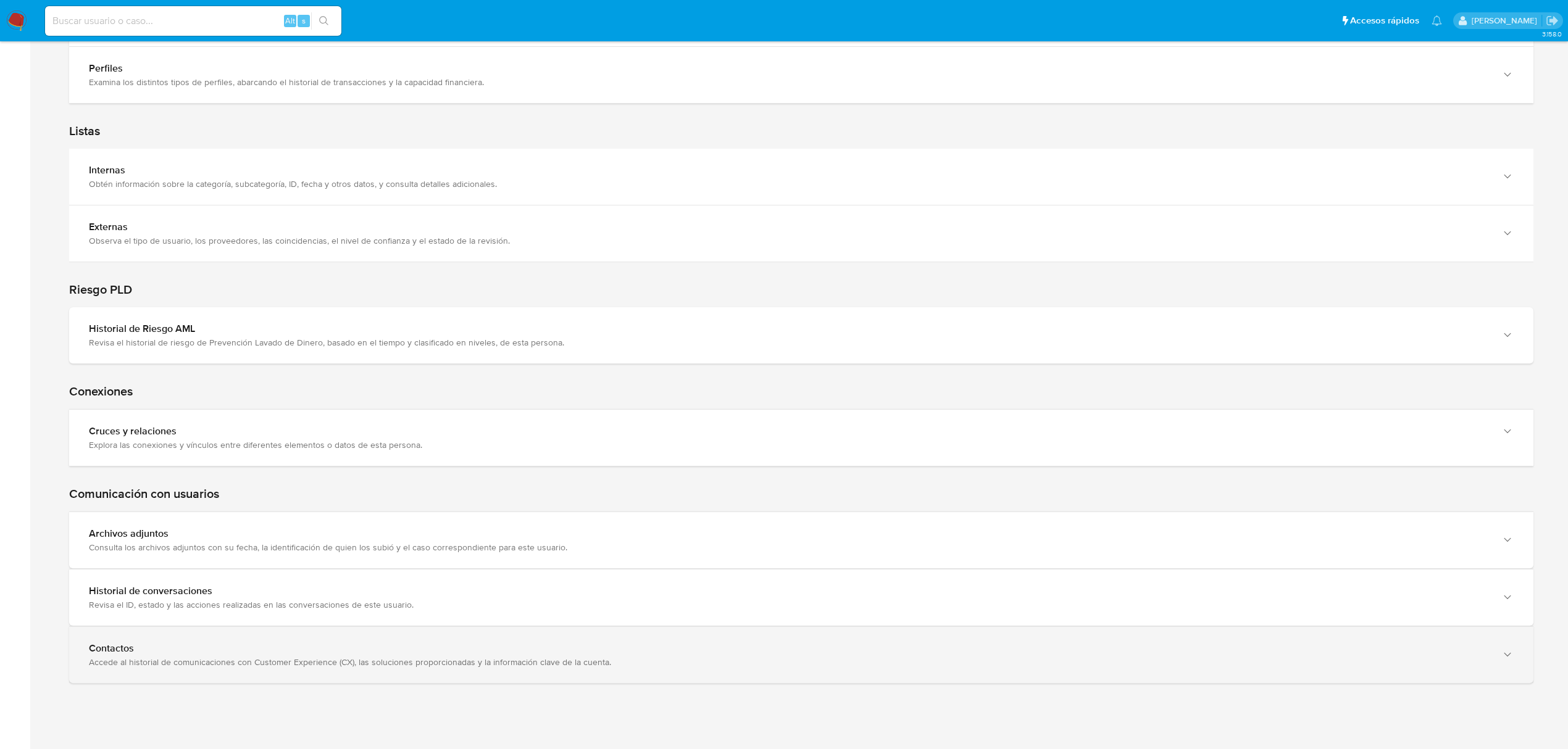
click at [884, 633] on div "Contactos Accede al historial de comunicaciones con Customer Experience (CX), l…" at bounding box center [801, 655] width 1465 height 56
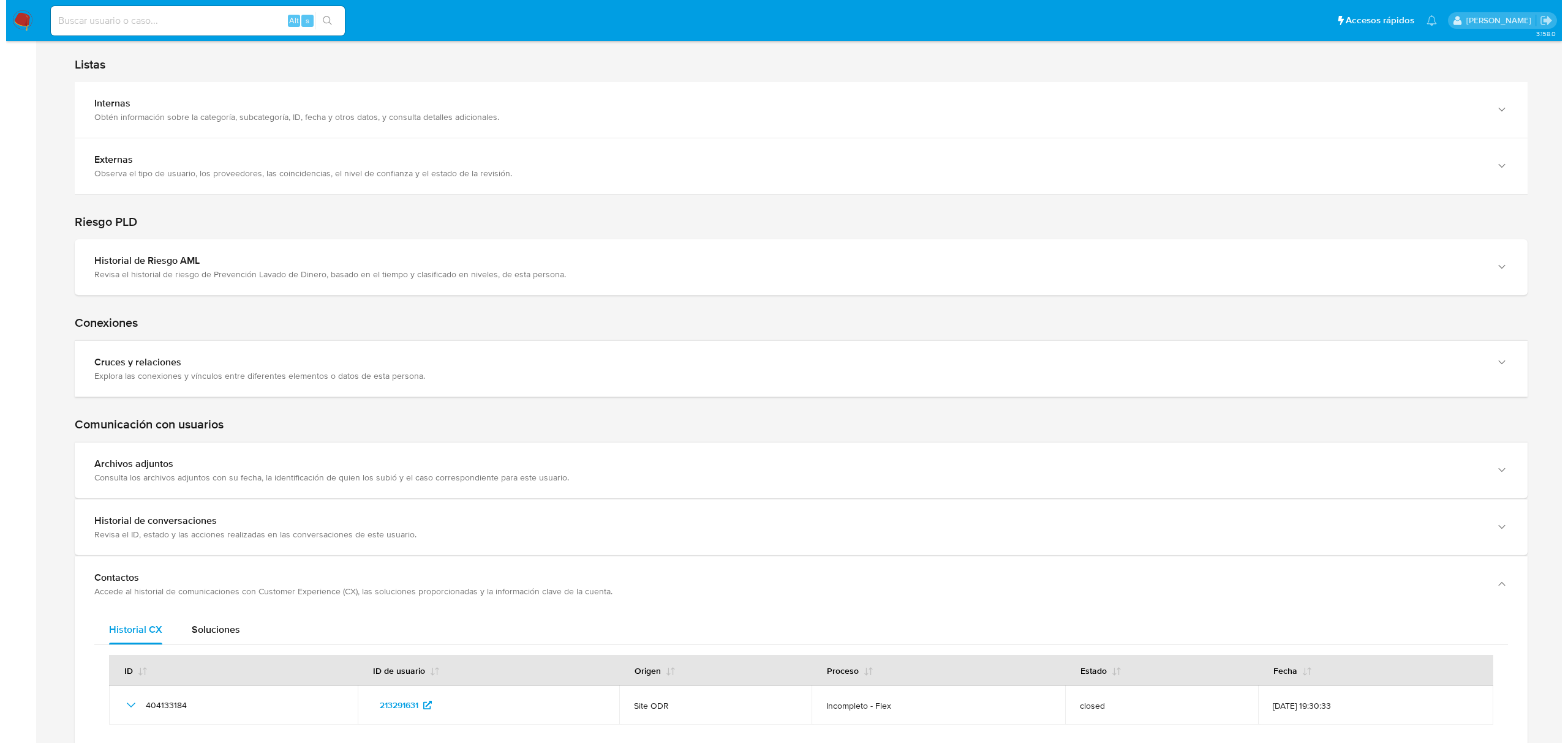
scroll to position [2043, 0]
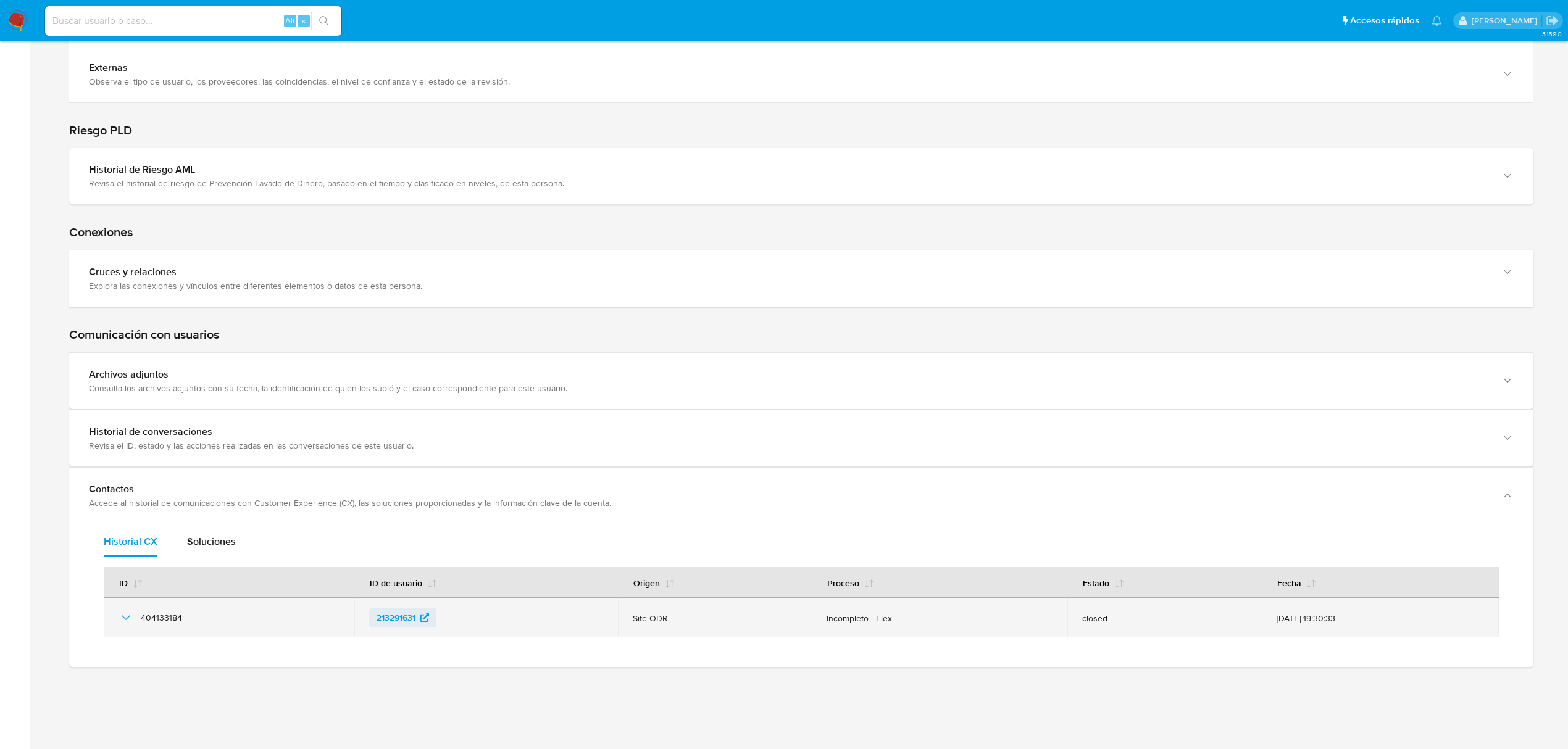
click at [376, 613] on span "213291631" at bounding box center [396, 618] width 38 height 20
click at [181, 614] on div "404133184" at bounding box center [228, 618] width 221 height 15
drag, startPoint x: 146, startPoint y: 624, endPoint x: 139, endPoint y: 624, distance: 7.0
click at [145, 624] on div "404133184" at bounding box center [228, 618] width 221 height 15
click at [112, 624] on td "404133184" at bounding box center [229, 617] width 251 height 39
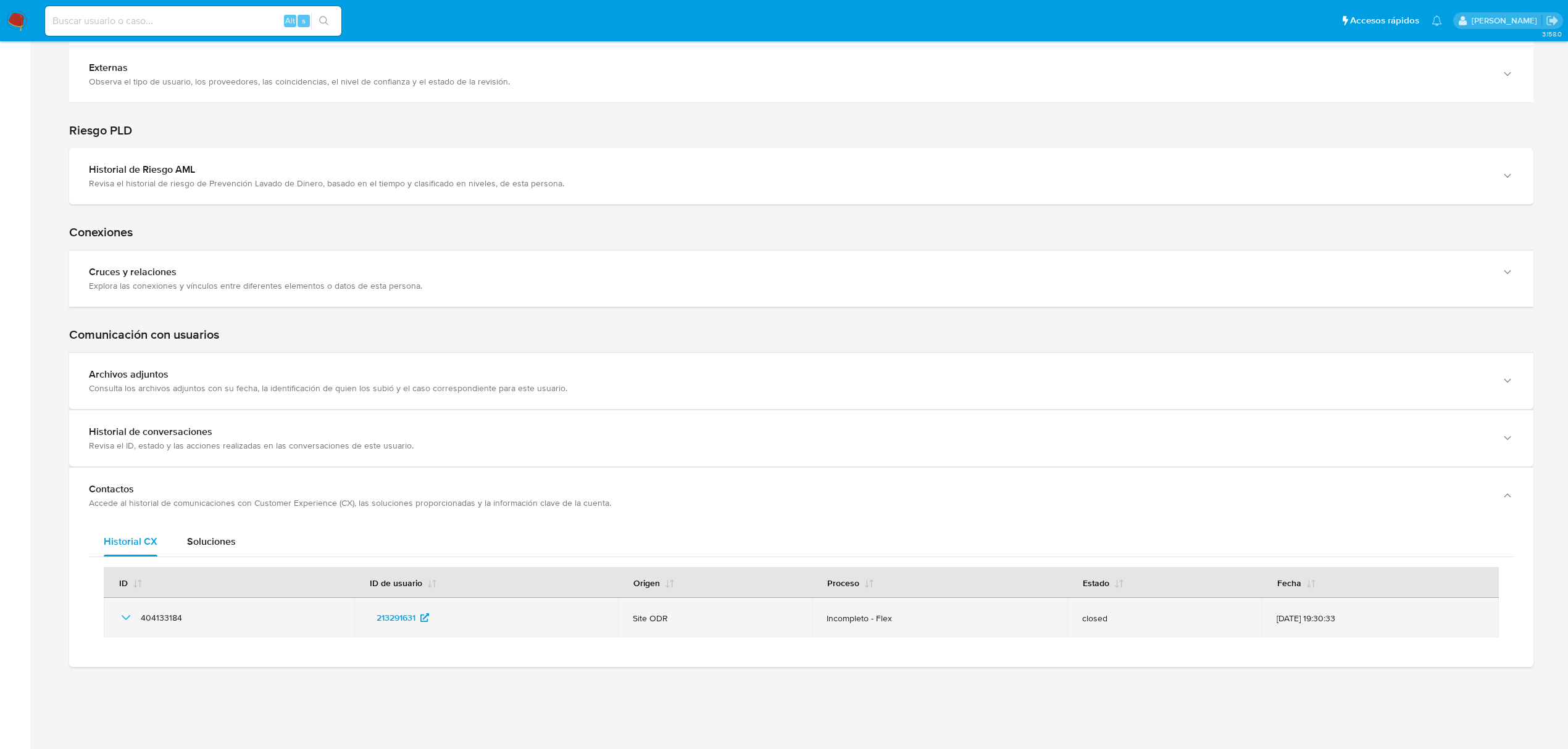
click at [126, 627] on td "404133184" at bounding box center [229, 617] width 251 height 39
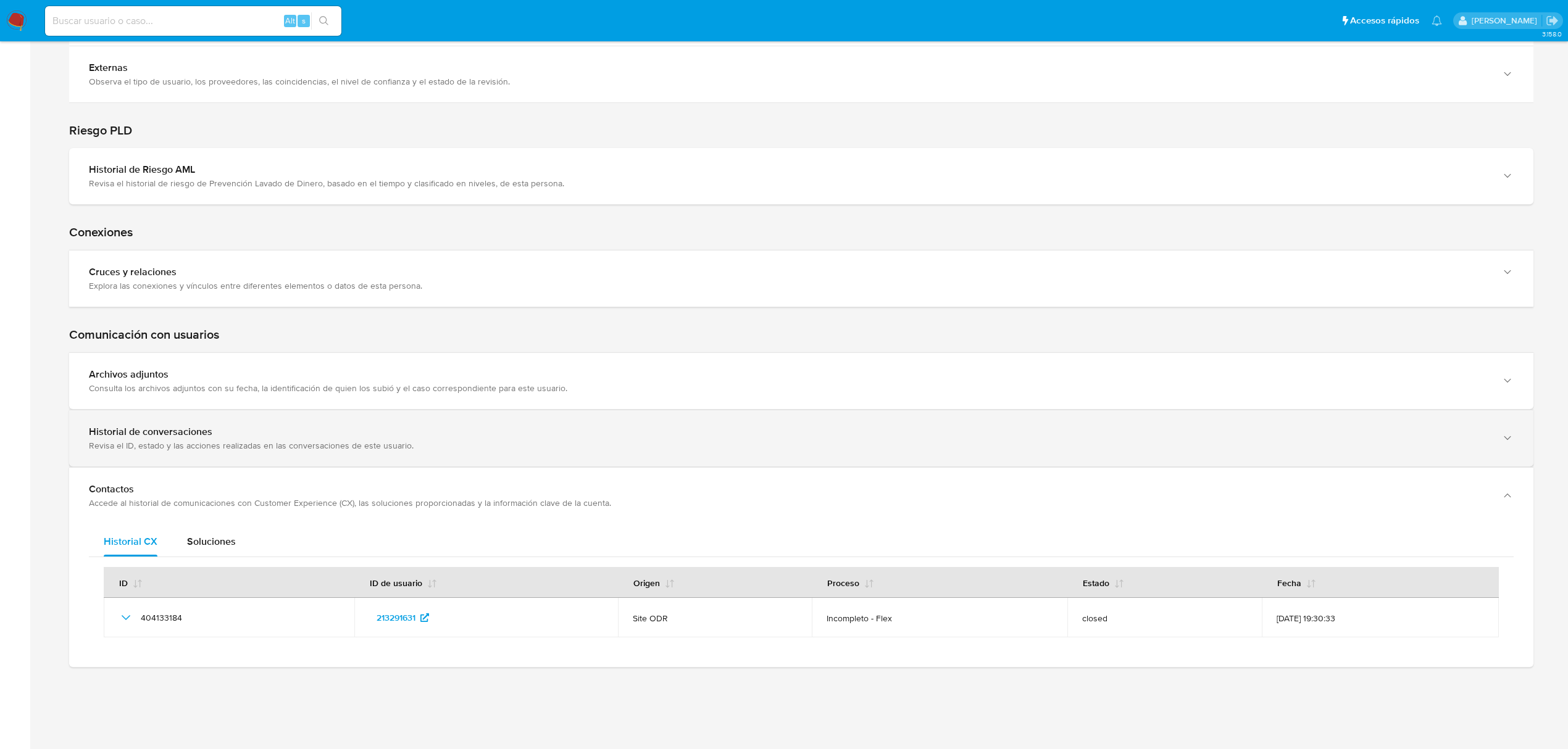
click at [248, 440] on div "Revisa el ID, estado y las acciones realizadas en las conversaciones de este us…" at bounding box center [789, 446] width 1400 height 11
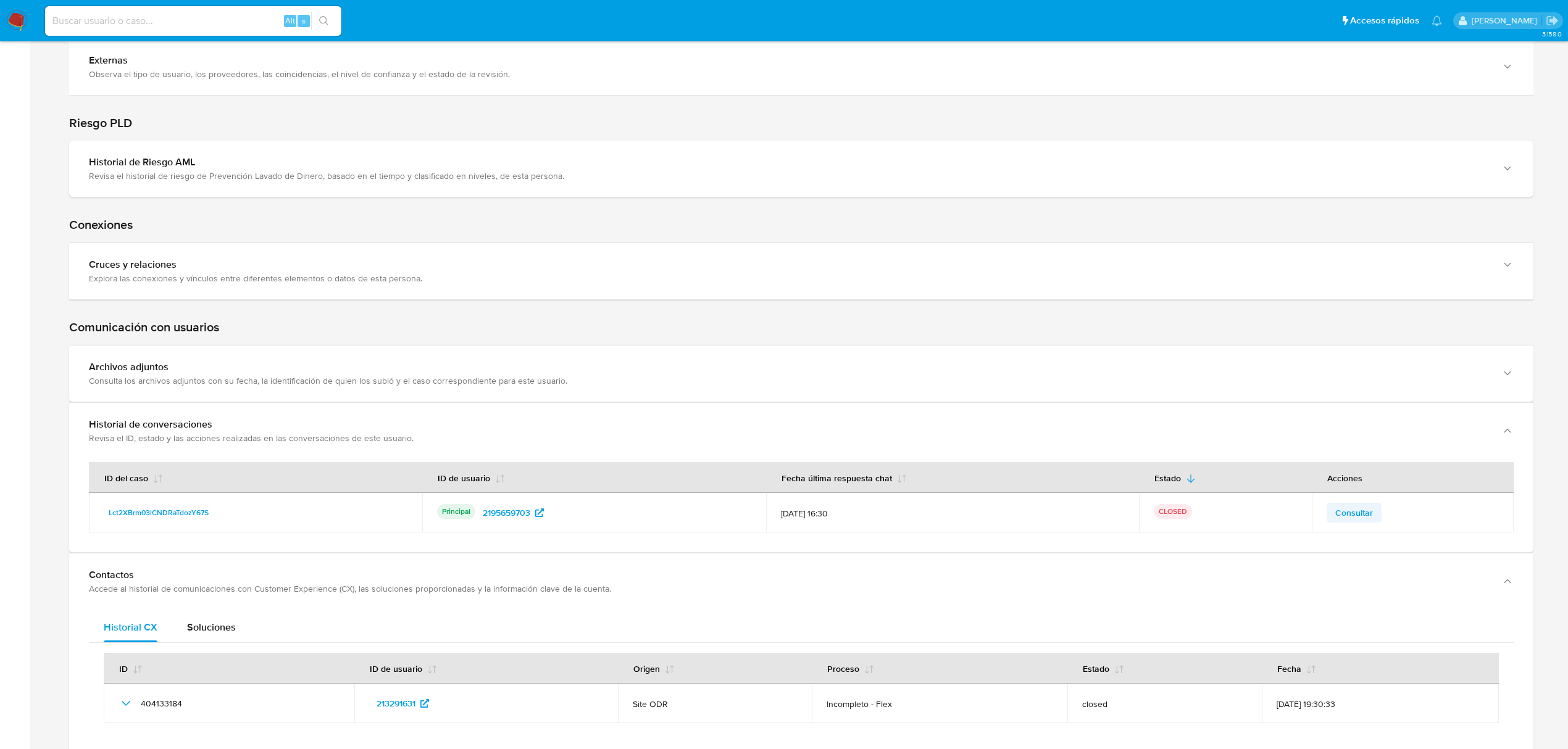
click at [1333, 519] on button "Consultar" at bounding box center [1355, 513] width 55 height 20
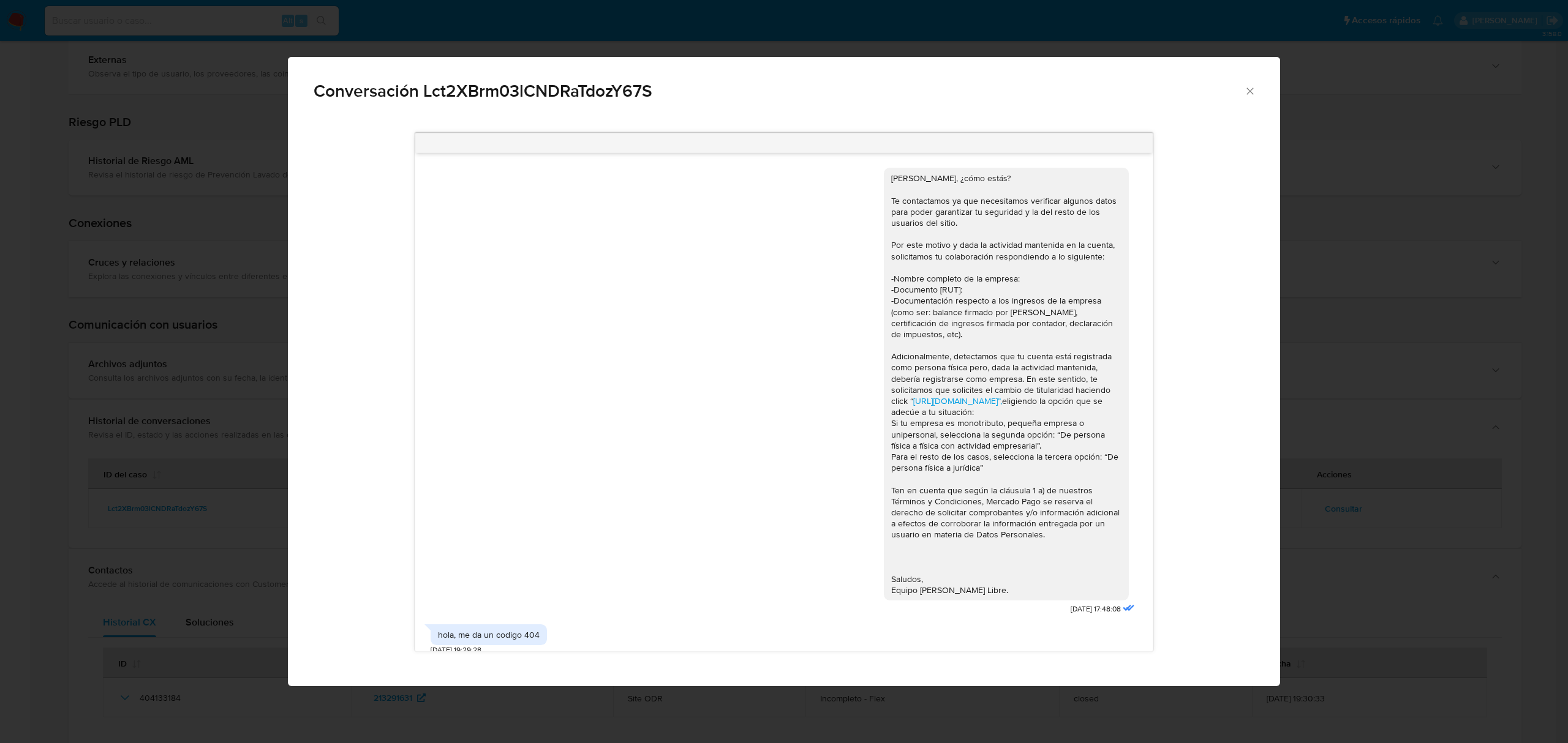
scroll to position [287, 0]
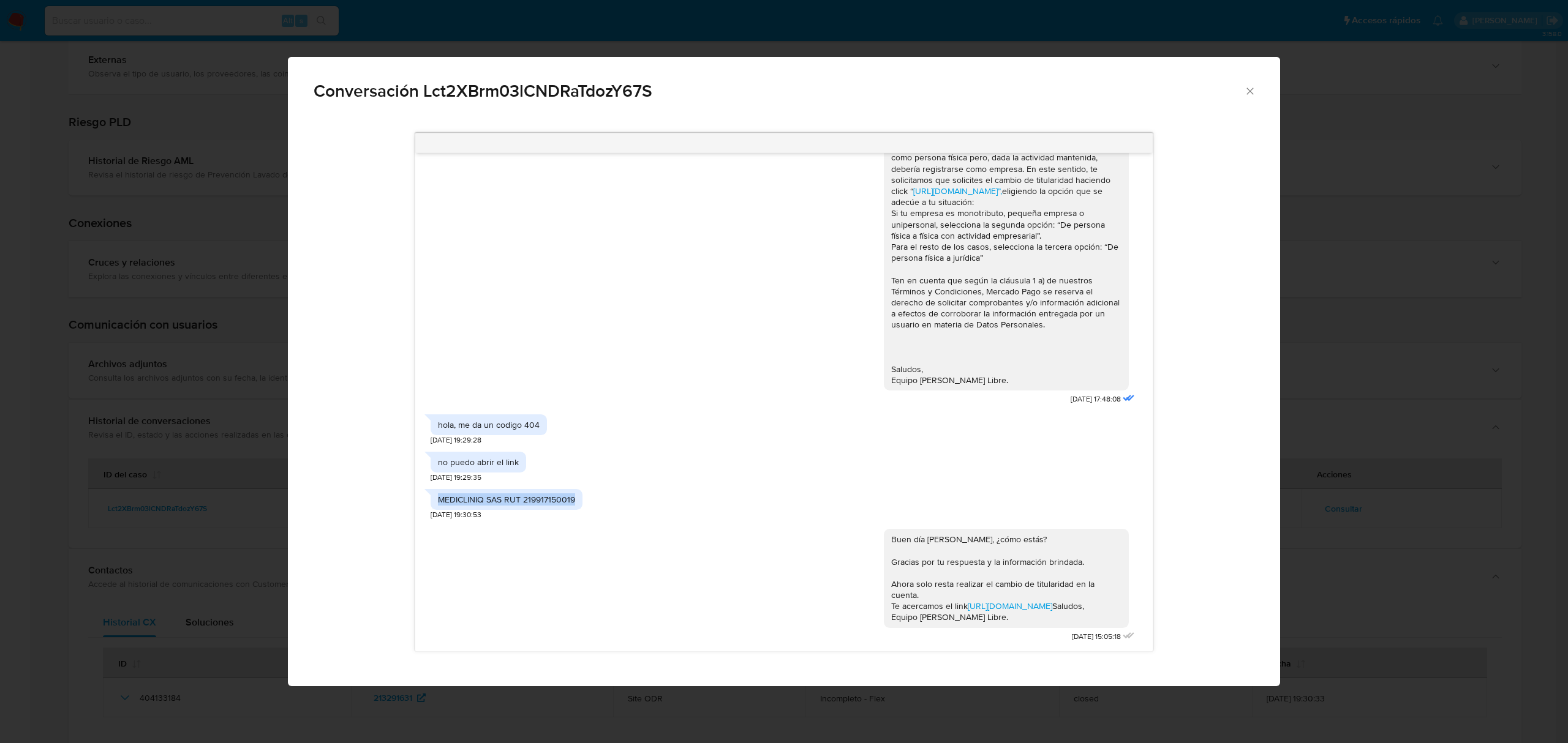
drag, startPoint x: 437, startPoint y: 430, endPoint x: 585, endPoint y: 439, distance: 148.3
click at [585, 483] on div "MEDICLINIQ SAS RUT 219917150019 04/07/2025 19:30:53" at bounding box center [784, 501] width 707 height 37
copy div "MEDICLINIQ SAS RUT 219917150019"
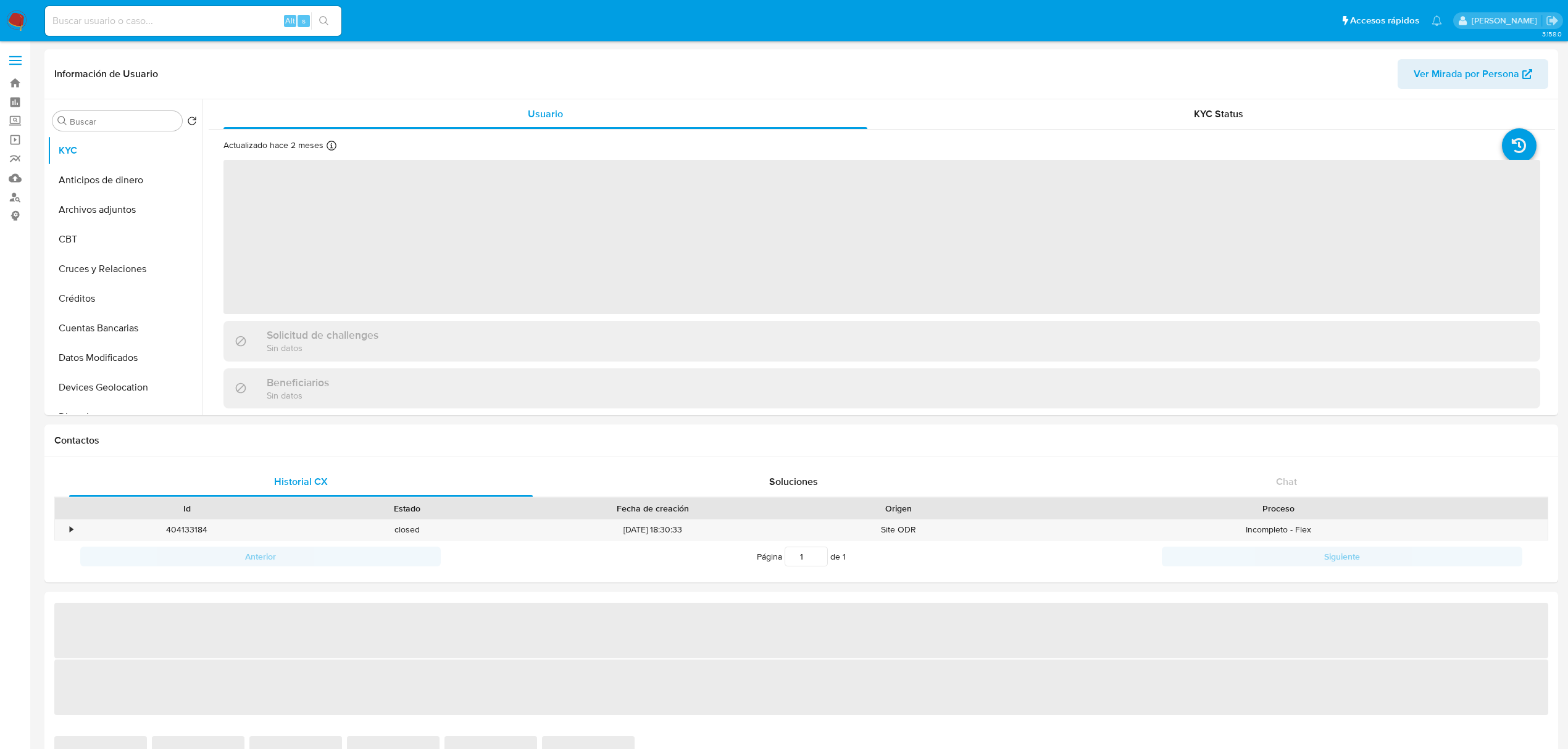
select select "10"
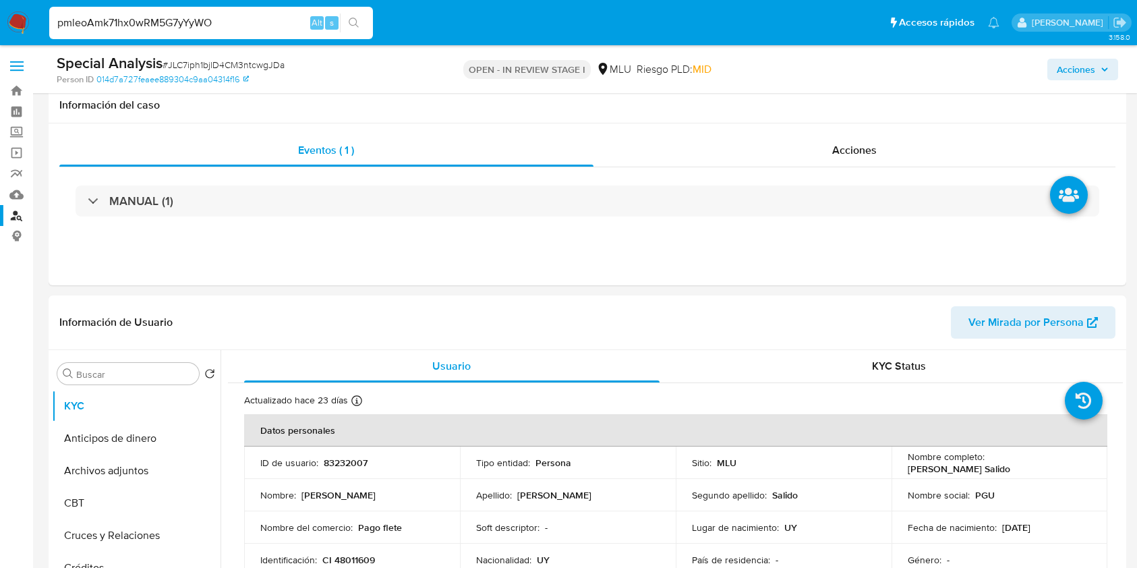
select select "10"
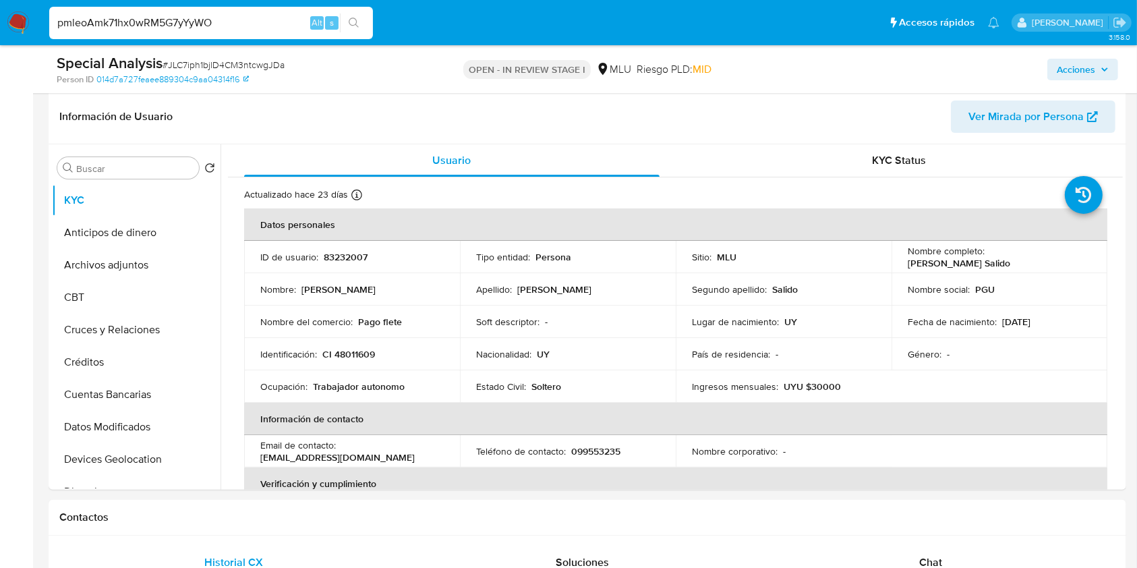
type input "pmleoAmk71hx0wRM5G7yYyWO"
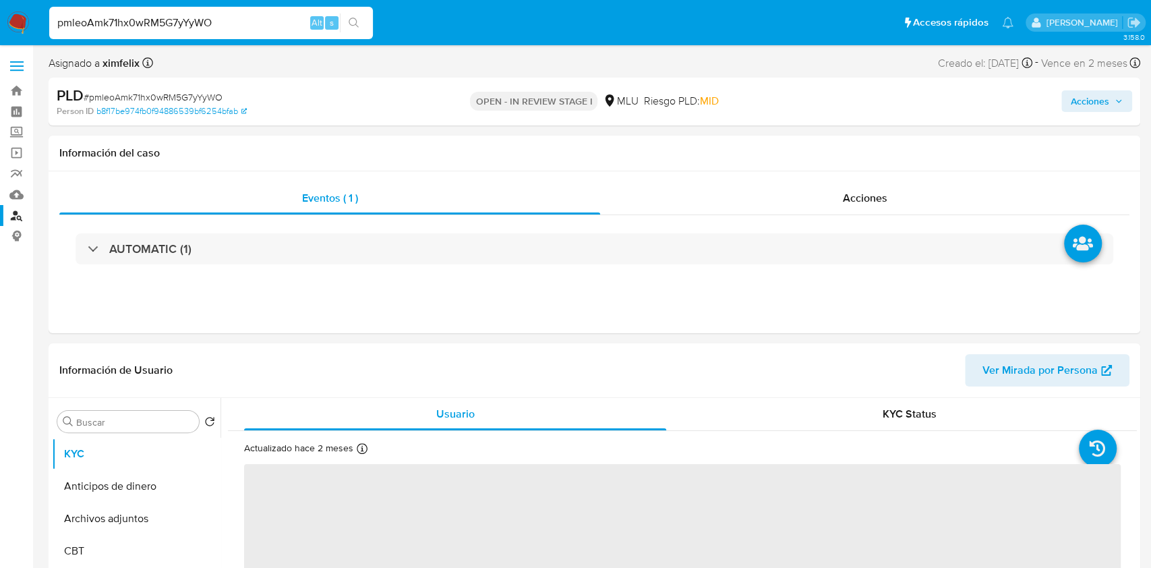
select select "10"
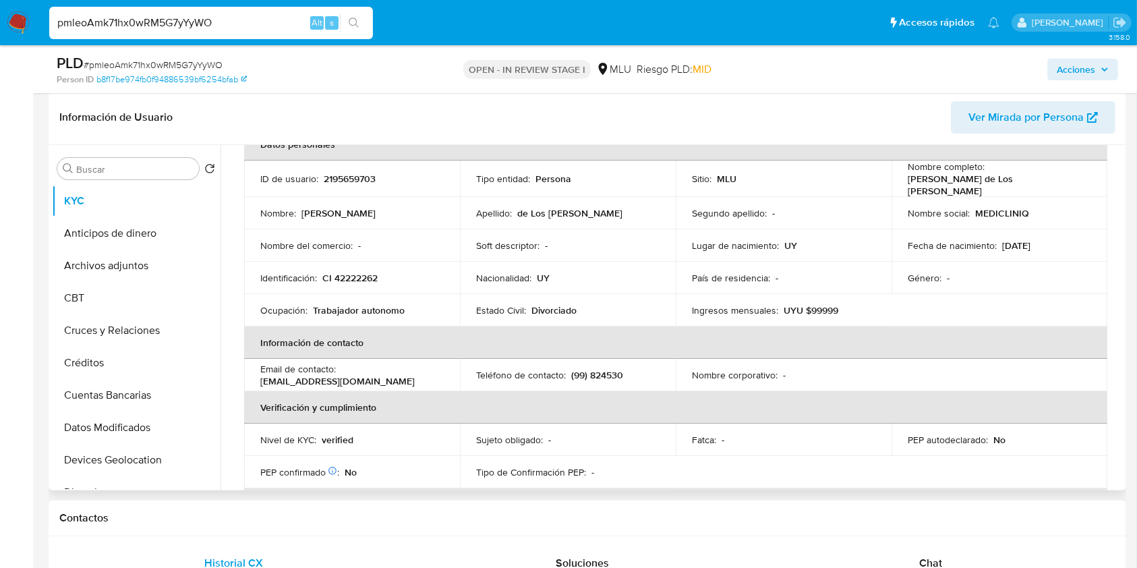
scroll to position [69, 0]
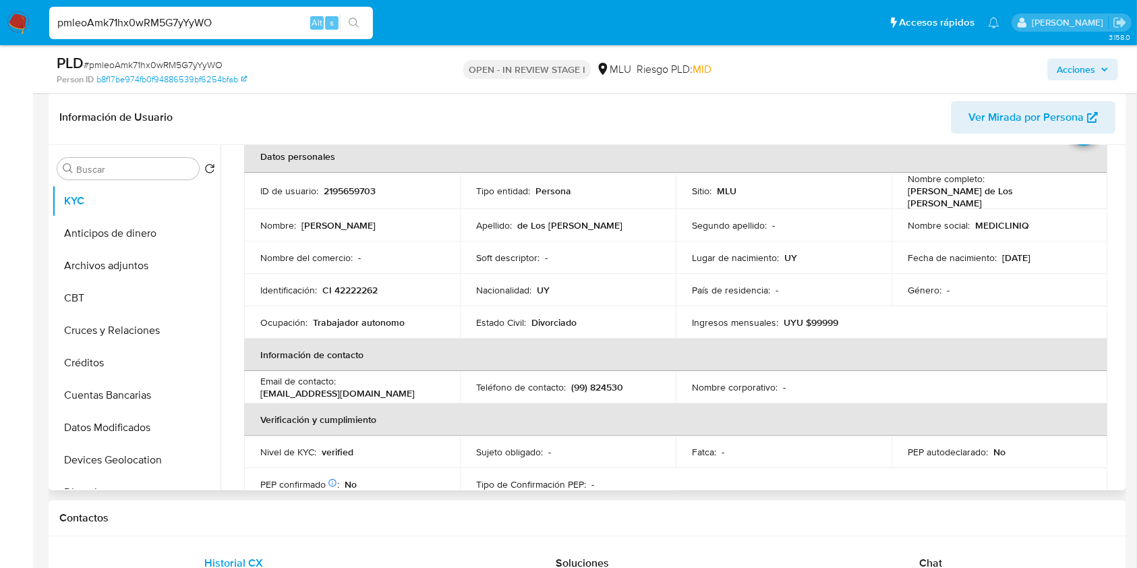
click at [1063, 358] on th "Información de contacto" at bounding box center [675, 354] width 863 height 32
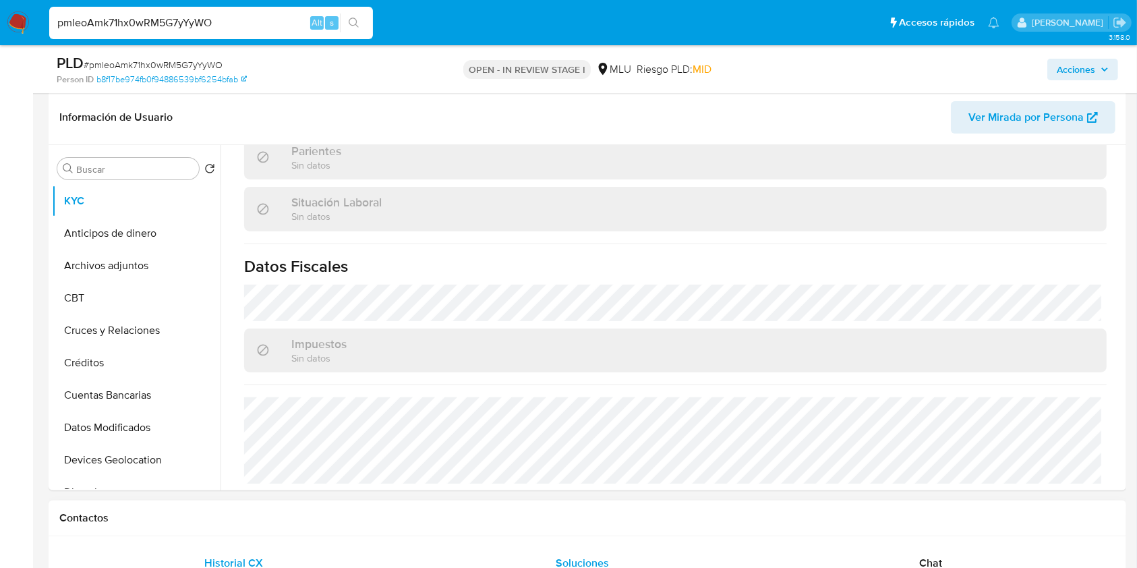
drag, startPoint x: 12, startPoint y: 15, endPoint x: 575, endPoint y: 560, distance: 783.8
click at [12, 15] on img at bounding box center [18, 22] width 23 height 23
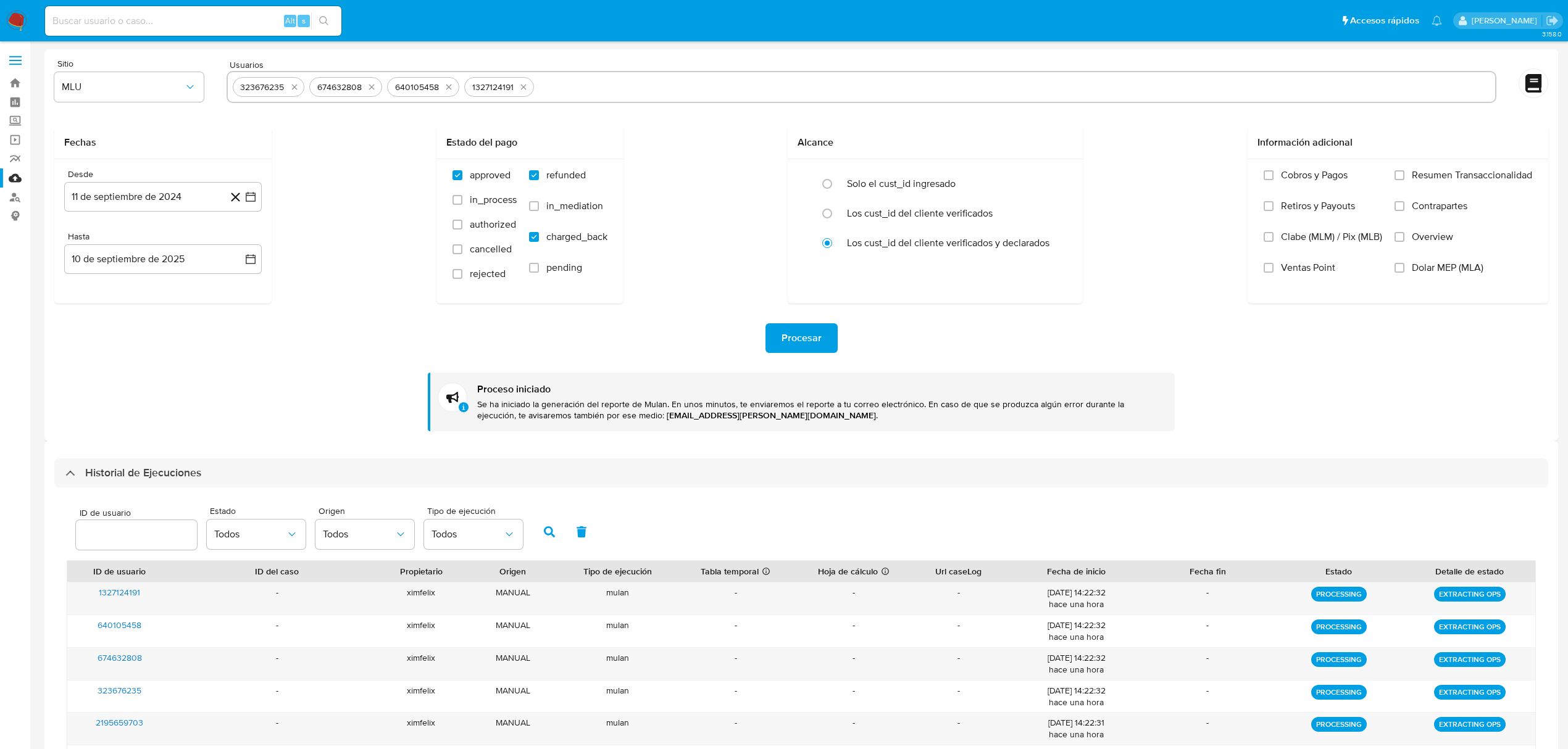
select select "10"
click at [736, 492] on div "ID de usuario Estado Todos Origen Todos Tipo de ejecución Todos ID de usuario I…" at bounding box center [800, 722] width 1494 height 467
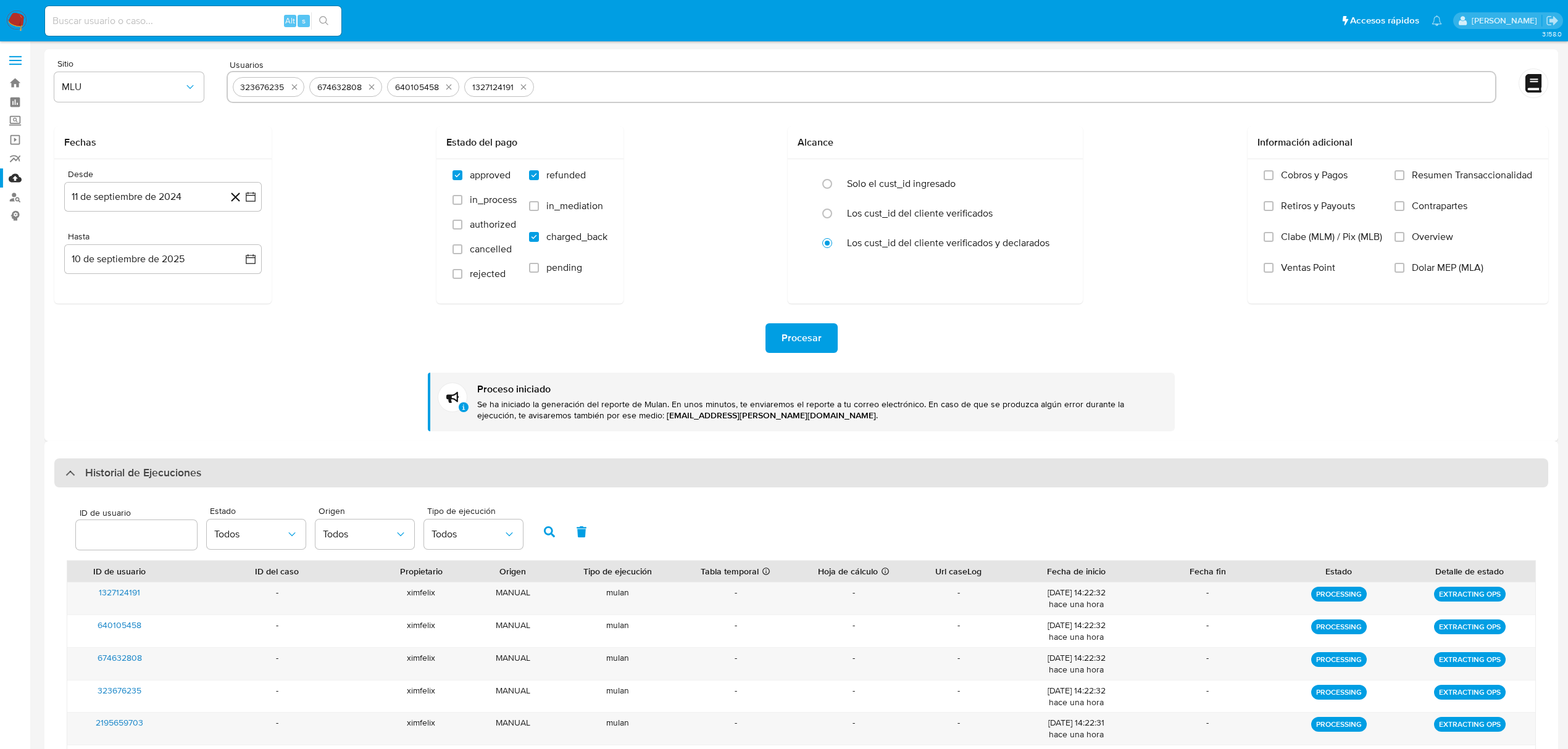
click at [746, 475] on div "Historial de Ejecuciones" at bounding box center [800, 473] width 1494 height 29
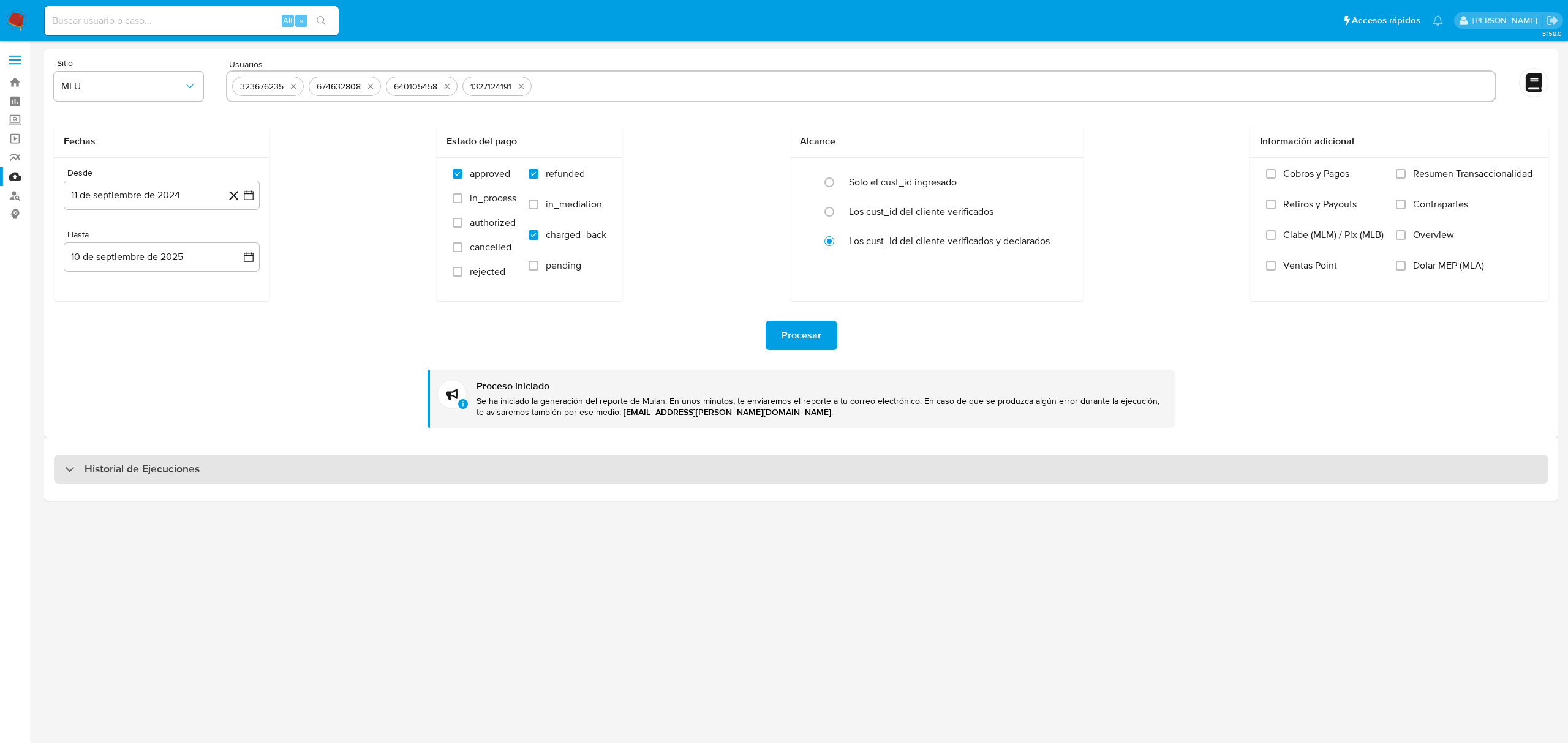
click at [740, 471] on div "Historial de Ejecuciones" at bounding box center [800, 470] width 1494 height 29
select select "10"
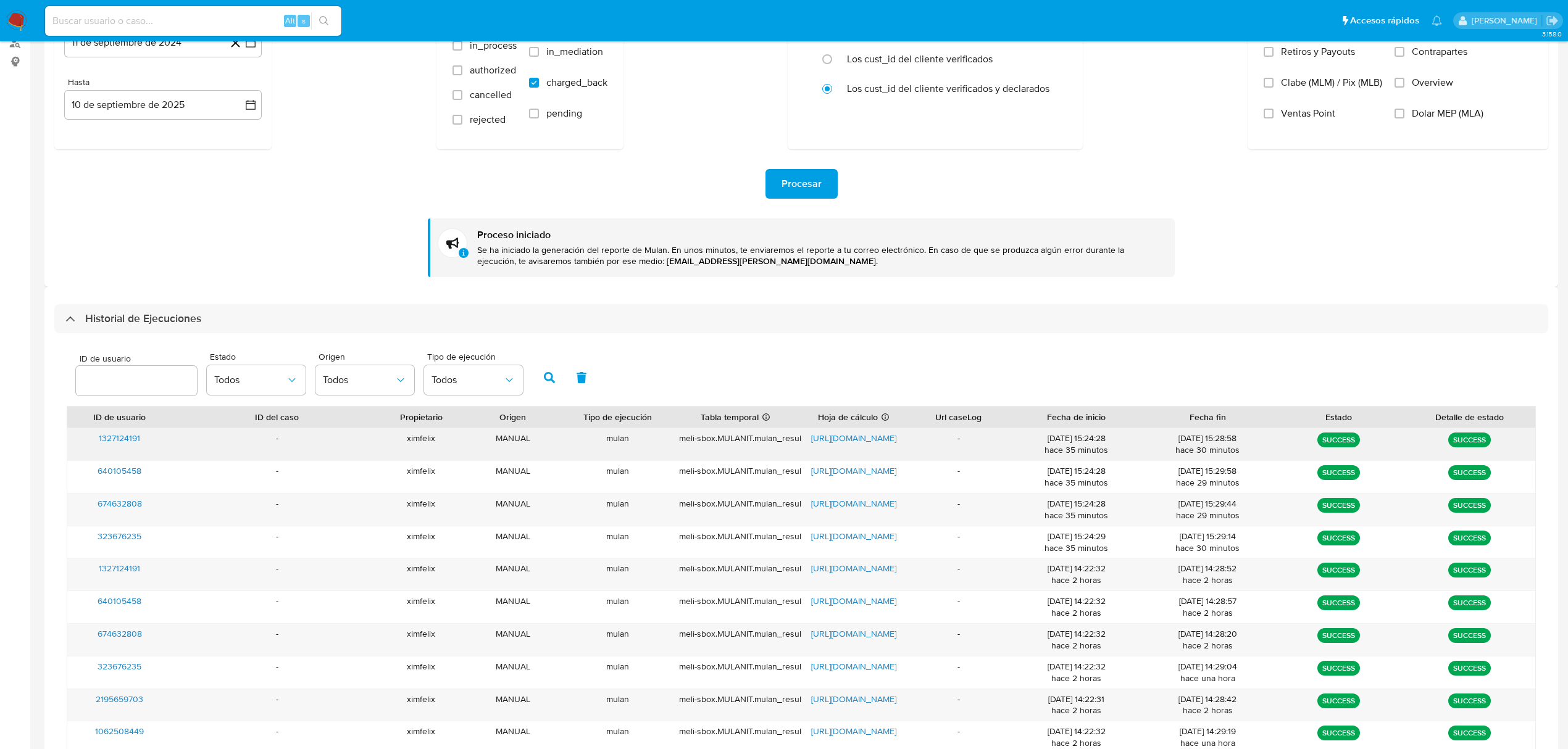
scroll to position [164, 0]
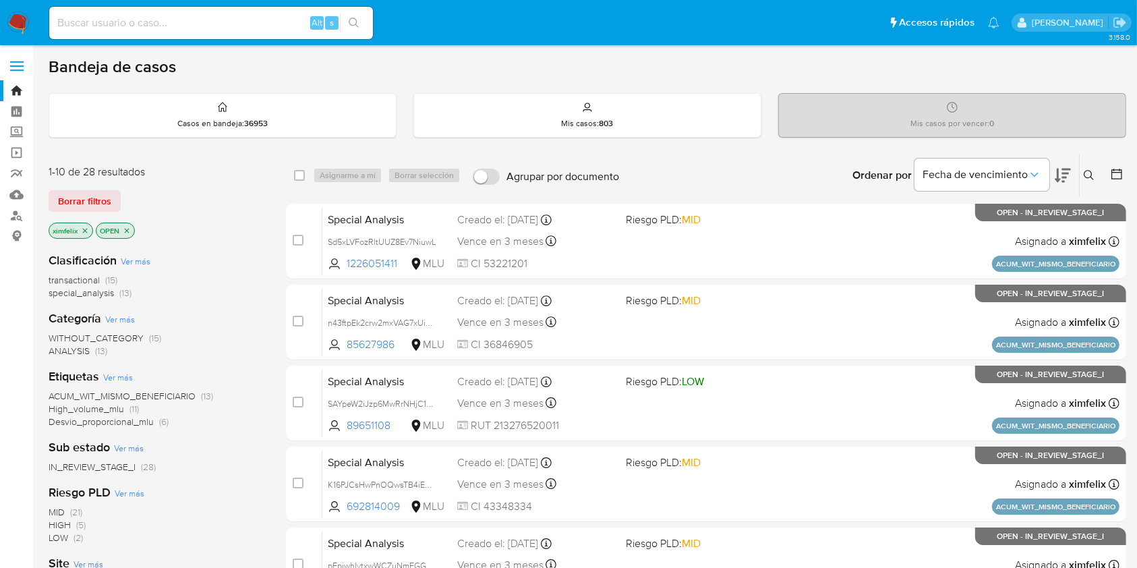
click at [81, 231] on icon "close-filter" at bounding box center [85, 231] width 8 height 8
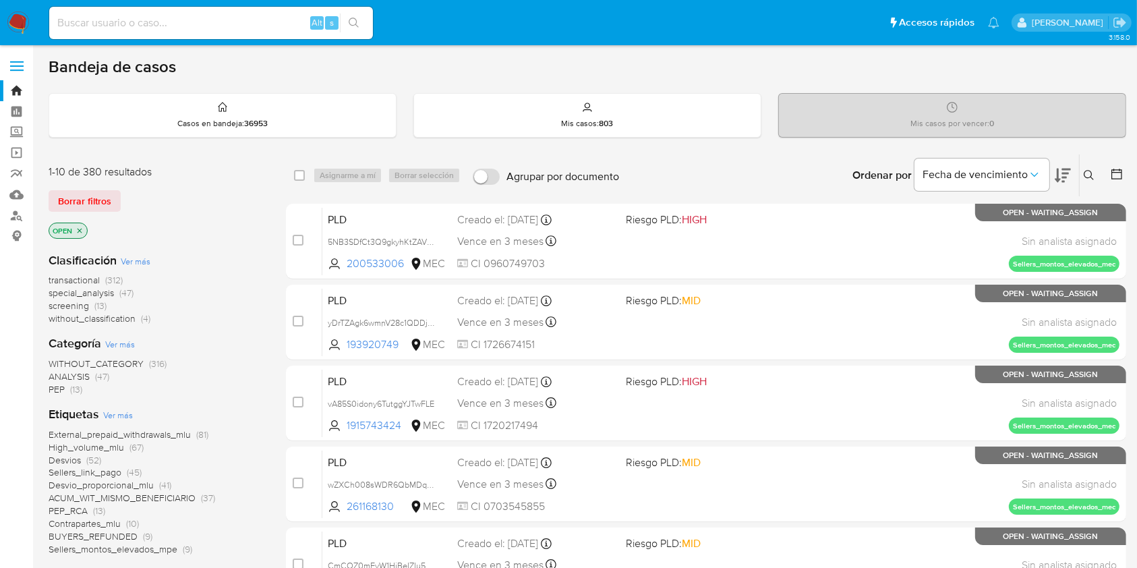
click at [81, 231] on icon "close-filter" at bounding box center [80, 230] width 5 height 5
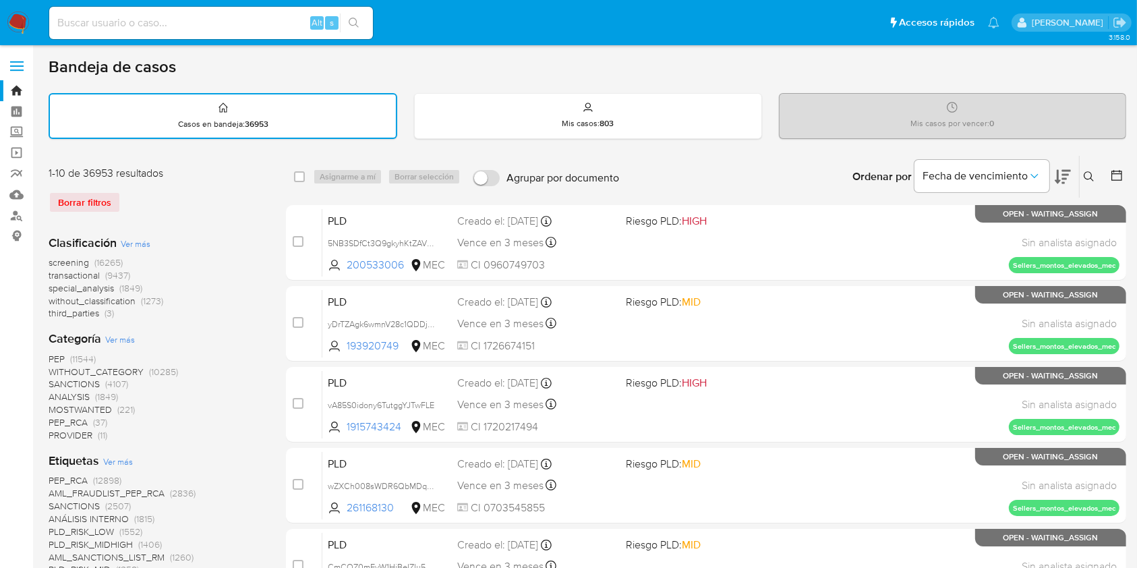
click at [1121, 175] on icon at bounding box center [1116, 175] width 11 height 11
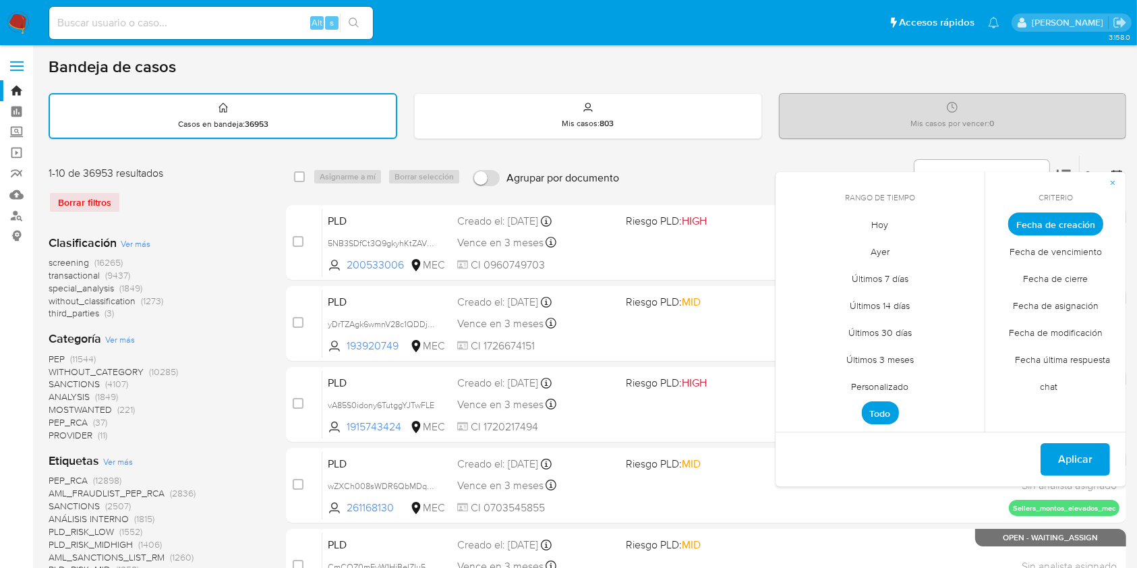
click at [884, 389] on span "Personalizado" at bounding box center [880, 387] width 86 height 28
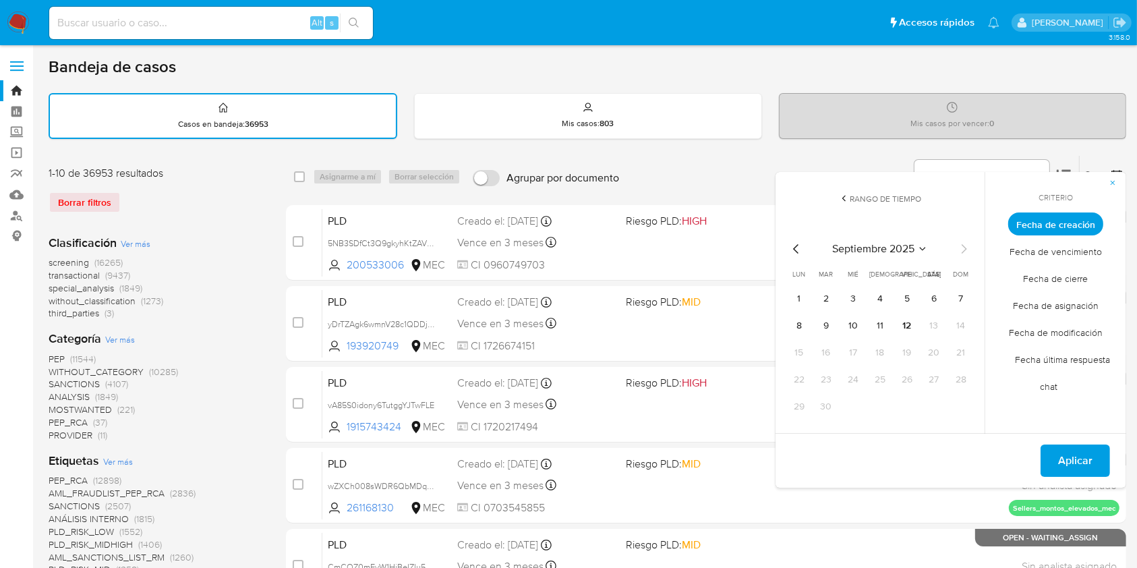
click at [911, 303] on button "5" at bounding box center [907, 299] width 22 height 22
click at [905, 318] on button "12" at bounding box center [907, 326] width 22 height 22
click at [1074, 289] on span "Fecha de cierre" at bounding box center [1055, 279] width 93 height 28
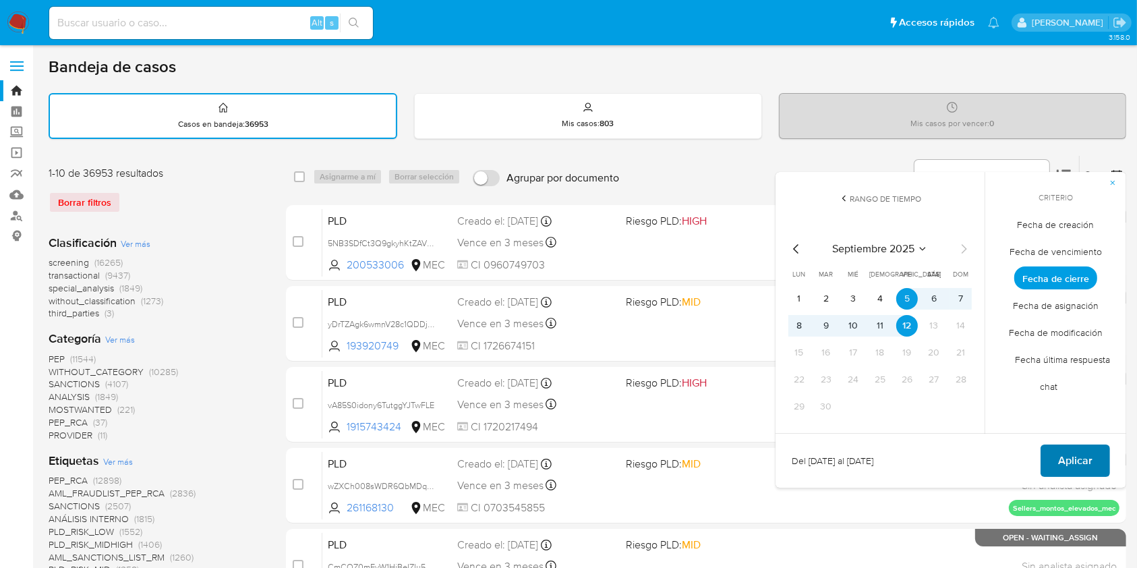
click at [1066, 467] on span "Aplicar" at bounding box center [1075, 461] width 34 height 30
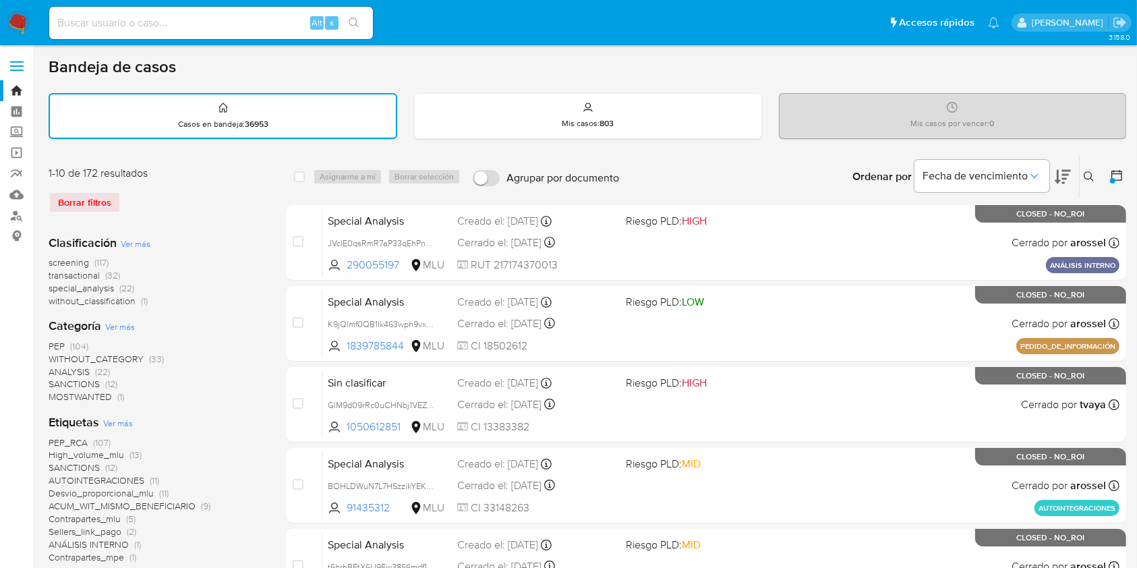
click at [1116, 164] on div at bounding box center [1114, 177] width 24 height 42
click at [1116, 172] on icon at bounding box center [1116, 175] width 11 height 11
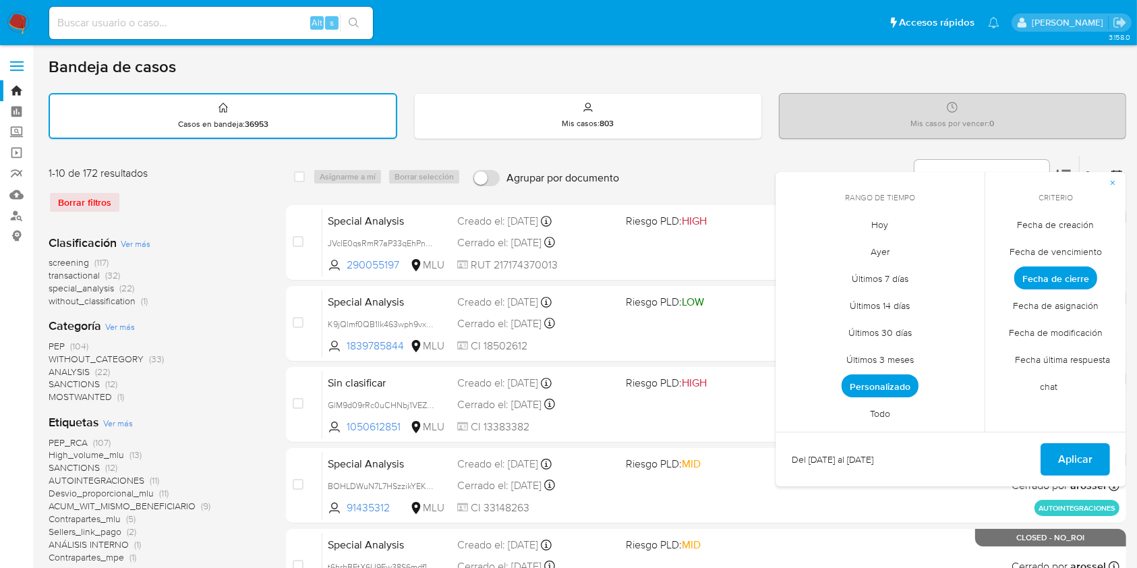
click at [893, 386] on span "Personalizado" at bounding box center [879, 385] width 77 height 23
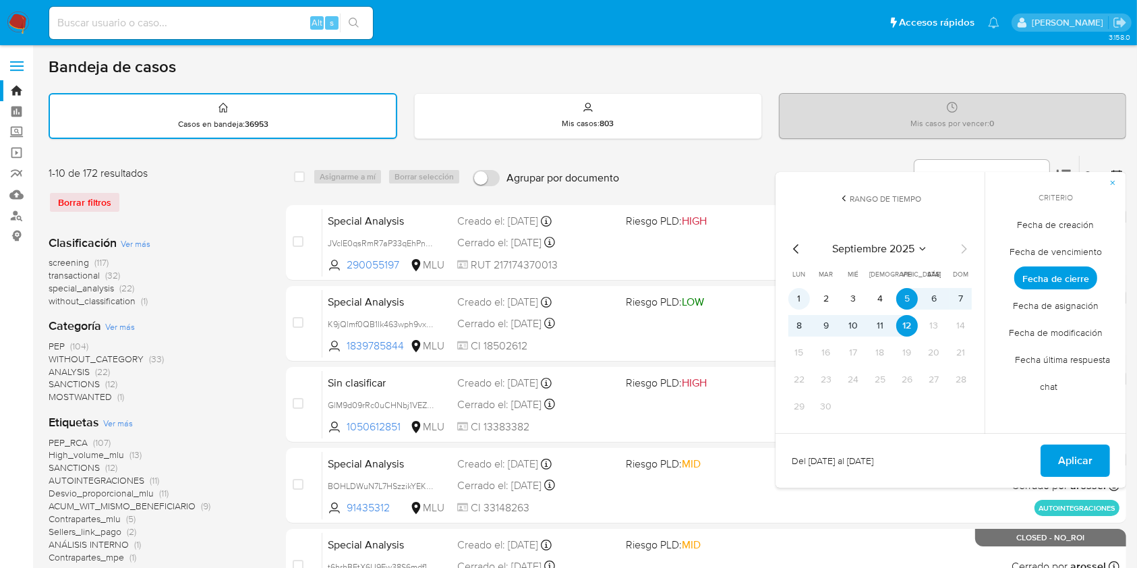
click at [802, 300] on button "1" at bounding box center [799, 299] width 22 height 22
click at [906, 327] on button "12" at bounding box center [907, 326] width 22 height 22
click at [1064, 446] on span "Aplicar" at bounding box center [1075, 461] width 34 height 30
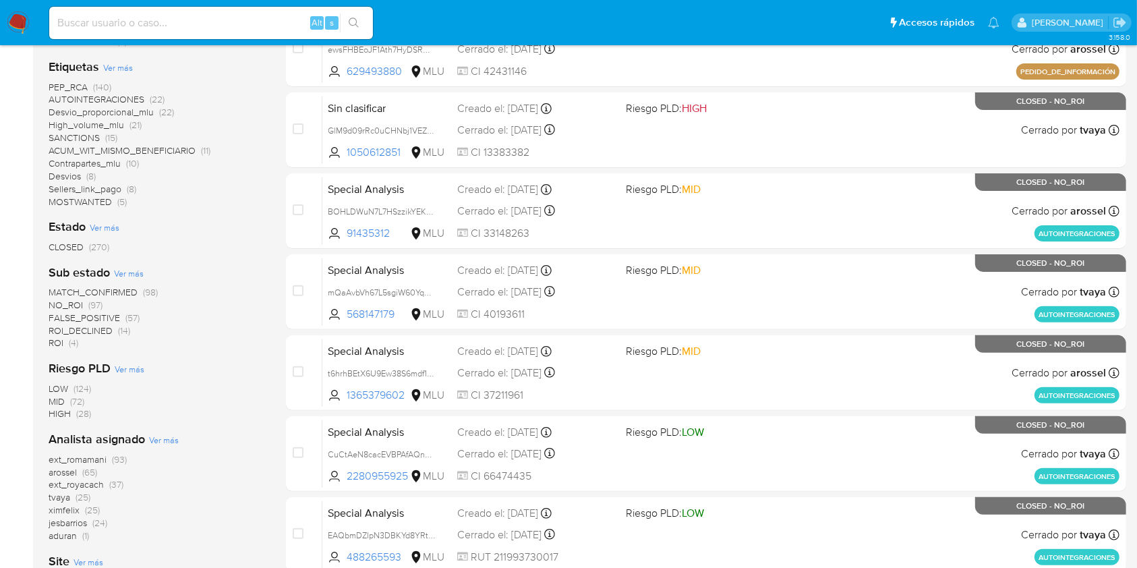
scroll to position [449, 0]
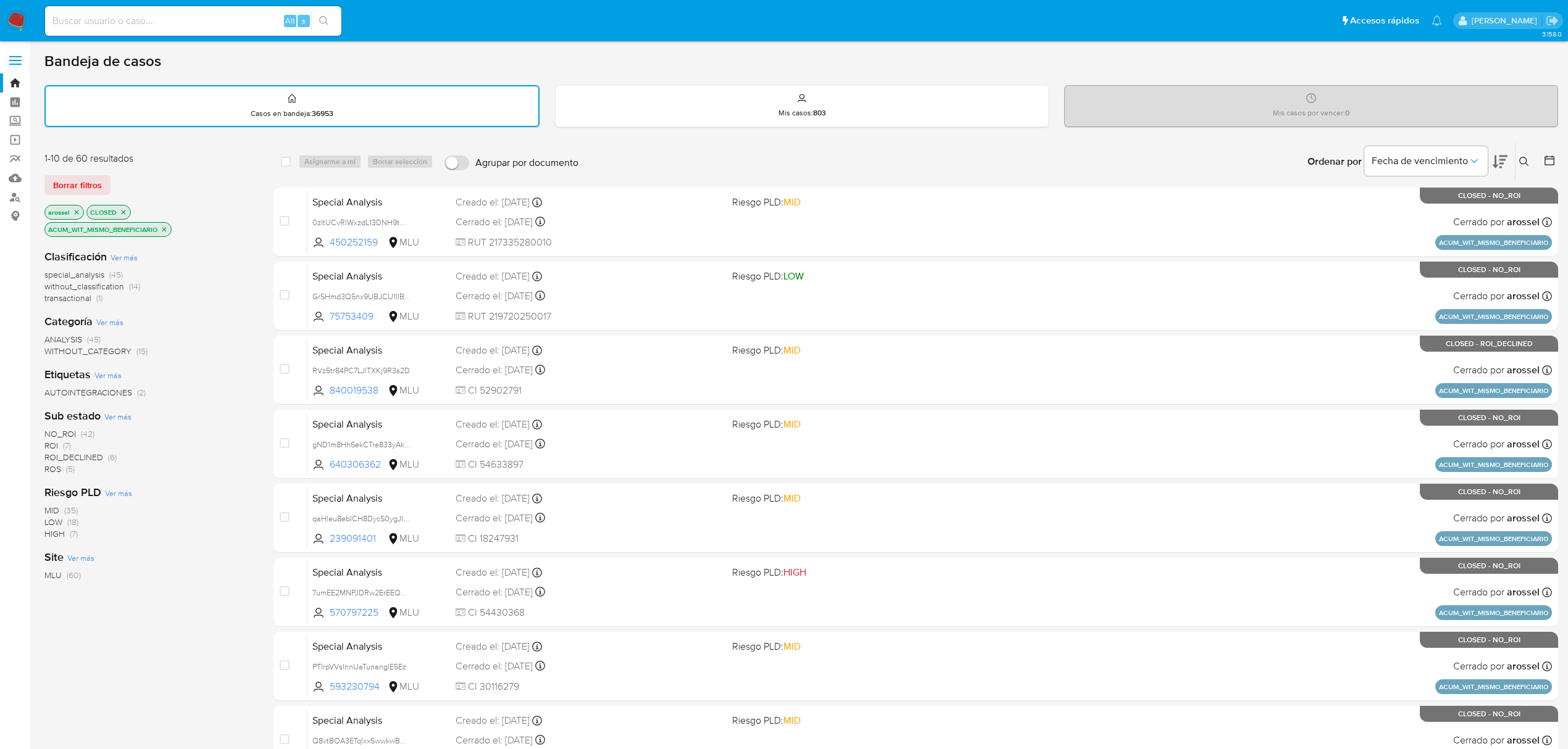
click at [175, 10] on div "Alt s" at bounding box center [193, 21] width 297 height 29
click at [175, 18] on input at bounding box center [193, 21] width 297 height 16
paste input "AAZjX2FhlcJYSOKT3WRtAqH5"
type input "AAZjX2FhlcJYSOKT3WRtAqH5"
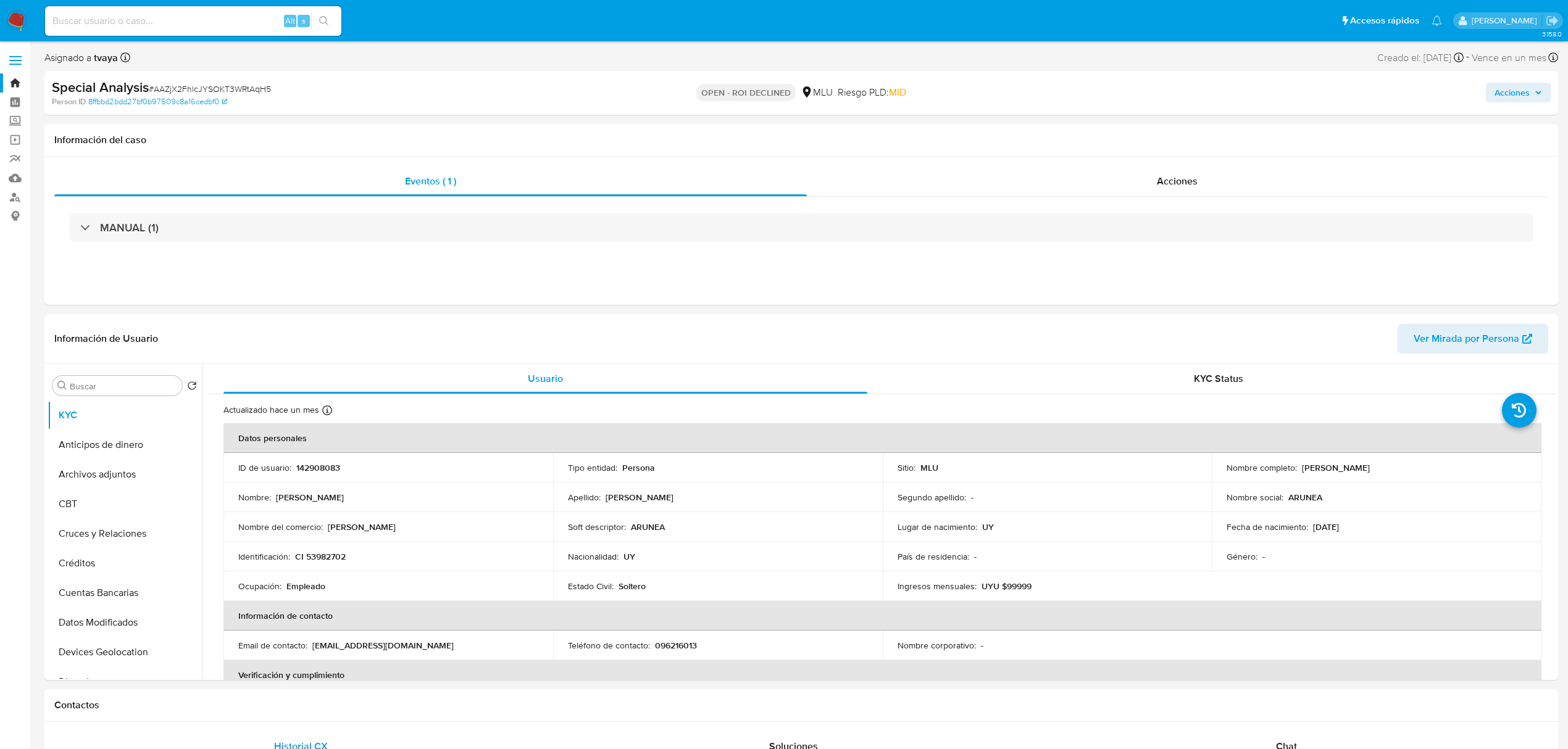
select select "10"
click at [1199, 186] on div "Acciones" at bounding box center [1178, 181] width 742 height 29
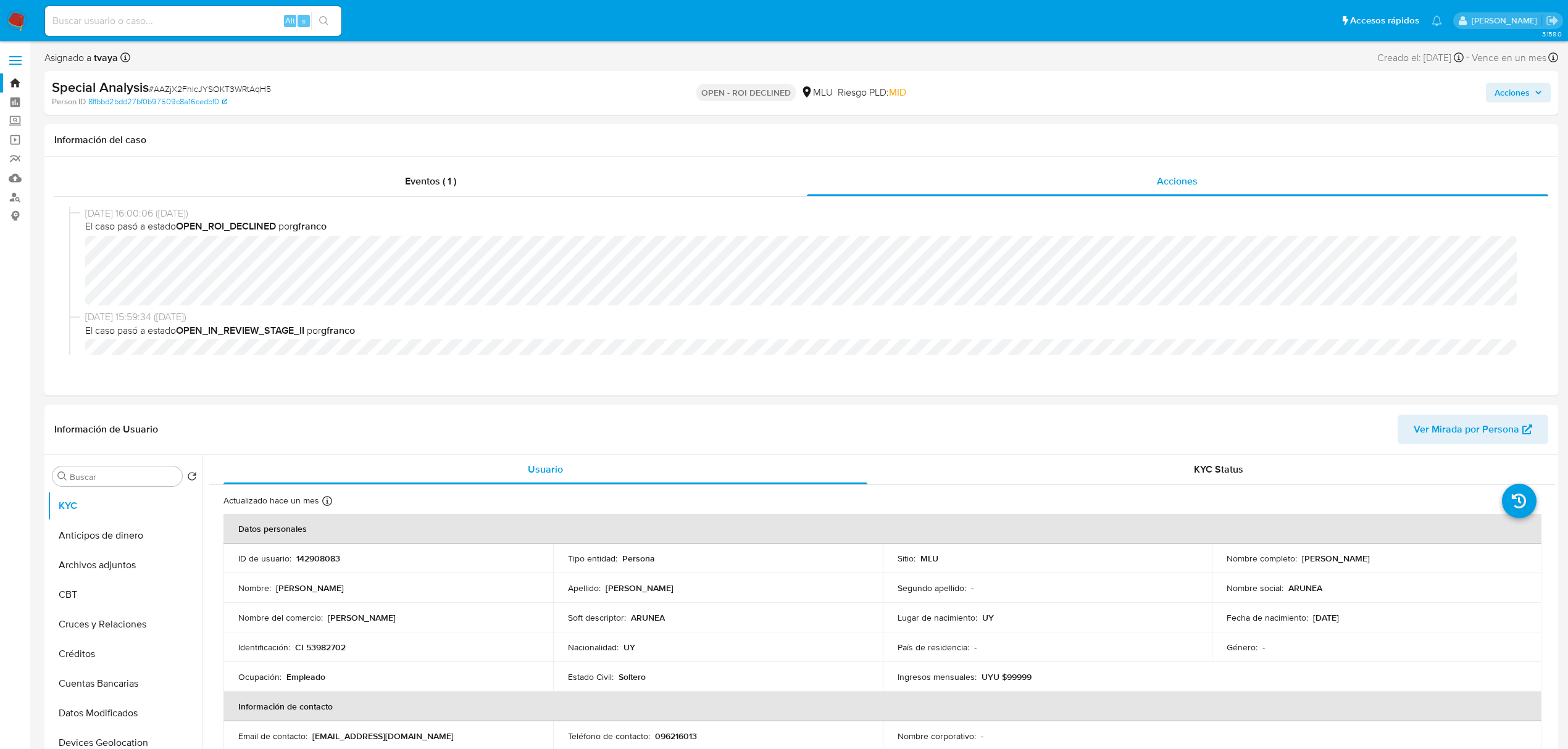
click at [8, 15] on img at bounding box center [16, 20] width 21 height 21
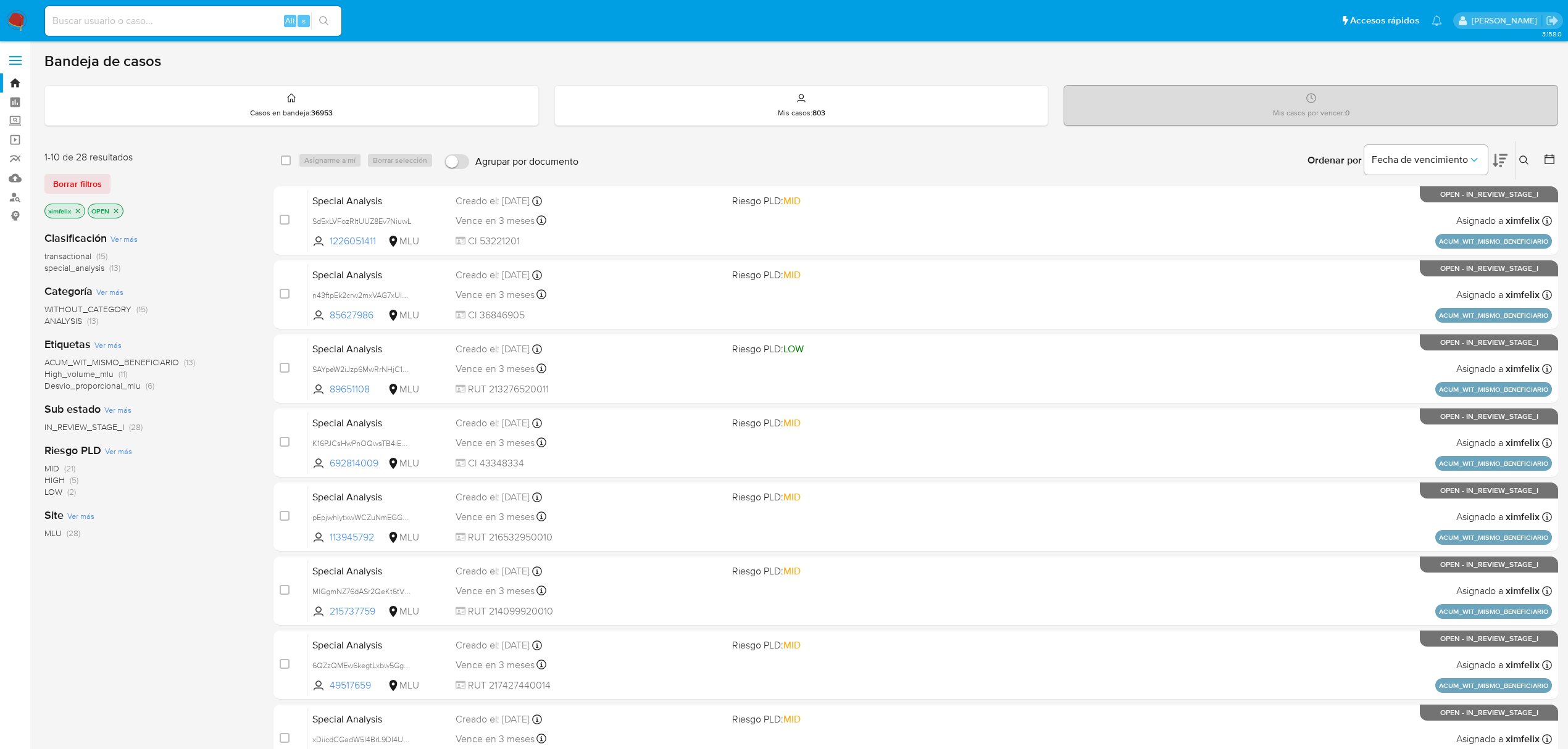
click at [195, 24] on input at bounding box center [193, 21] width 297 height 16
paste input "AAZjX2FhlcJYSOKT3WRtAqH5"
type input "AAZjX2FhlcJYSOKT3WRtAqH5"
click at [324, 16] on icon "search-icon" at bounding box center [324, 21] width 10 height 10
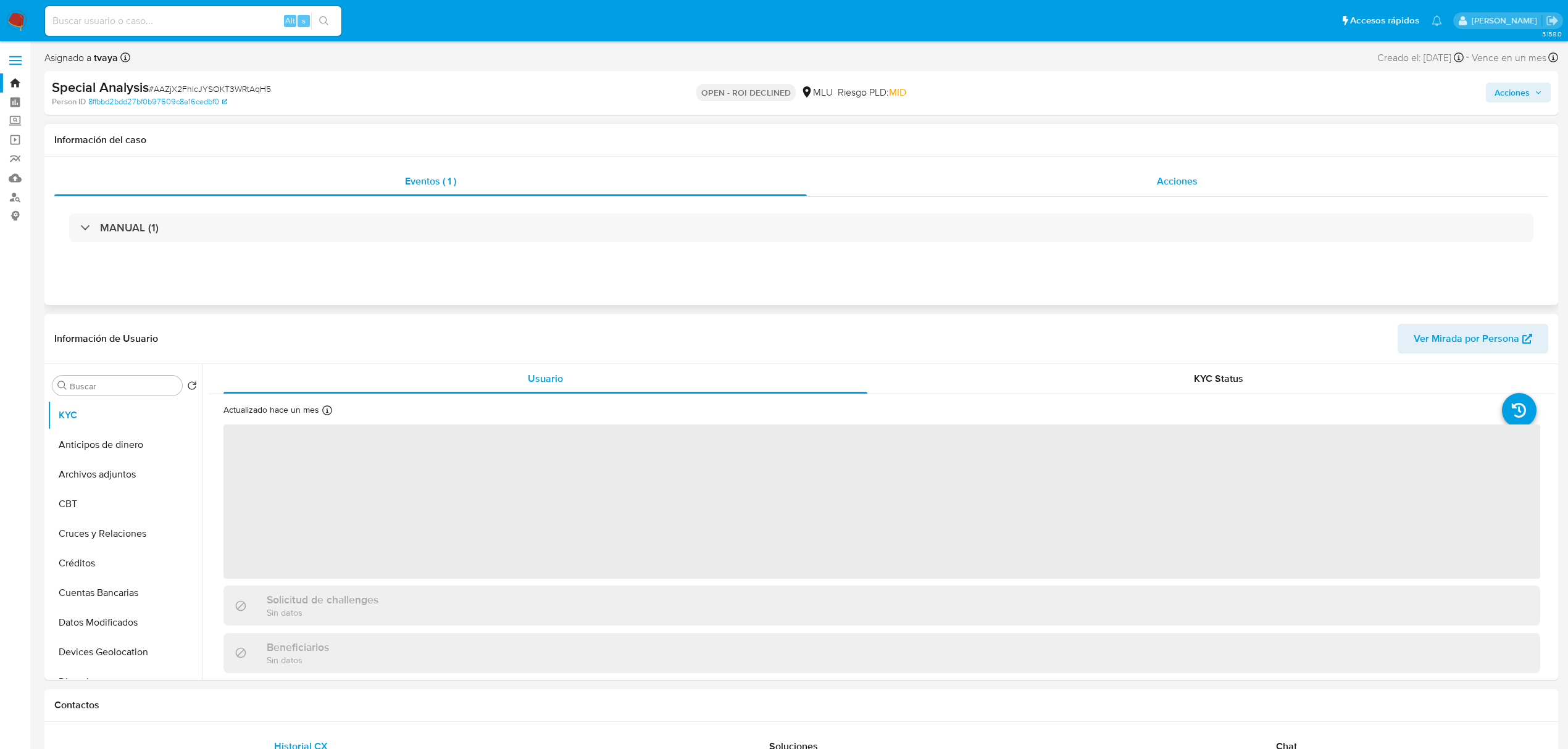
click at [1113, 181] on div "Acciones" at bounding box center [1178, 181] width 742 height 29
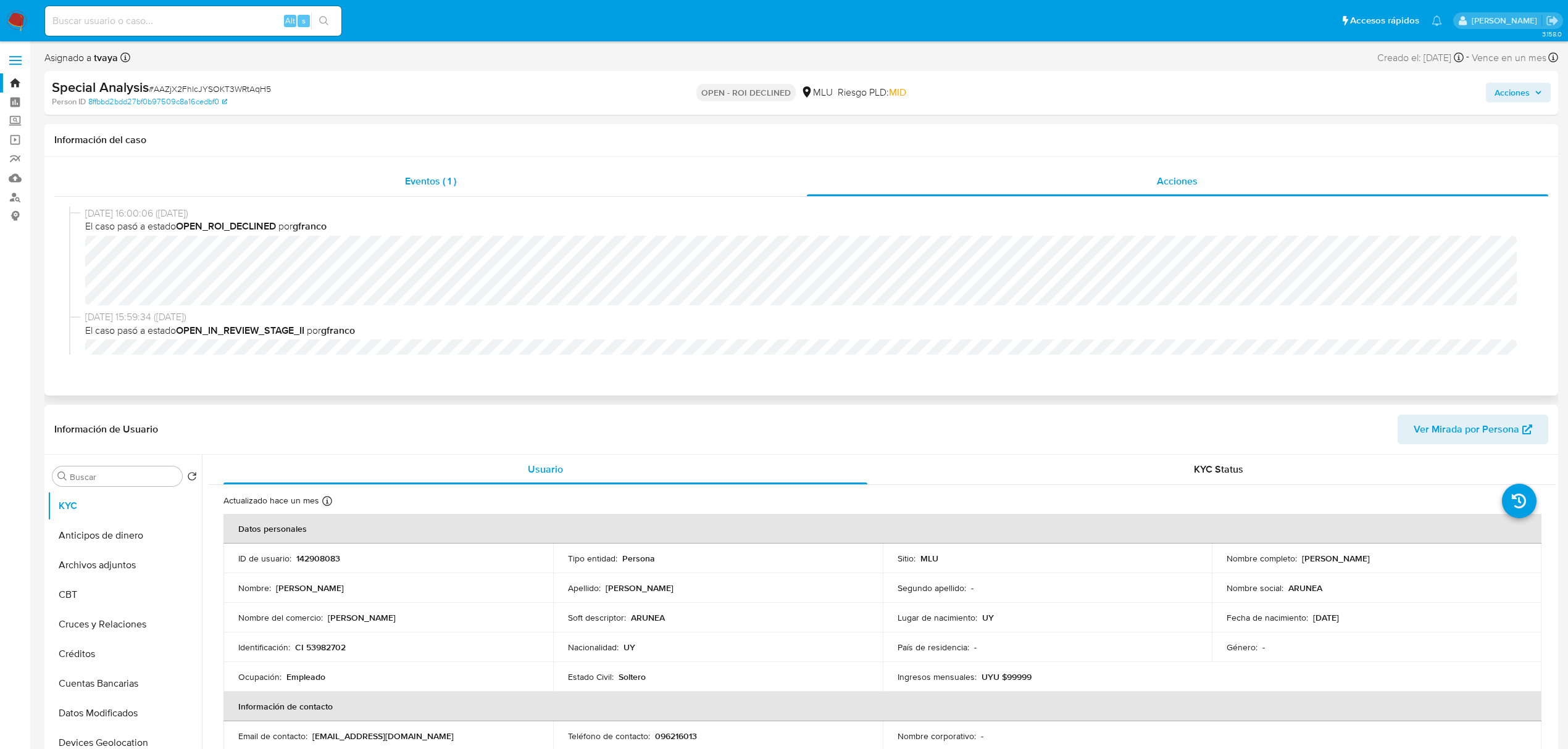
select select "10"
click at [651, 183] on div "Eventos ( 1 )" at bounding box center [430, 181] width 753 height 29
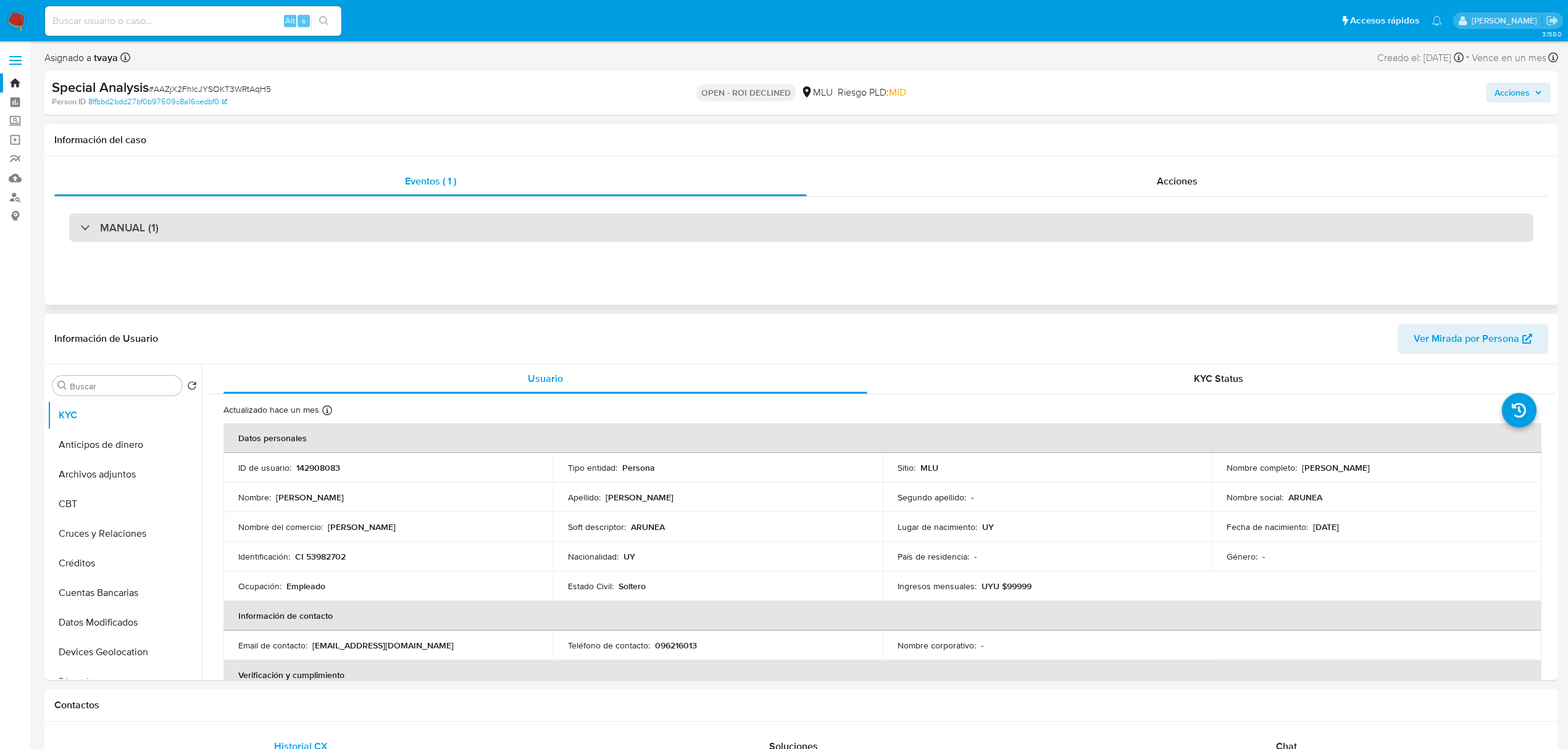
click at [769, 221] on div "MANUAL (1)" at bounding box center [801, 227] width 1465 height 28
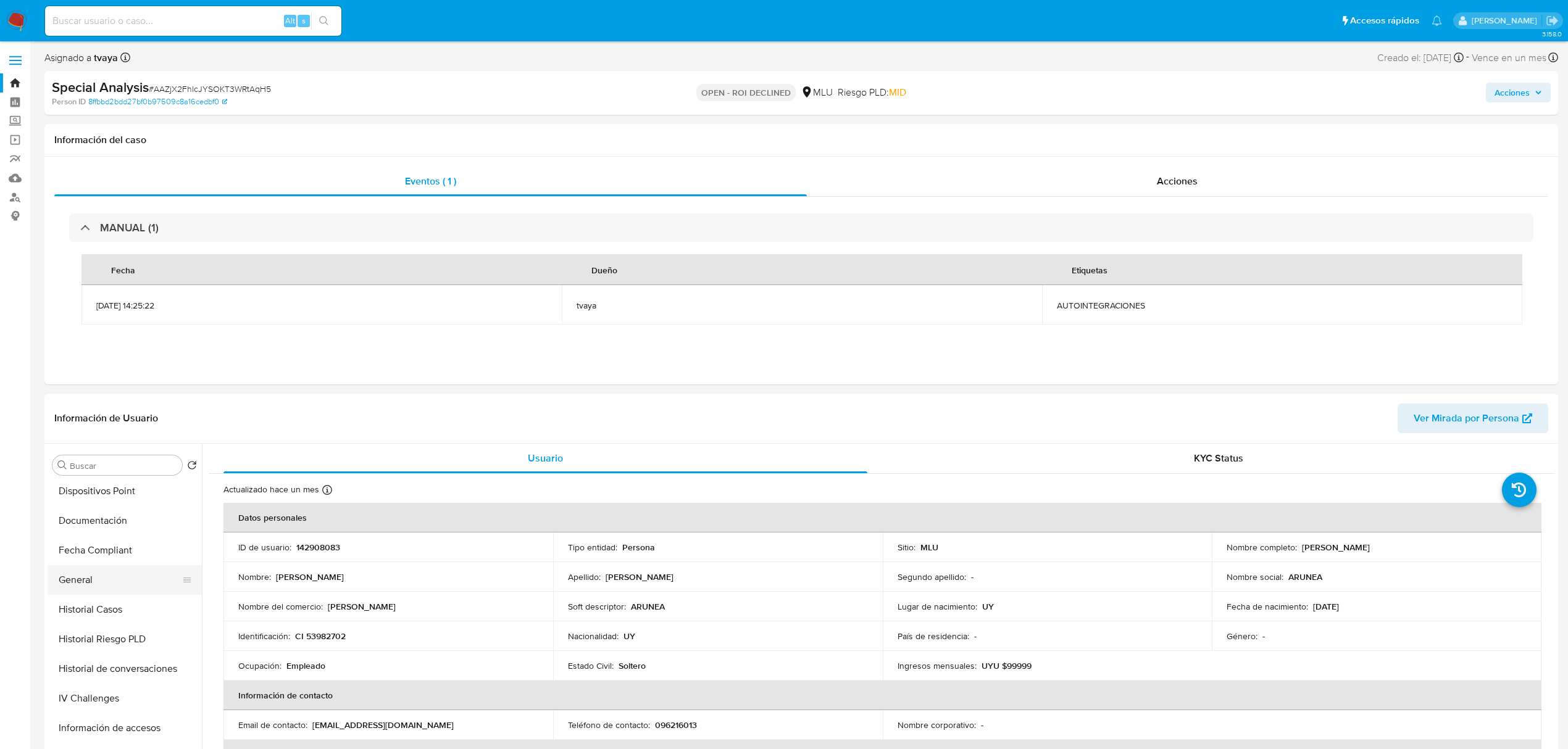
scroll to position [329, 0]
click at [102, 577] on button "Historial Casos" at bounding box center [120, 581] width 145 height 29
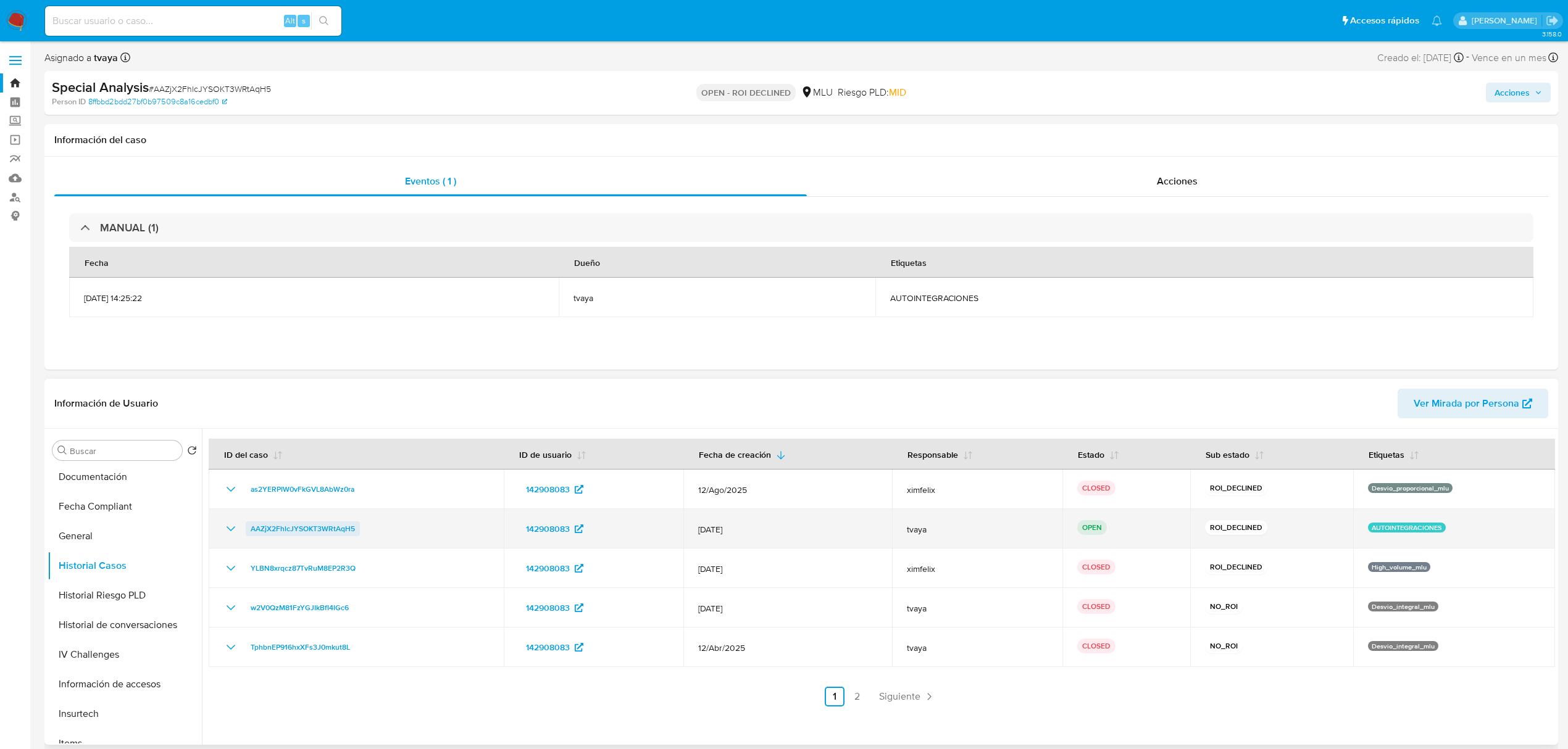
drag, startPoint x: 352, startPoint y: 531, endPoint x: 249, endPoint y: 533, distance: 103.0
click at [249, 533] on div "AAZjX2FhlcJYSOKT3WRtAqH5" at bounding box center [356, 529] width 266 height 15
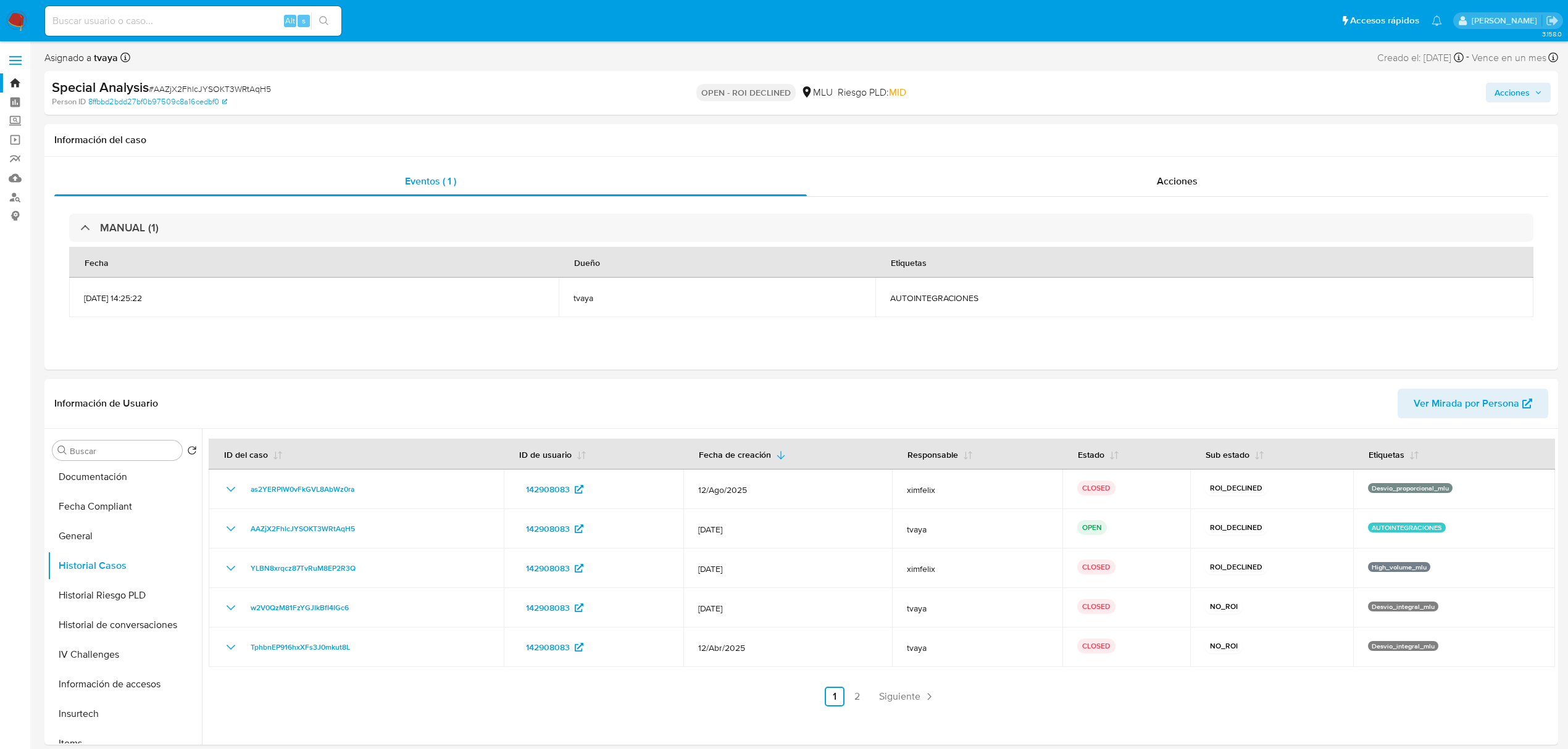
click at [11, 11] on img at bounding box center [16, 20] width 21 height 21
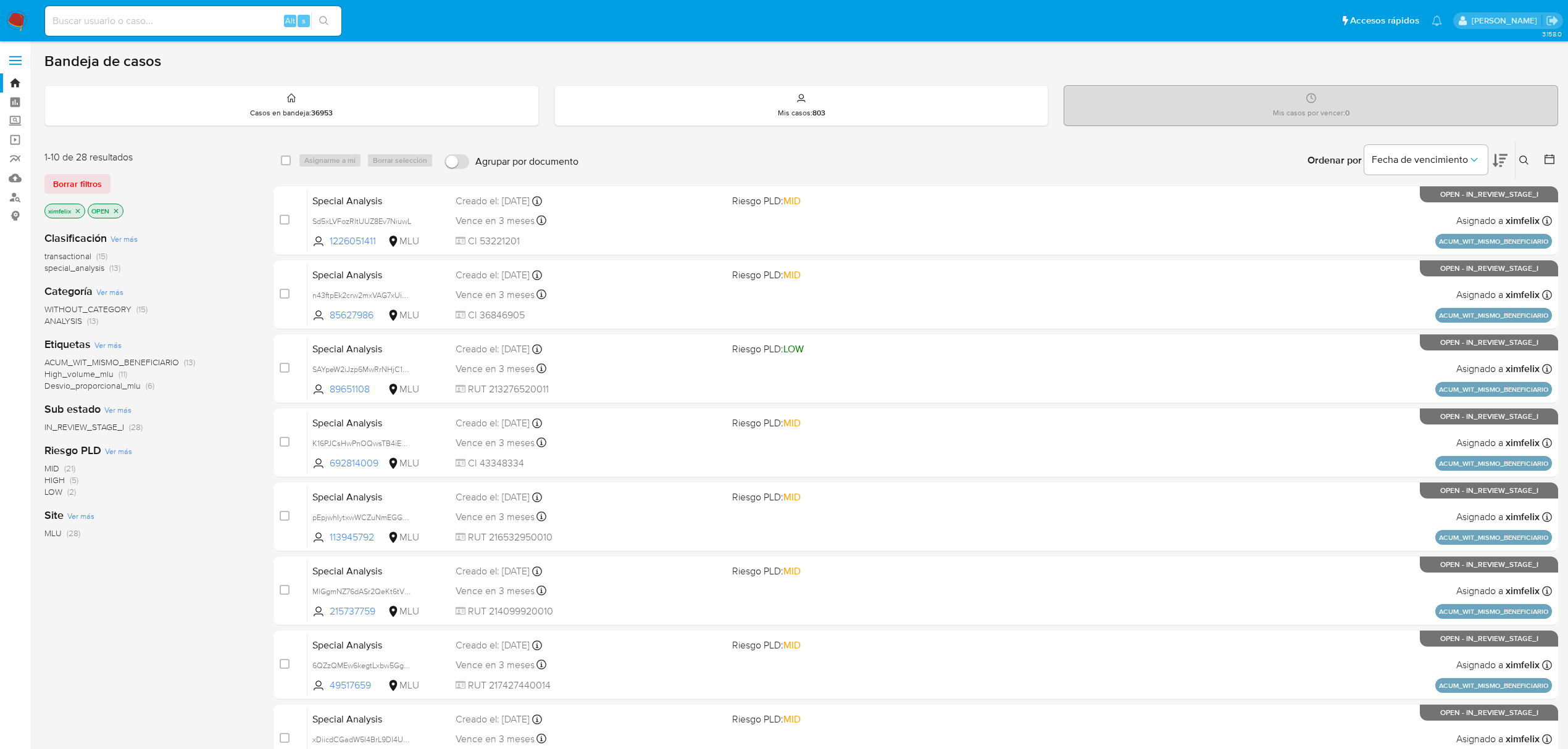
click at [75, 215] on p "ximfelix" at bounding box center [64, 211] width 39 height 14
click at [75, 213] on icon "close-filter" at bounding box center [78, 212] width 7 height 7
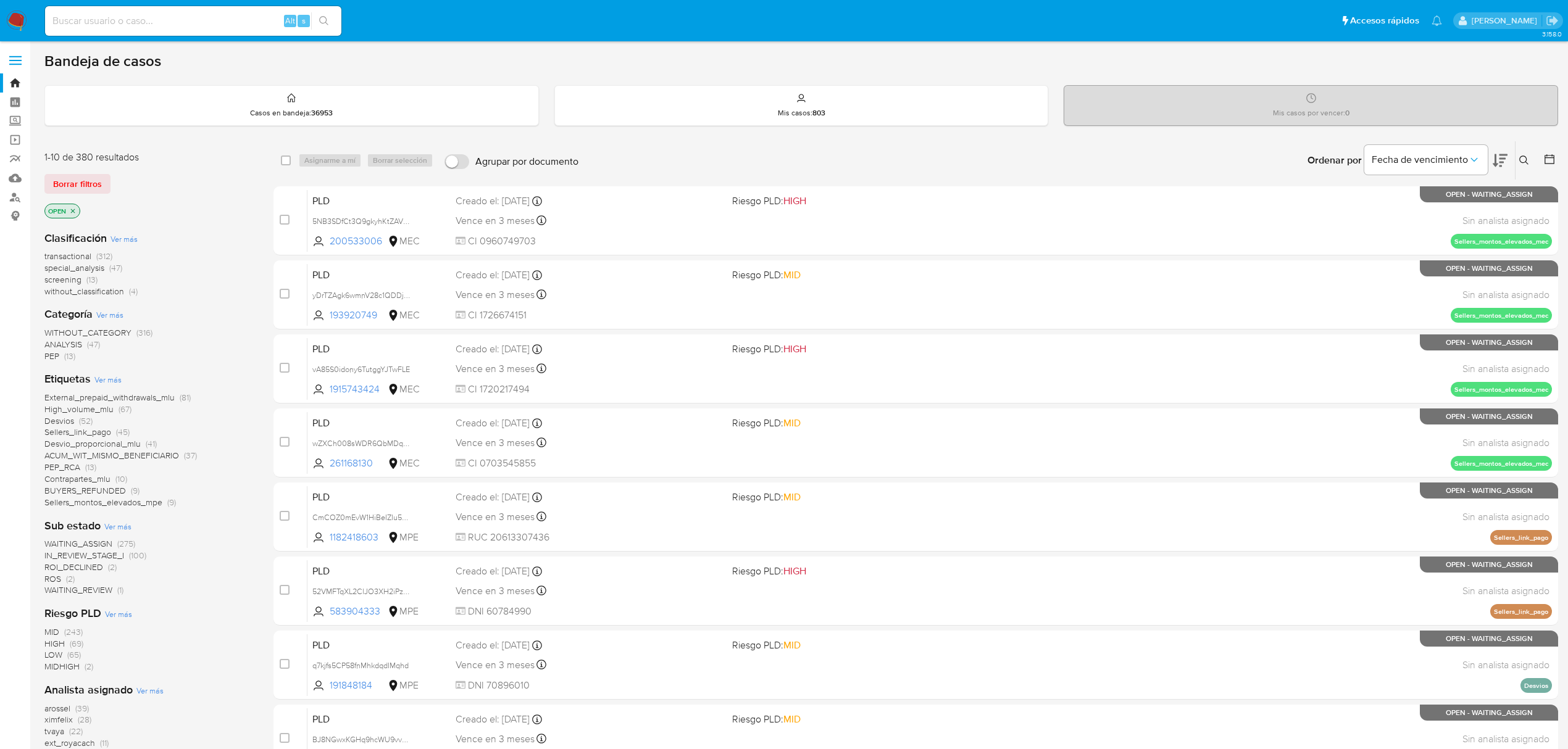
click at [1521, 162] on icon at bounding box center [1524, 160] width 9 height 9
click at [1409, 210] on input at bounding box center [1422, 208] width 209 height 16
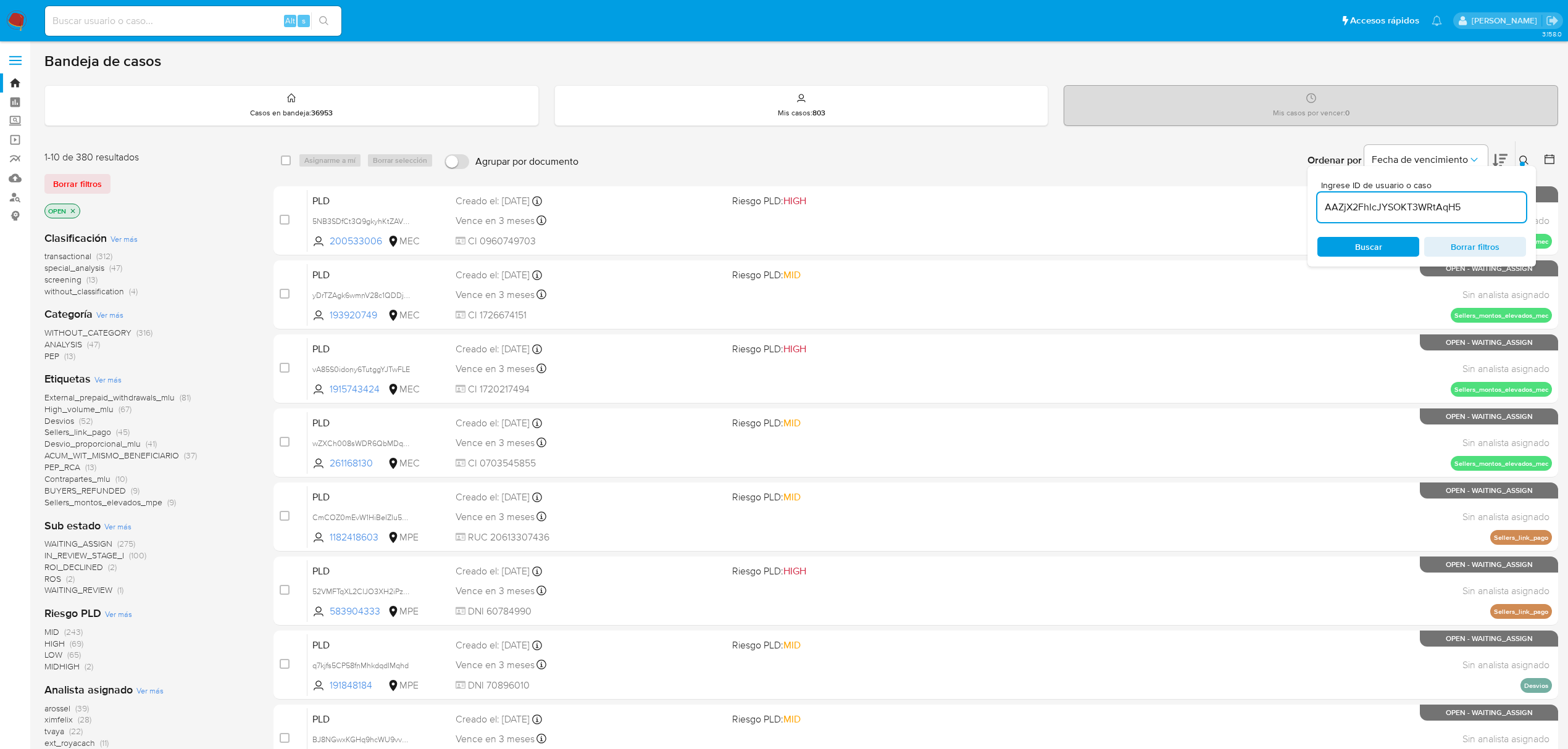
type input "AAZjX2FhlcJYSOKT3WRtAqH5"
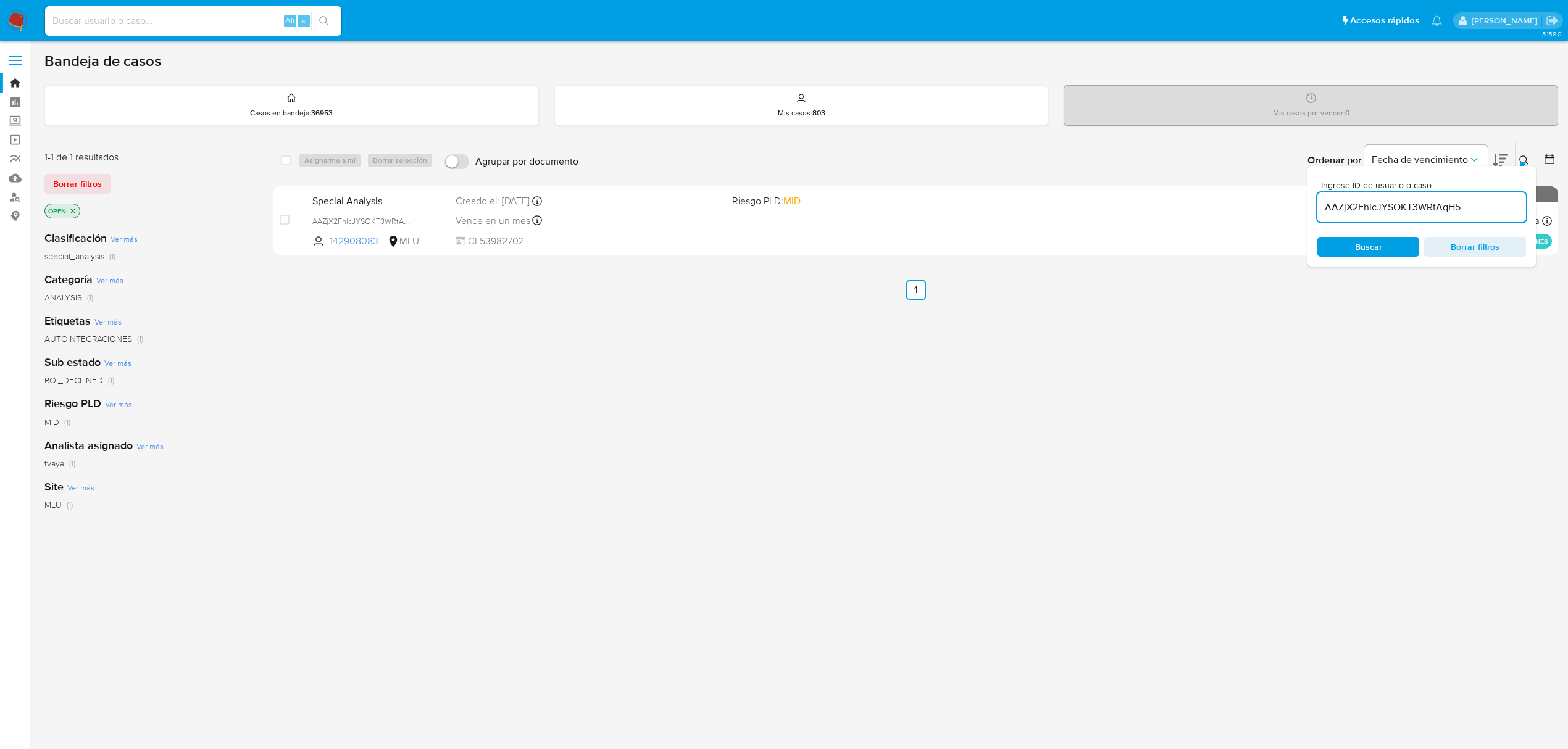
click at [20, 16] on img at bounding box center [16, 20] width 21 height 21
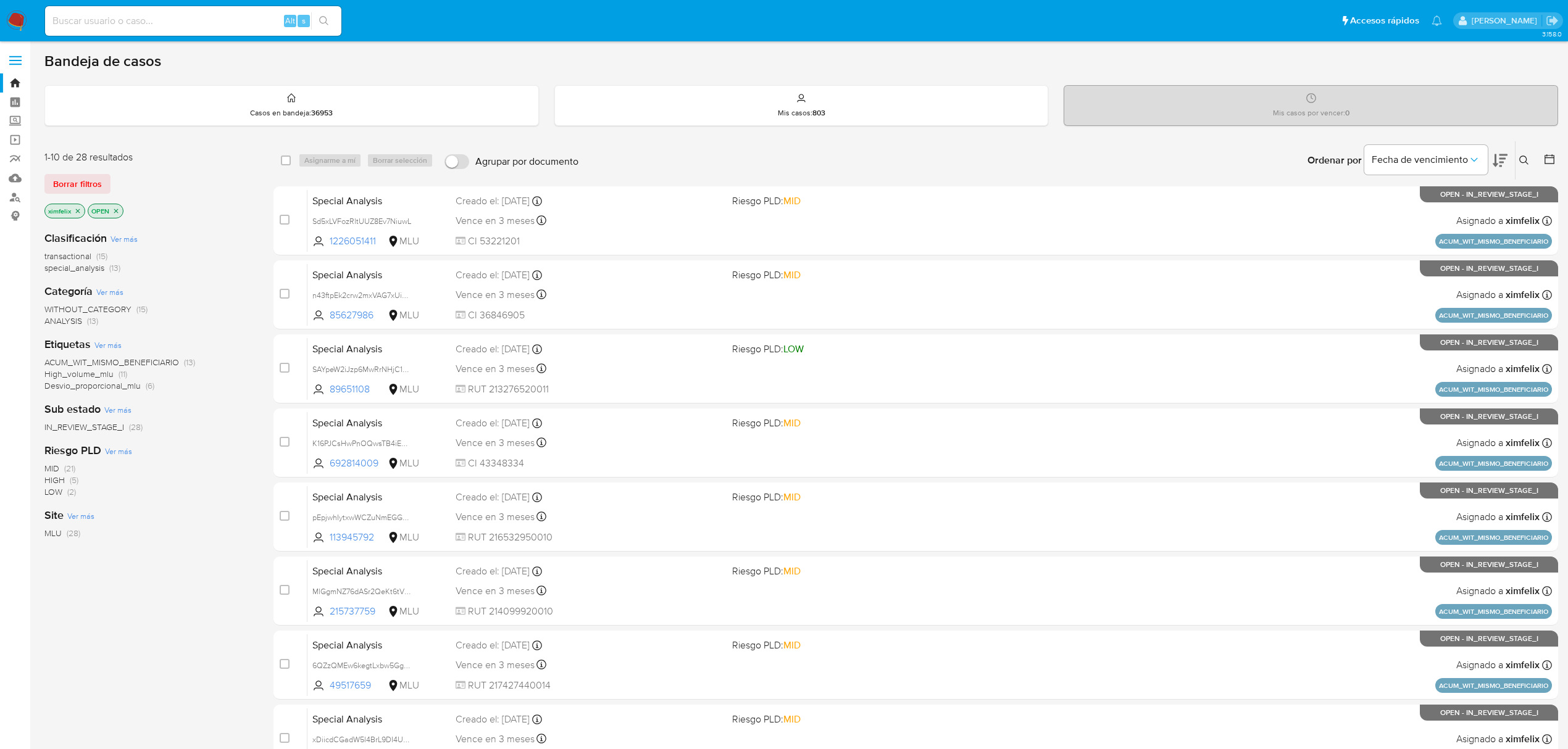
click at [1504, 160] on icon at bounding box center [1500, 160] width 15 height 15
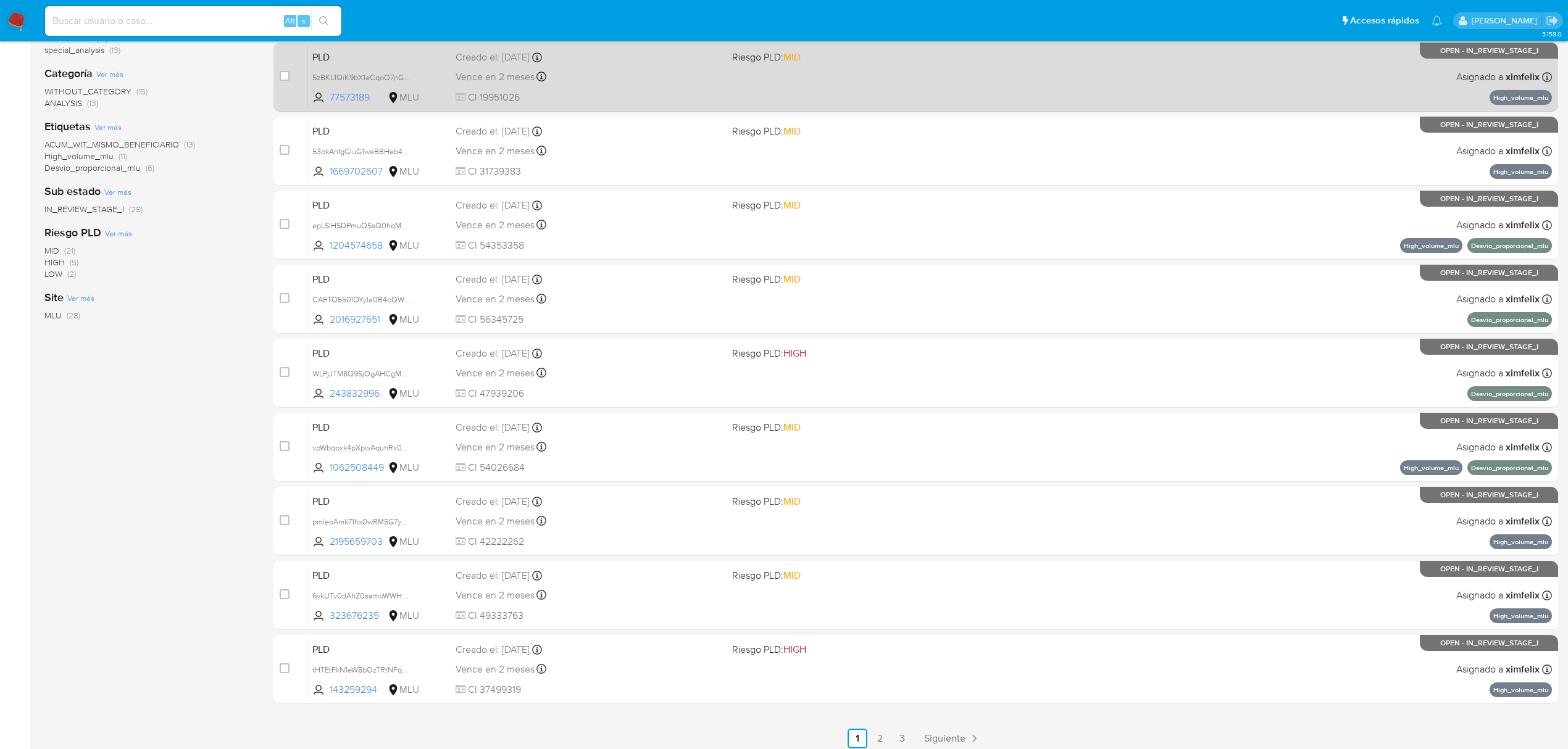
scroll to position [247, 0]
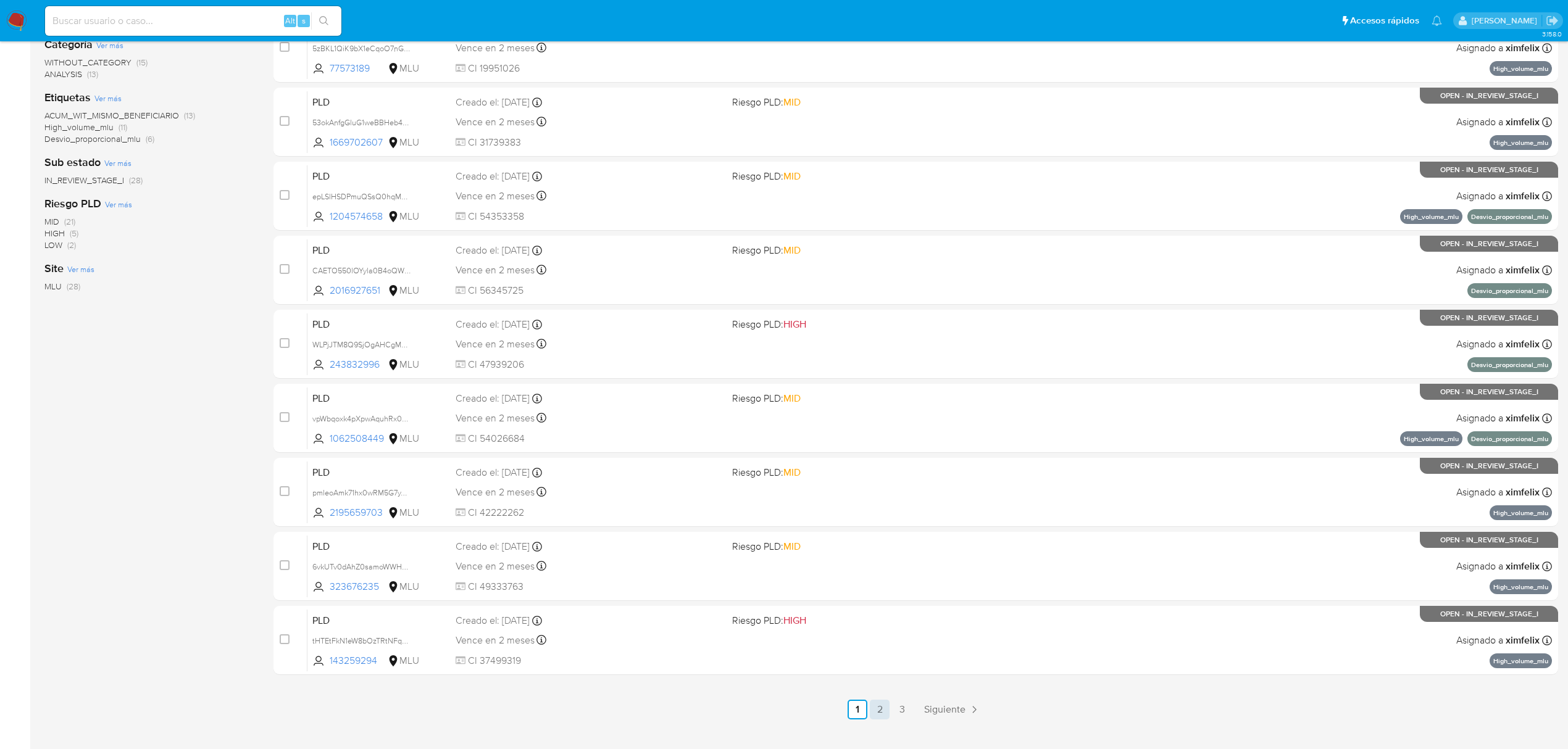
click at [872, 708] on link "2" at bounding box center [880, 710] width 20 height 20
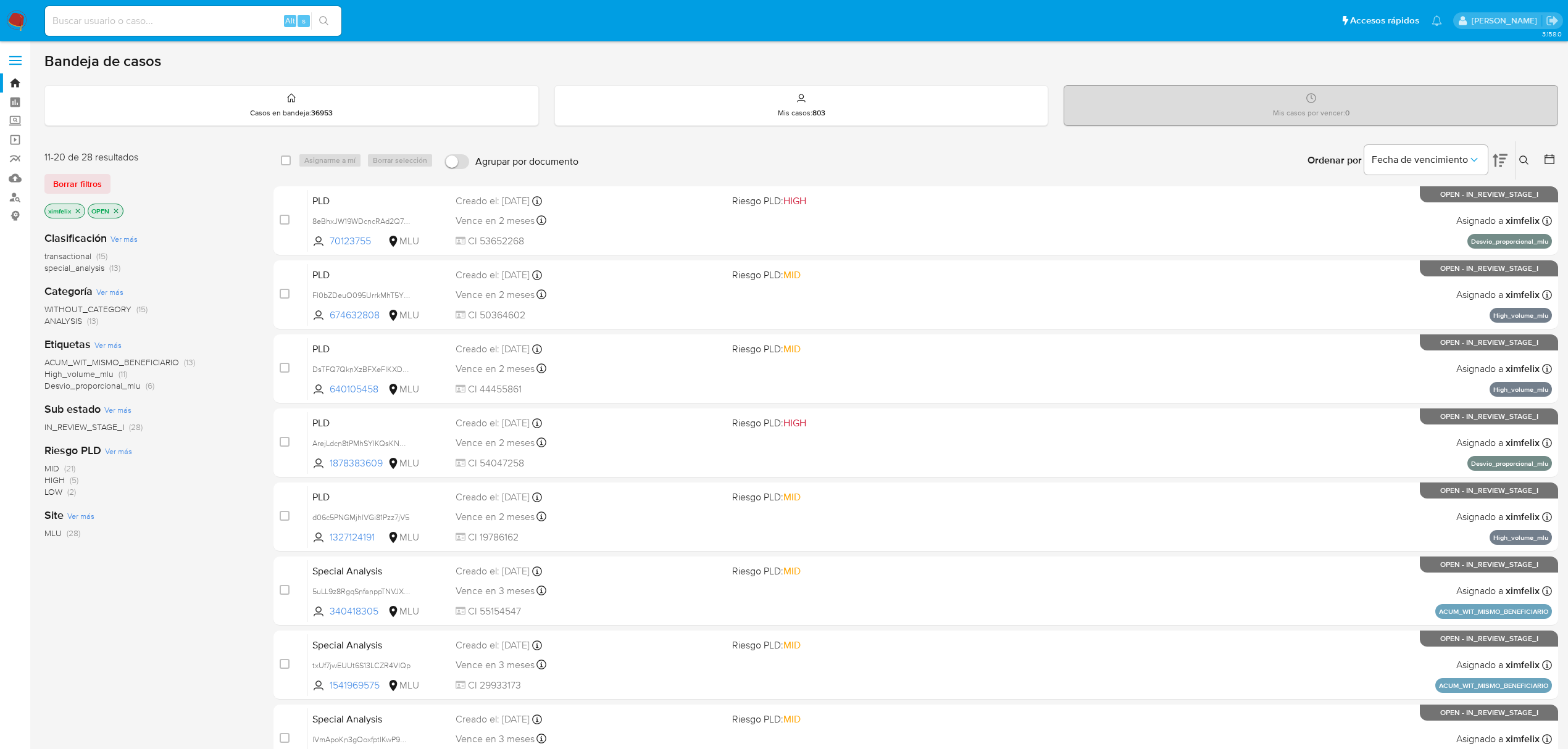
click at [80, 212] on icon "close-filter" at bounding box center [78, 211] width 5 height 5
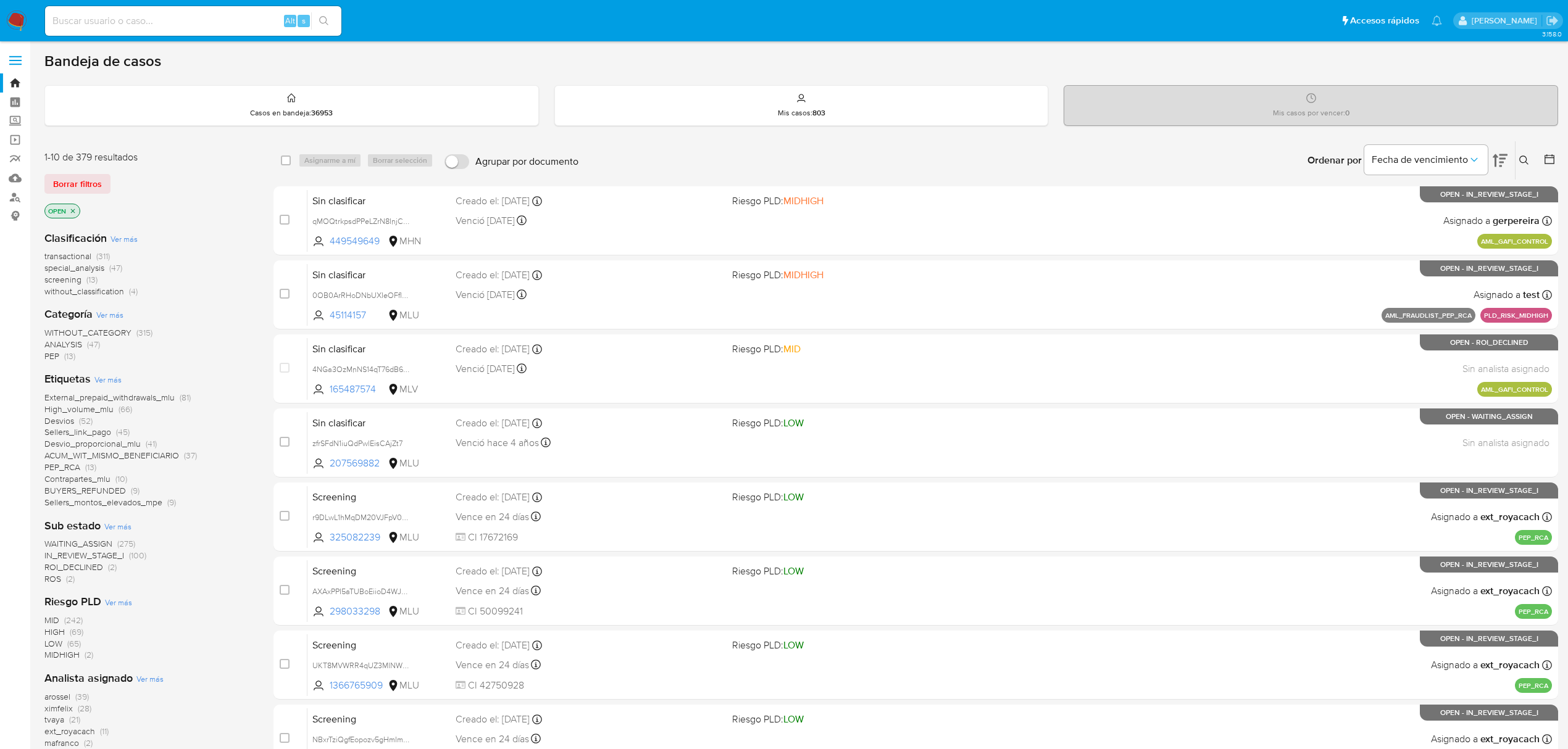
click at [1518, 161] on button at bounding box center [1526, 160] width 20 height 15
click at [1418, 203] on input at bounding box center [1422, 208] width 209 height 16
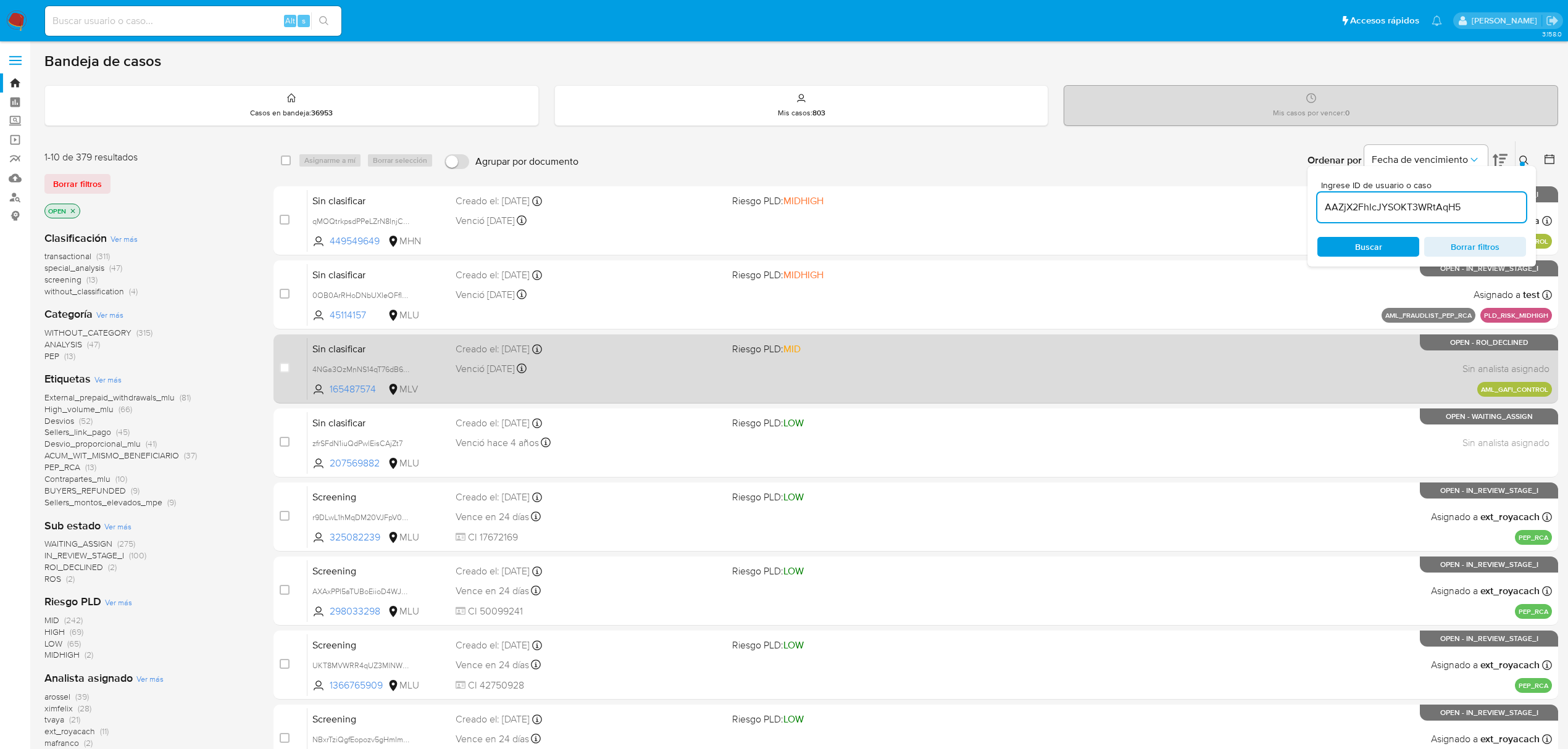
type input "AAZjX2FhlcJYSOKT3WRtAqH5"
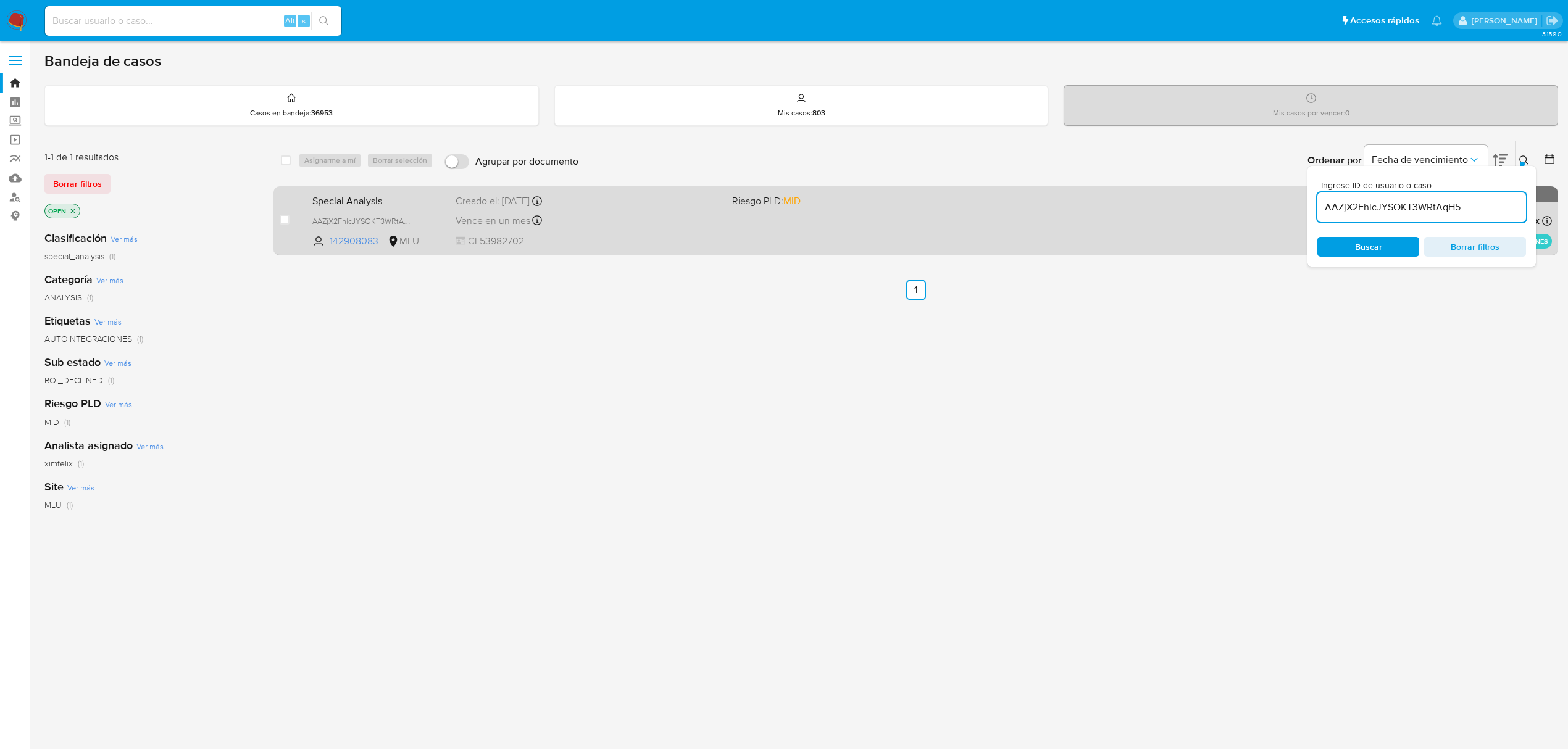
click at [613, 243] on span "CI 53982702" at bounding box center [589, 241] width 267 height 14
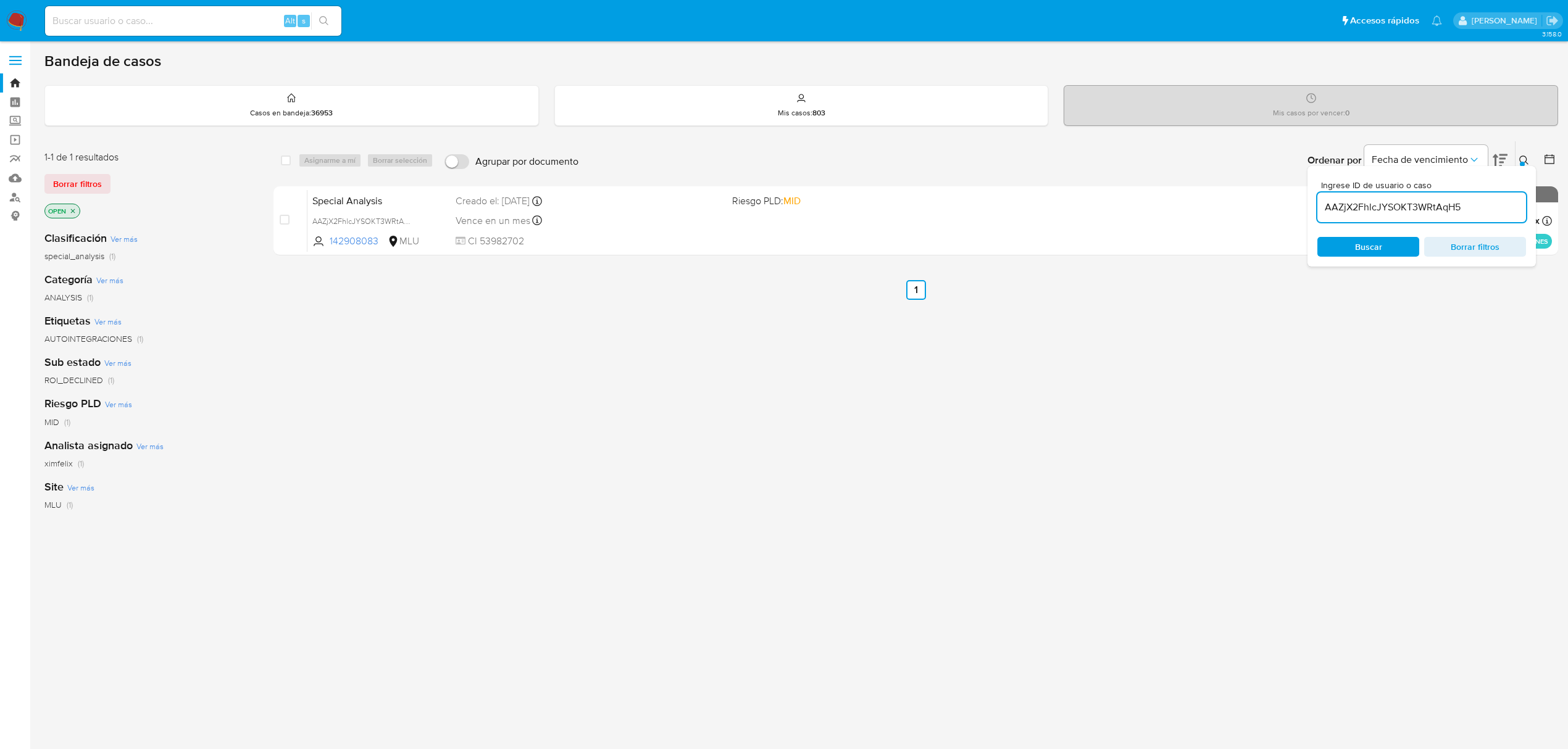
click at [11, 21] on img at bounding box center [16, 20] width 21 height 21
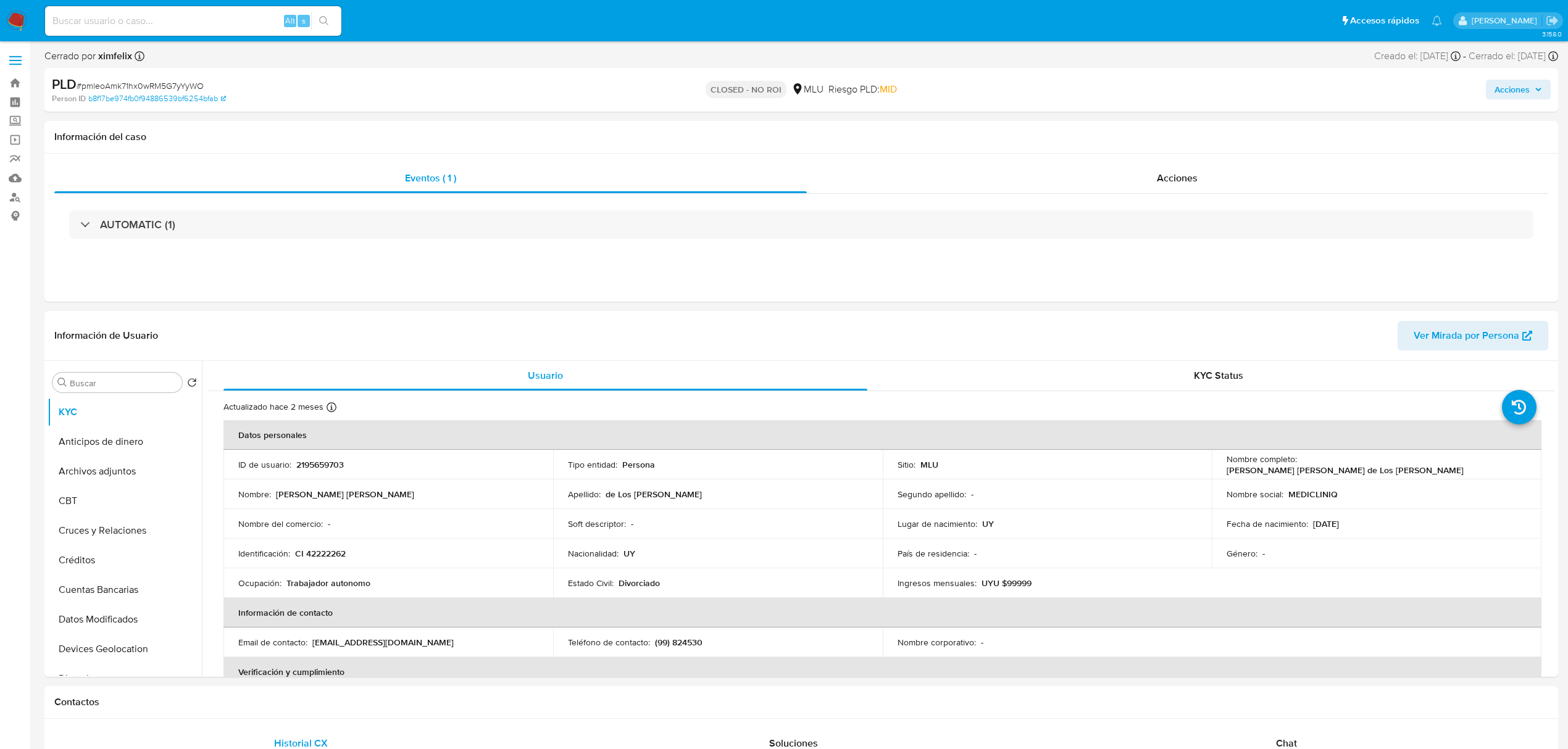
select select "10"
click at [162, 20] on input at bounding box center [193, 21] width 297 height 16
paste input "6vkUTv0dAhZ0samoWWHWCxXG"
type input "6vkUTv0dAhZ0samoWWHWCxXG"
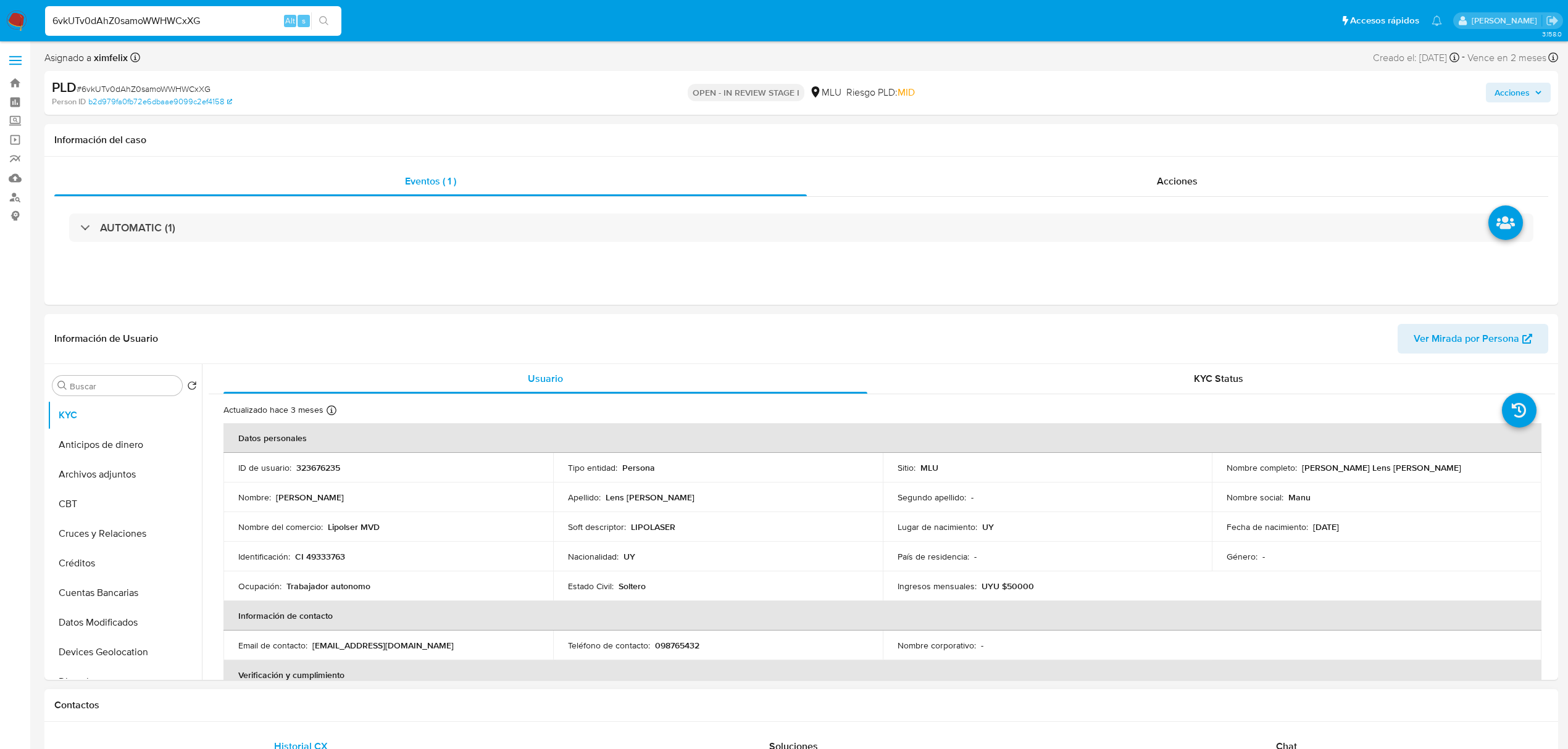
select select "10"
click at [170, 13] on input "6vkUTv0dAhZ0samoWWHWCxXG" at bounding box center [193, 21] width 297 height 16
click at [1492, 340] on span "Ver Mirada por Persona" at bounding box center [1466, 339] width 105 height 29
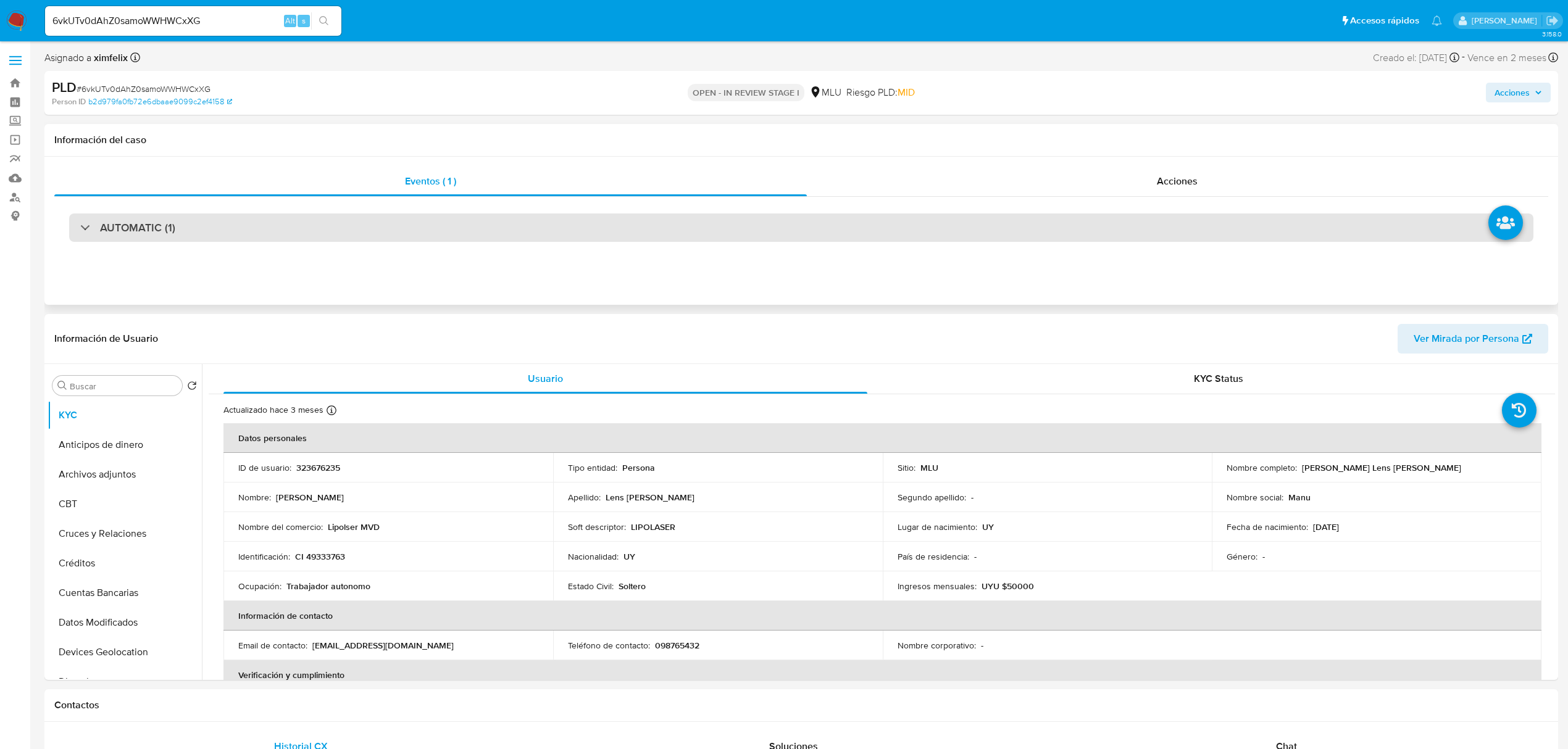
click at [209, 227] on div "AUTOMATIC (1)" at bounding box center [801, 227] width 1465 height 28
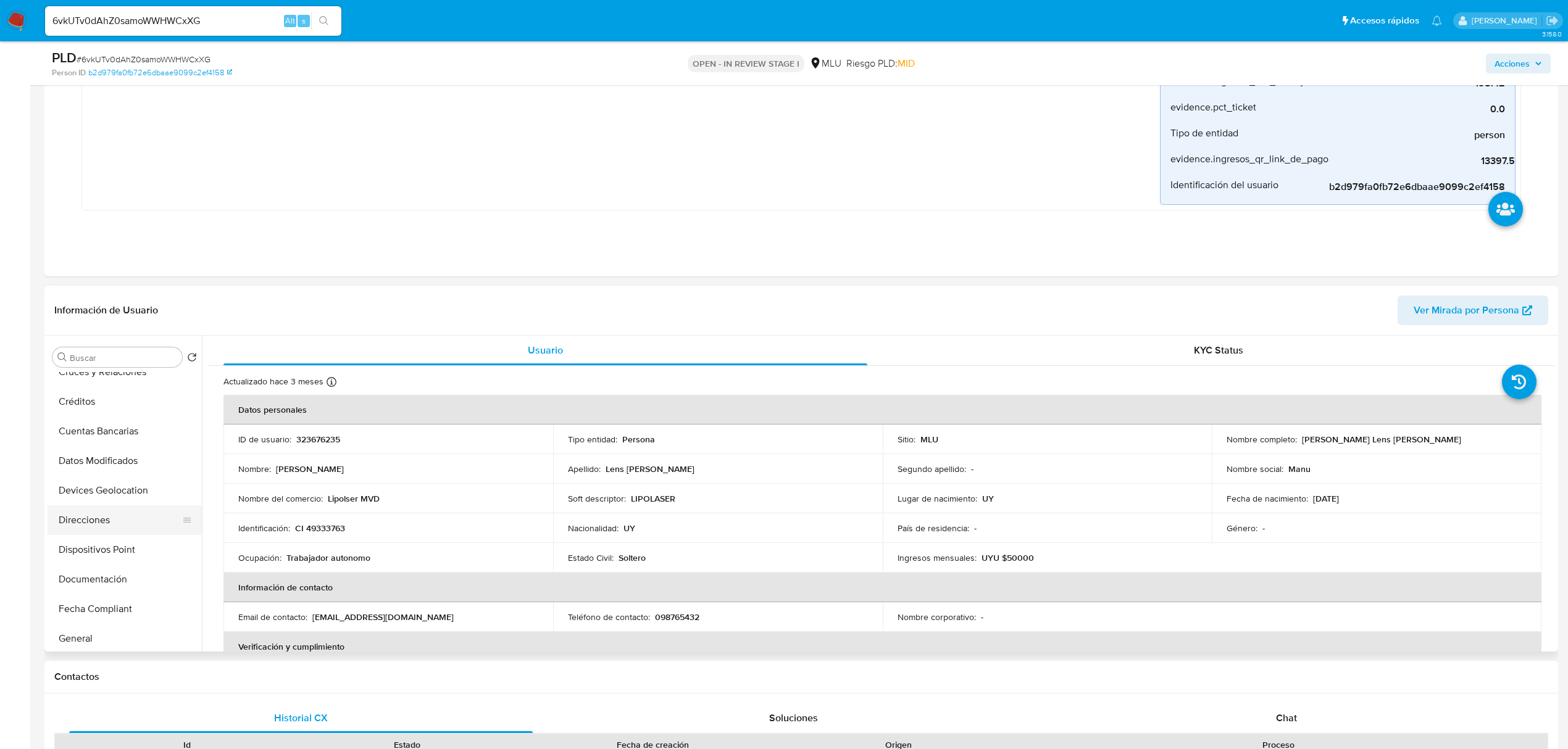
scroll to position [164, 0]
click at [90, 499] on button "Direcciones" at bounding box center [120, 489] width 145 height 29
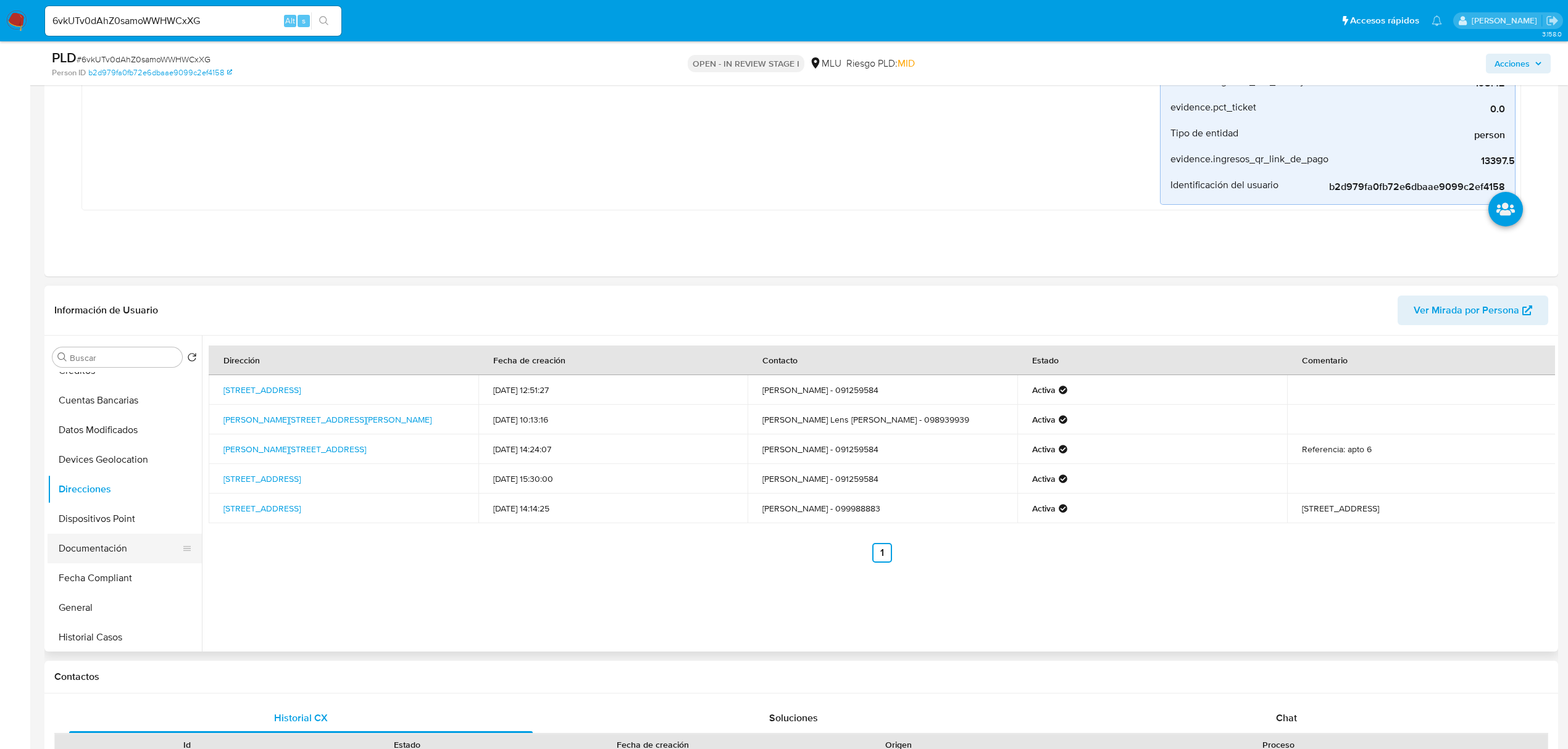
scroll to position [551, 0]
click at [70, 550] on button "Perfiles" at bounding box center [120, 547] width 145 height 29
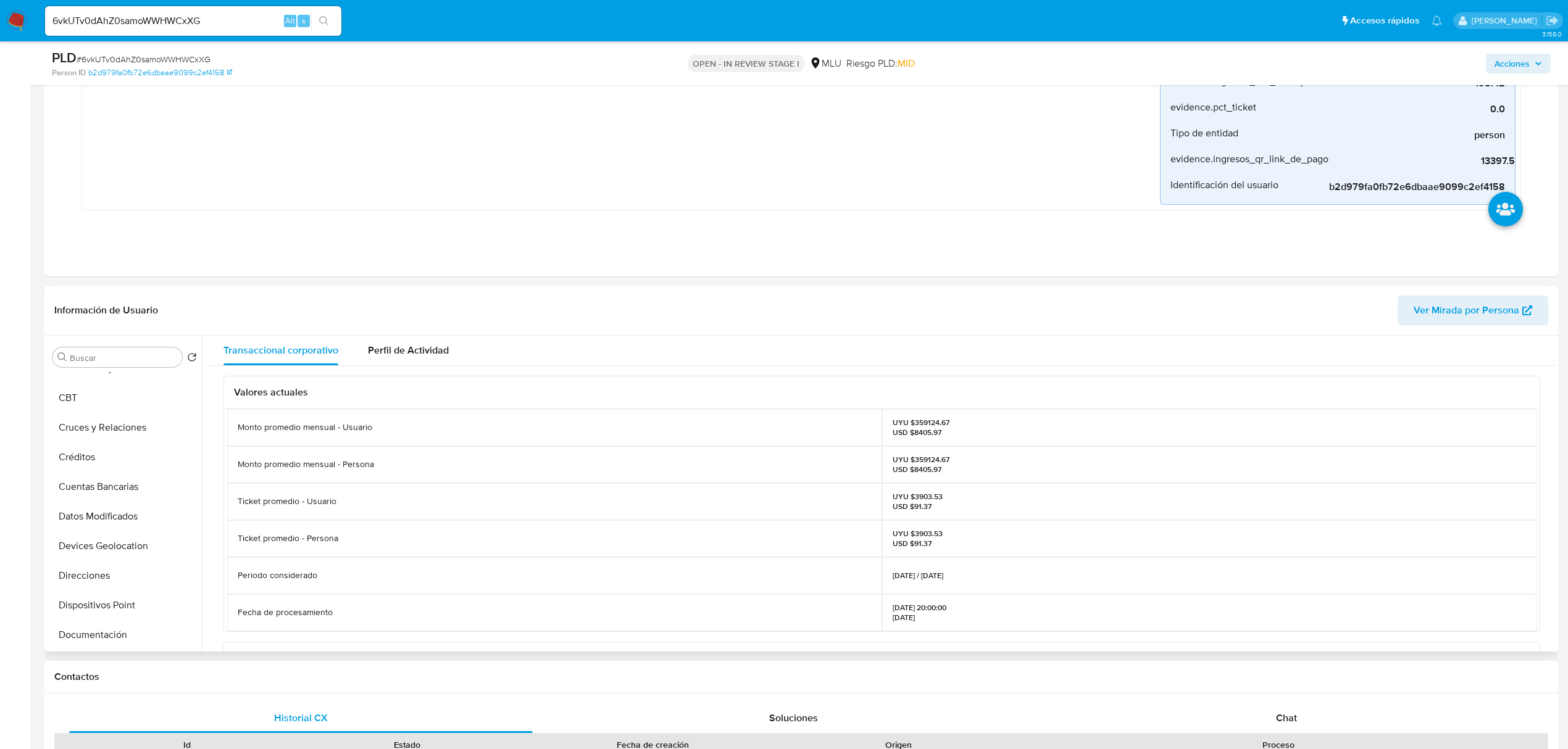
scroll to position [58, 0]
click at [142, 515] on button "Cuentas Bancarias" at bounding box center [120, 507] width 145 height 29
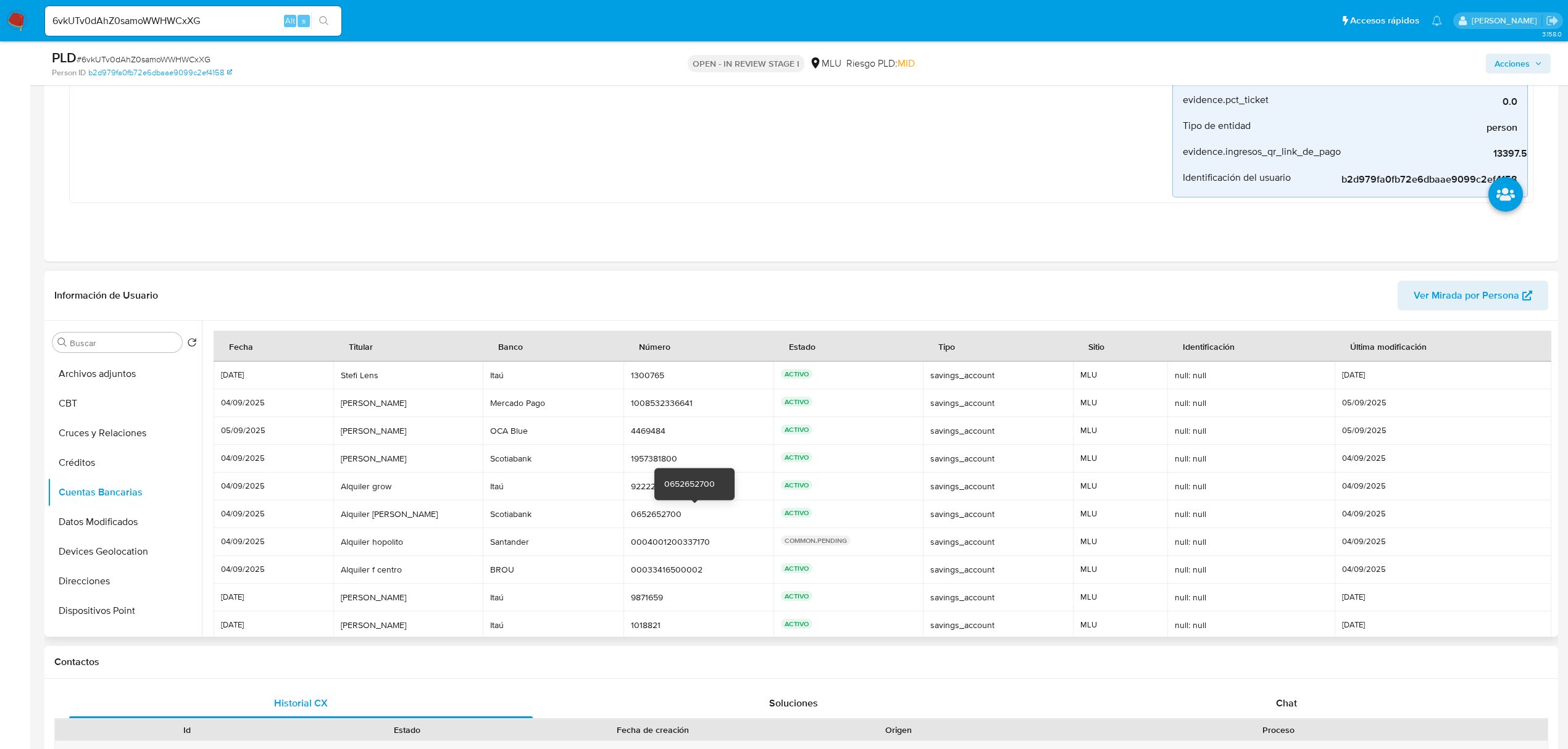
click at [662, 517] on div "0652652700" at bounding box center [698, 515] width 135 height 11
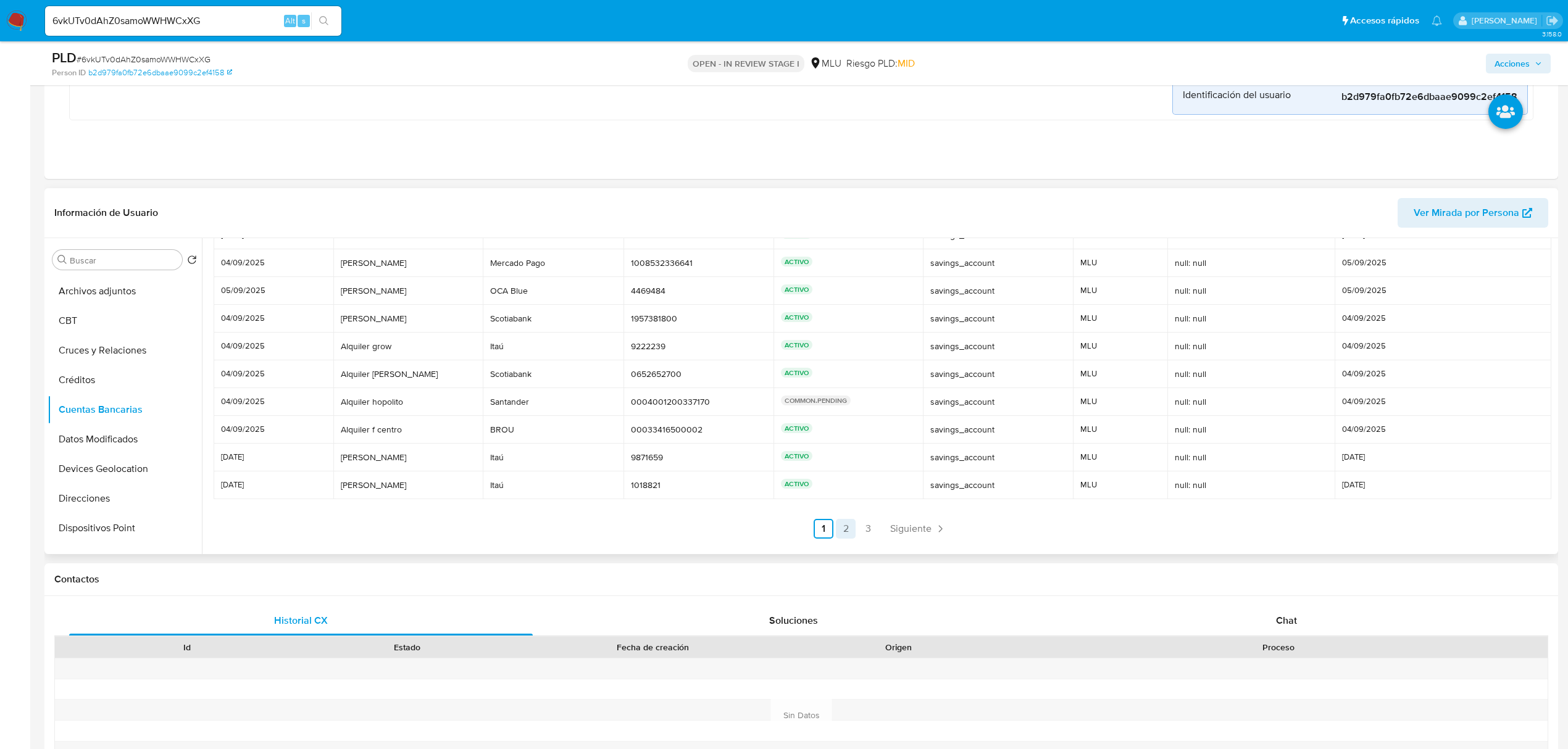
click at [836, 526] on link "2" at bounding box center [846, 529] width 20 height 20
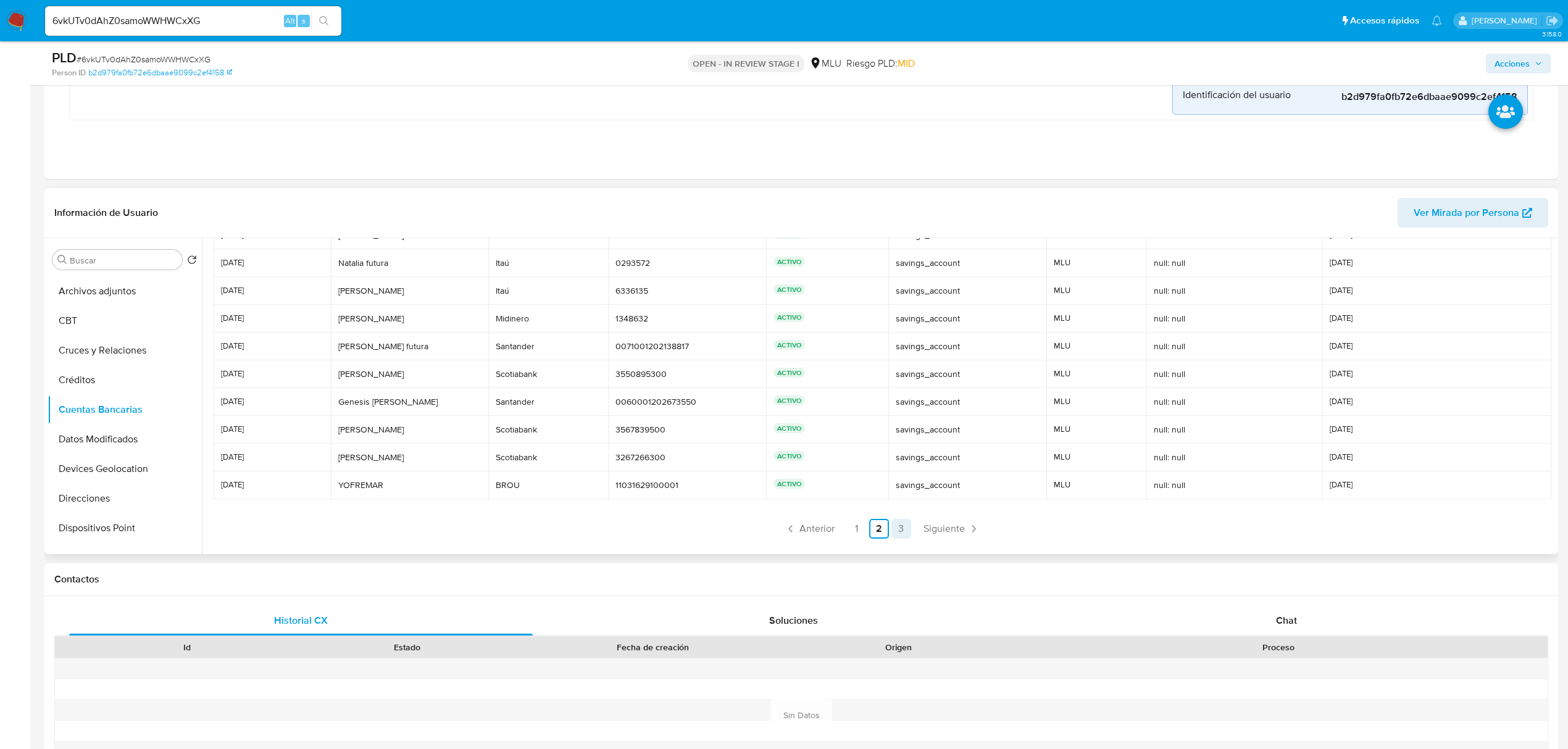
click at [894, 539] on link "3" at bounding box center [901, 529] width 20 height 20
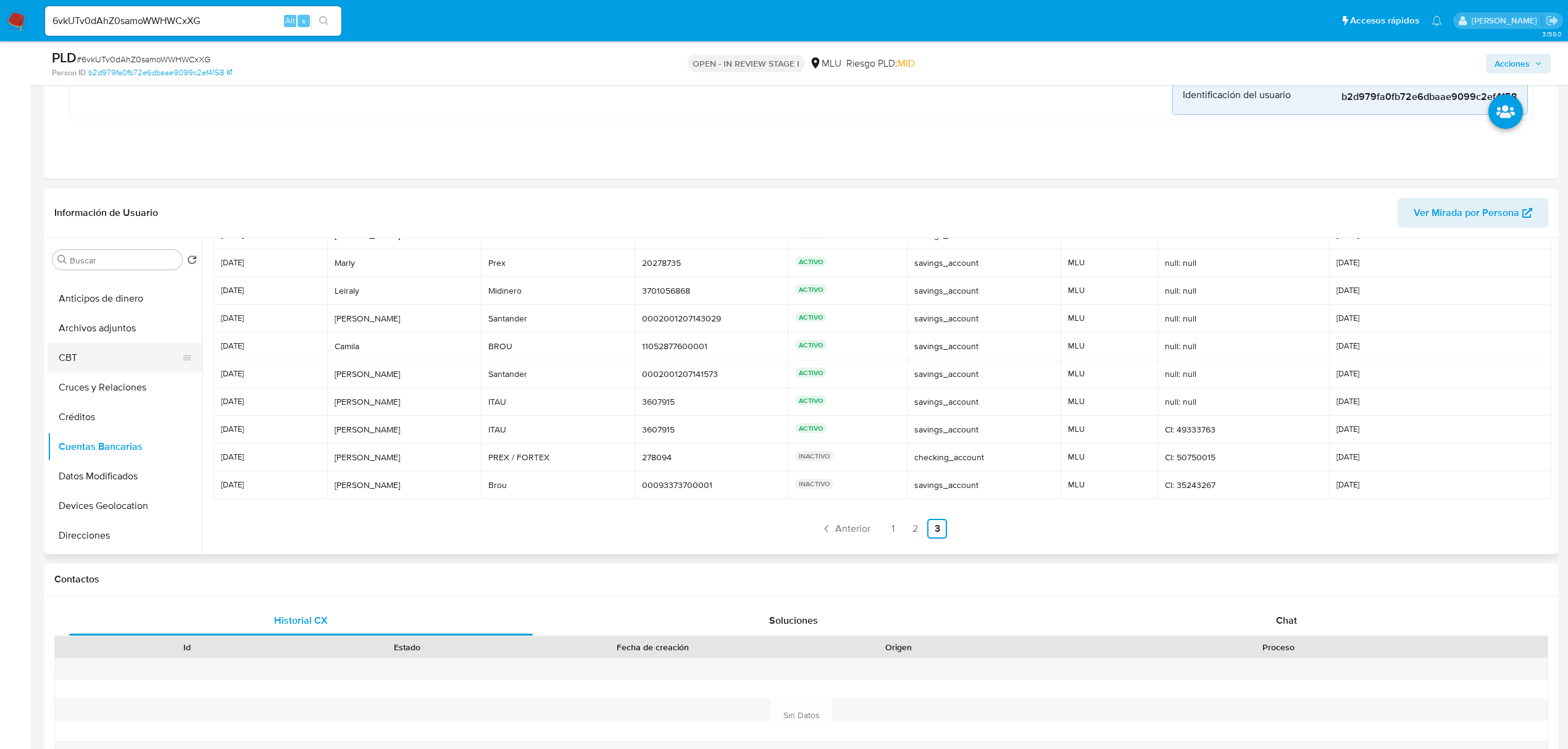
scroll to position [0, 0]
click at [144, 285] on button "KYC" at bounding box center [120, 289] width 145 height 29
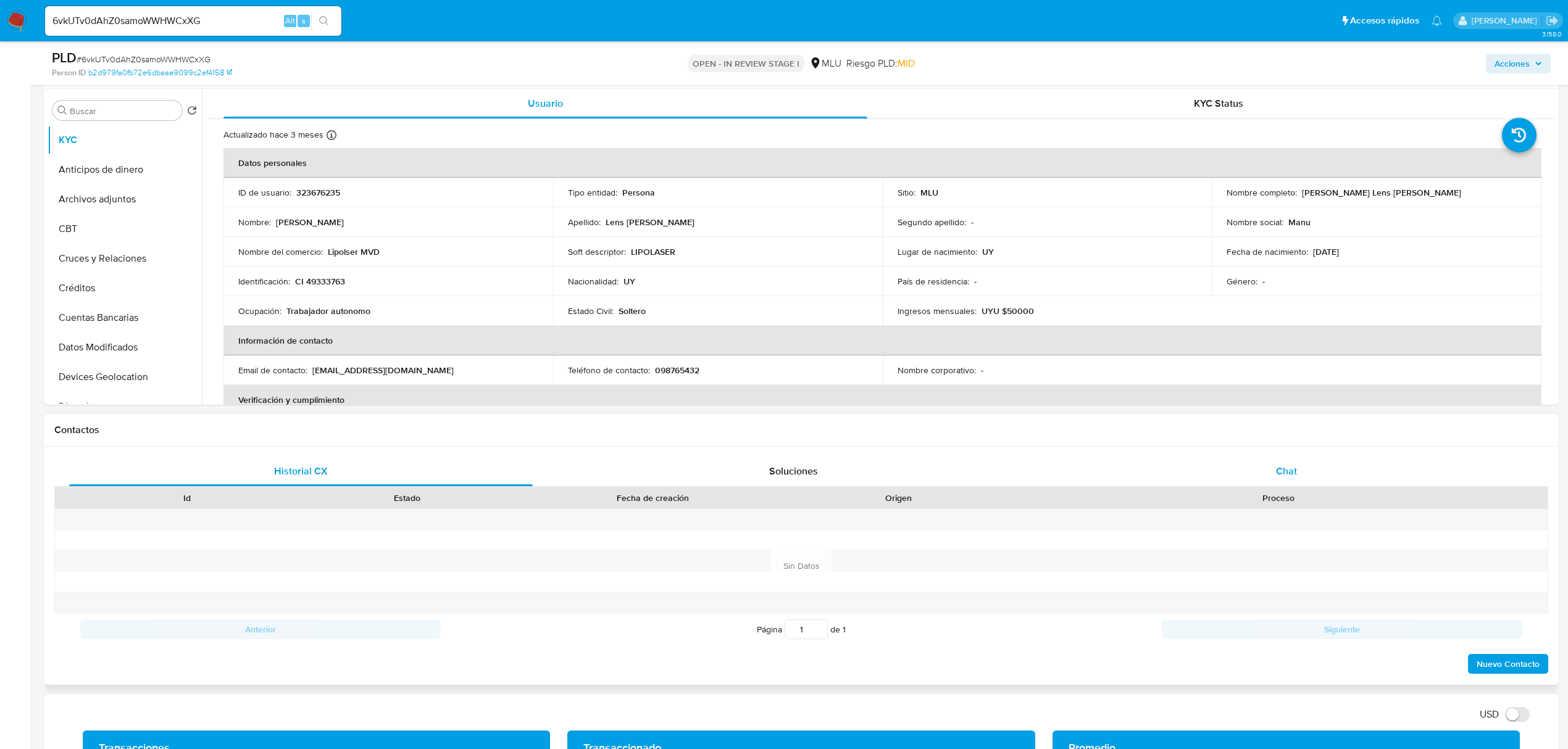
click at [1258, 469] on div "Chat" at bounding box center [1287, 472] width 463 height 29
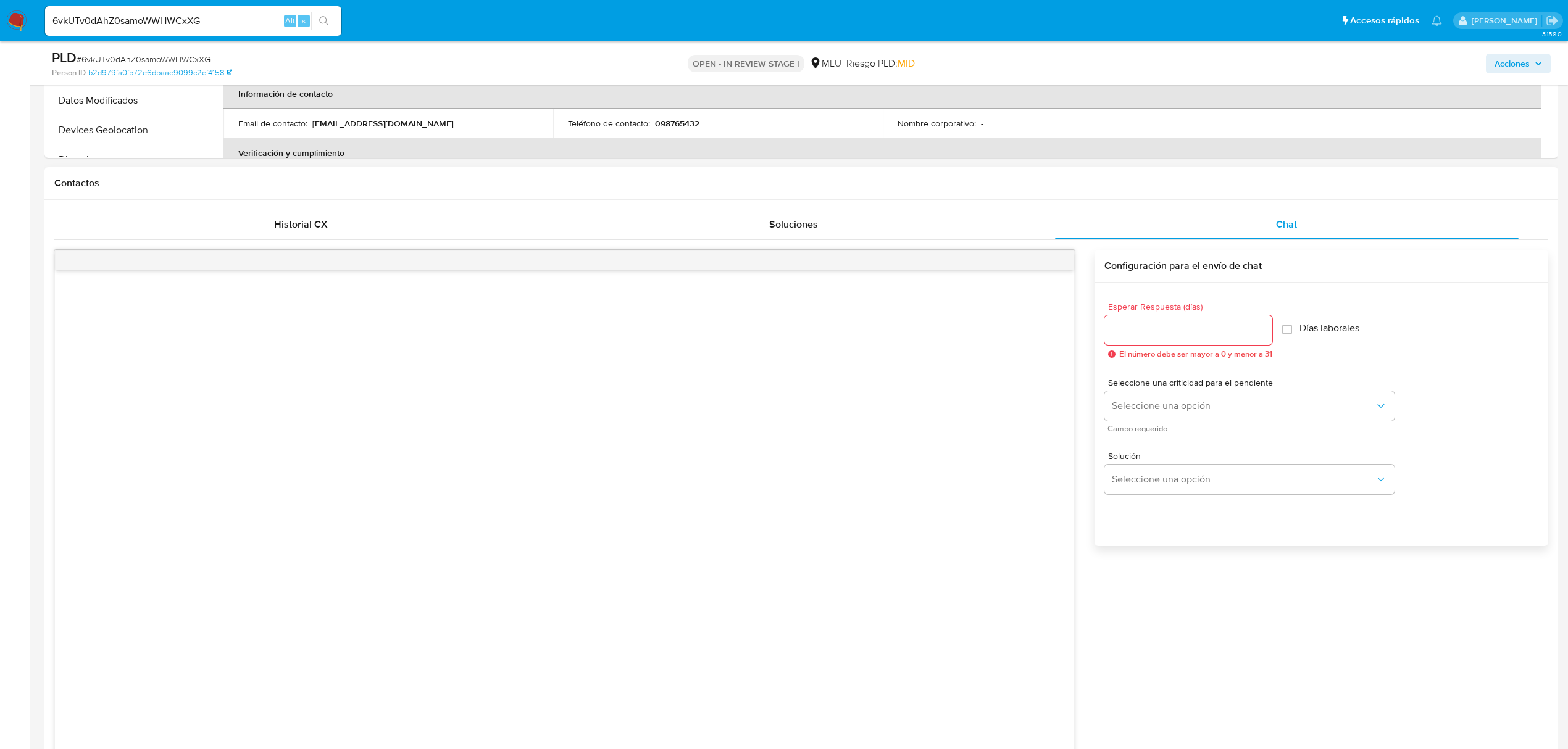
scroll to position [1152, 0]
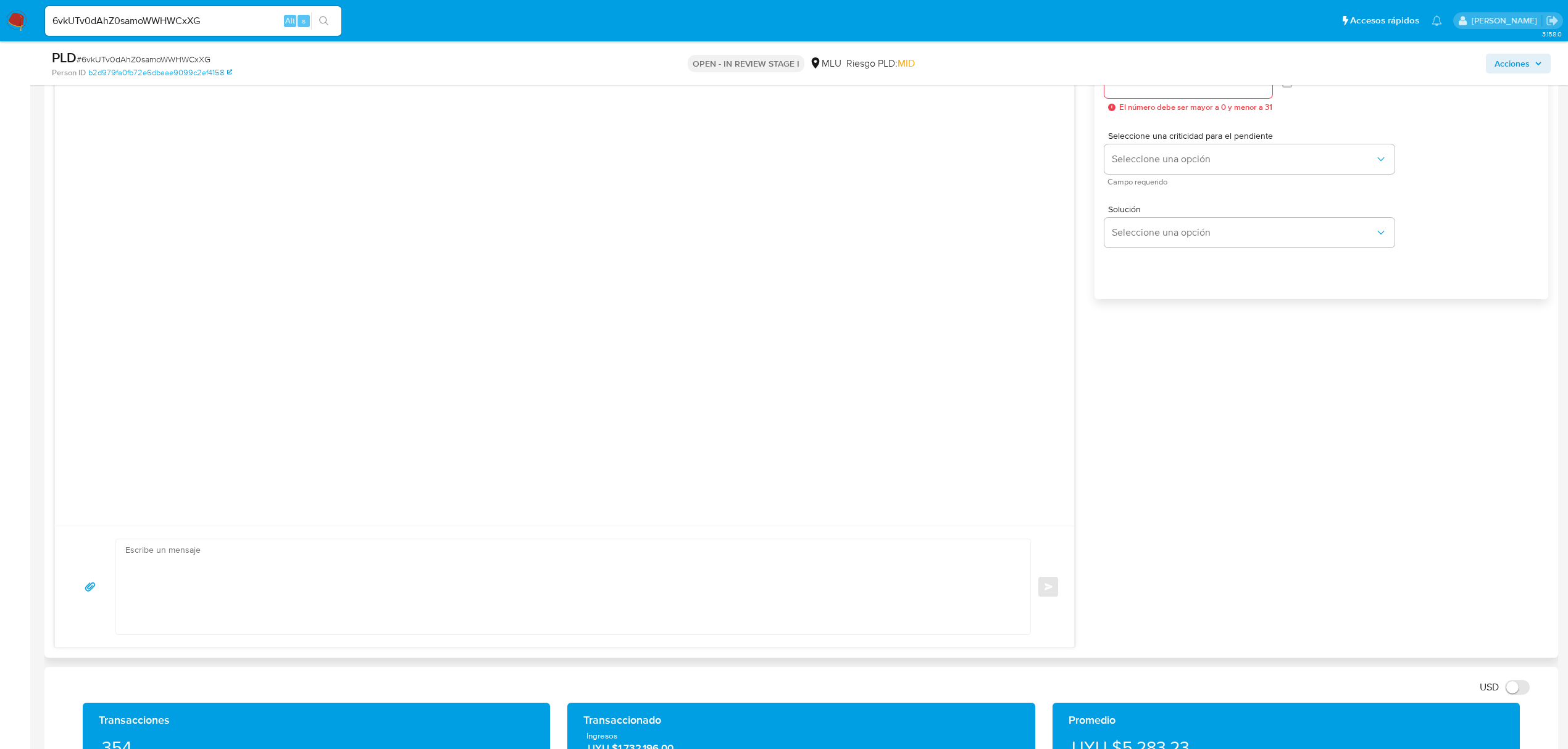
click at [694, 569] on textarea at bounding box center [570, 587] width 889 height 95
paste textarea "Te contactamos ya que necesitamos verificar algunos datos. Por este motivo, sol…"
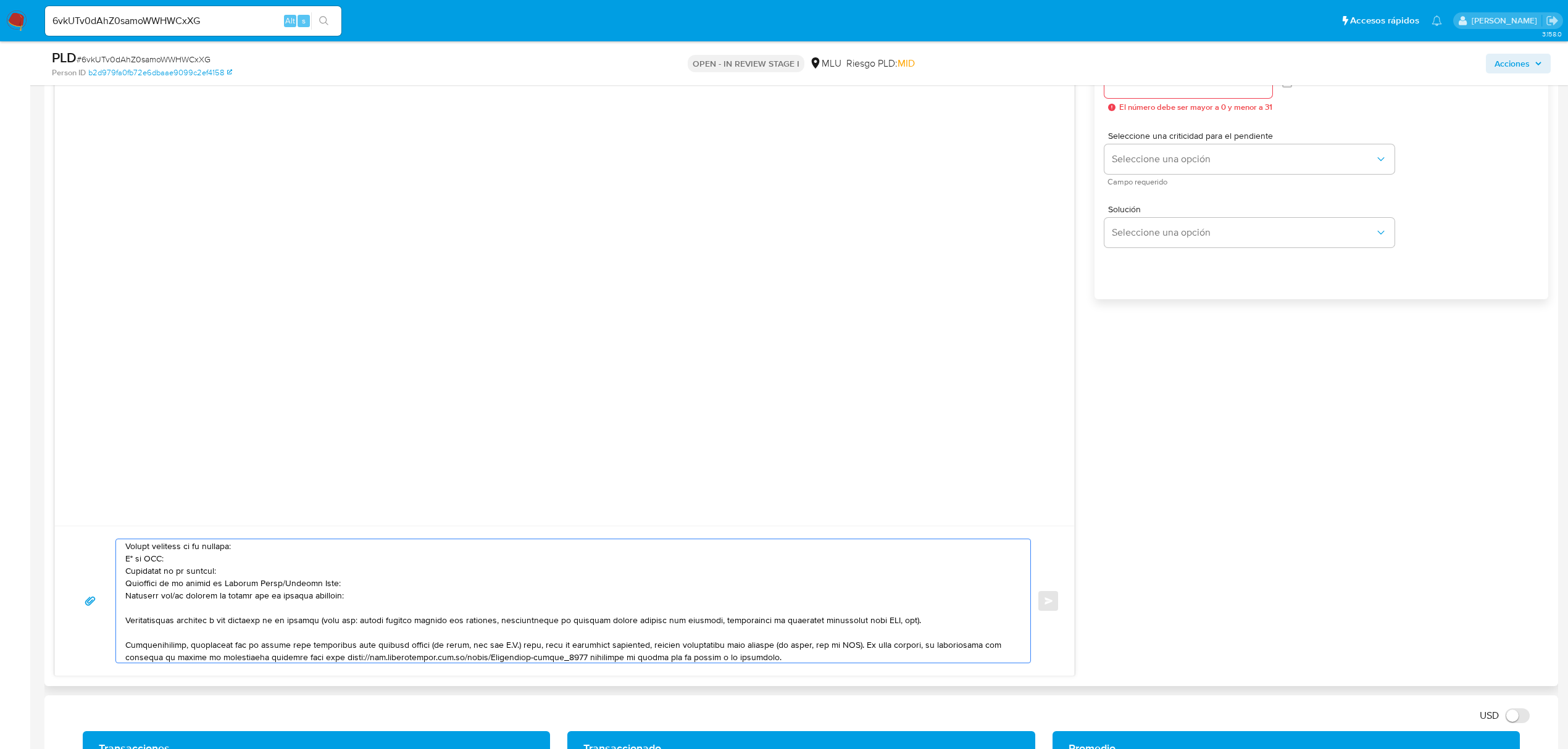
scroll to position [82, 0]
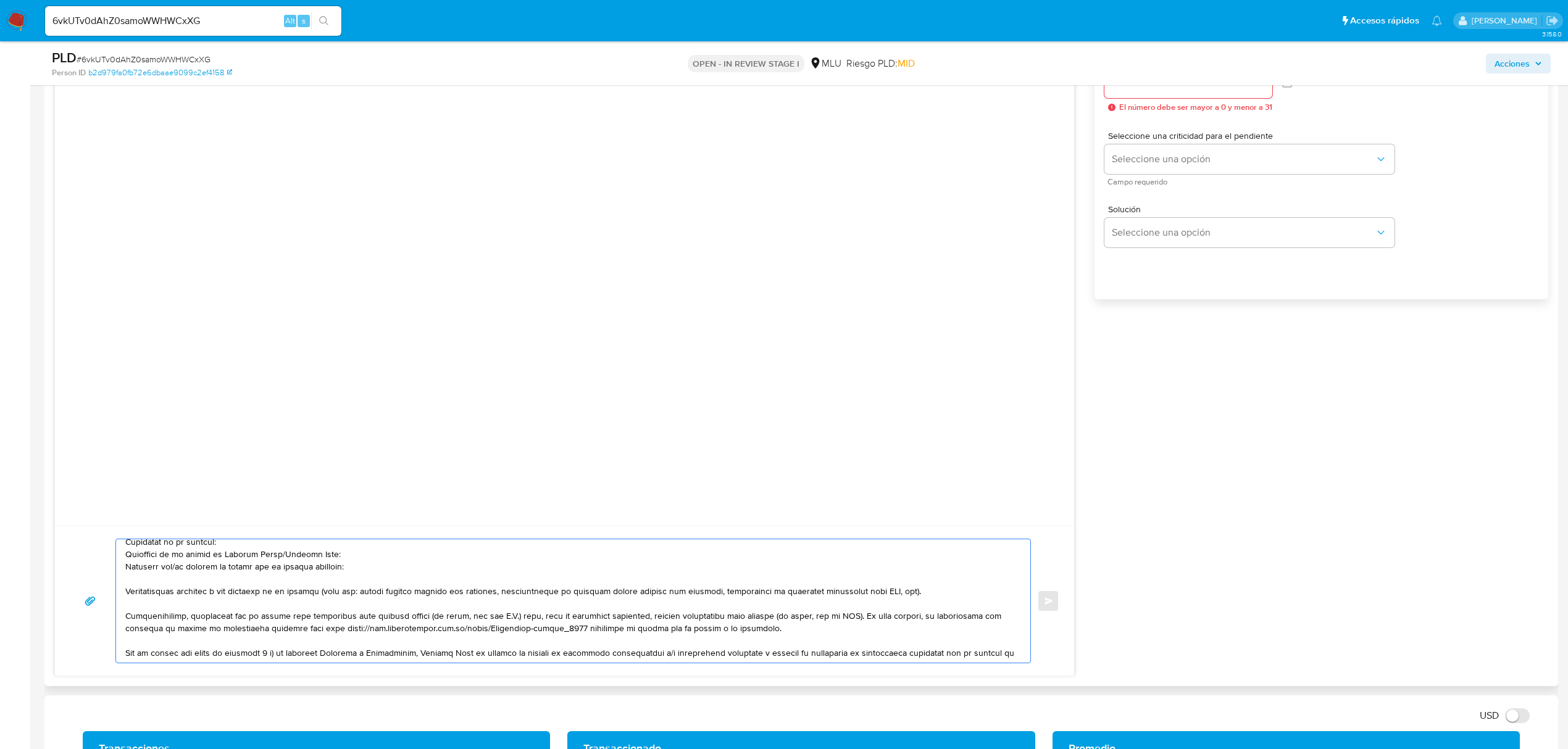
click at [284, 563] on textarea at bounding box center [570, 601] width 889 height 124
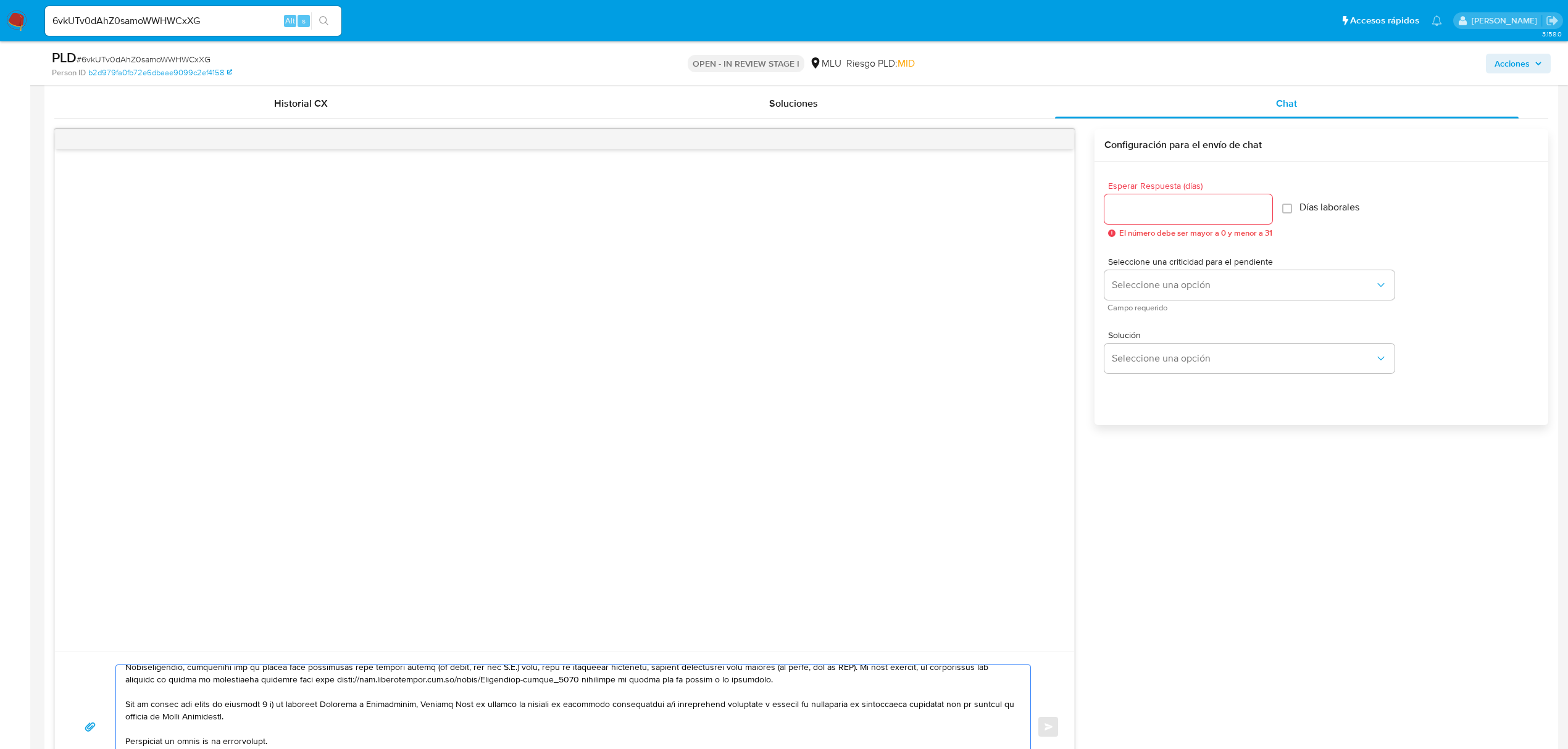
scroll to position [905, 0]
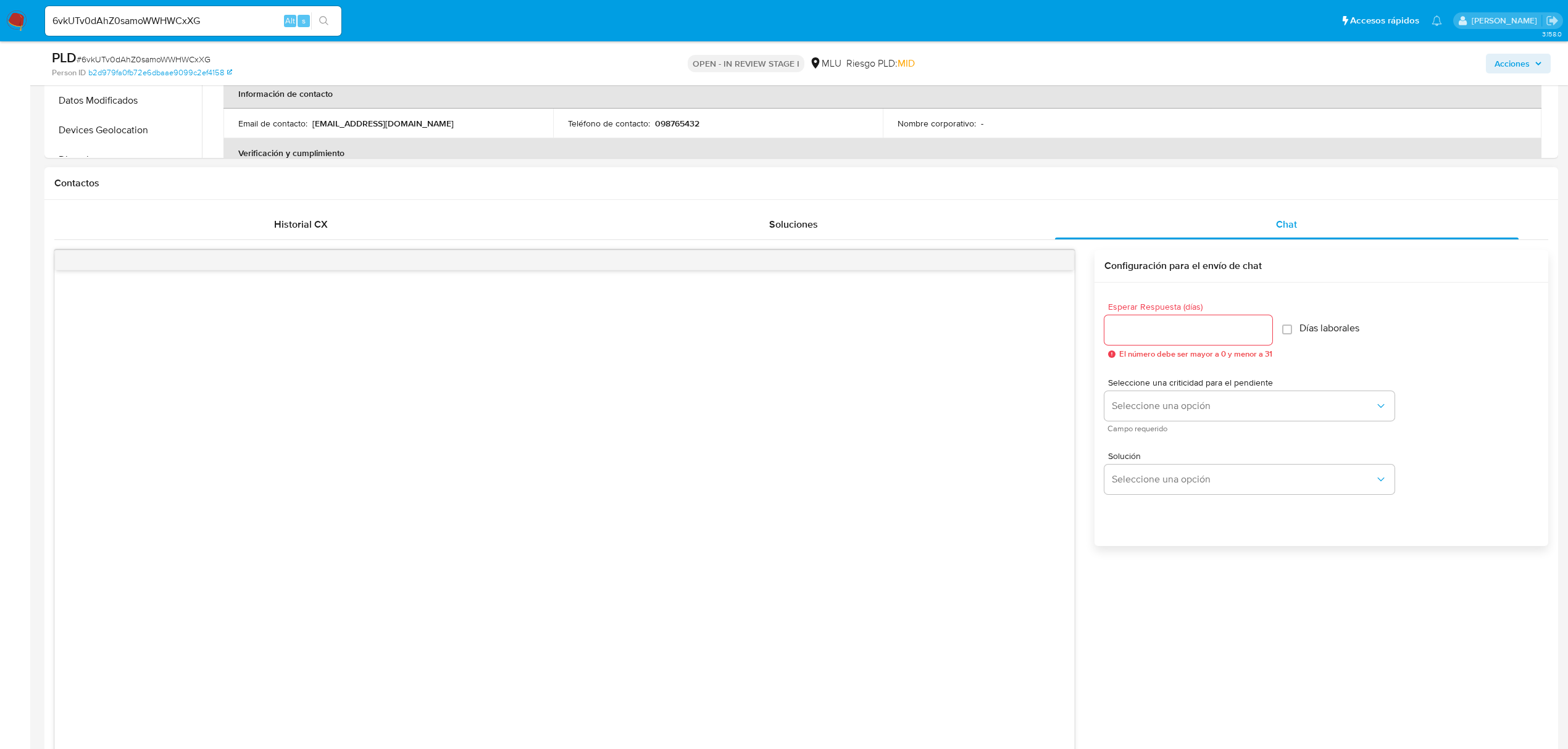
type textarea "Buenas tardes Emanuel, Te contactamos ya que necesitamos verificar algunos dato…"
click at [1183, 341] on div at bounding box center [1188, 330] width 168 height 29
drag, startPoint x: 1191, startPoint y: 339, endPoint x: 1202, endPoint y: 359, distance: 22.8
click at [1202, 359] on div "Esperar Respuesta (días) El número debe ser mayor a 0 y menor a 31" at bounding box center [1188, 330] width 168 height 56
click at [1201, 337] on input "Esperar Respuesta (días)" at bounding box center [1188, 331] width 168 height 16
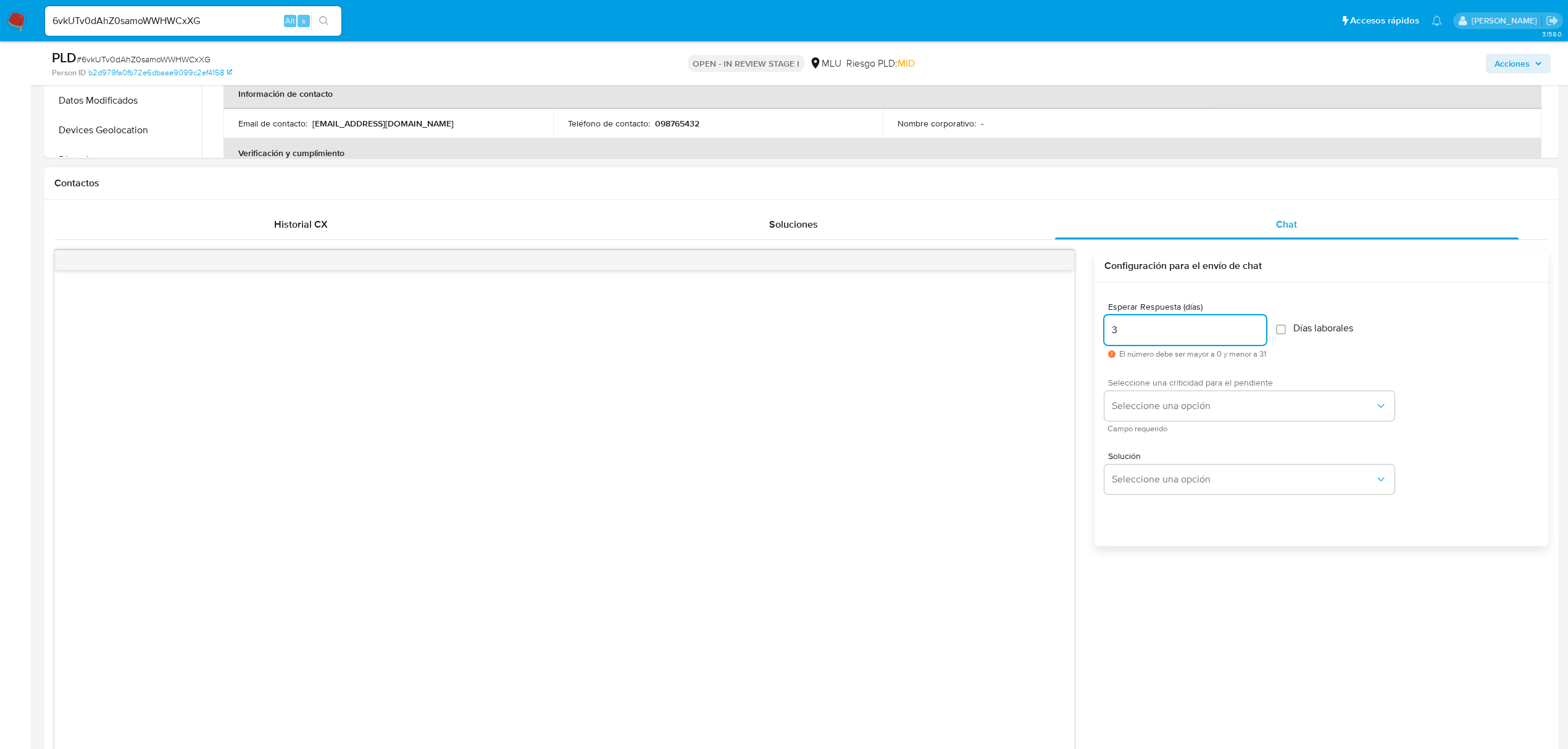
type input "3"
click at [1189, 386] on span "Seleccione una criticidad para el pendiente" at bounding box center [1253, 382] width 290 height 8
click at [1189, 401] on span "Seleccione una opción" at bounding box center [1243, 406] width 263 height 12
click at [1152, 414] on div "LOW" at bounding box center [1247, 407] width 270 height 25
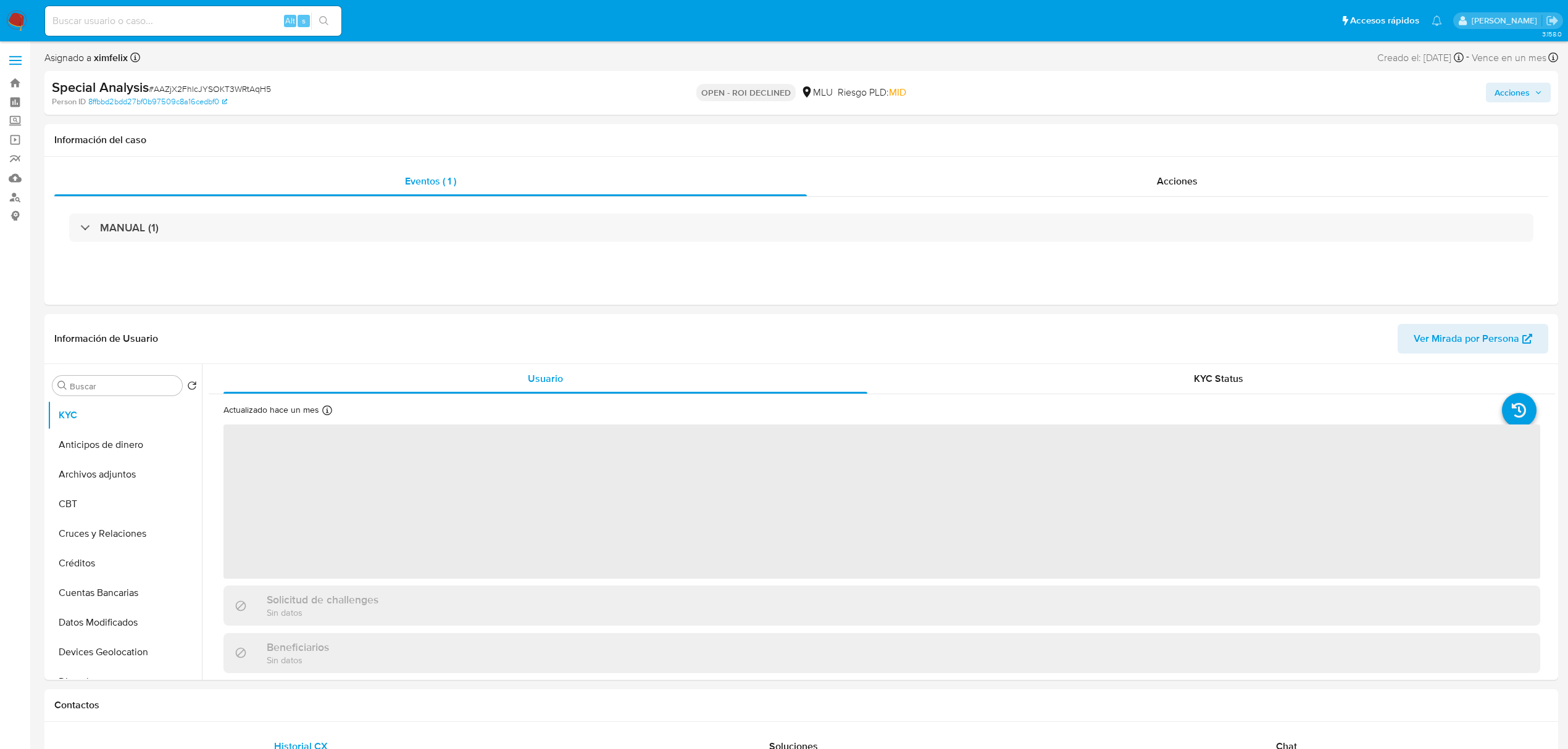
drag, startPoint x: 1127, startPoint y: 196, endPoint x: 1117, endPoint y: 203, distance: 12.2
click at [1128, 196] on div "Acciones" at bounding box center [1178, 181] width 742 height 29
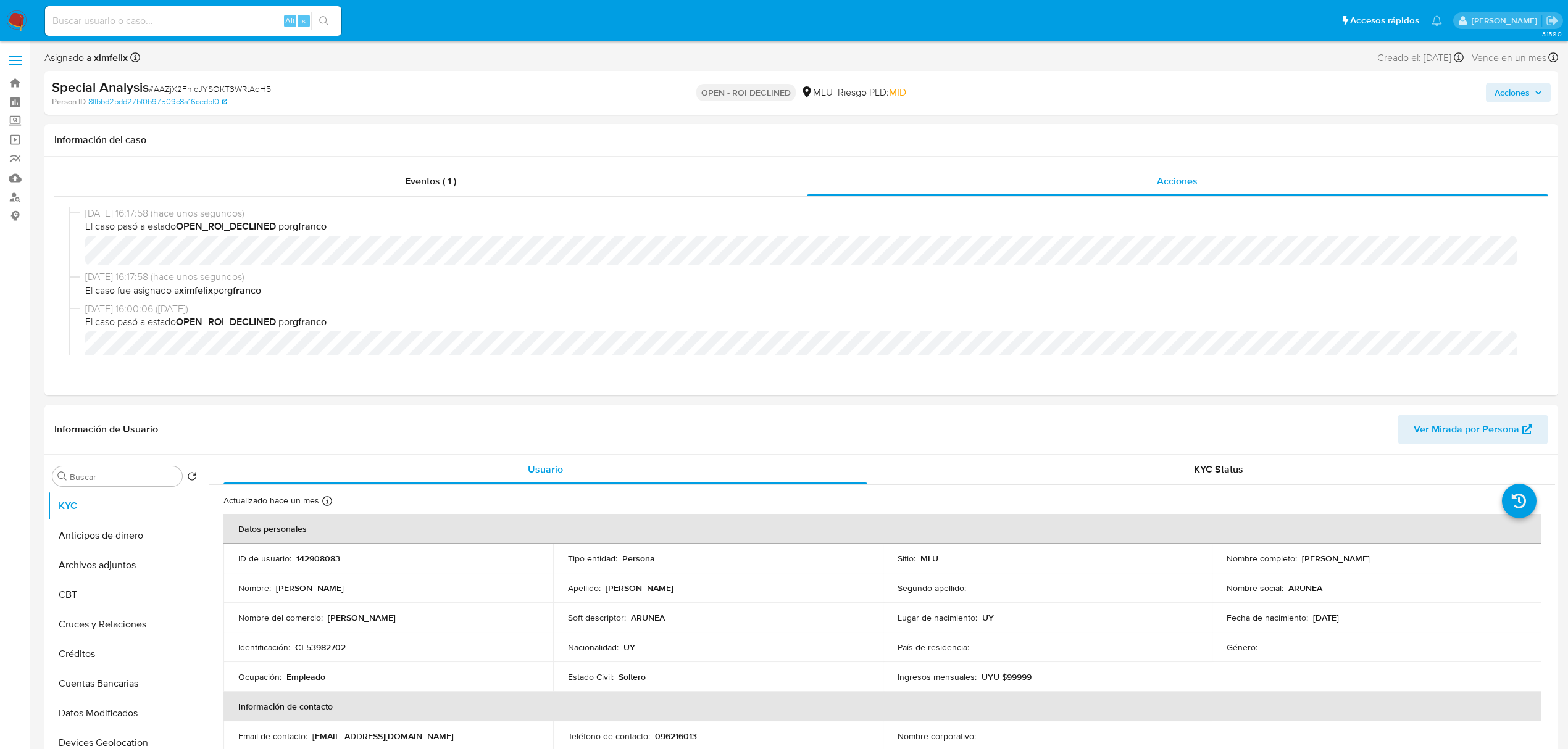
select select "10"
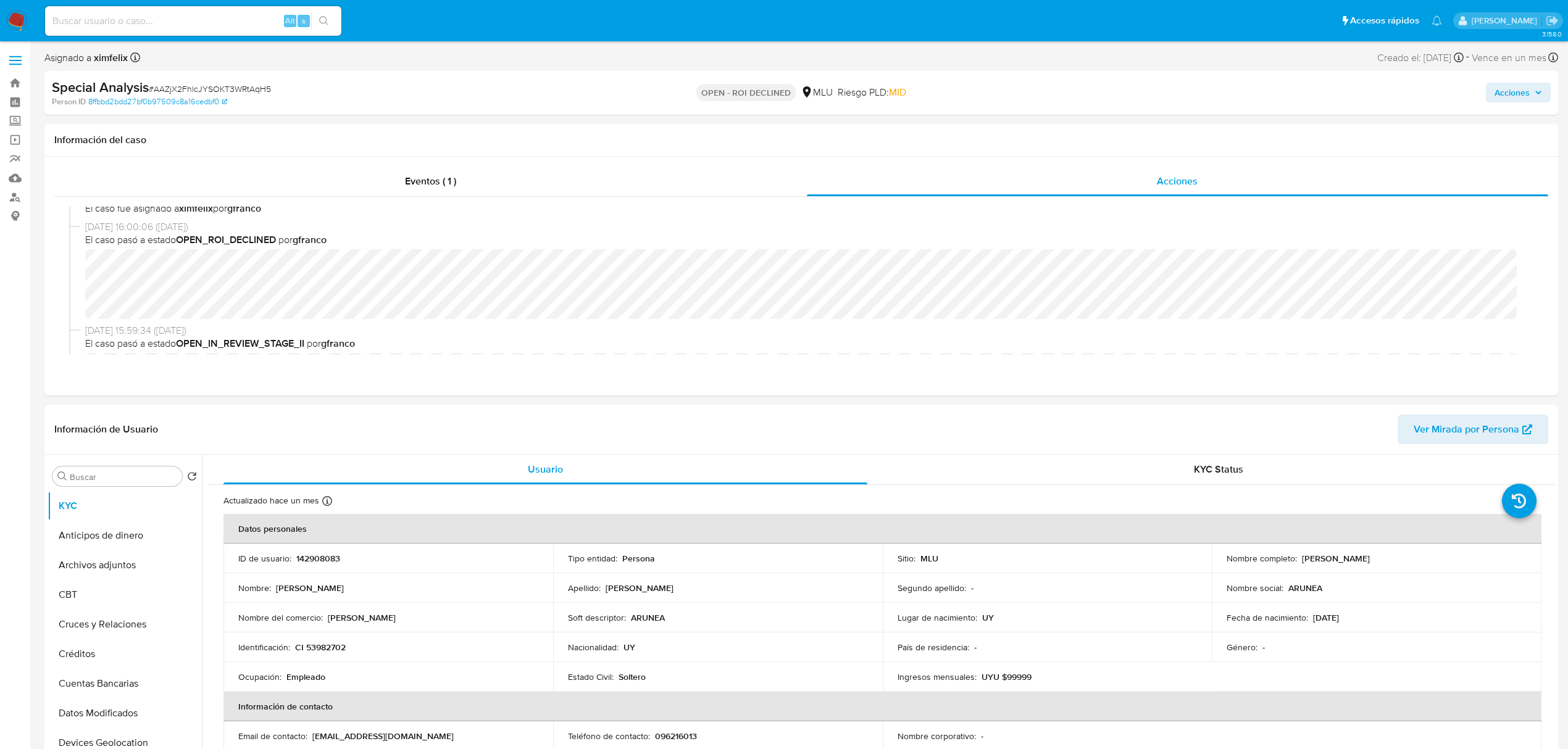
click at [1502, 90] on span "Acciones" at bounding box center [1512, 92] width 35 height 20
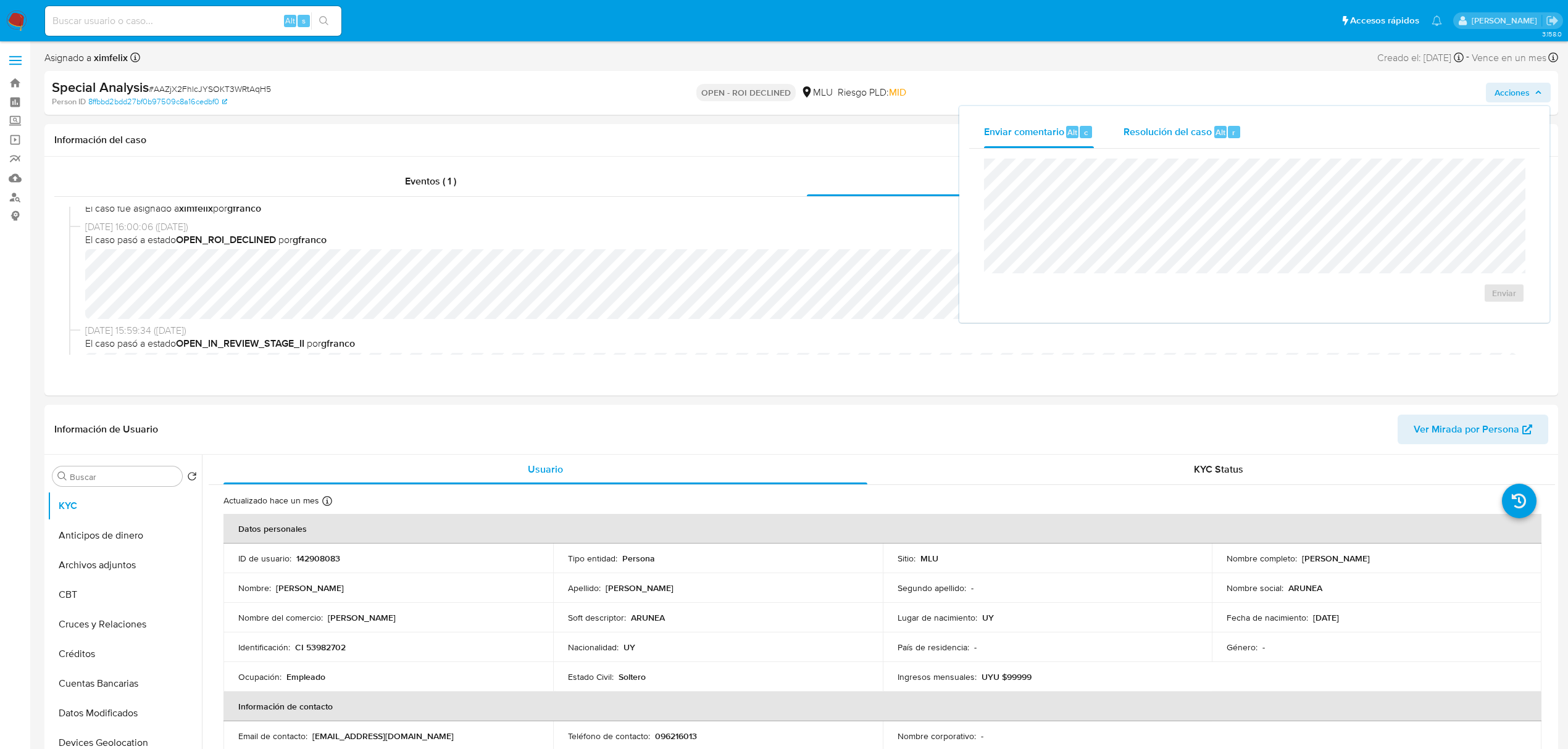
click at [1160, 142] on div "Resolución del caso Alt r" at bounding box center [1182, 132] width 118 height 32
click at [1449, 299] on span "ROI Declined" at bounding box center [1469, 306] width 60 height 27
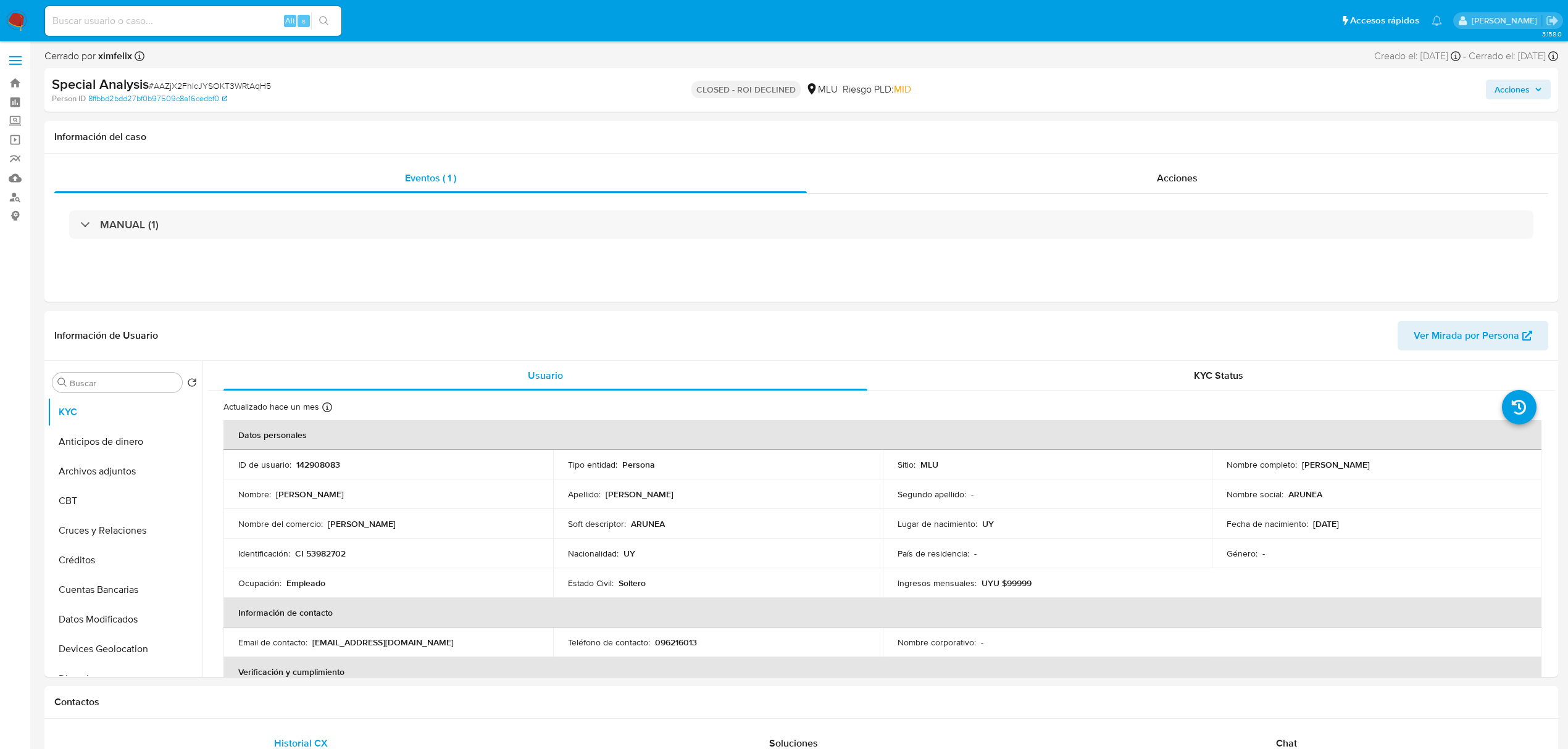
select select "10"
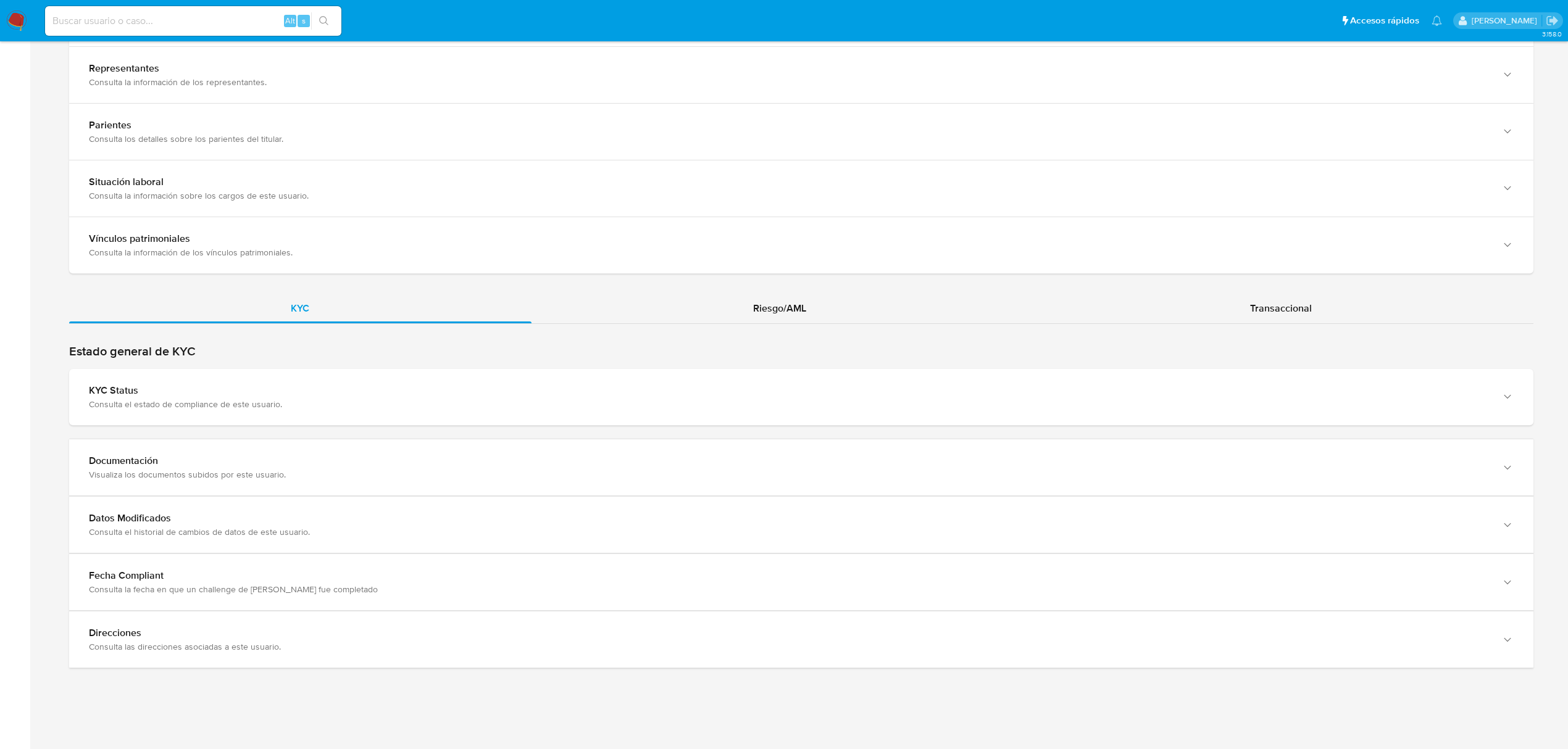
scroll to position [899, 0]
click at [1250, 302] on span "Transaccional" at bounding box center [1280, 308] width 61 height 15
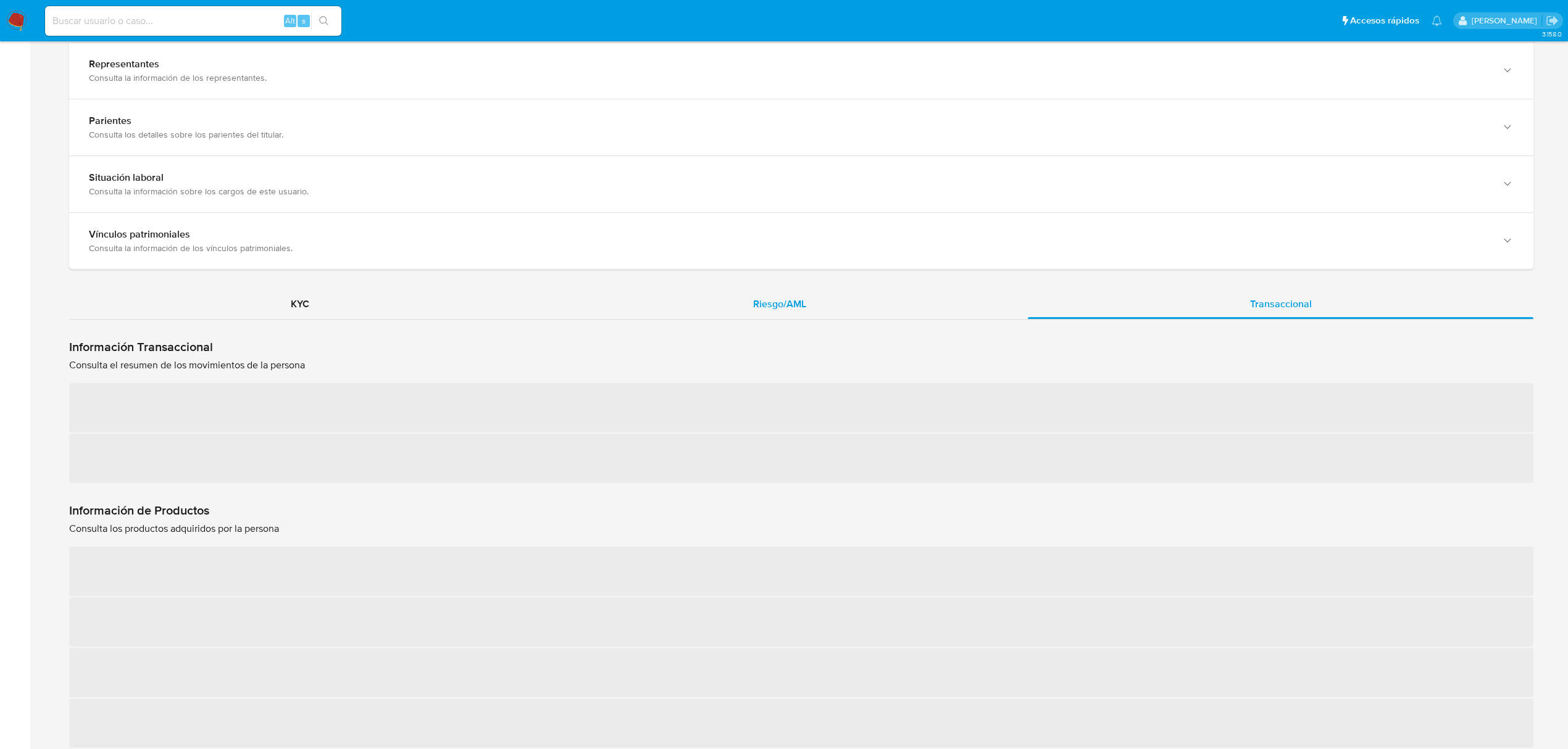
click at [819, 311] on div "Riesgo/AML" at bounding box center [779, 304] width 497 height 29
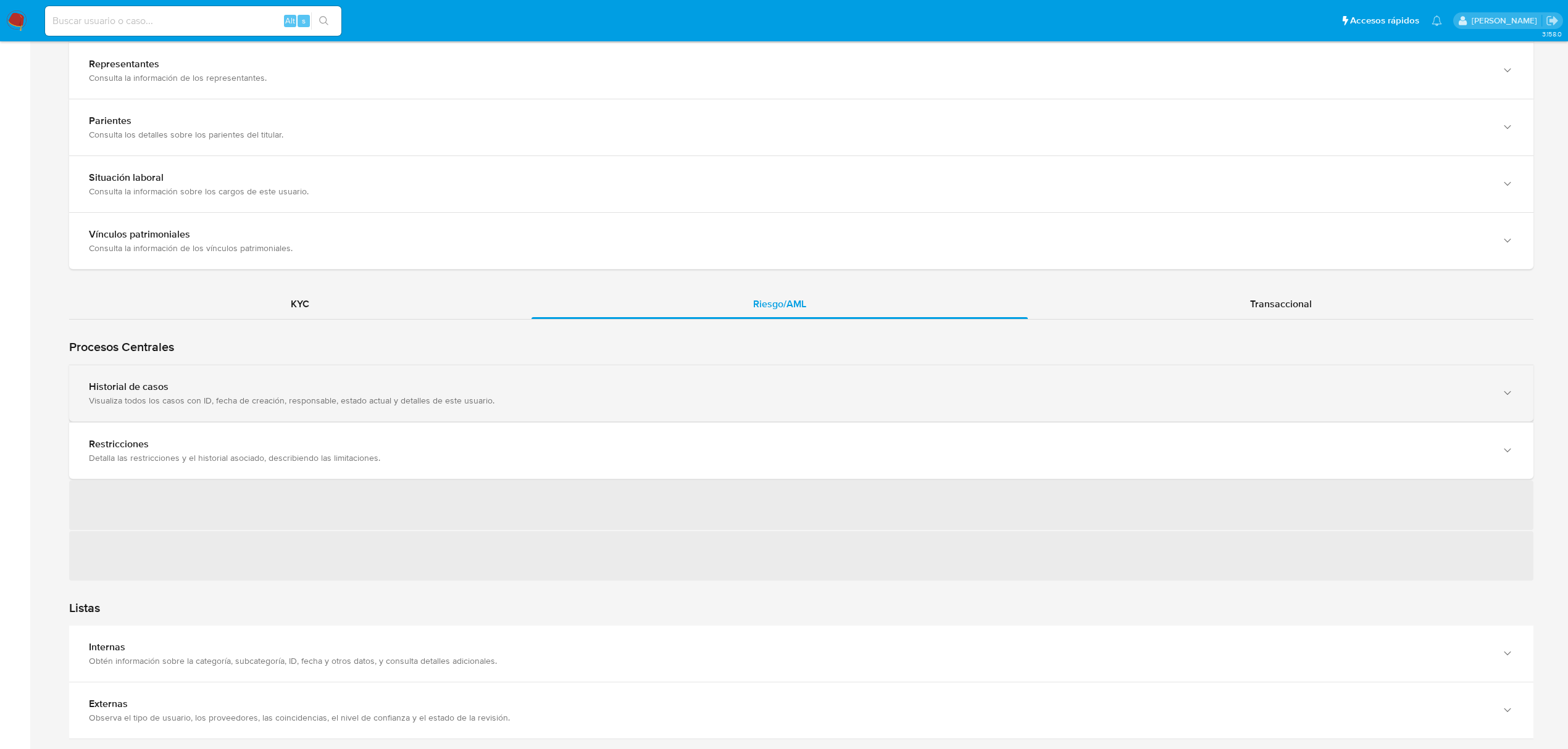
click at [749, 419] on div "Historial de casos Visualiza todos los casos con ID, fecha de creación, respons…" at bounding box center [801, 393] width 1465 height 56
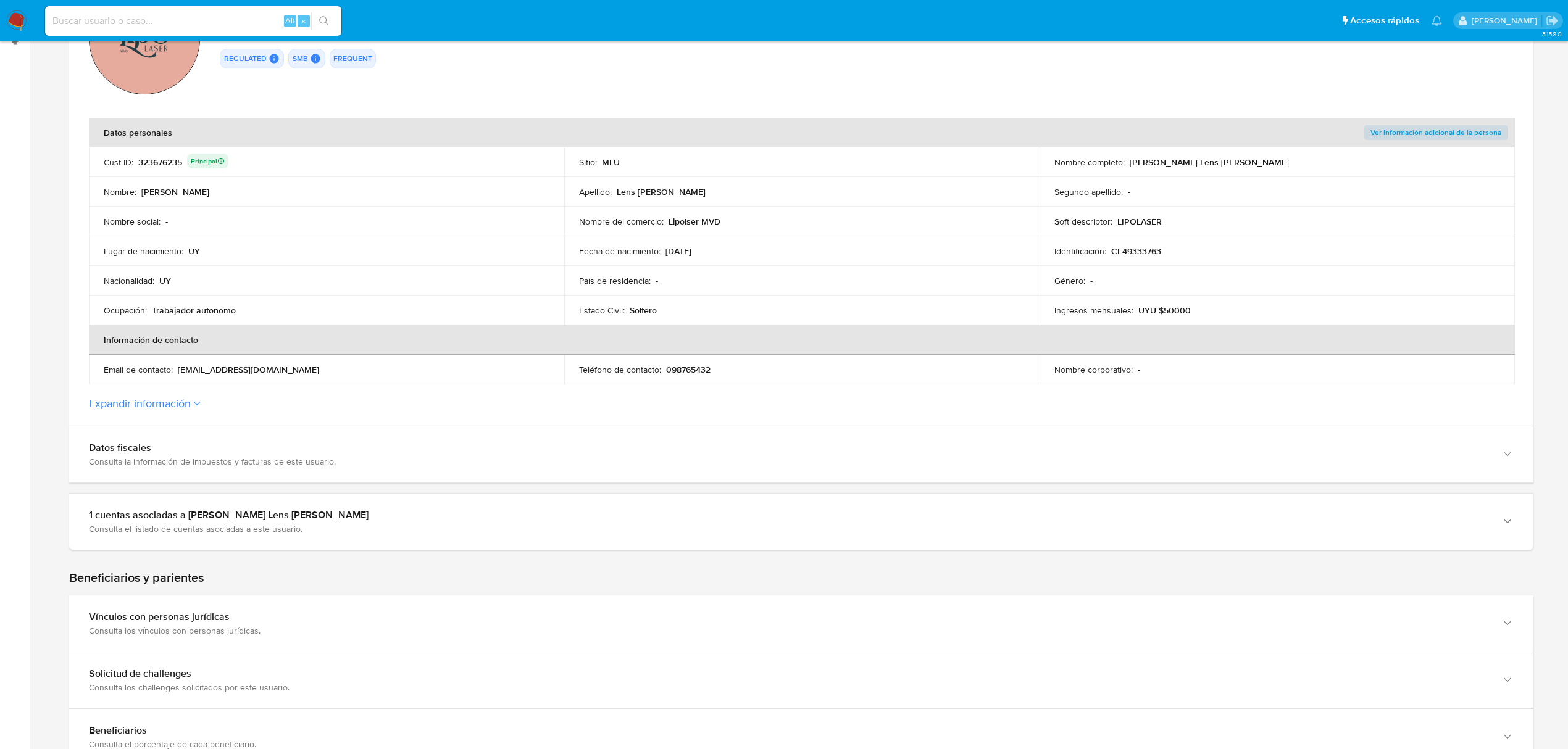
scroll to position [158, 0]
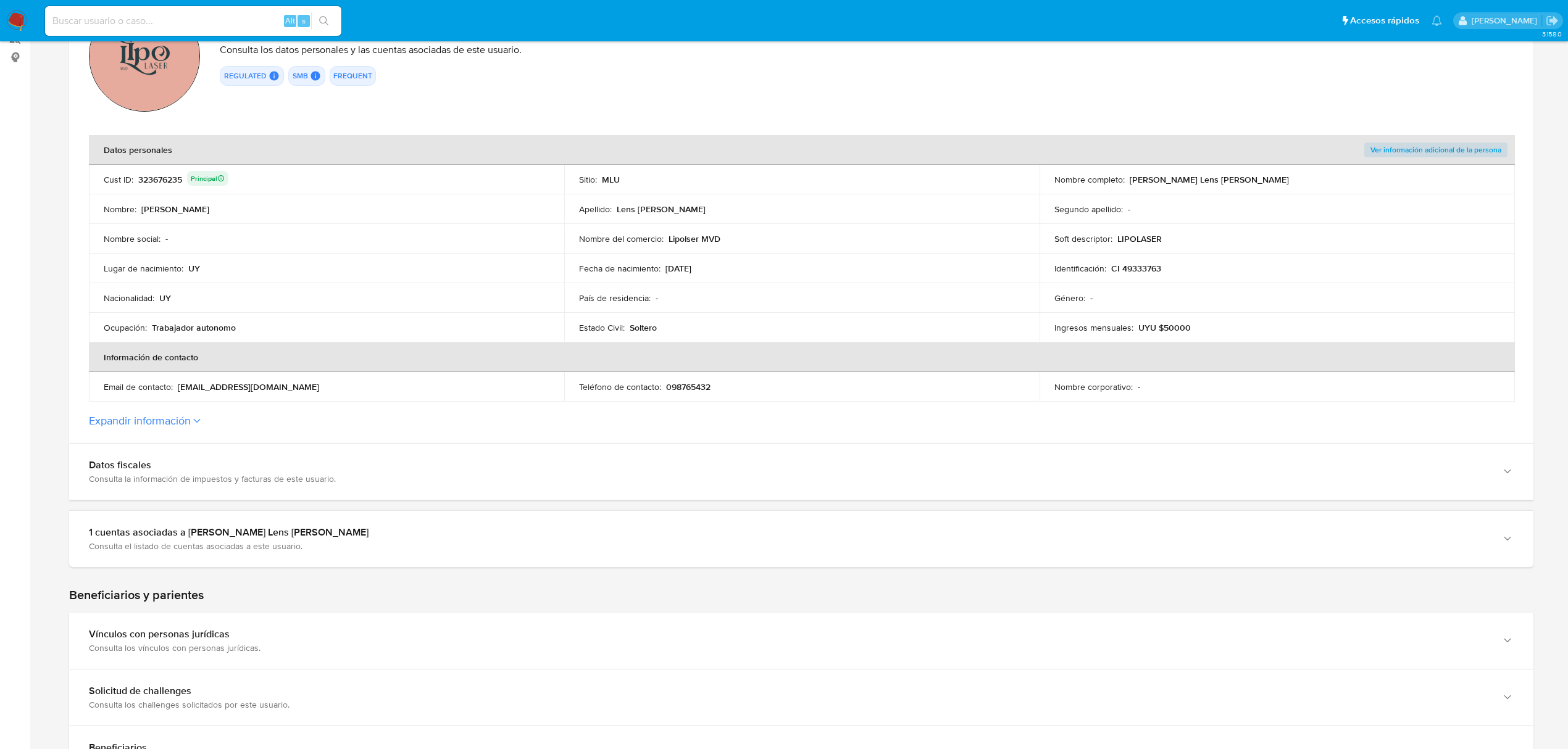
drag, startPoint x: 1230, startPoint y: 181, endPoint x: 1152, endPoint y: 187, distance: 78.2
click at [1129, 183] on div "Nombre completo : [PERSON_NAME] Lens [PERSON_NAME]" at bounding box center [1277, 179] width 446 height 11
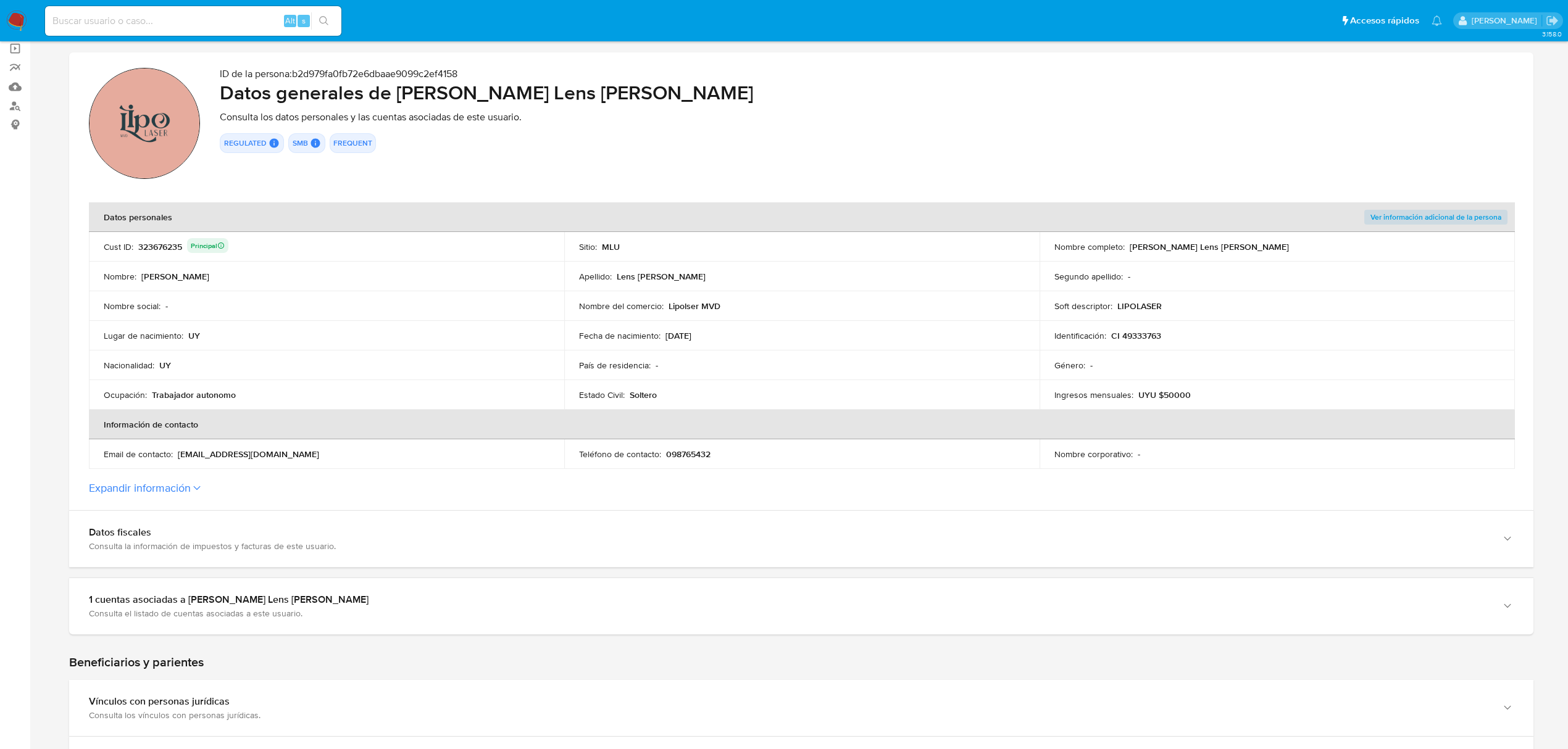
scroll to position [0, 0]
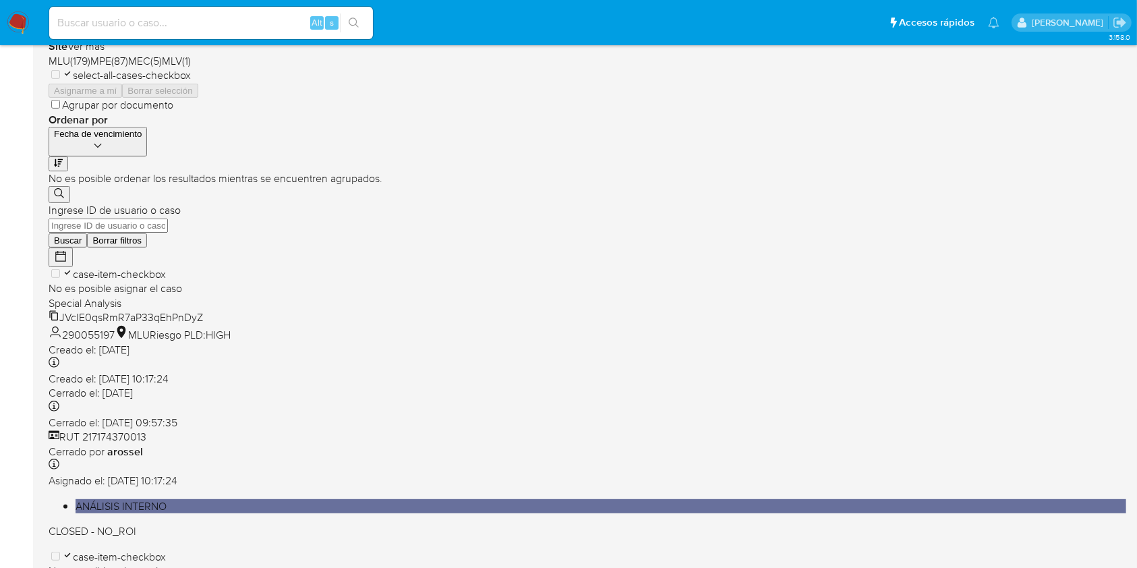
scroll to position [449, 0]
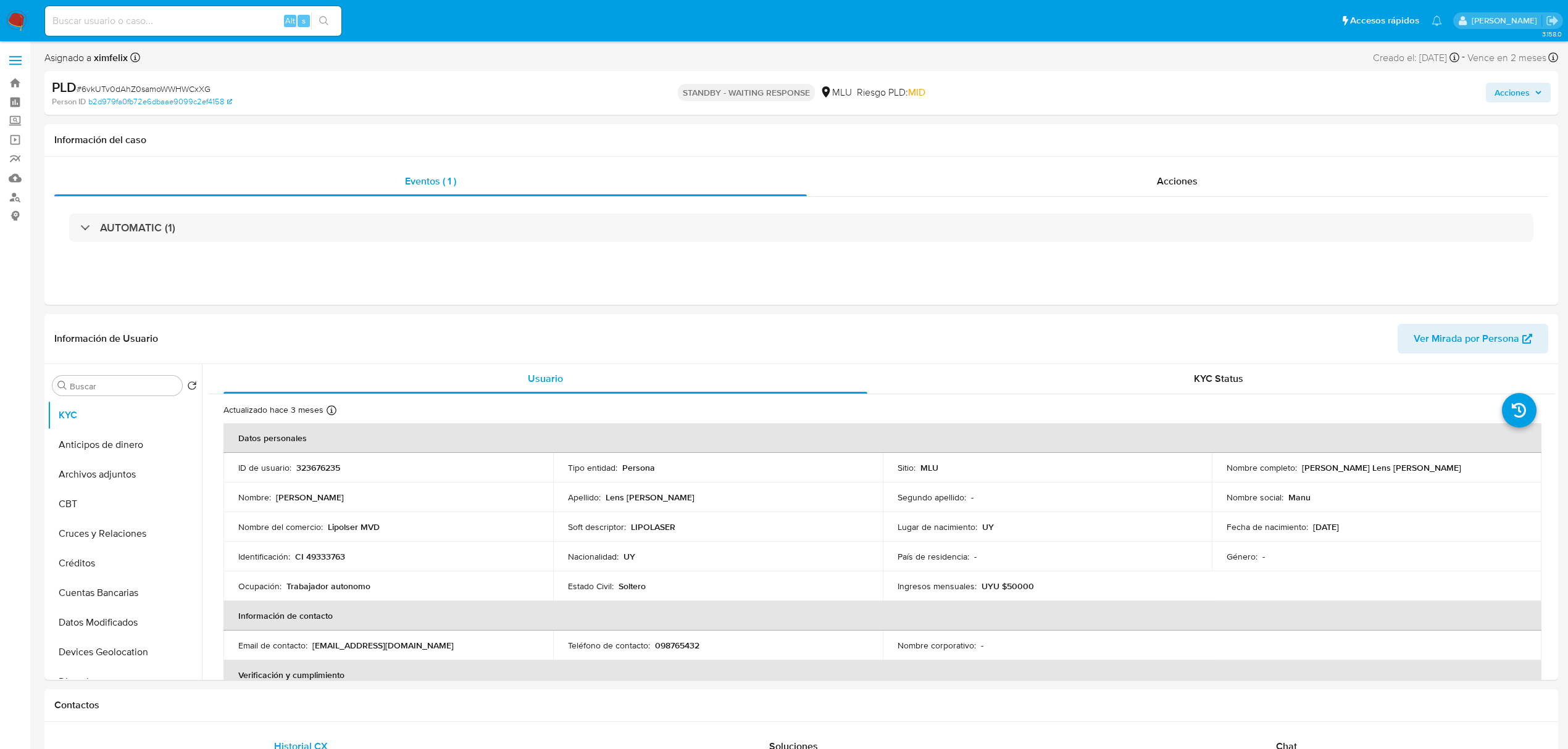
select select "10"
click at [1346, 588] on table "Datos personales ID de usuario : 323676235 Tipo entidad : Persona Sitio : MLU N…" at bounding box center [882, 645] width 1318 height 444
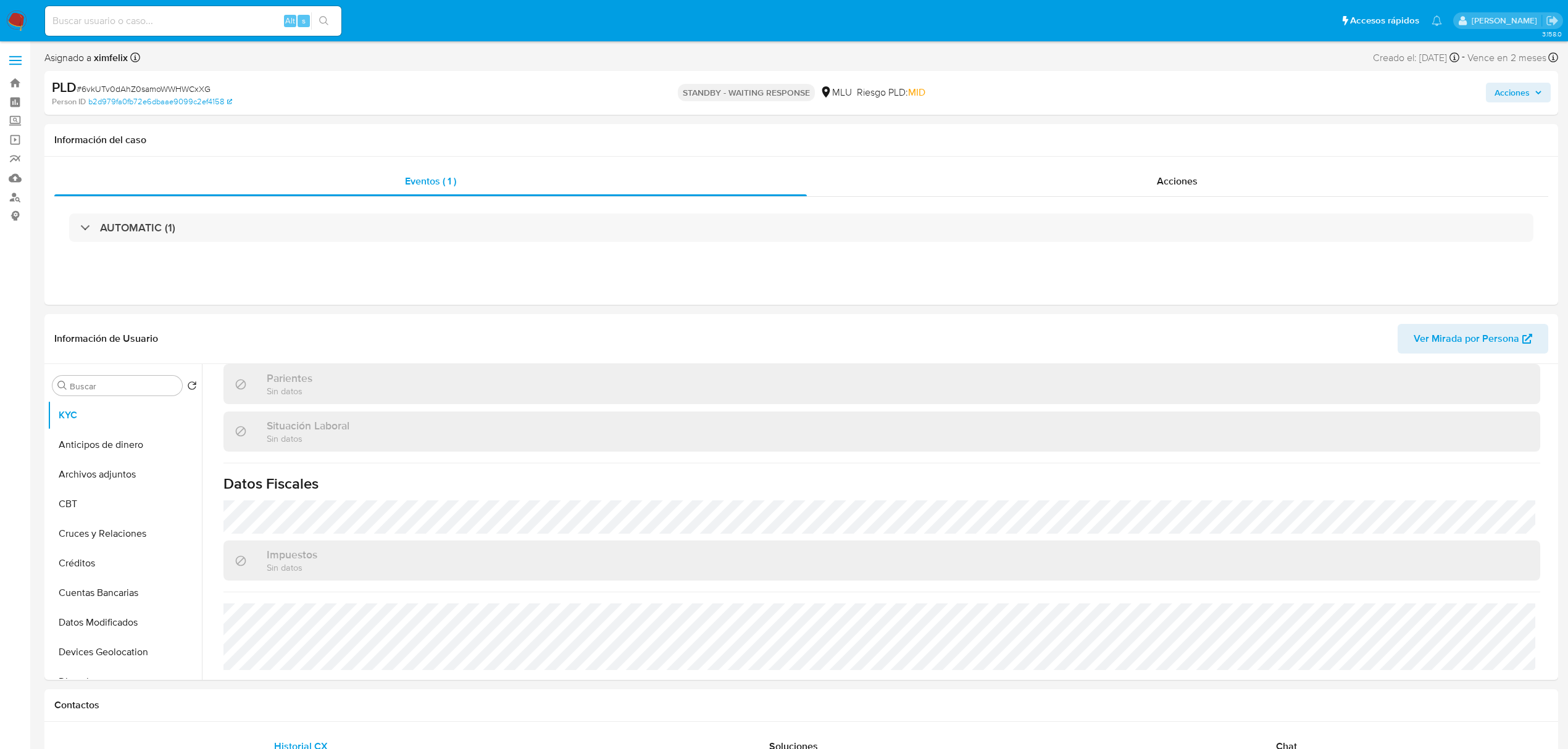
click at [157, 16] on input at bounding box center [193, 21] width 297 height 16
paste input "Fl0bZDeuO095UrrkMhT5Y81u"
type input "Fl0bZDeuO095UrrkMhT5Y81u"
drag, startPoint x: 326, startPoint y: 23, endPoint x: 311, endPoint y: 13, distance: 18.0
click at [327, 25] on icon "search-icon" at bounding box center [324, 21] width 10 height 10
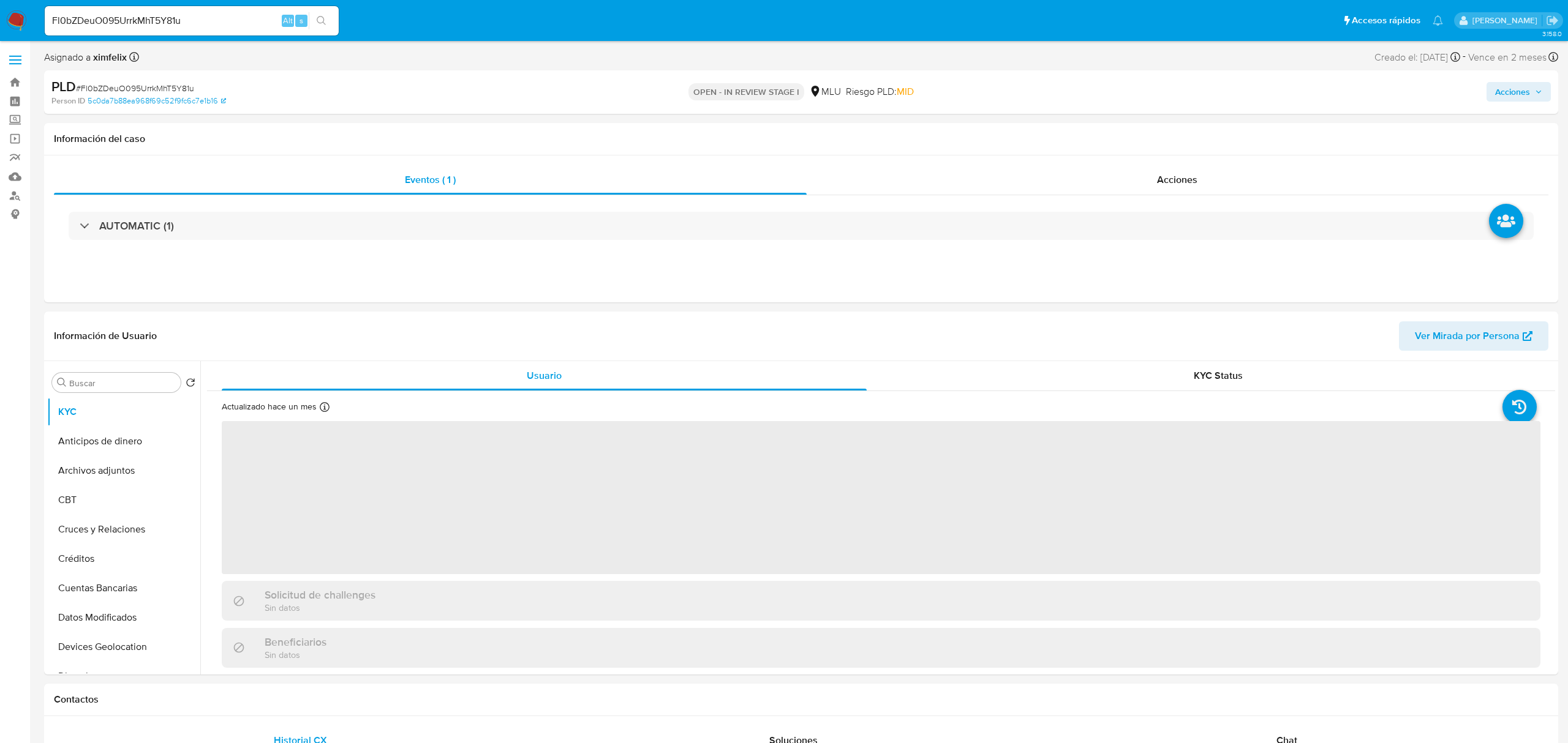
select select "10"
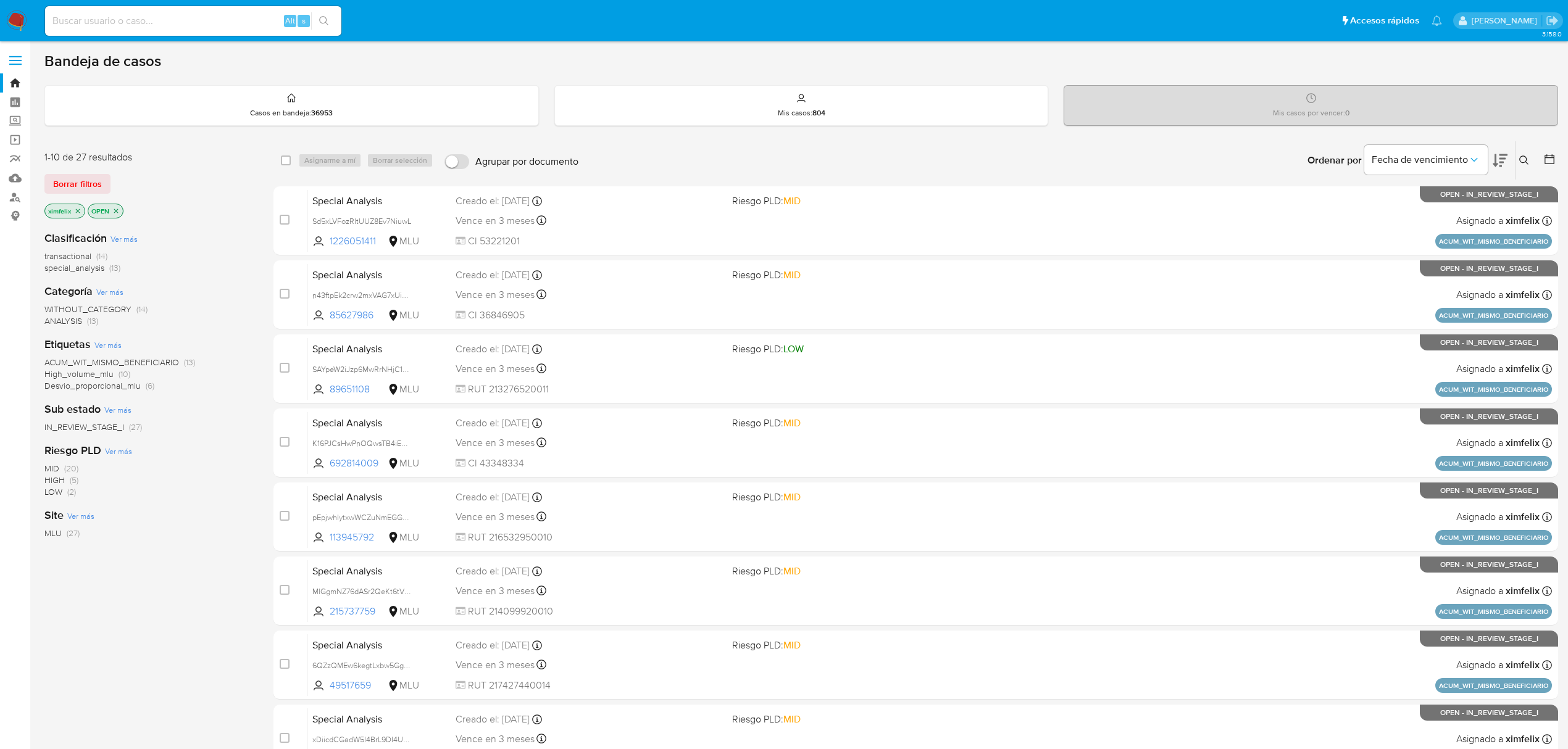
drag, startPoint x: 12, startPoint y: 25, endPoint x: 15, endPoint y: 32, distance: 7.6
click at [11, 25] on img at bounding box center [16, 20] width 21 height 21
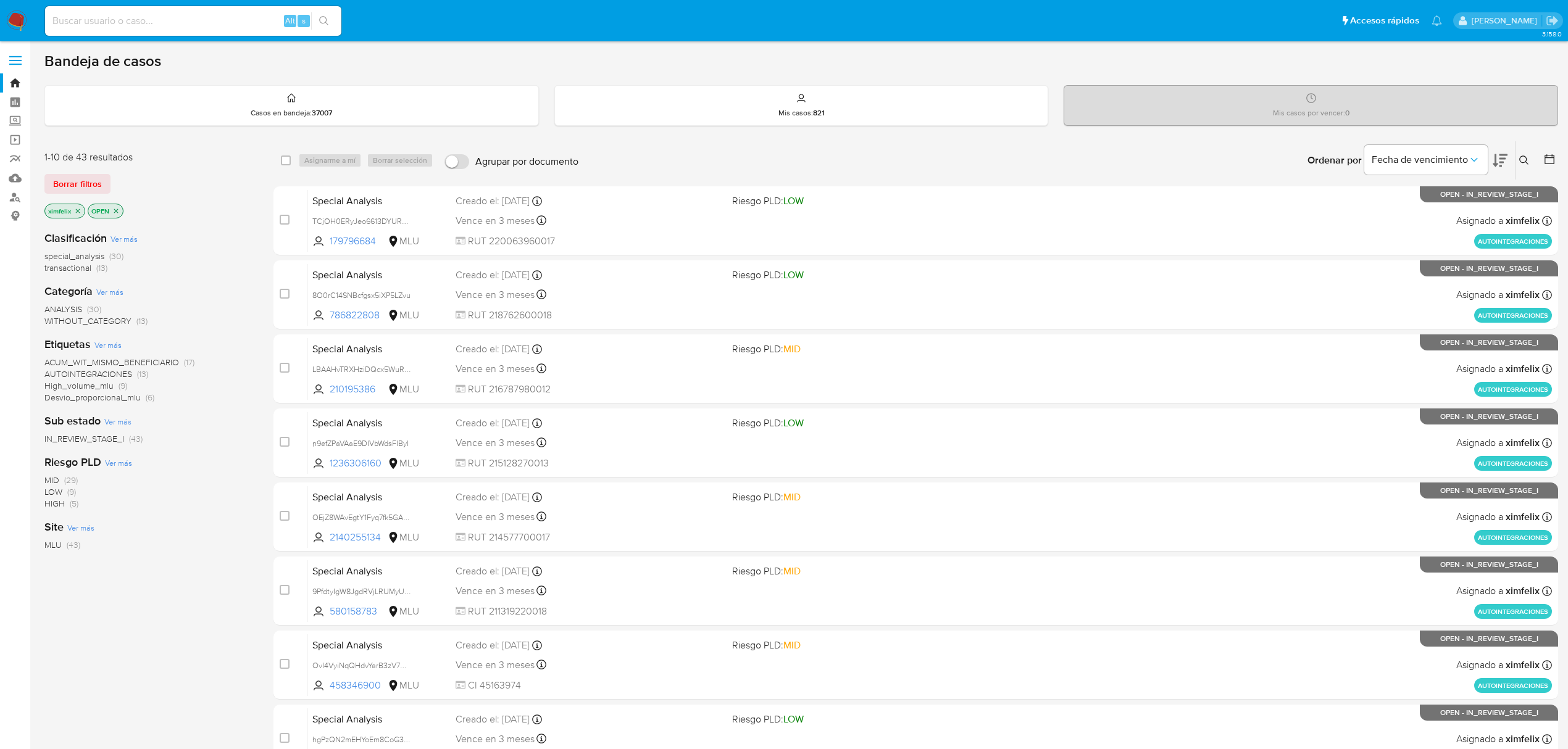
click at [156, 23] on input at bounding box center [193, 21] width 297 height 16
paste input "hBB4UOBfjhhnmAv4mFdObmgY"
type input "hBB4UOBfjhhnmAv4mFdObmgY"
click at [321, 21] on icon "search-icon" at bounding box center [324, 21] width 10 height 10
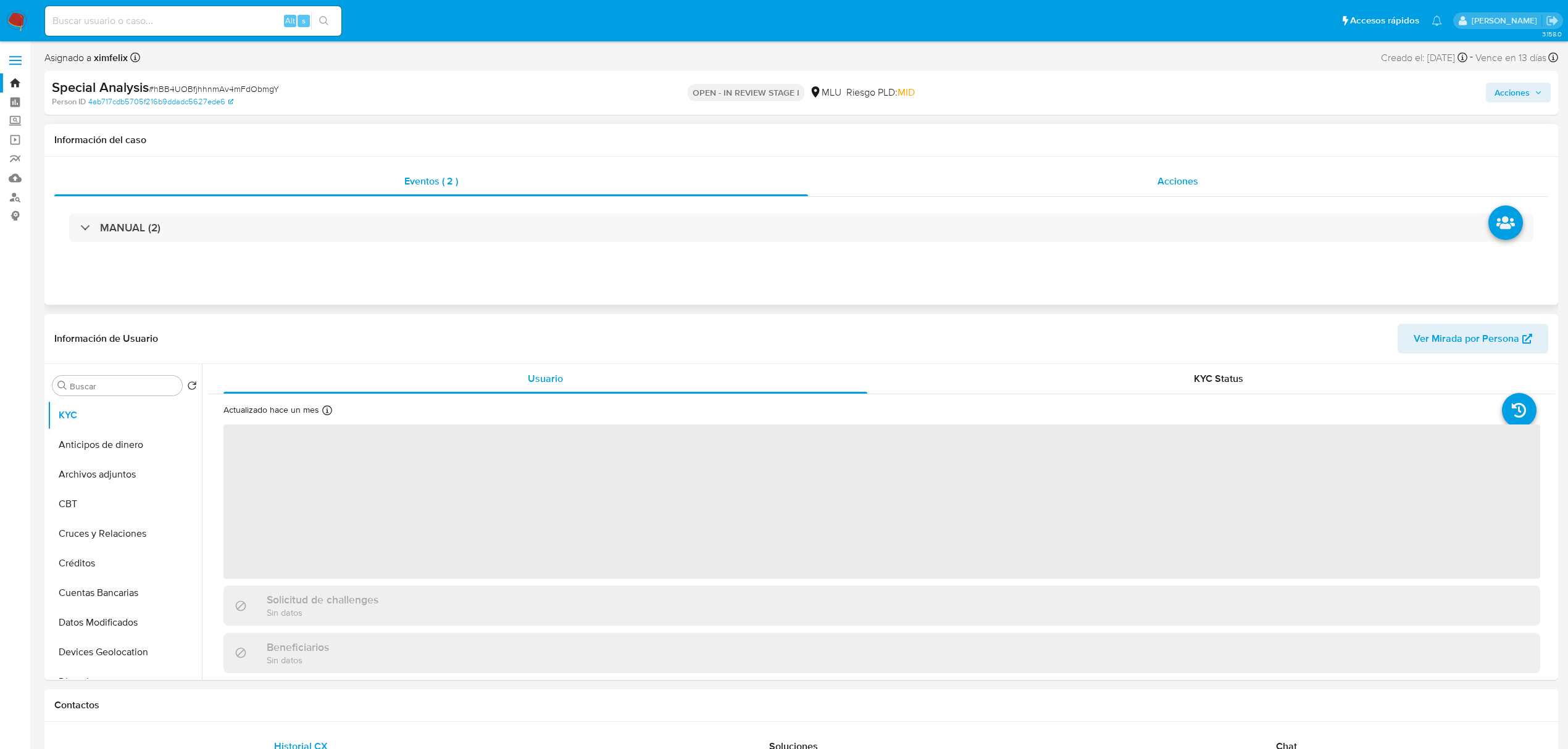
click at [1023, 183] on div "Acciones" at bounding box center [1178, 181] width 741 height 29
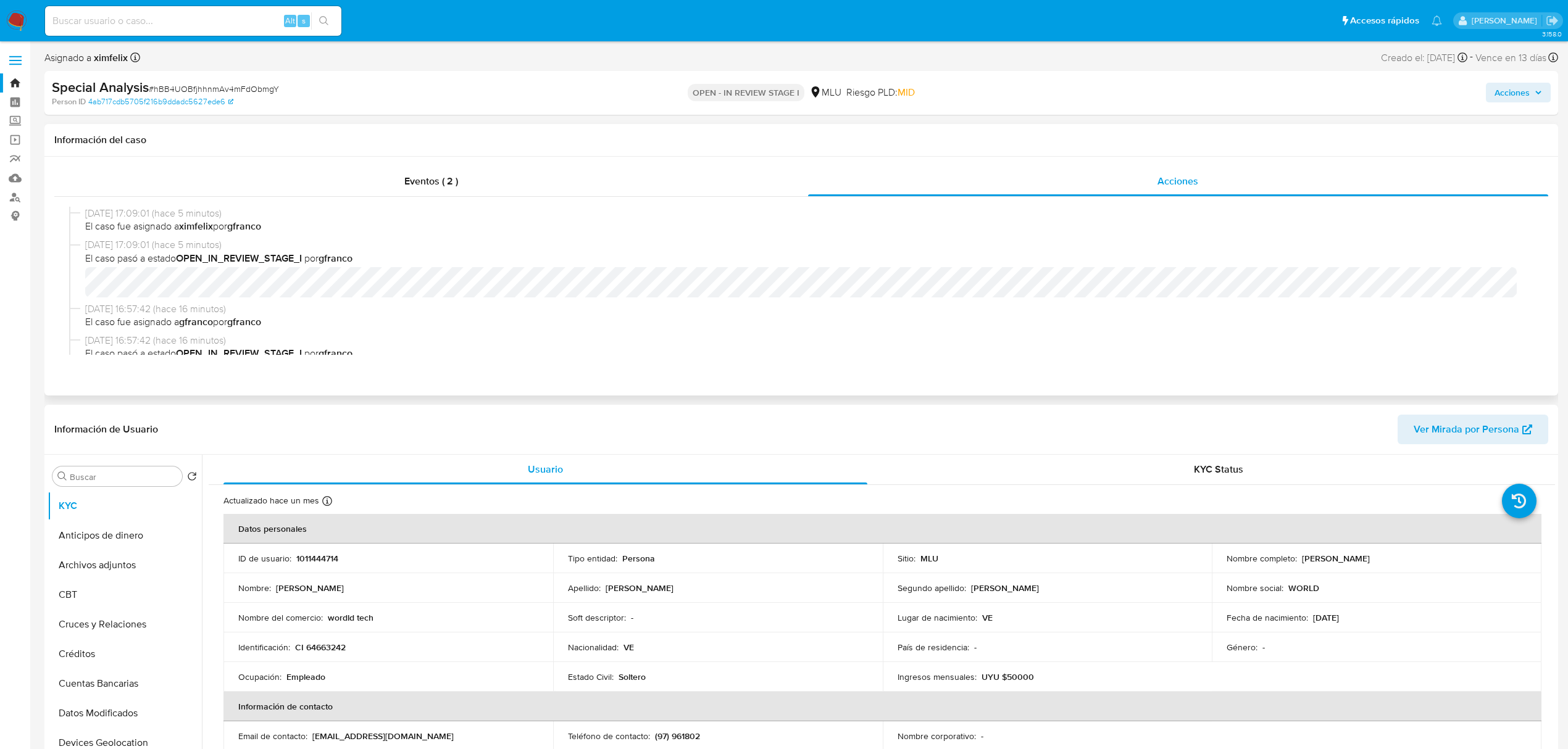
select select "10"
click at [1500, 93] on span "Acciones" at bounding box center [1512, 92] width 35 height 20
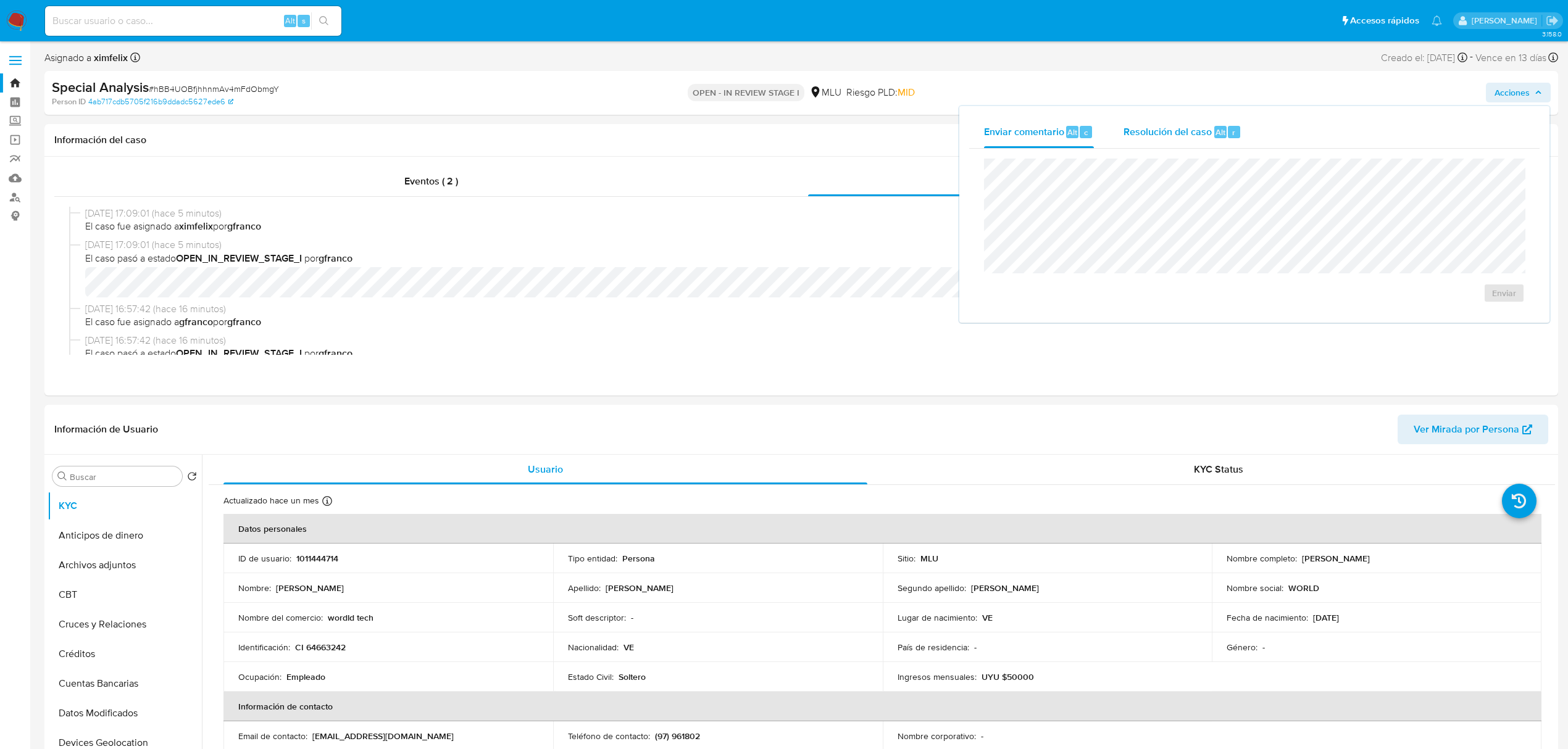
click at [1216, 137] on span "Alt" at bounding box center [1220, 132] width 10 height 12
click at [1487, 311] on span "ROI Proposal" at bounding box center [1469, 306] width 60 height 27
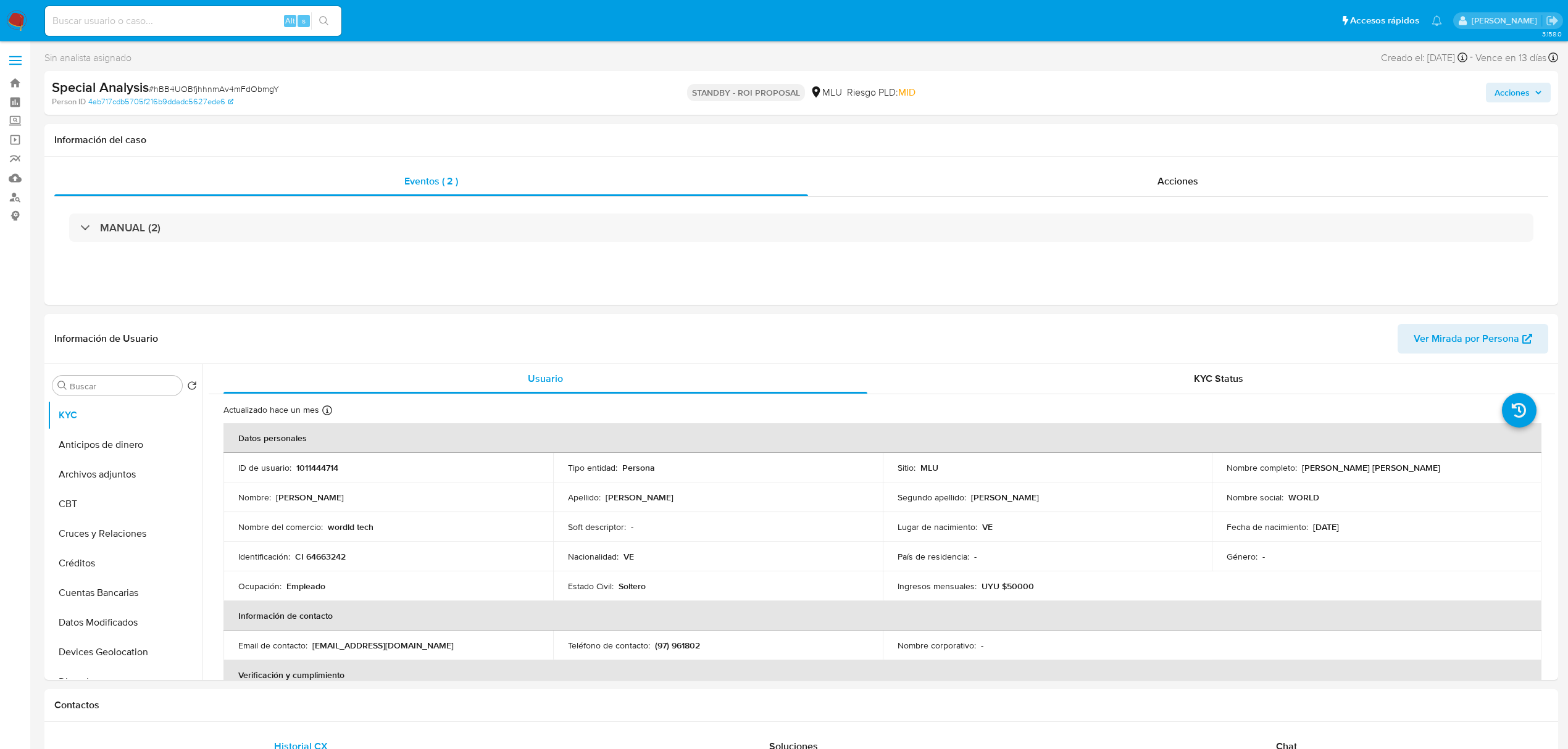
select select "10"
click at [217, 4] on div "Alt s" at bounding box center [193, 21] width 297 height 35
click at [25, 16] on img at bounding box center [16, 20] width 21 height 21
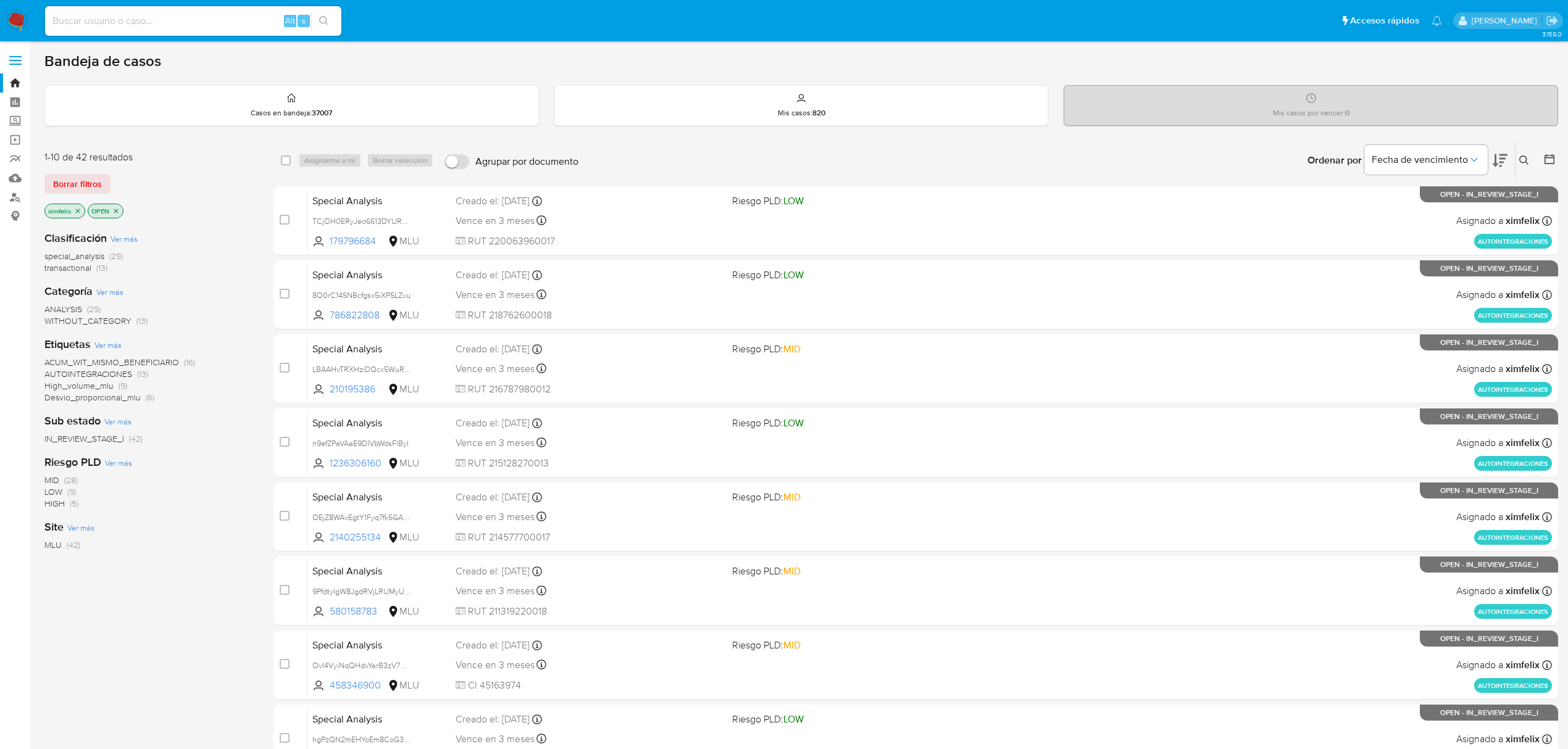
click at [14, 23] on img at bounding box center [16, 20] width 21 height 21
click at [92, 450] on span "ROI_DECLINED" at bounding box center [74, 450] width 59 height 12
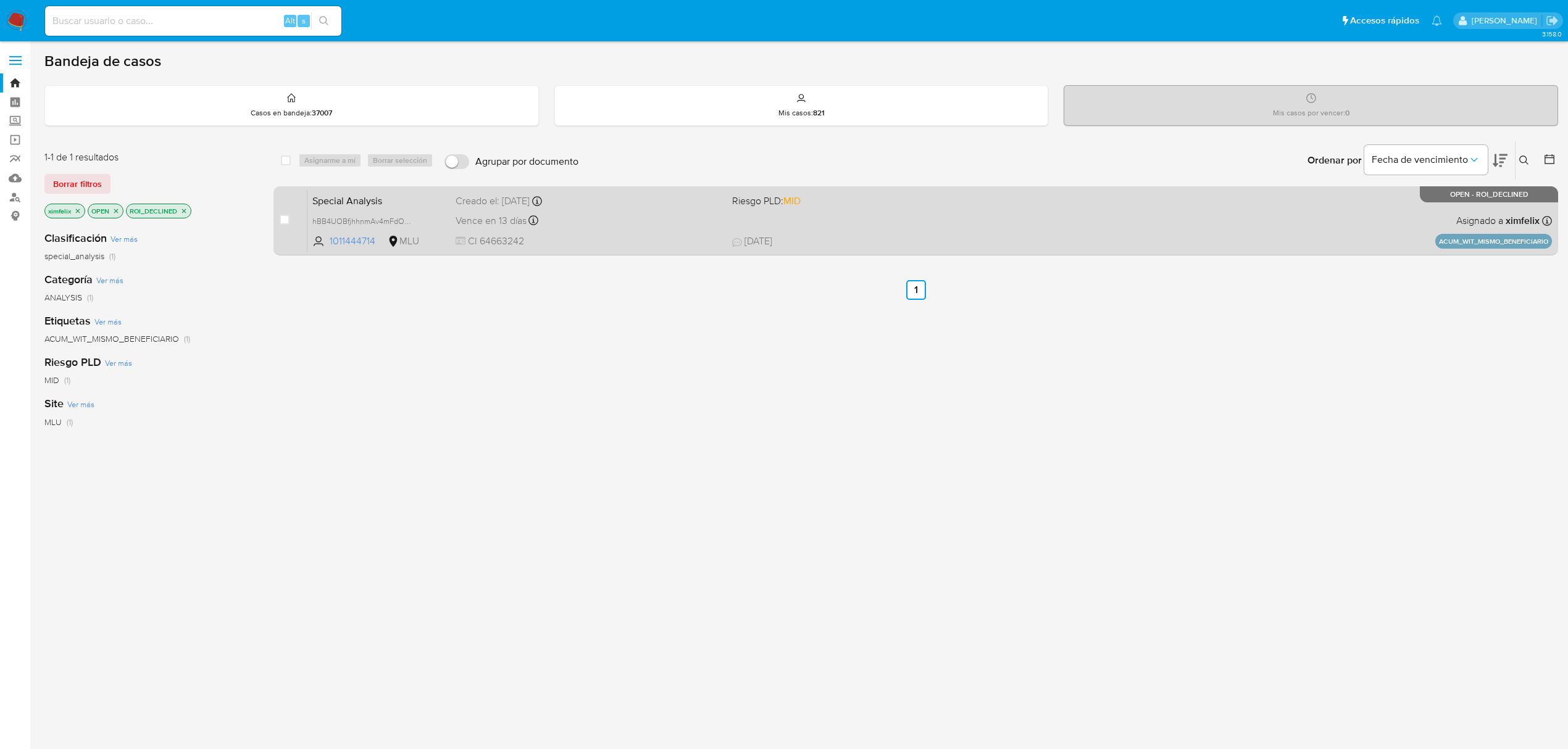
click at [620, 237] on span "CI 64663242" at bounding box center [589, 241] width 267 height 14
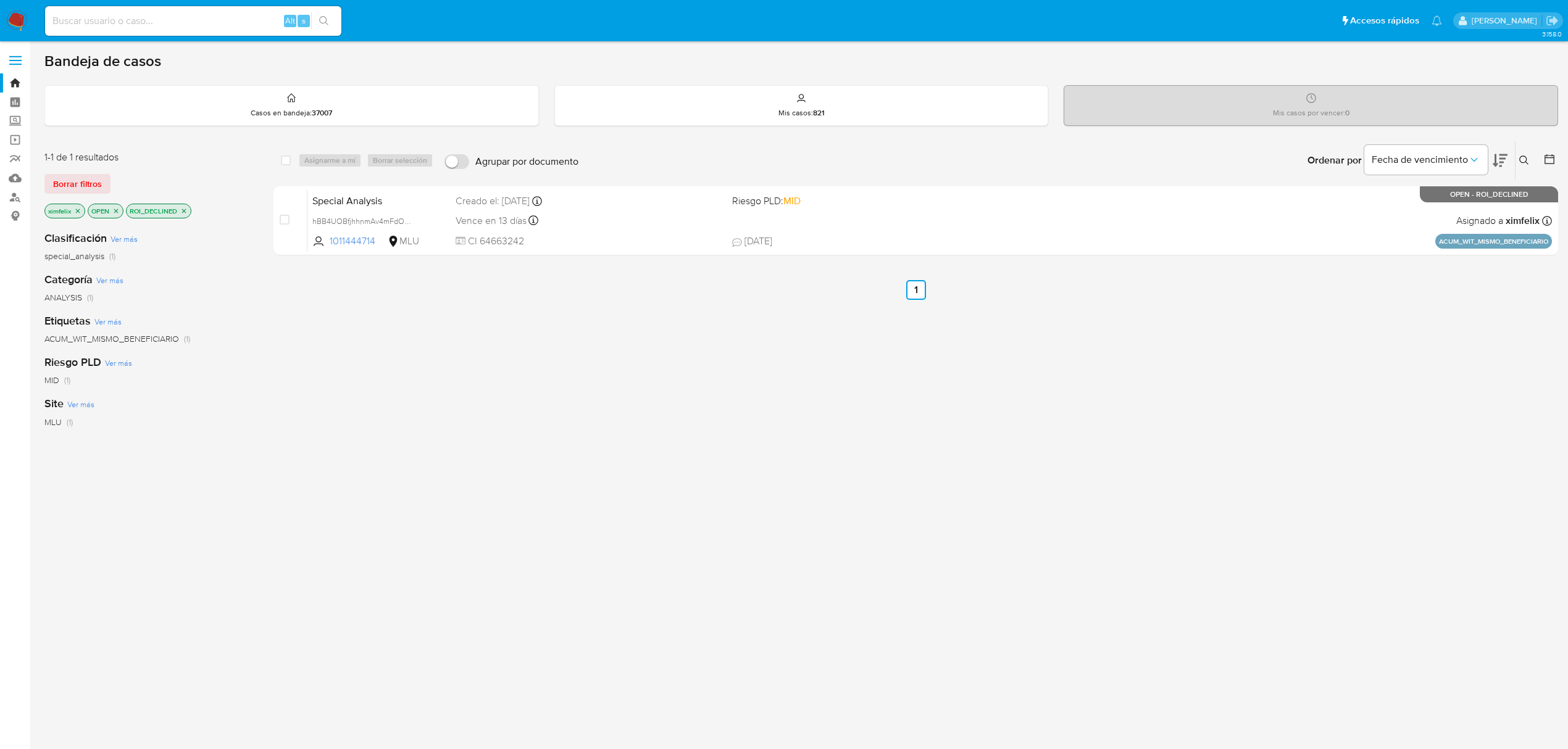
click at [23, 28] on img at bounding box center [16, 20] width 21 height 21
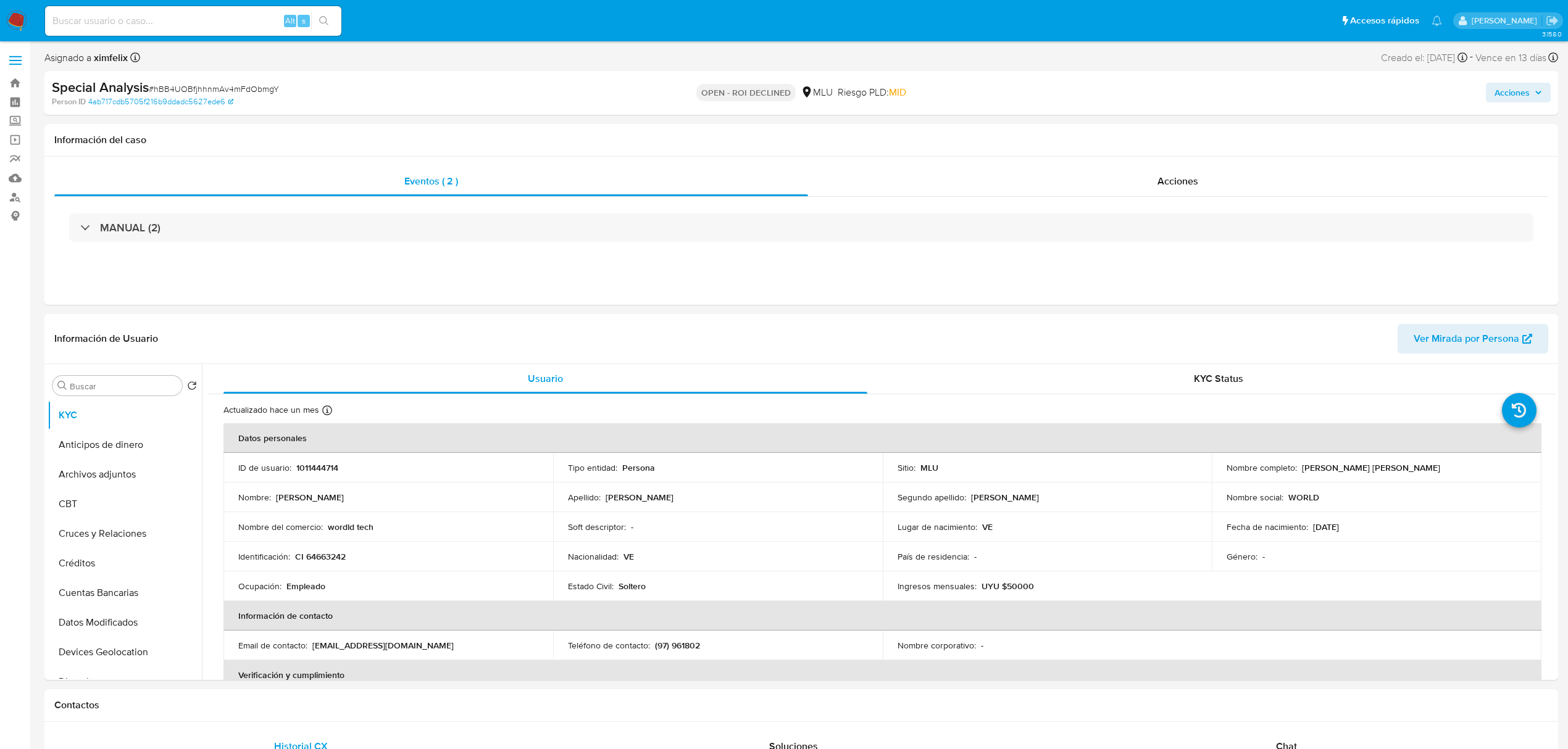
select select "10"
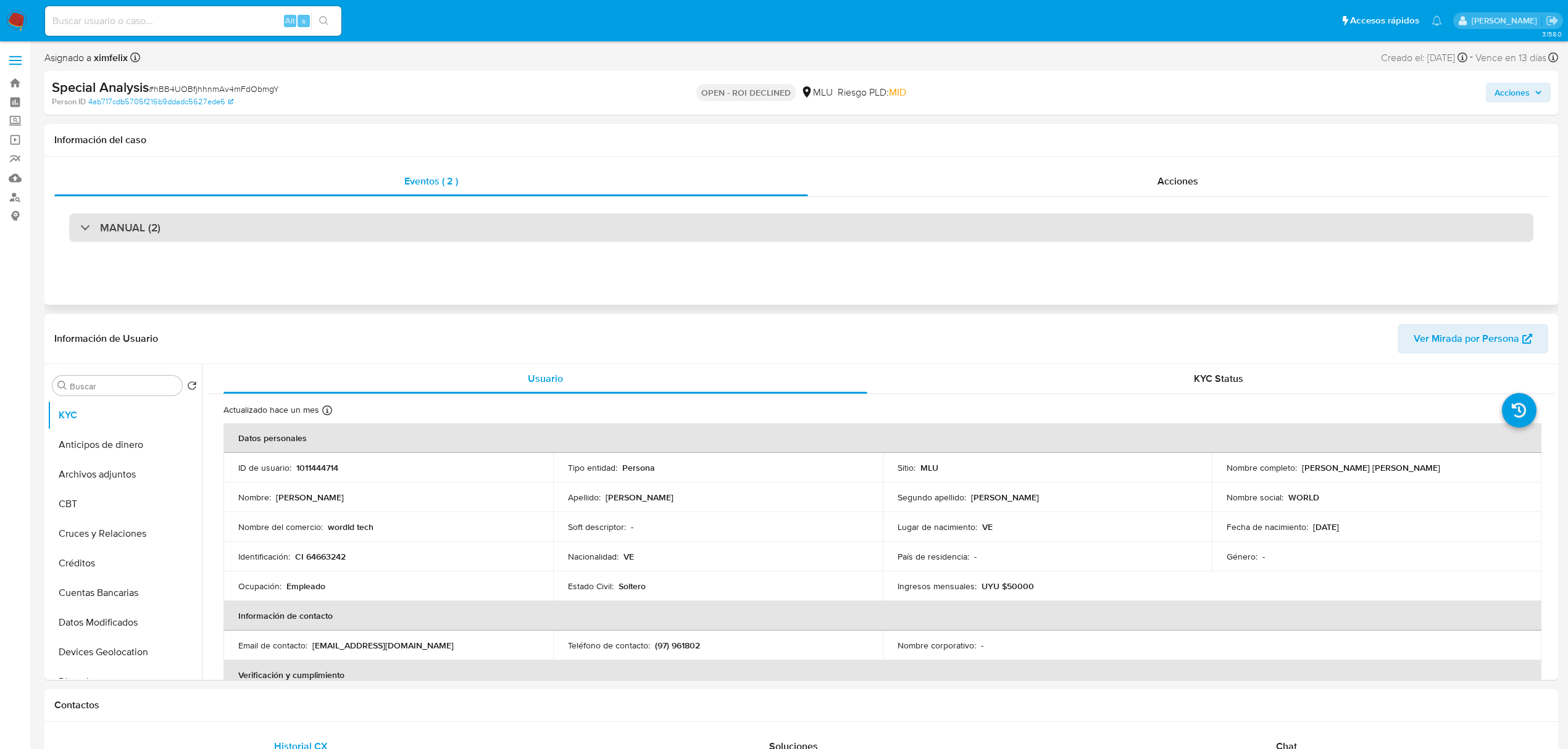
click at [1063, 234] on div "MANUAL (2)" at bounding box center [801, 227] width 1465 height 28
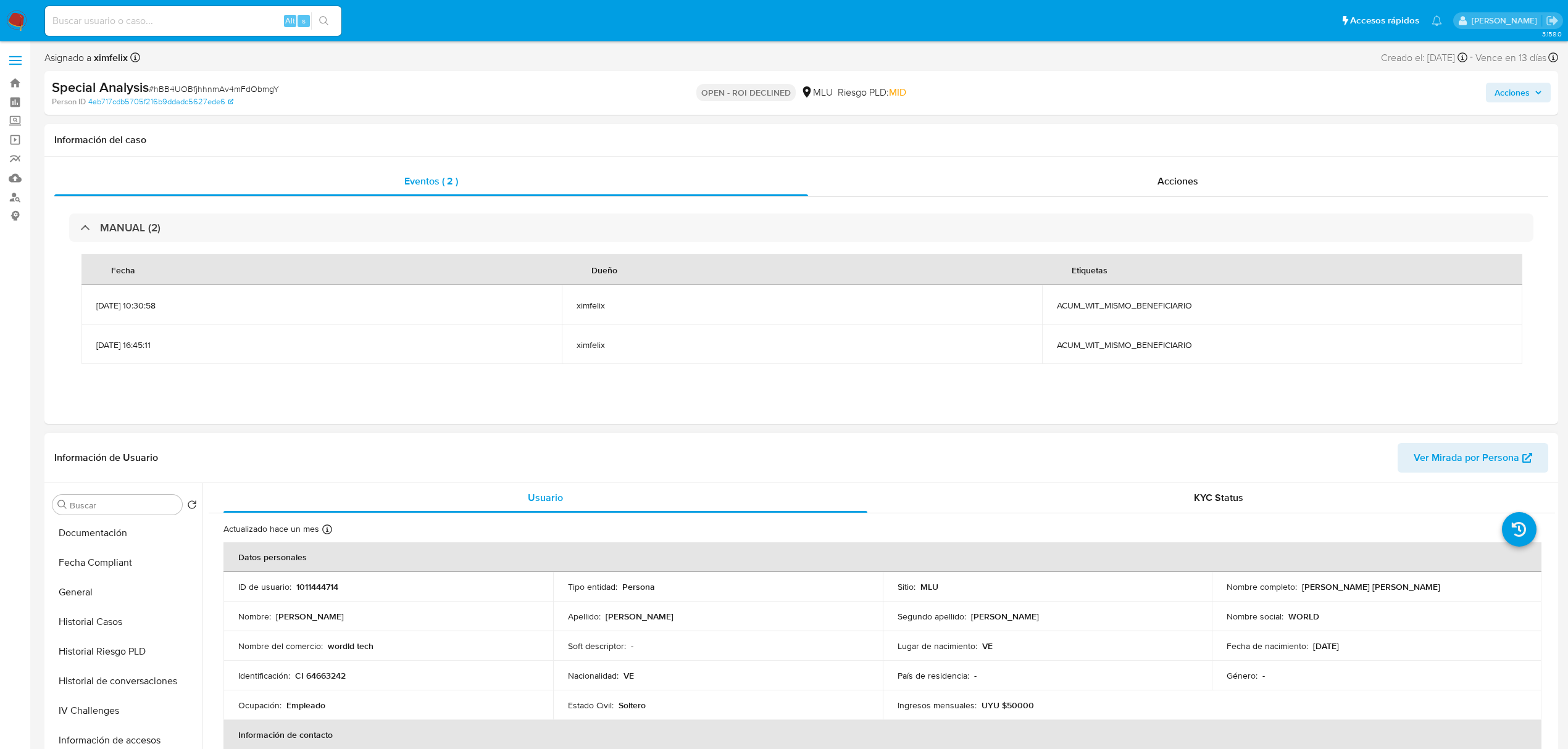
scroll to position [329, 0]
click at [103, 613] on button "Historial Casos" at bounding box center [120, 620] width 145 height 29
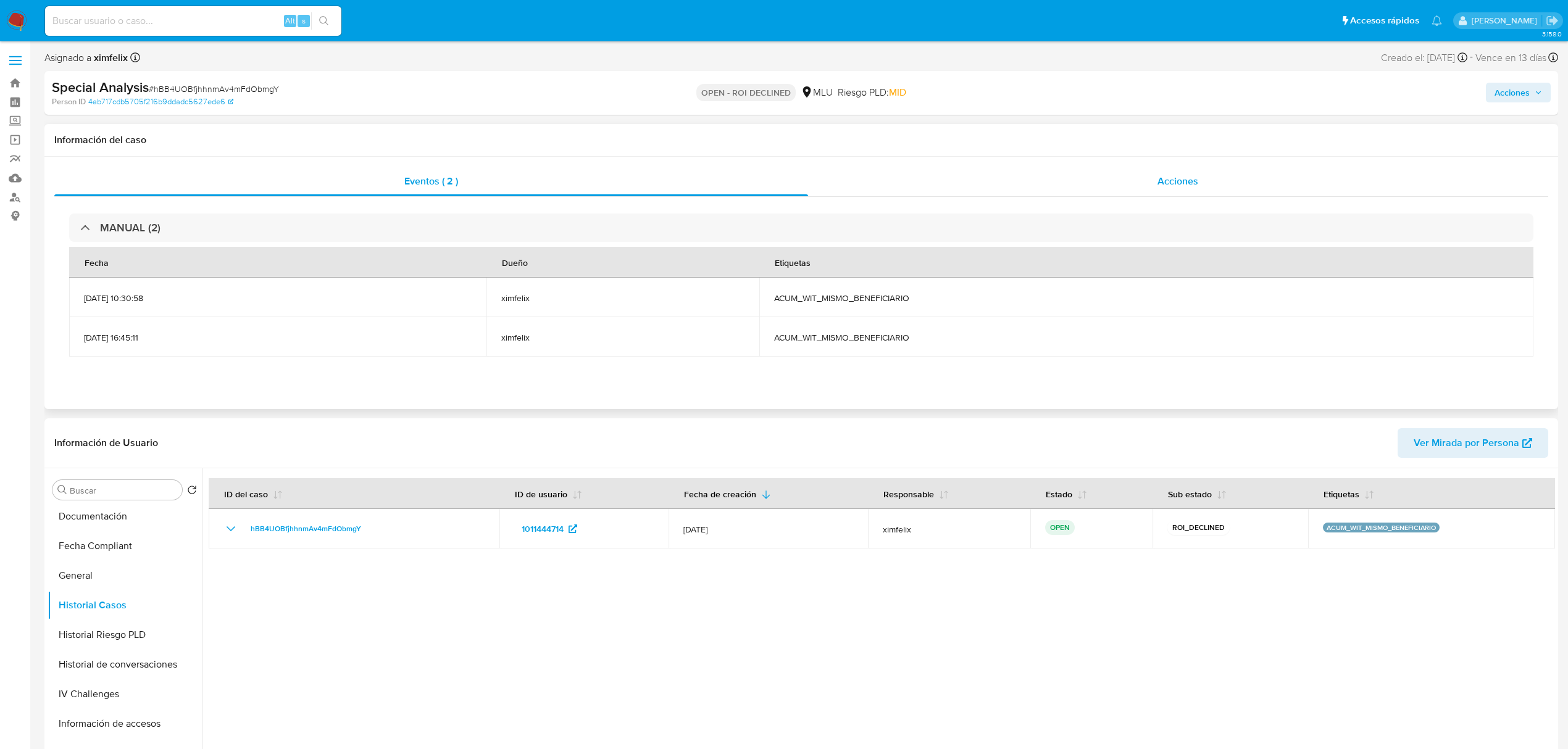
click at [1166, 177] on span "Acciones" at bounding box center [1178, 181] width 40 height 15
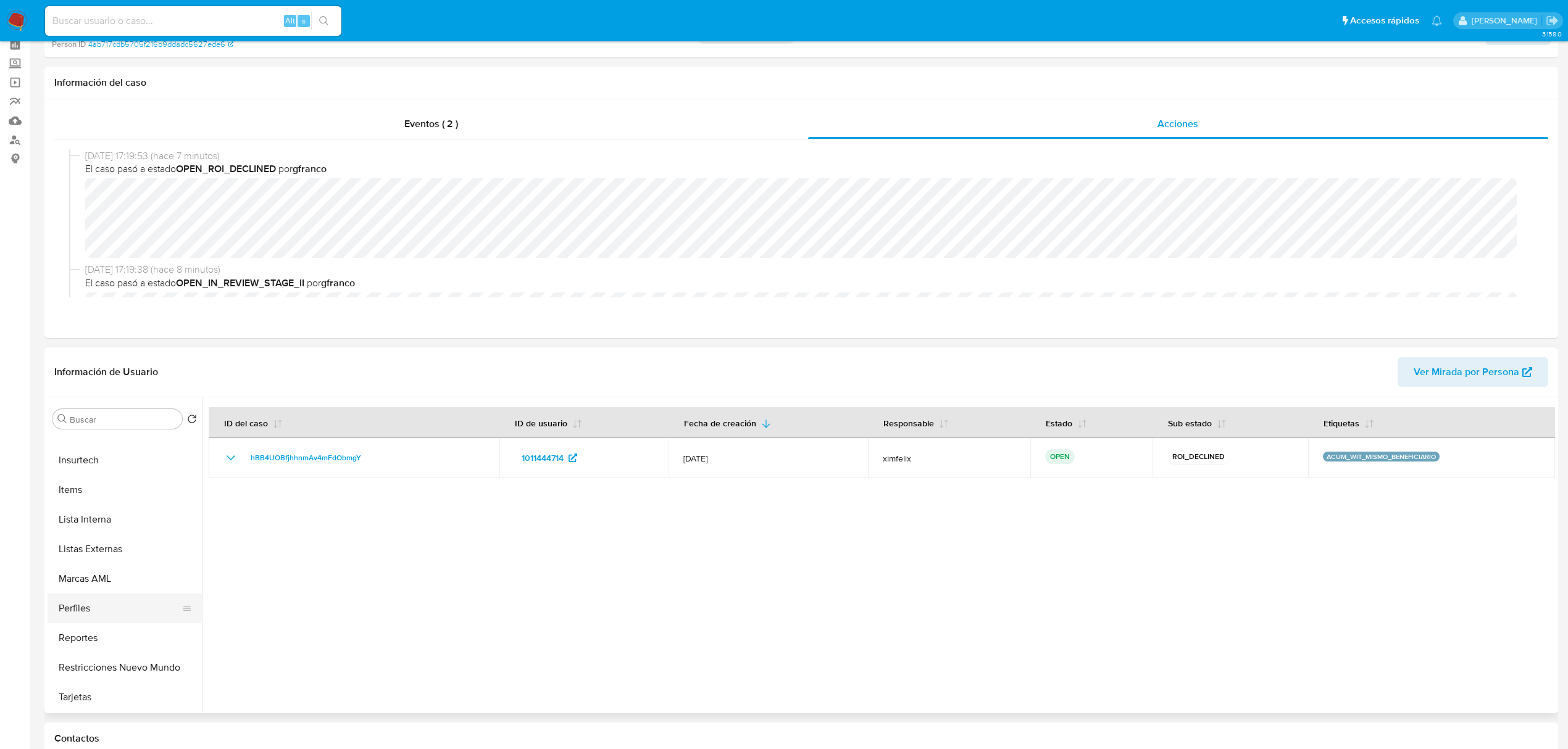
scroll to position [82, 0]
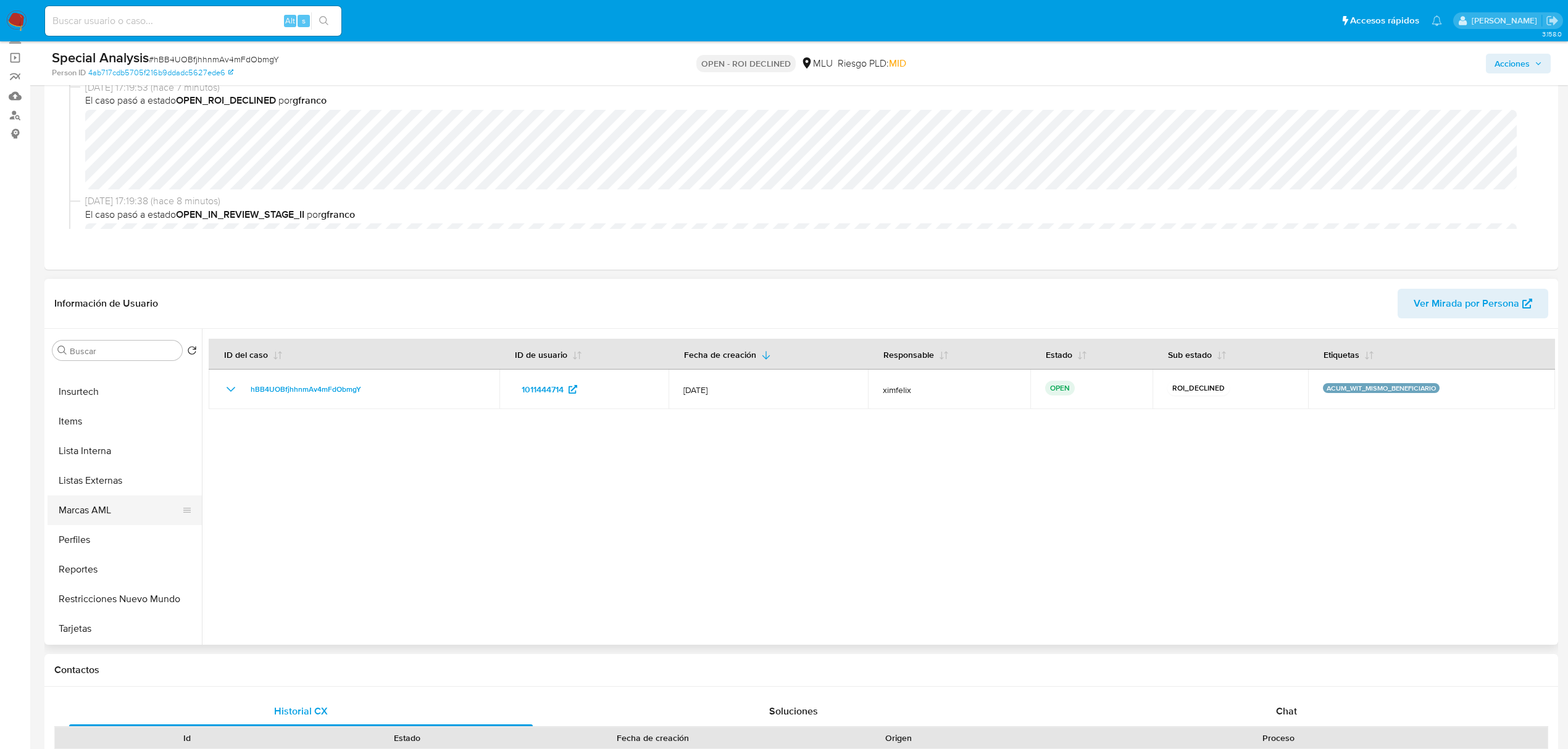
click at [120, 517] on button "Marcas AML" at bounding box center [120, 510] width 145 height 29
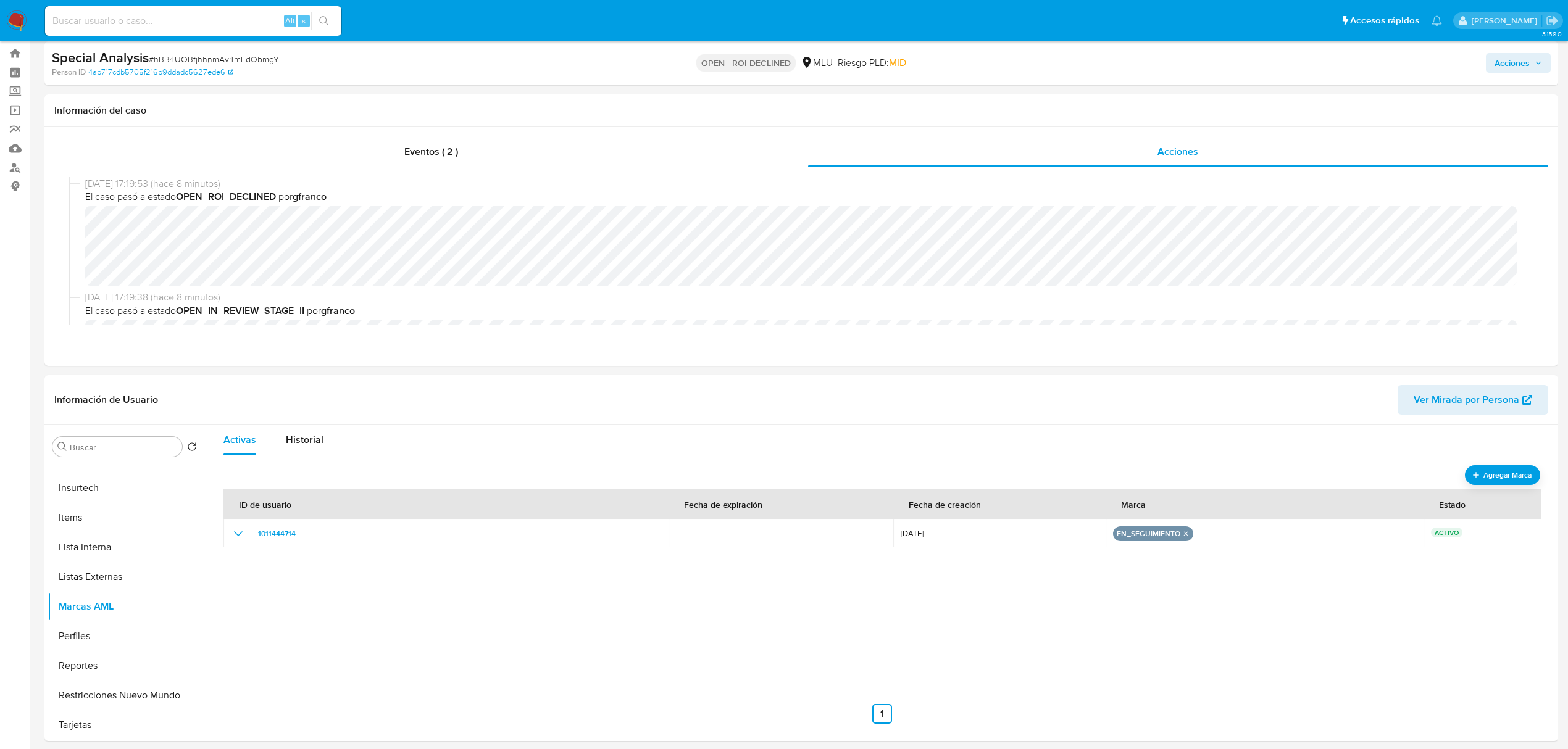
scroll to position [0, 0]
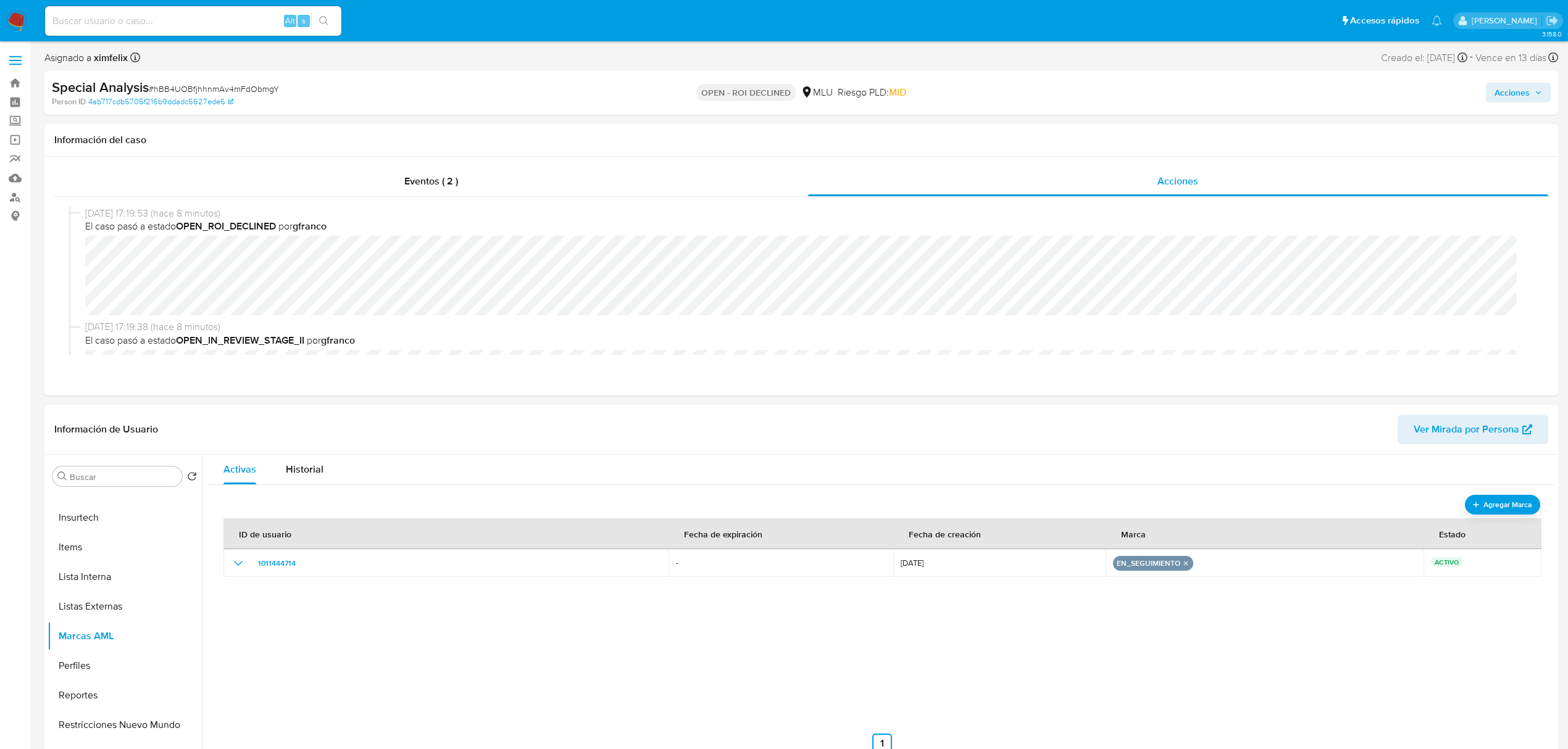
click at [1528, 85] on span "Acciones" at bounding box center [1512, 92] width 35 height 20
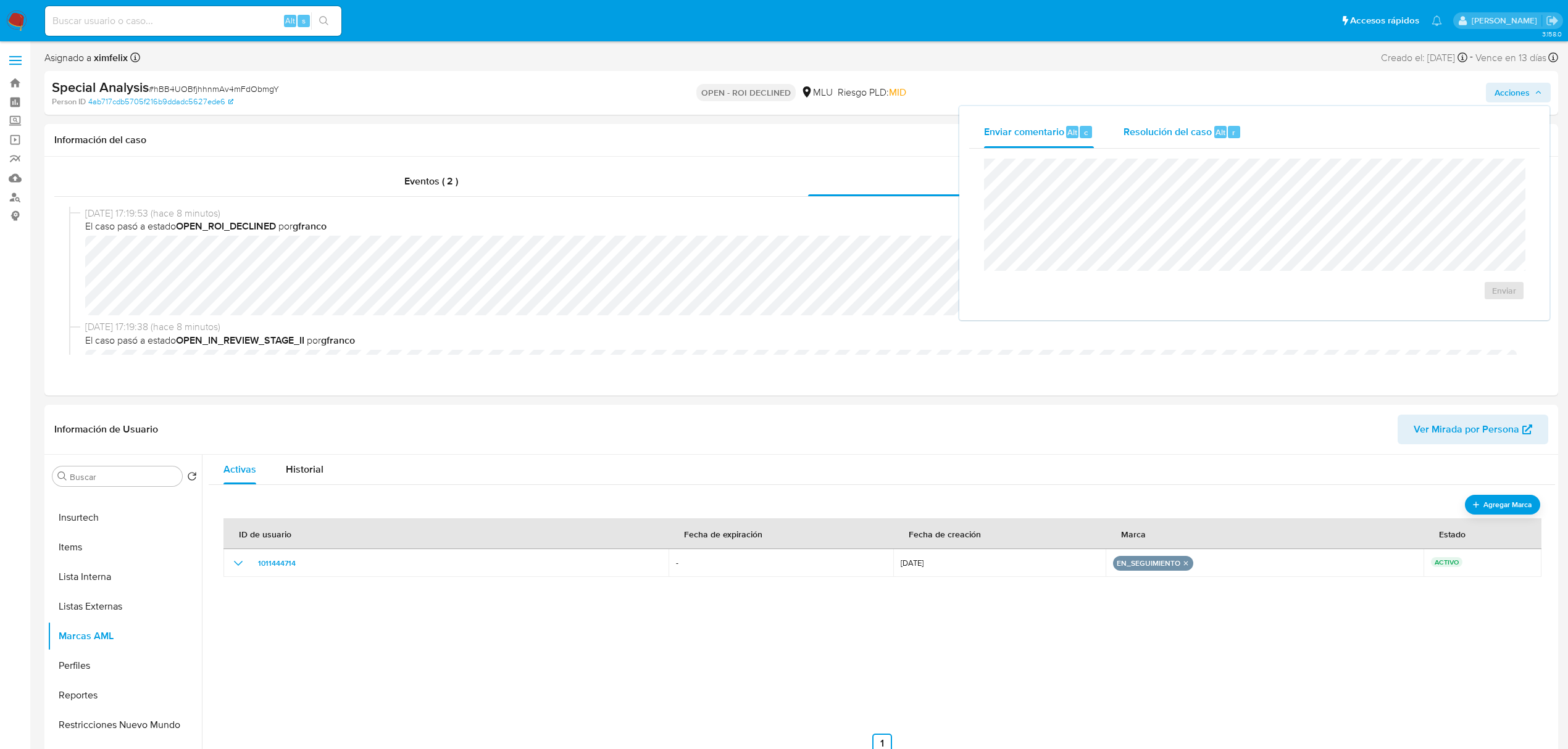
click at [1129, 134] on span "Resolución del caso" at bounding box center [1168, 132] width 88 height 15
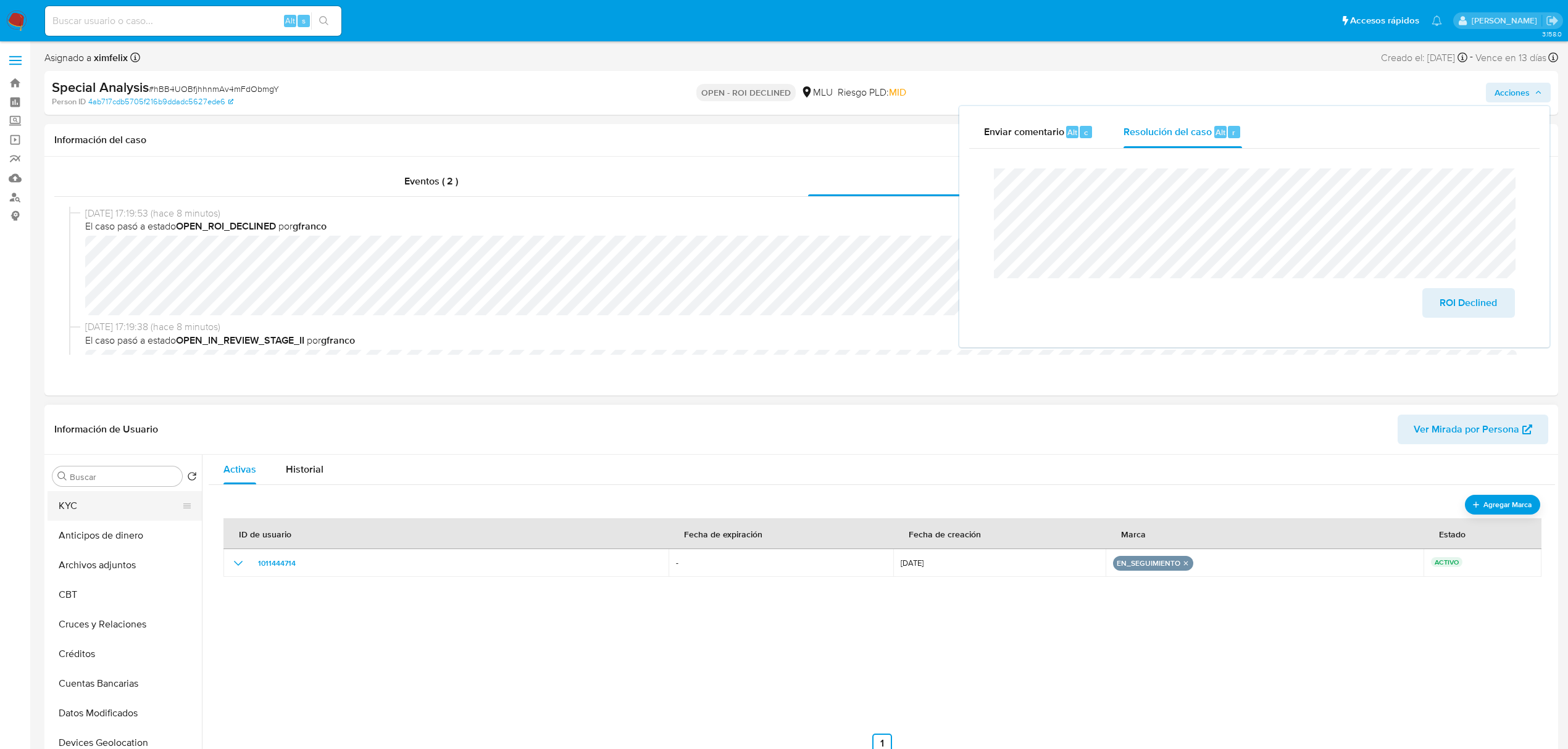
click at [122, 511] on button "KYC" at bounding box center [120, 506] width 145 height 29
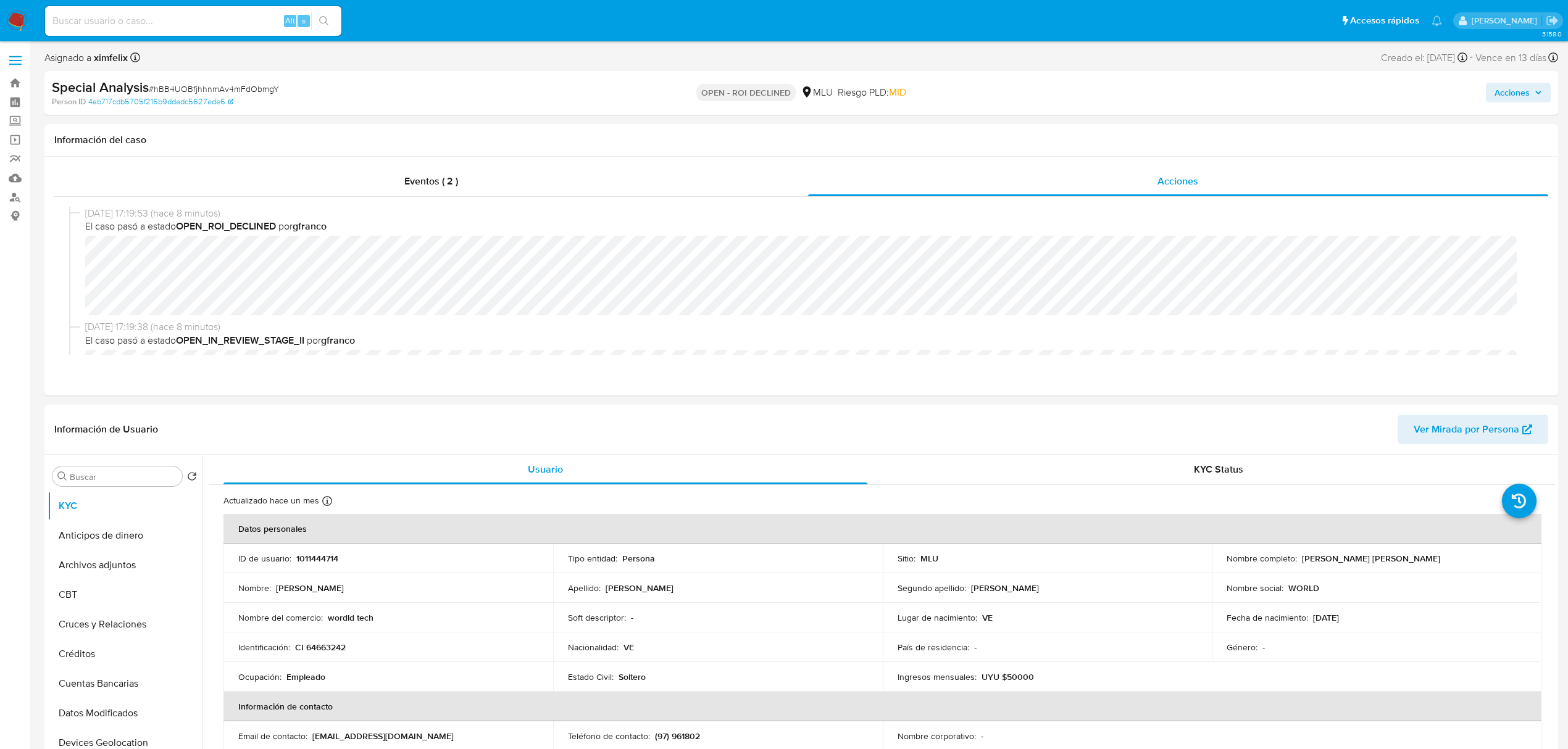
click at [1495, 84] on span "Acciones" at bounding box center [1512, 92] width 35 height 20
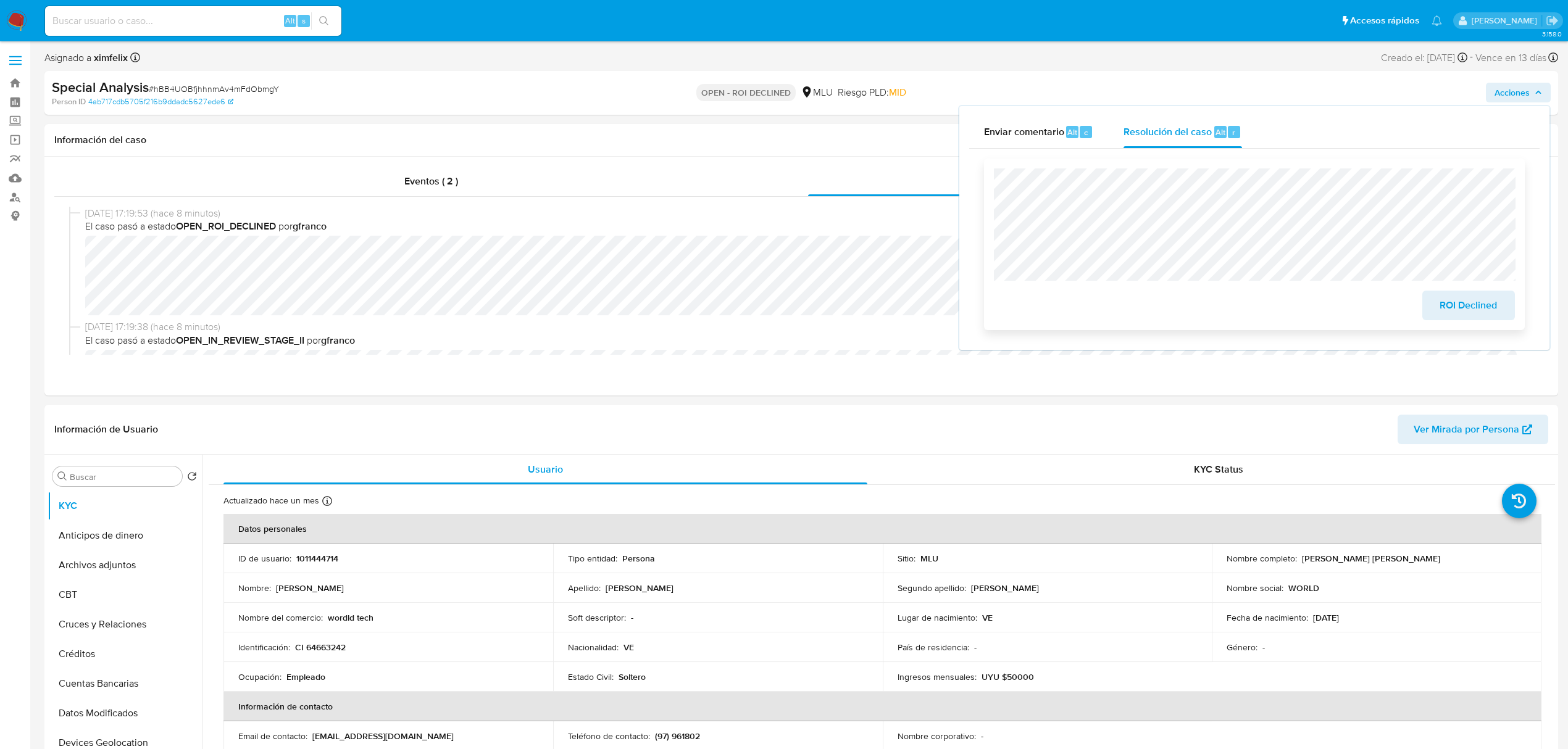
click at [1464, 317] on span "ROI Declined" at bounding box center [1469, 306] width 60 height 27
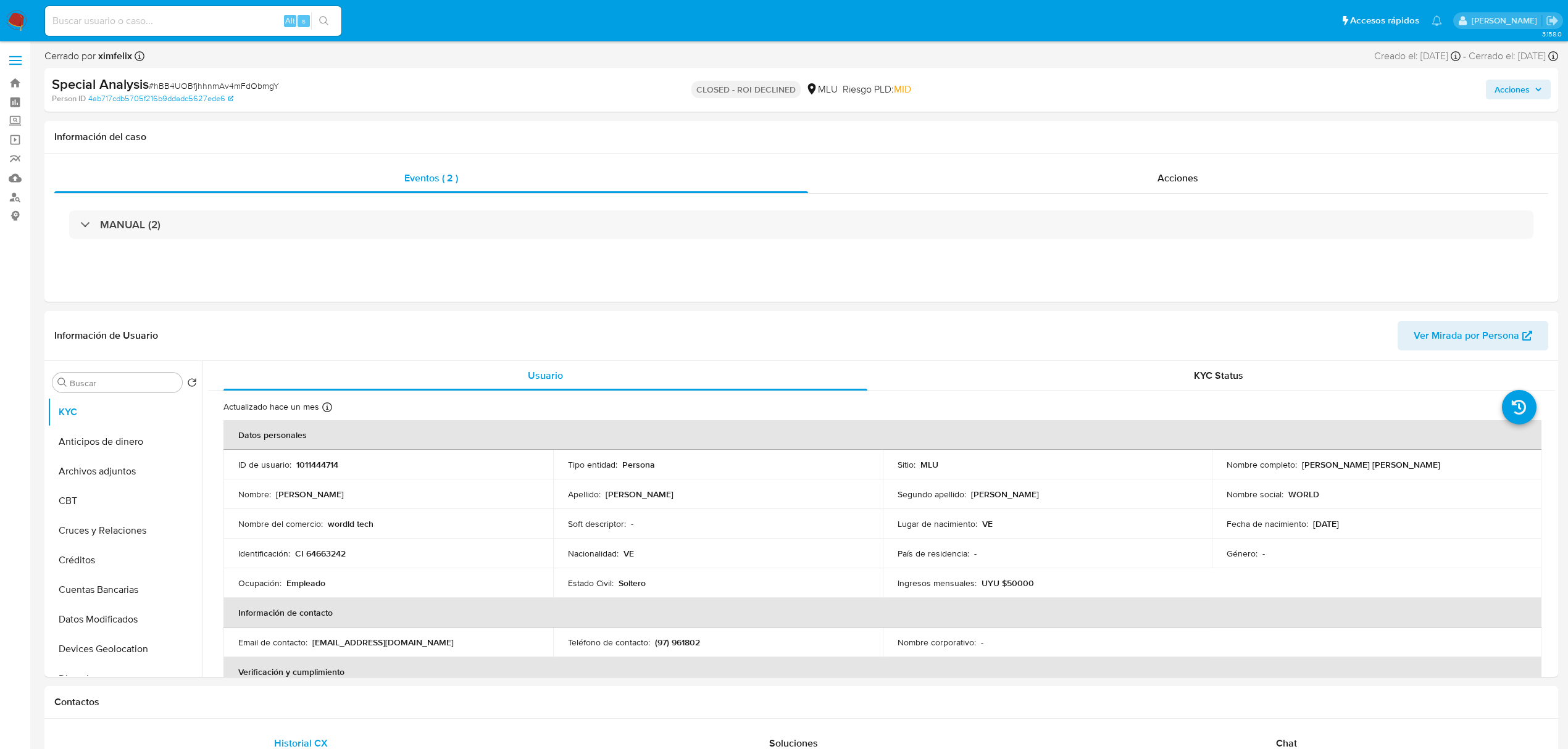
select select "10"
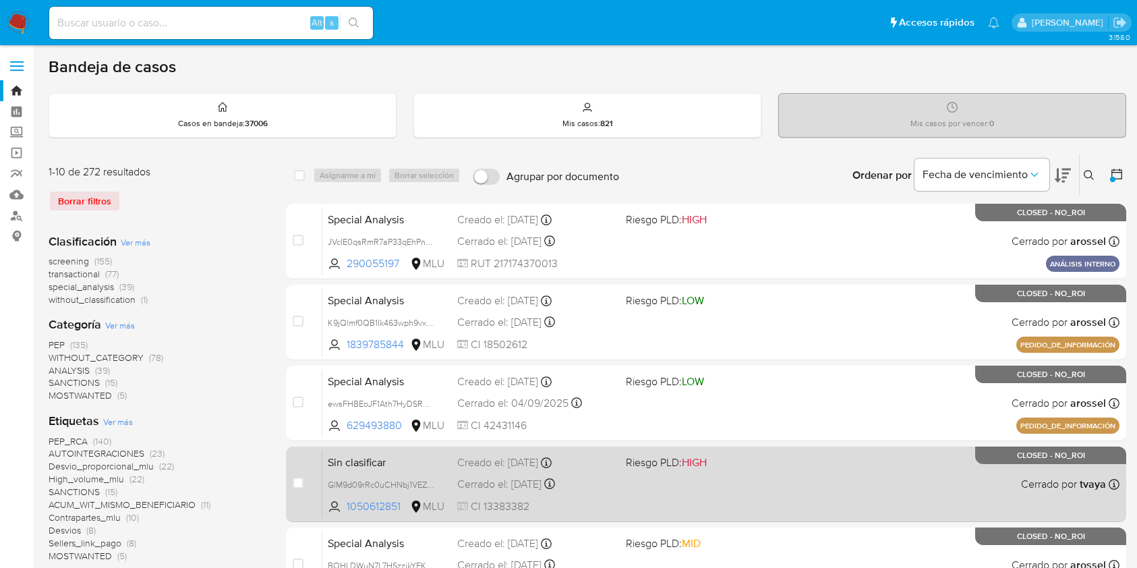
scroll to position [449, 0]
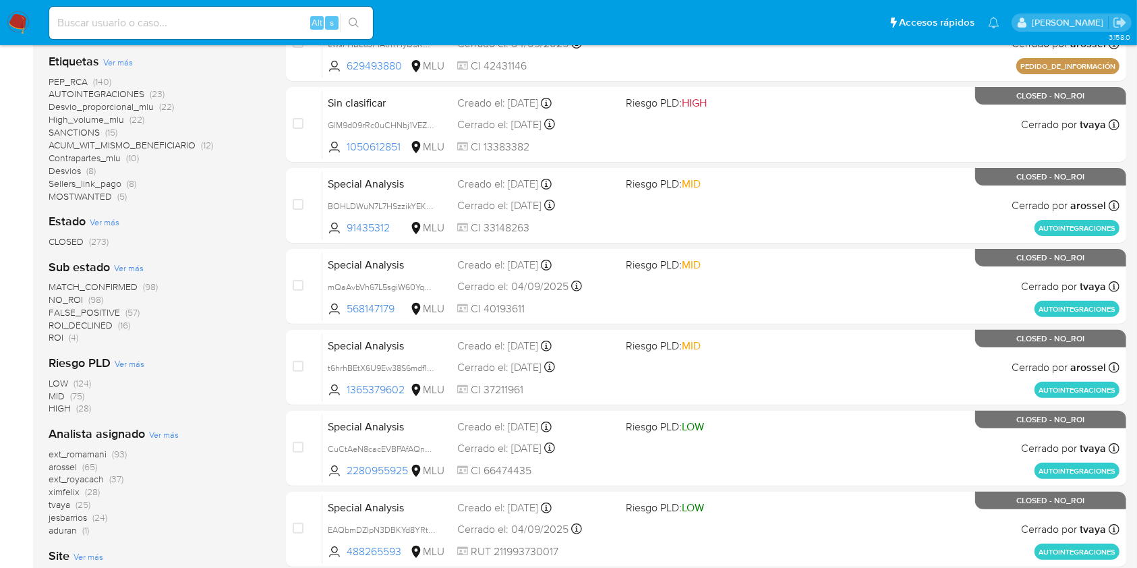
scroll to position [539, 0]
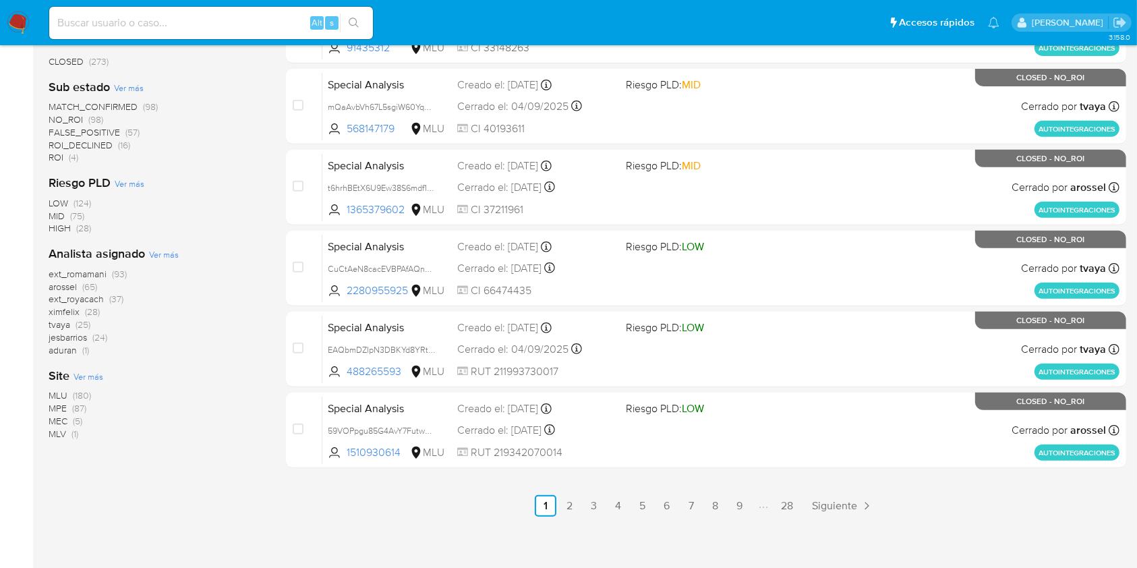
click at [332, 500] on ul "Anterior 1 2 3 4 5 6 7 8 9 28 Siguiente" at bounding box center [706, 506] width 840 height 22
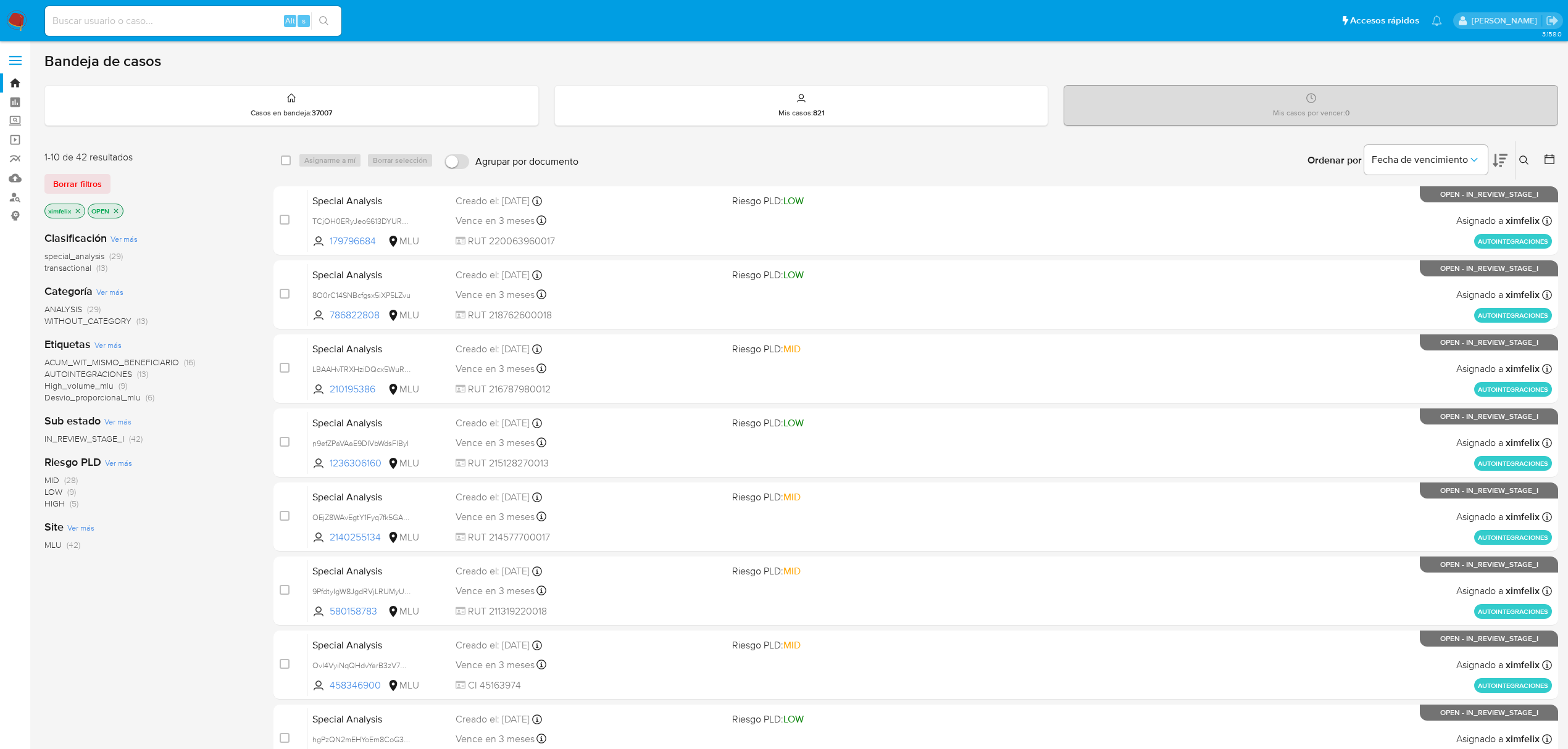
click at [1507, 164] on icon at bounding box center [1500, 160] width 15 height 15
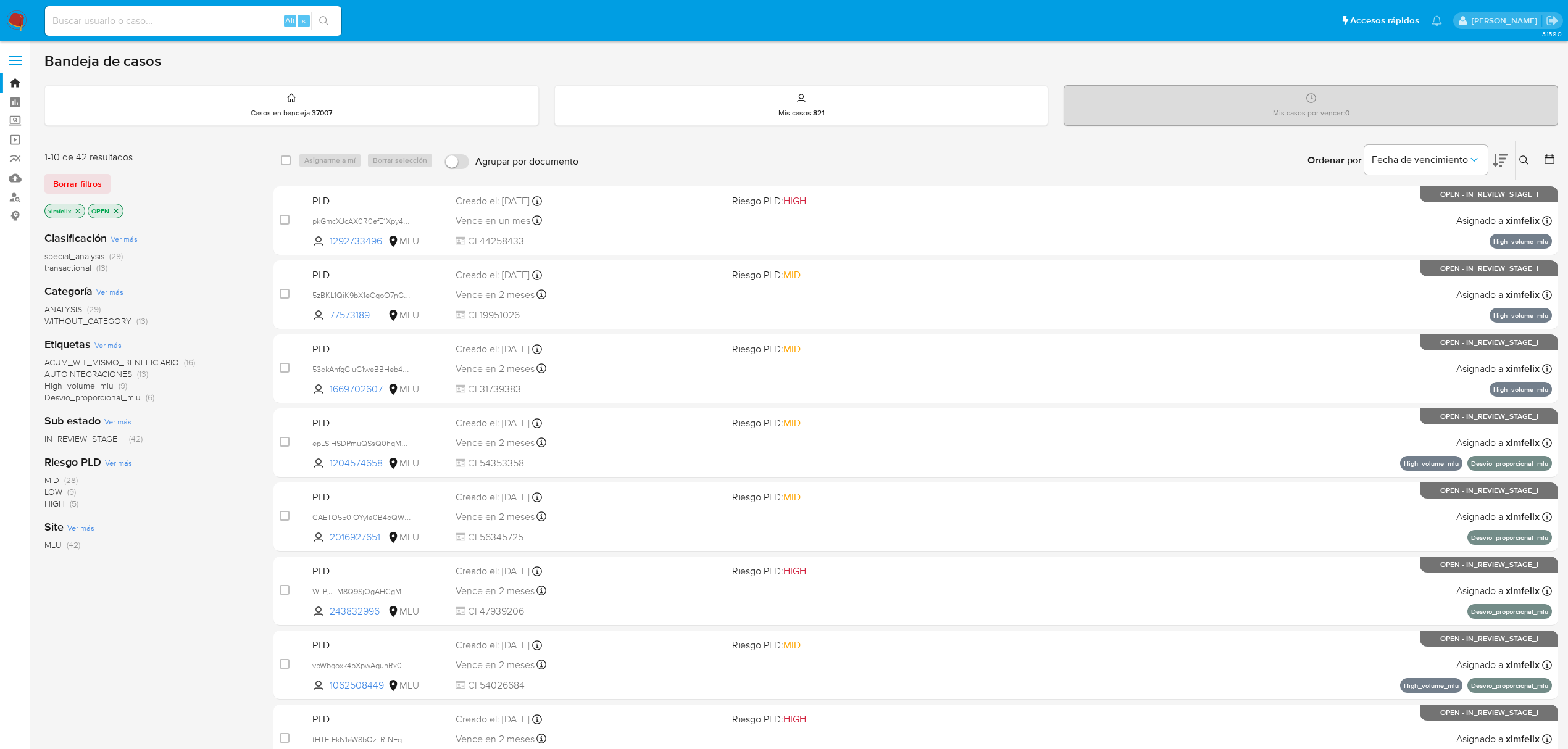
click at [1507, 164] on icon at bounding box center [1500, 160] width 15 height 15
